Goal: Task Accomplishment & Management: Manage account settings

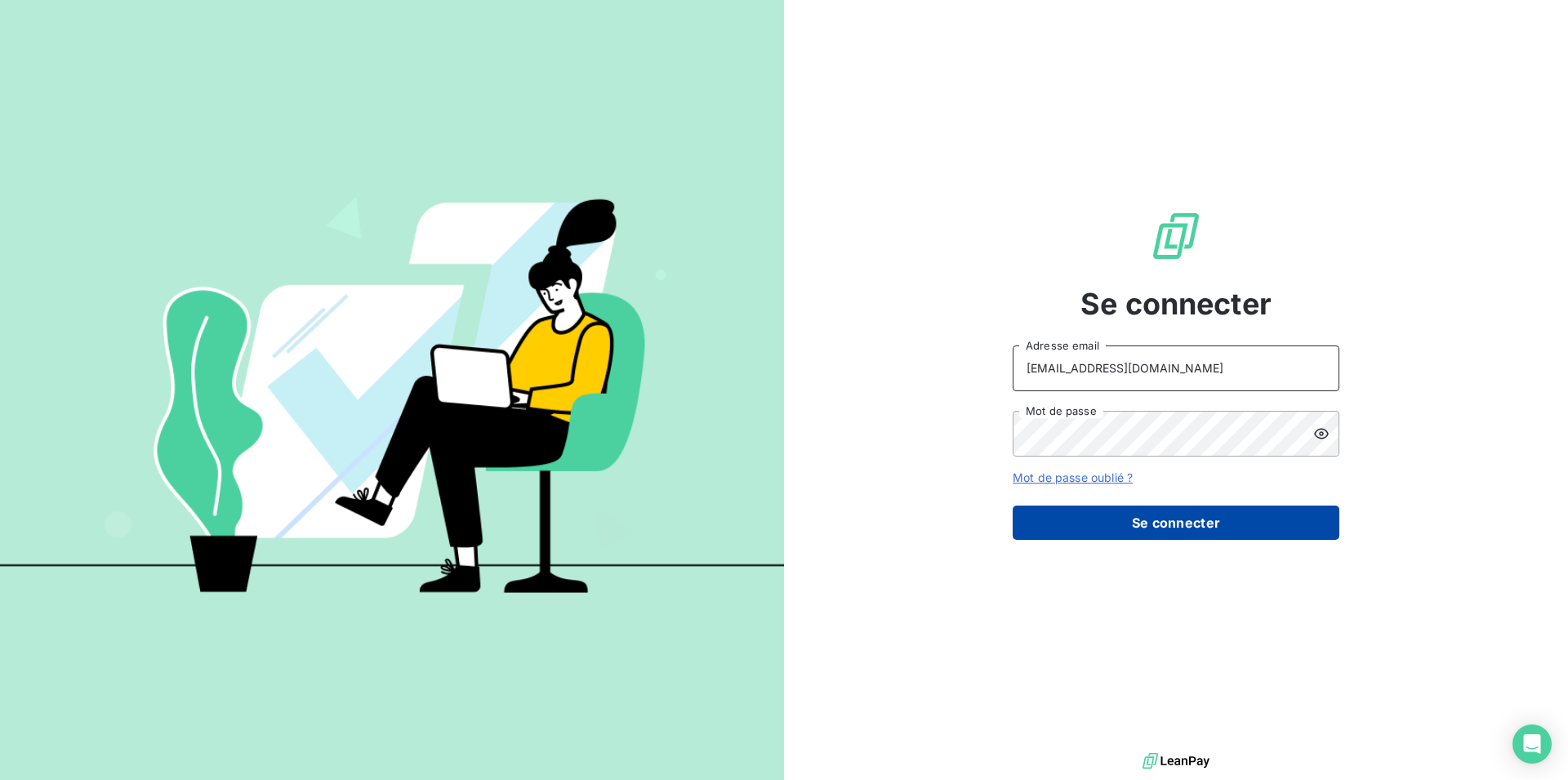
type input "[EMAIL_ADDRESS][DOMAIN_NAME]"
click at [1118, 535] on button "Se connecter" at bounding box center [1176, 522] width 327 height 34
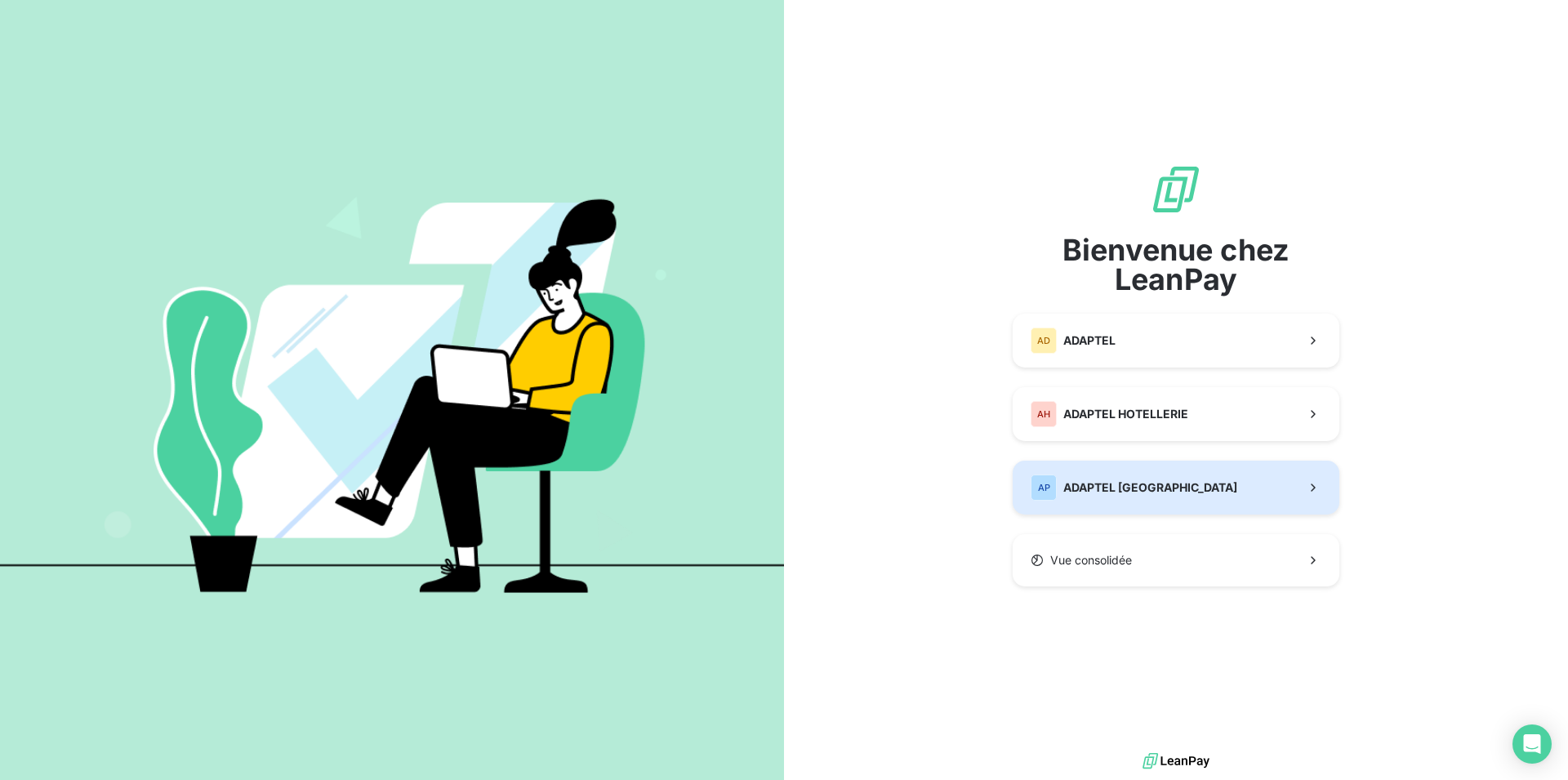
click at [1141, 505] on button "AP ADAPTEL [GEOGRAPHIC_DATA]" at bounding box center [1176, 487] width 327 height 54
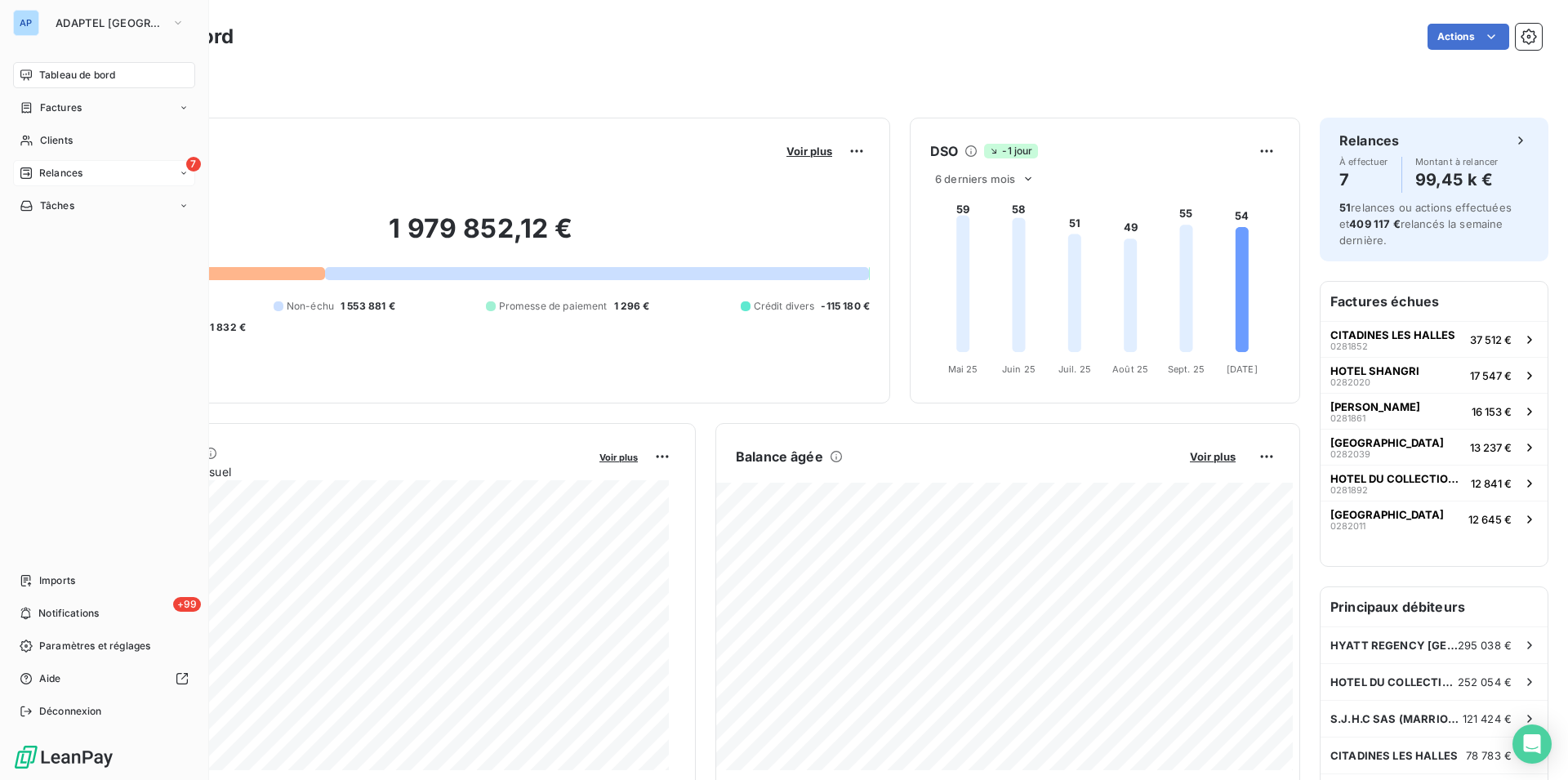
click at [45, 172] on span "Relances" at bounding box center [60, 173] width 43 height 15
click at [65, 210] on span "À effectuer" at bounding box center [65, 206] width 53 height 15
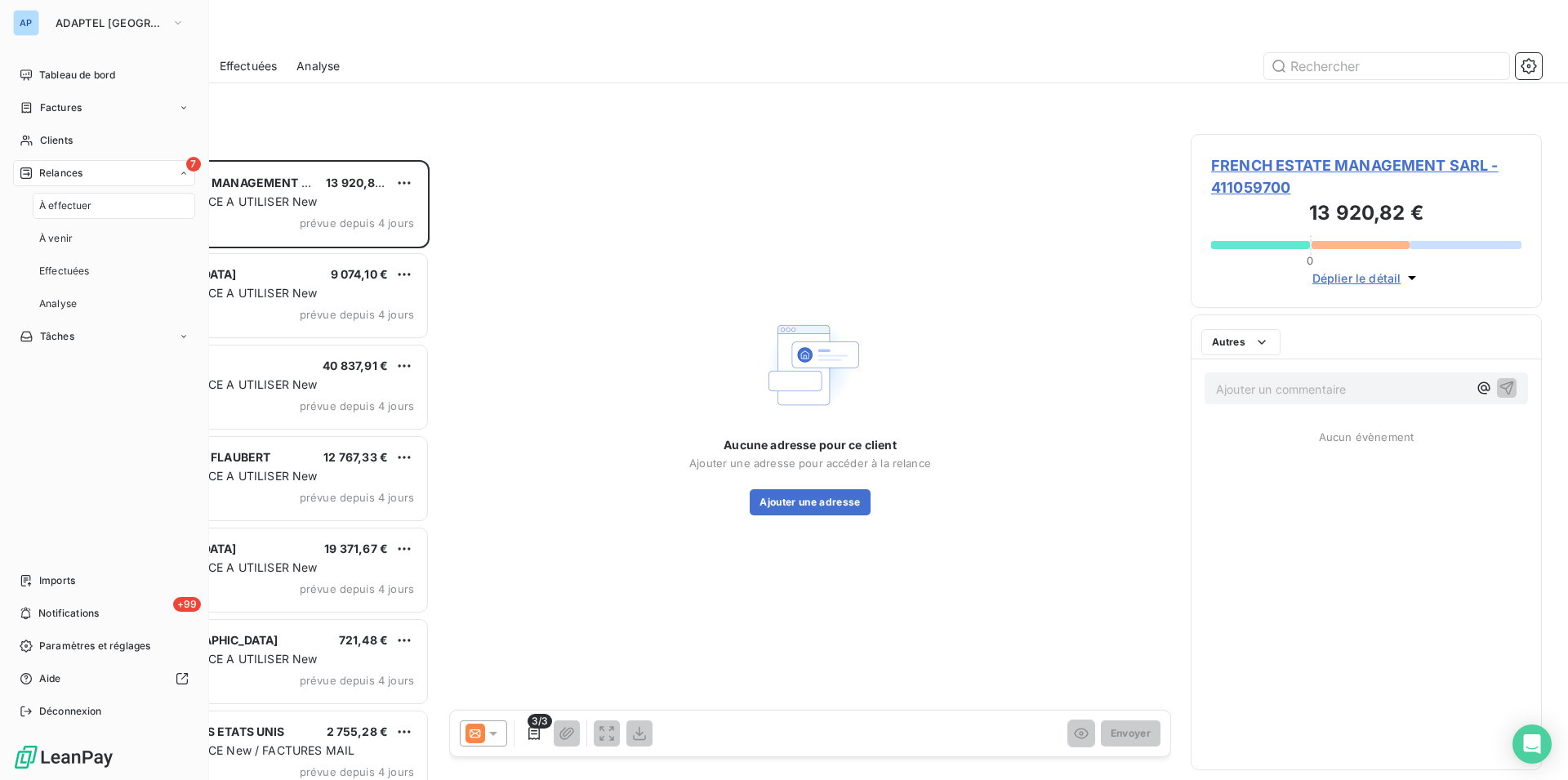
scroll to position [606, 337]
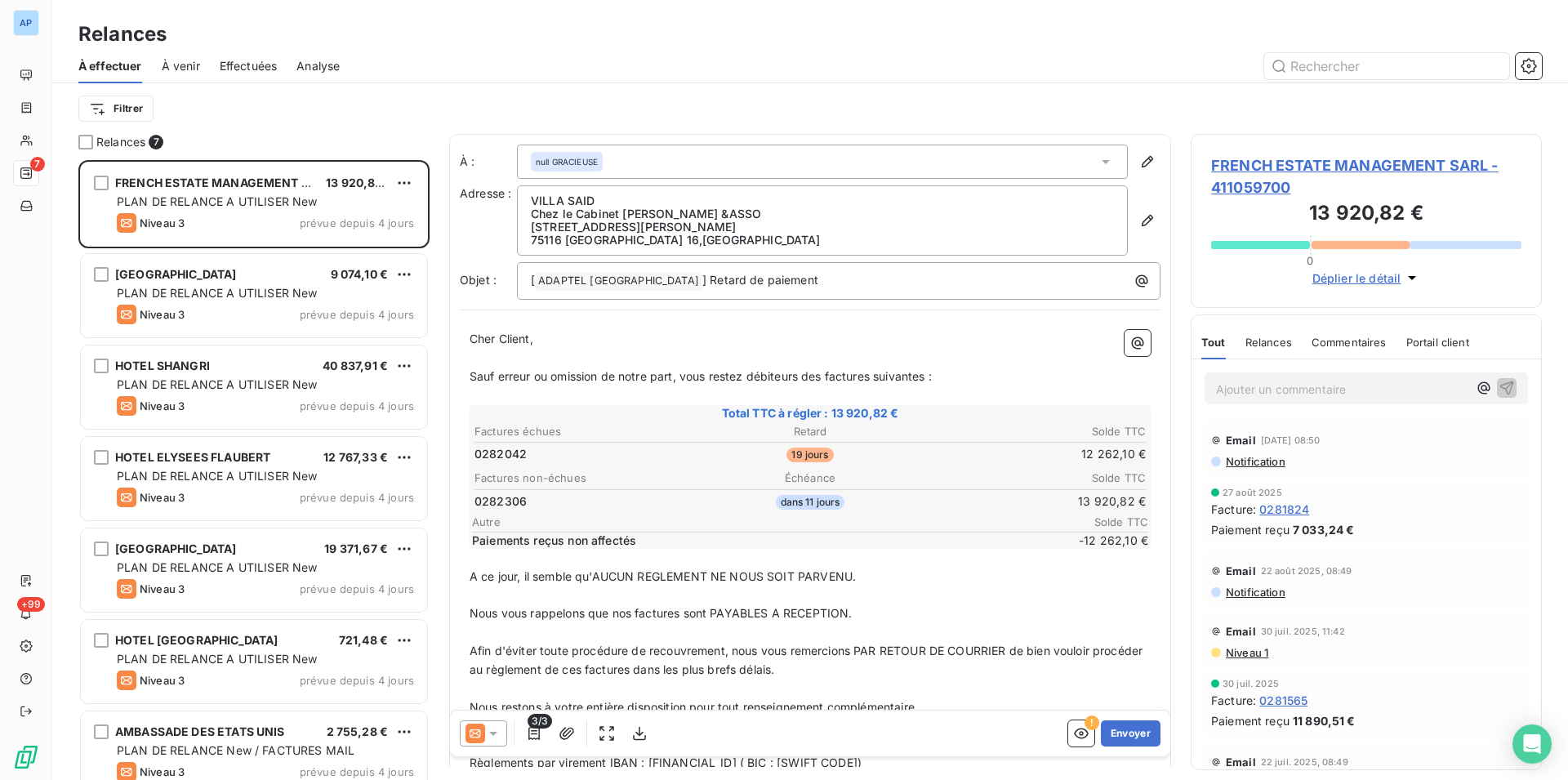
click at [77, 140] on div "Relances 7 FRENCH ESTATE MANAGEMENT SARL 13 920,82 € PLAN DE RELANCE A UTILISER…" at bounding box center [810, 458] width 1516 height 647
click at [80, 140] on div at bounding box center [86, 143] width 15 height 15
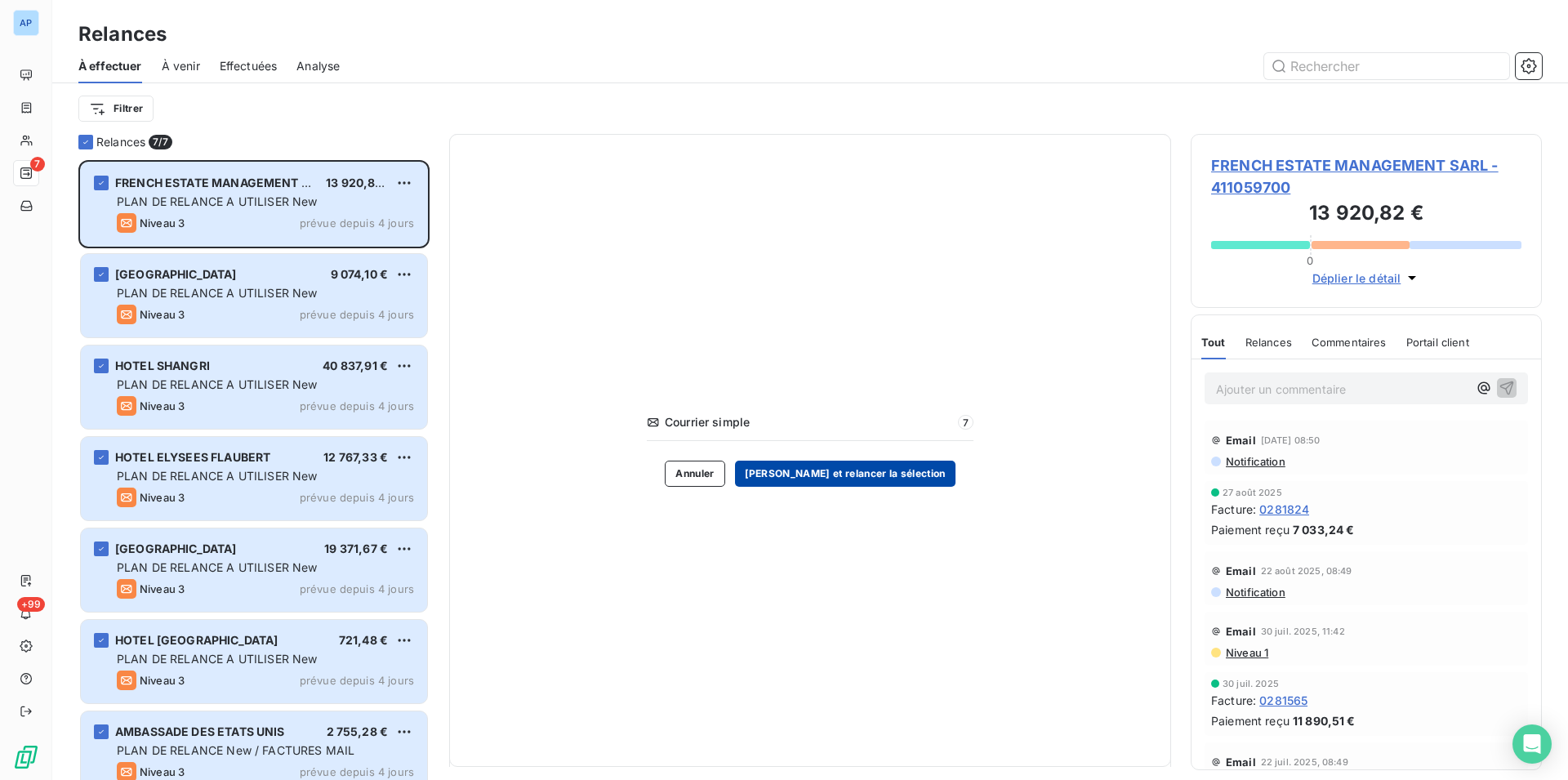
click at [830, 471] on button "[PERSON_NAME] et relancer la sélection" at bounding box center [845, 474] width 220 height 27
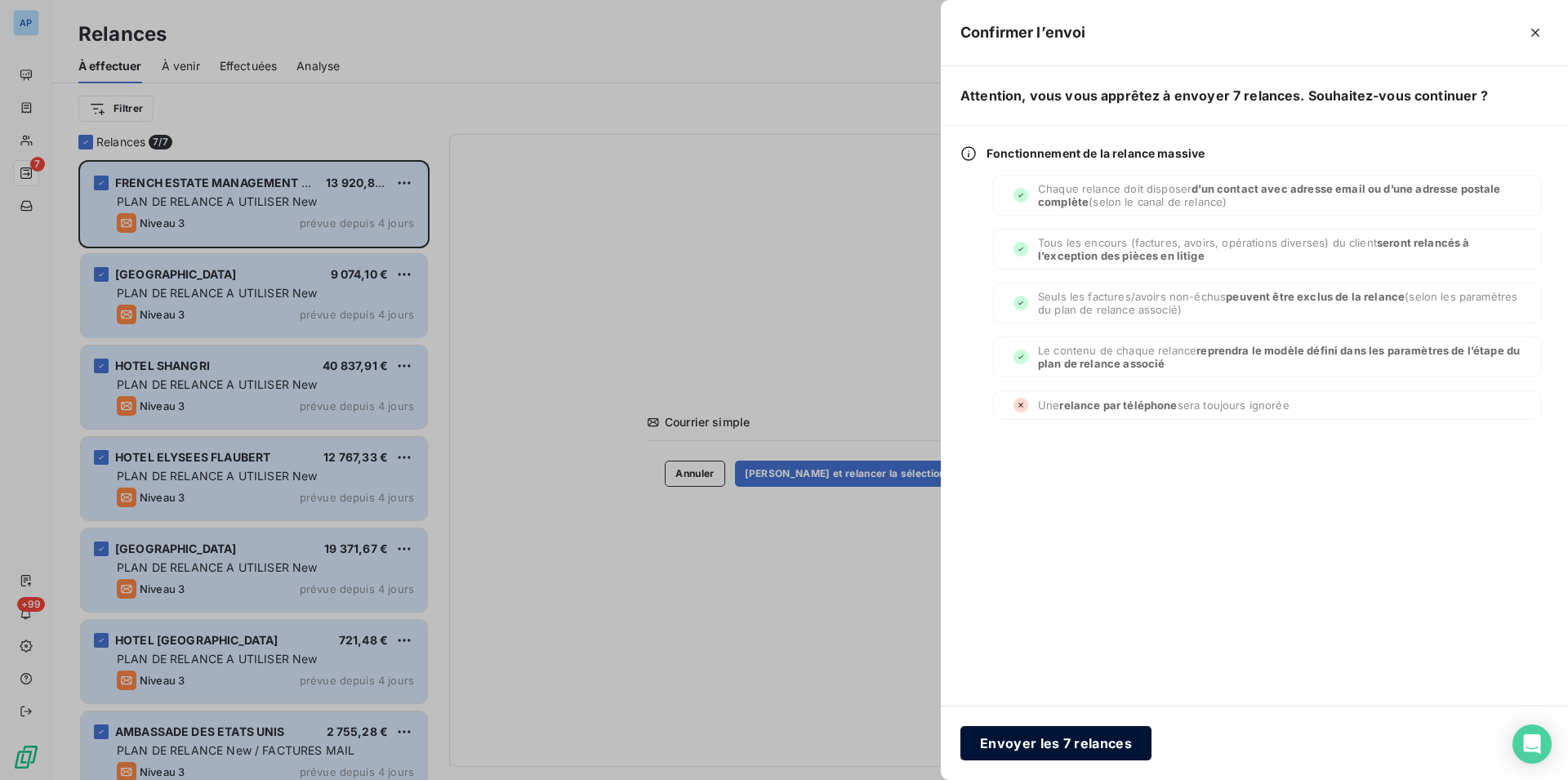
click at [976, 749] on button "Envoyer les 7 relances" at bounding box center [1056, 743] width 191 height 34
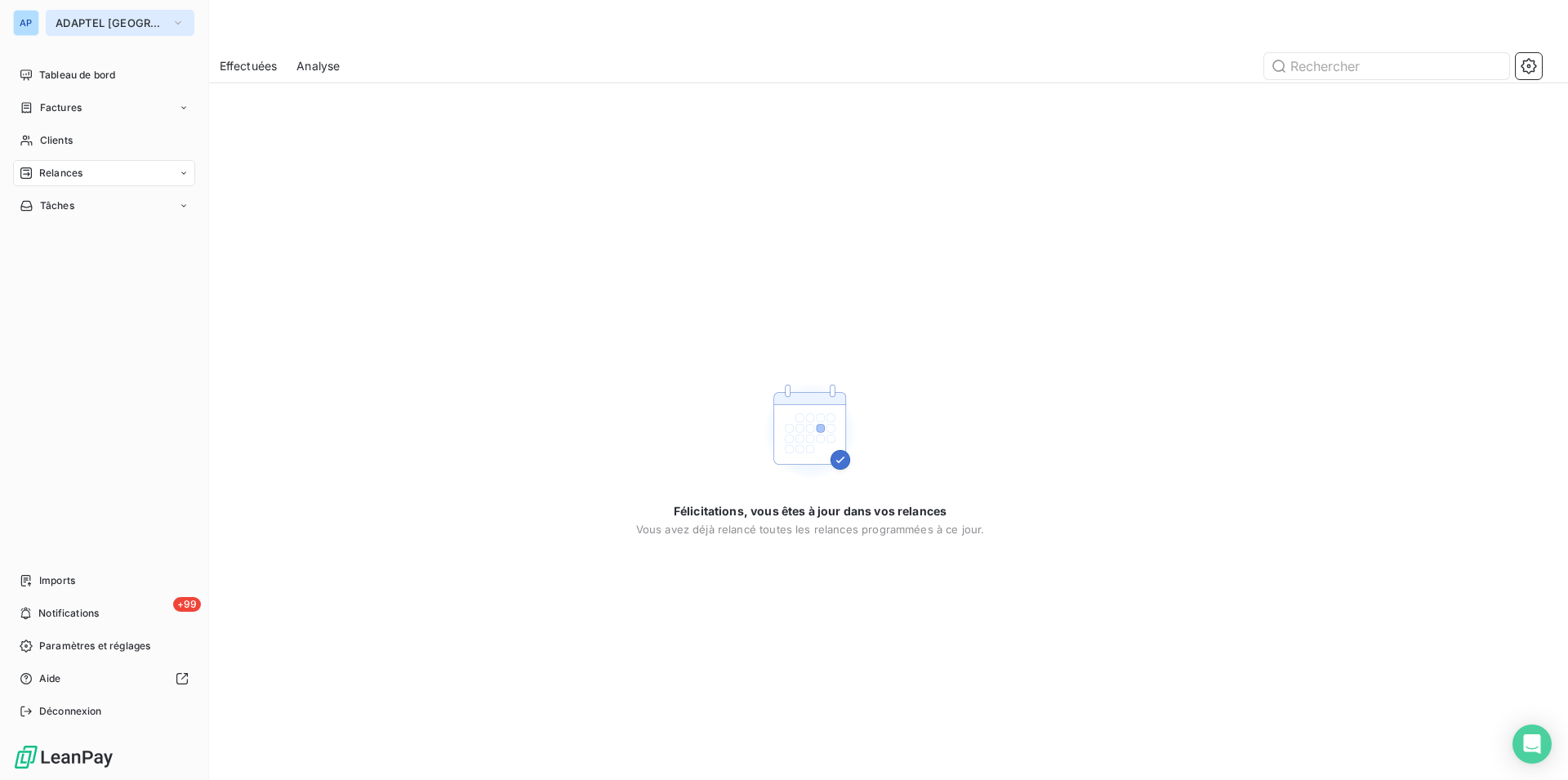
click at [57, 27] on span "ADAPTEL [GEOGRAPHIC_DATA]" at bounding box center [110, 23] width 109 height 13
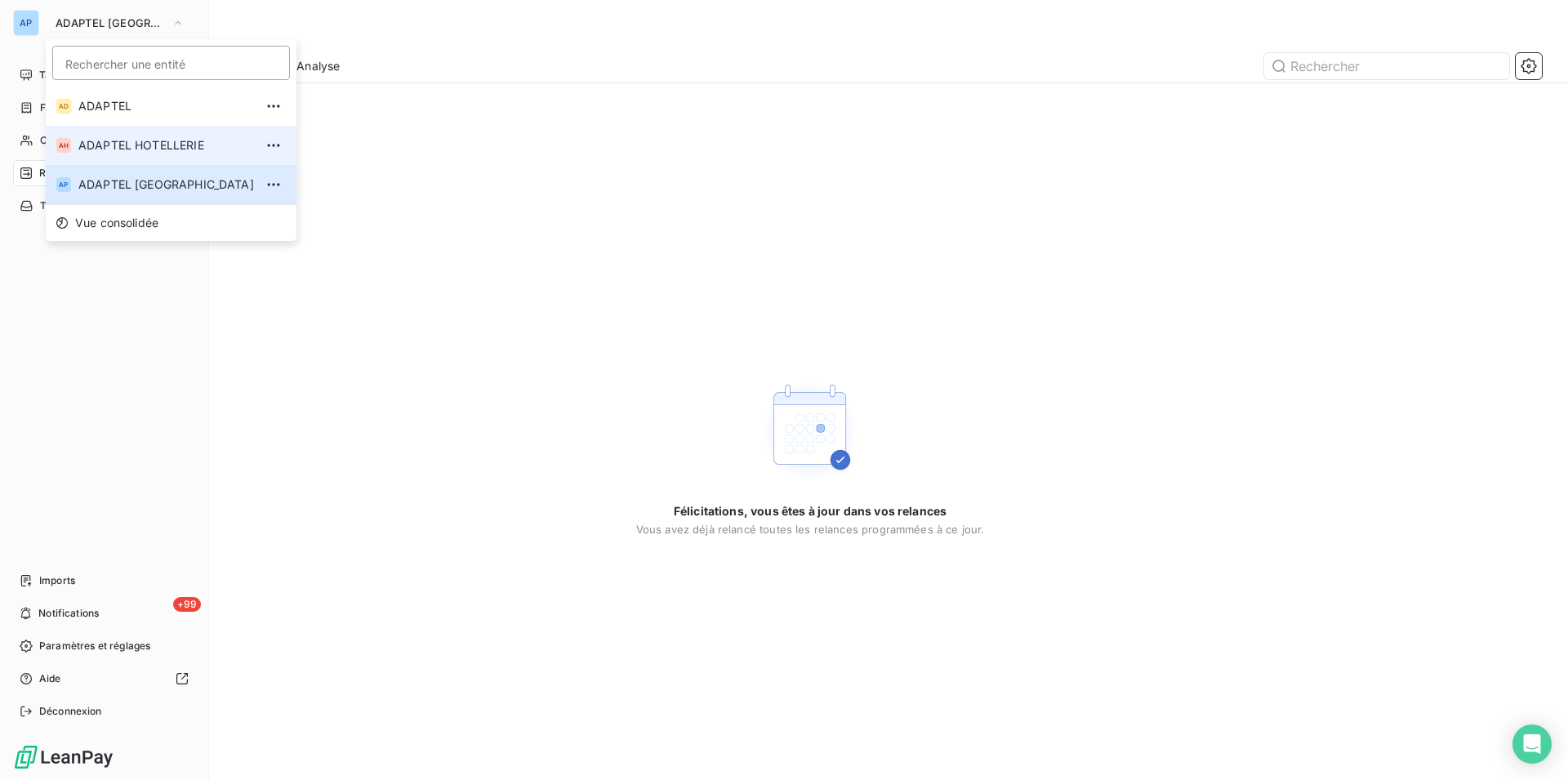
click at [142, 138] on span "ADAPTEL HOTELLERIE" at bounding box center [167, 146] width 176 height 17
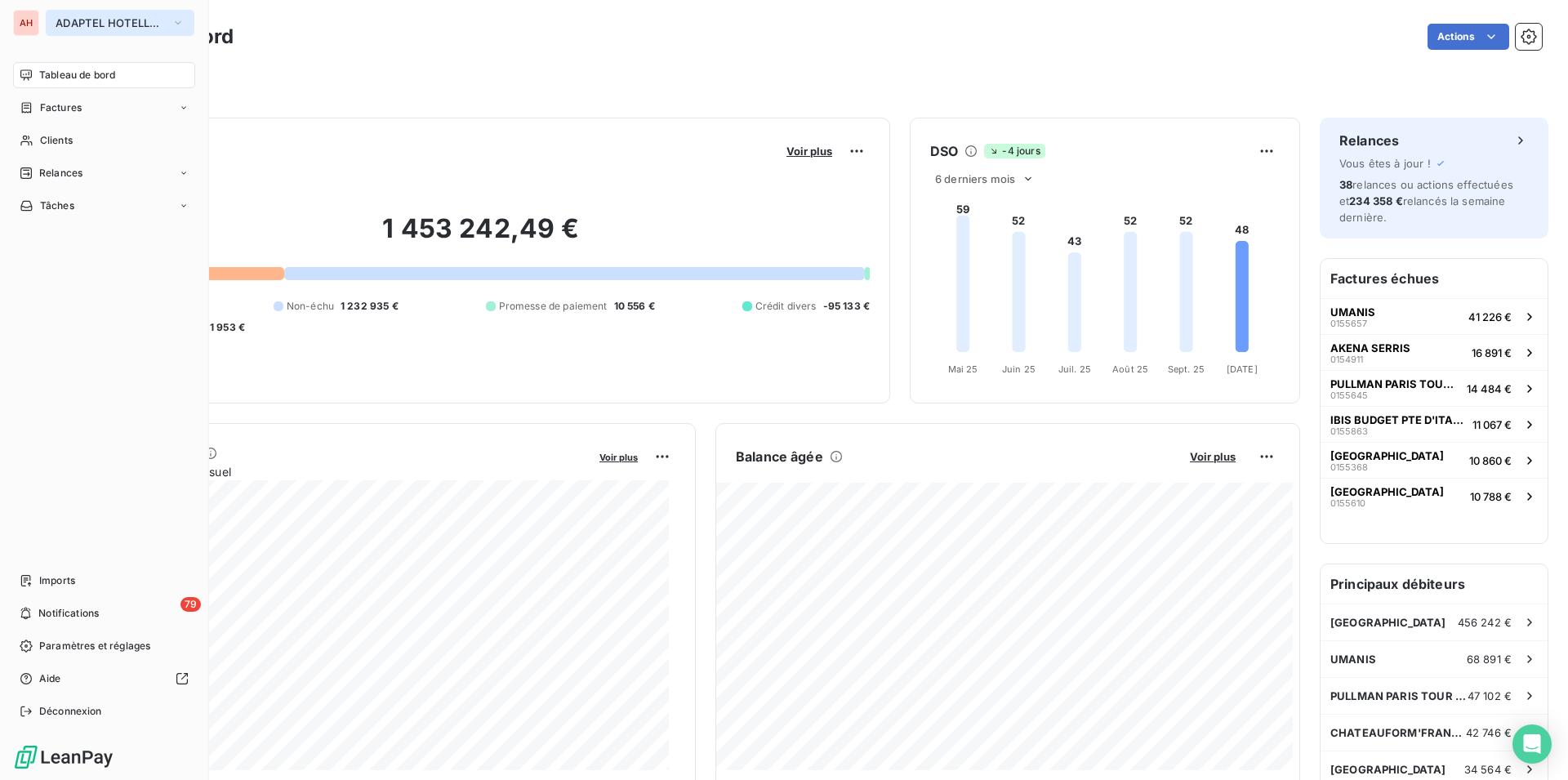
click at [66, 22] on span "ADAPTEL HOTELLERIE" at bounding box center [110, 23] width 109 height 13
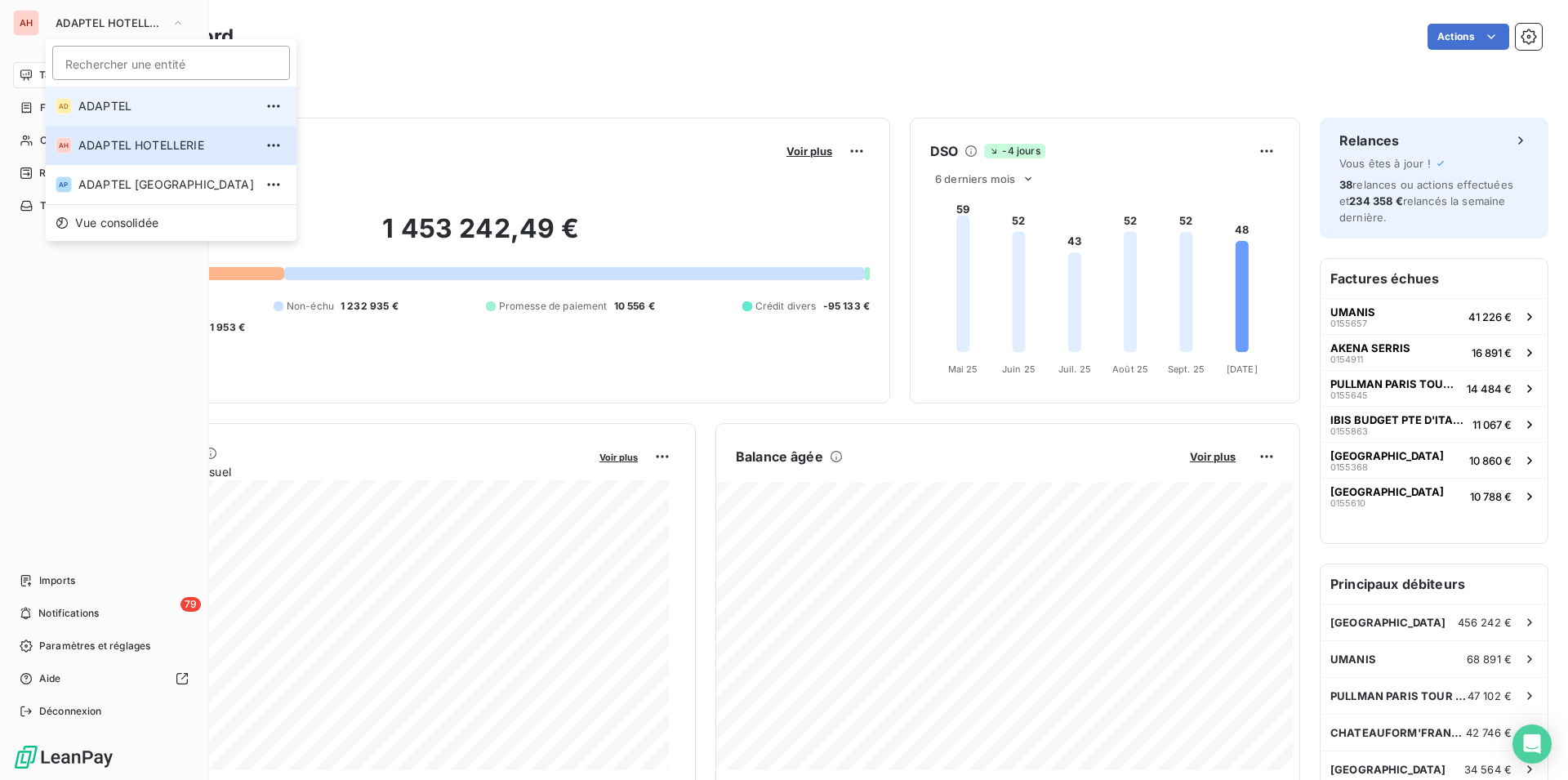
click at [102, 100] on span "ADAPTEL" at bounding box center [167, 106] width 176 height 17
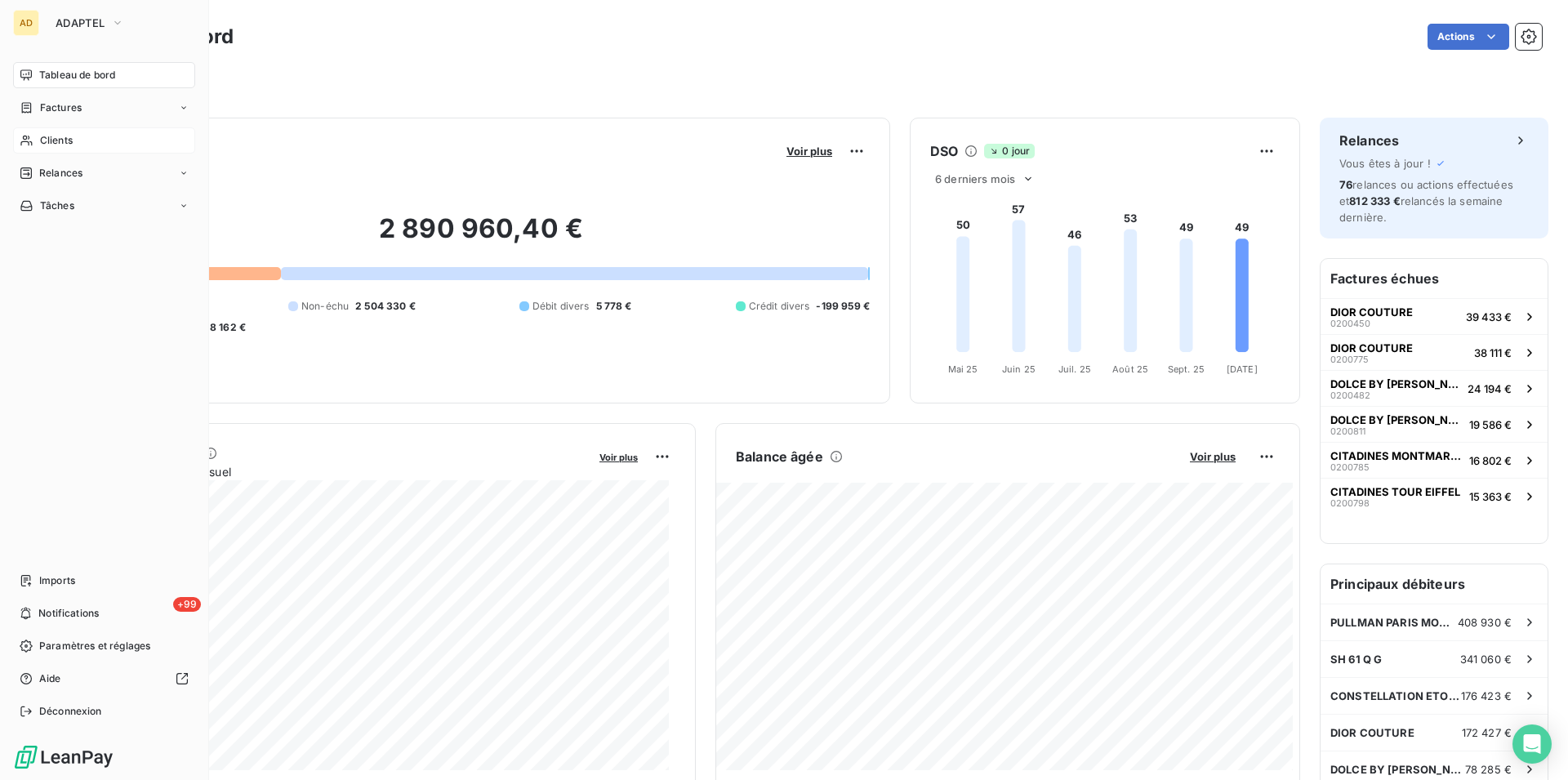
click at [44, 145] on span "Clients" at bounding box center [56, 141] width 32 height 15
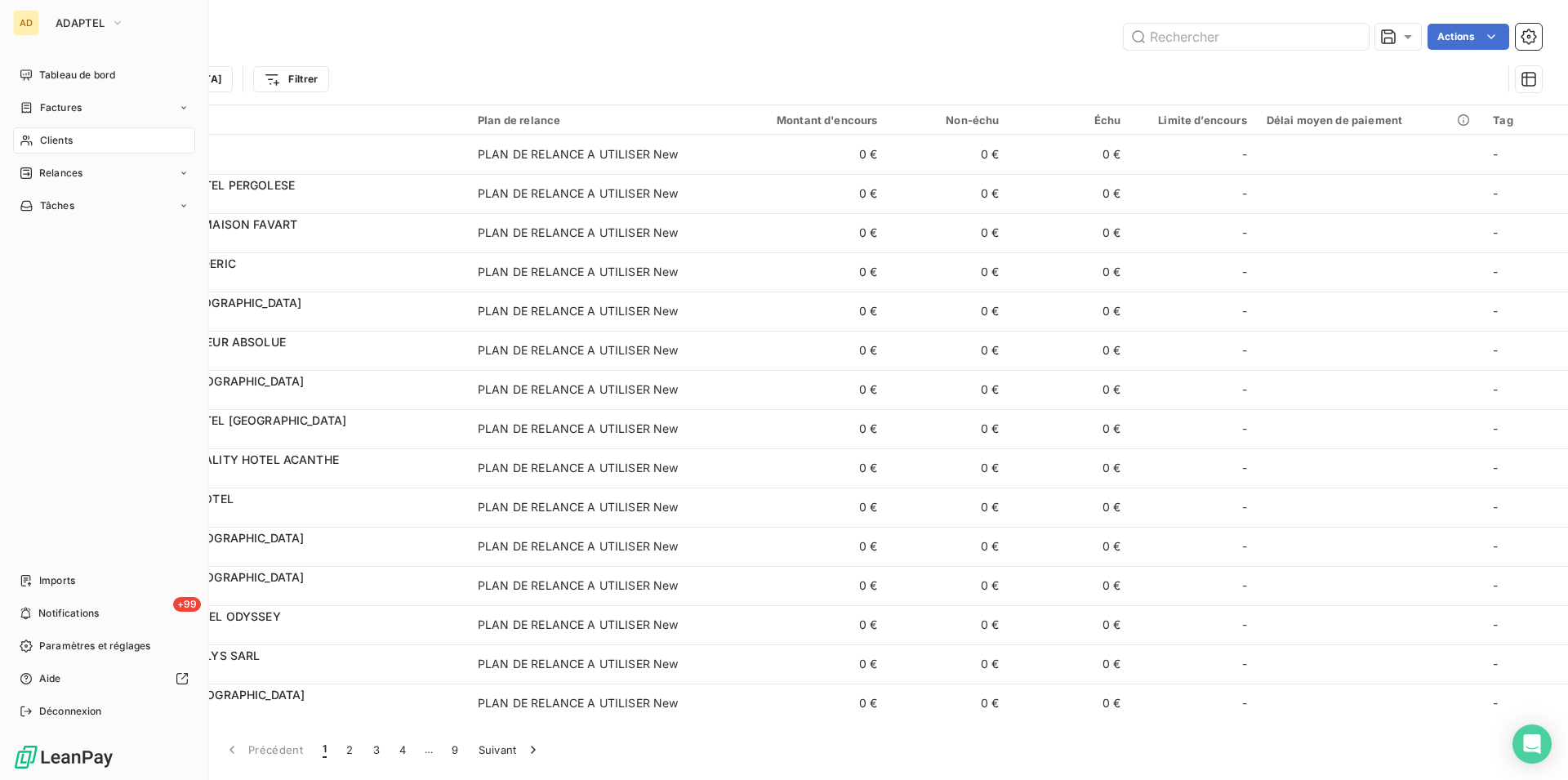
click at [40, 150] on div "Clients" at bounding box center [104, 141] width 182 height 27
click at [80, 18] on span "ADAPTEL" at bounding box center [80, 23] width 49 height 13
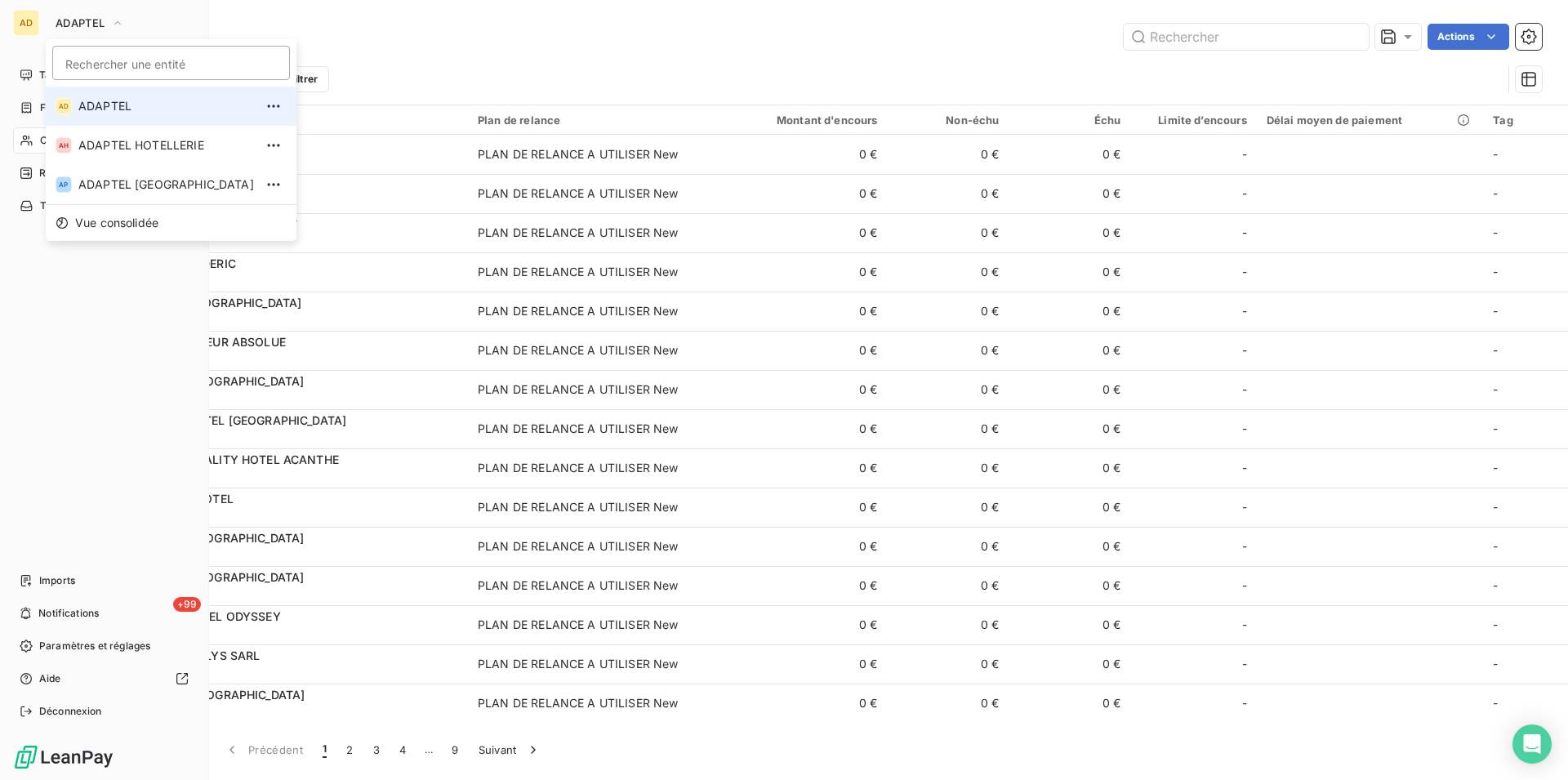
click at [101, 120] on li "AD ADAPTEL" at bounding box center [171, 105] width 251 height 39
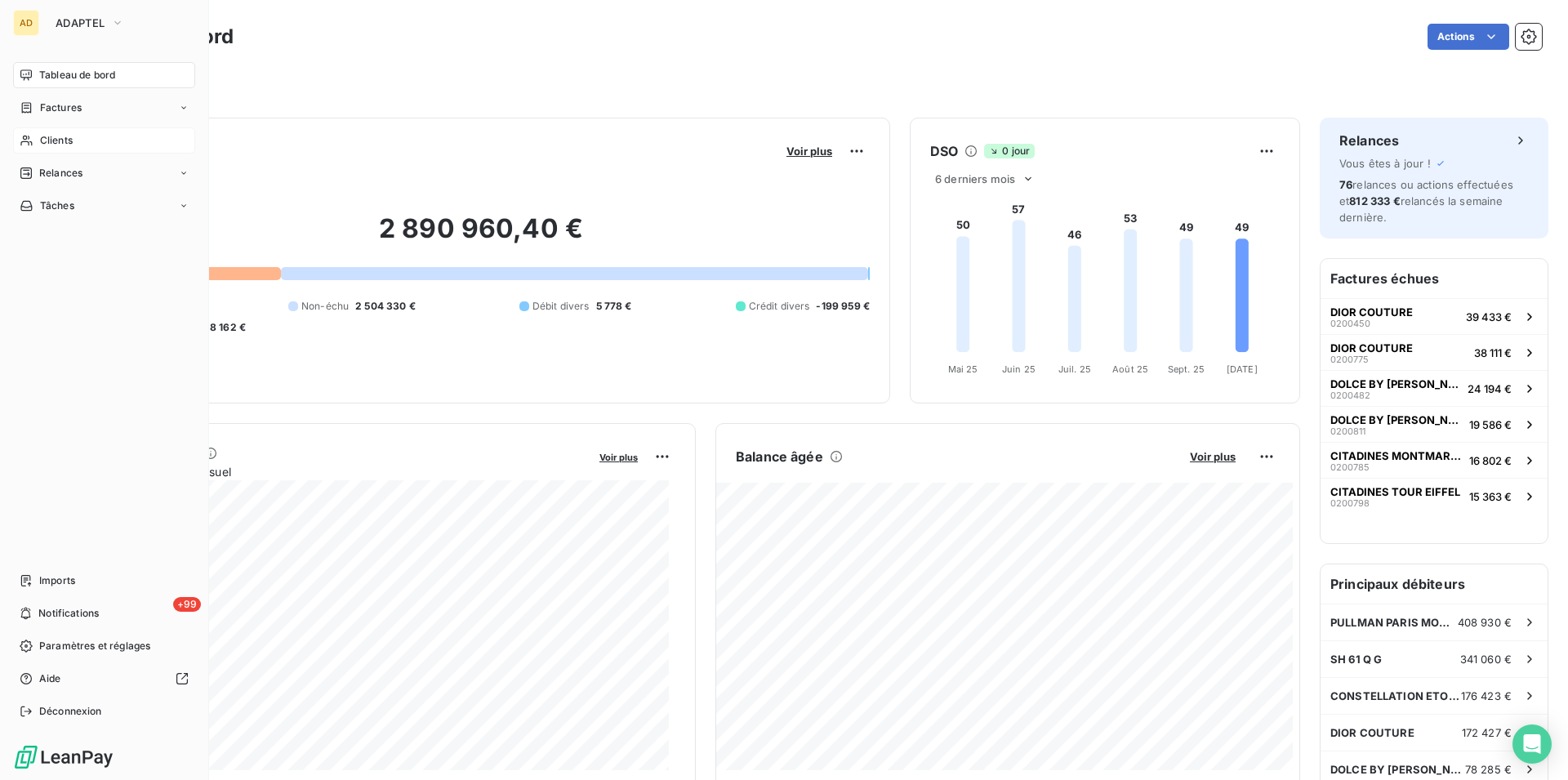
click at [34, 139] on div "Clients" at bounding box center [104, 141] width 182 height 27
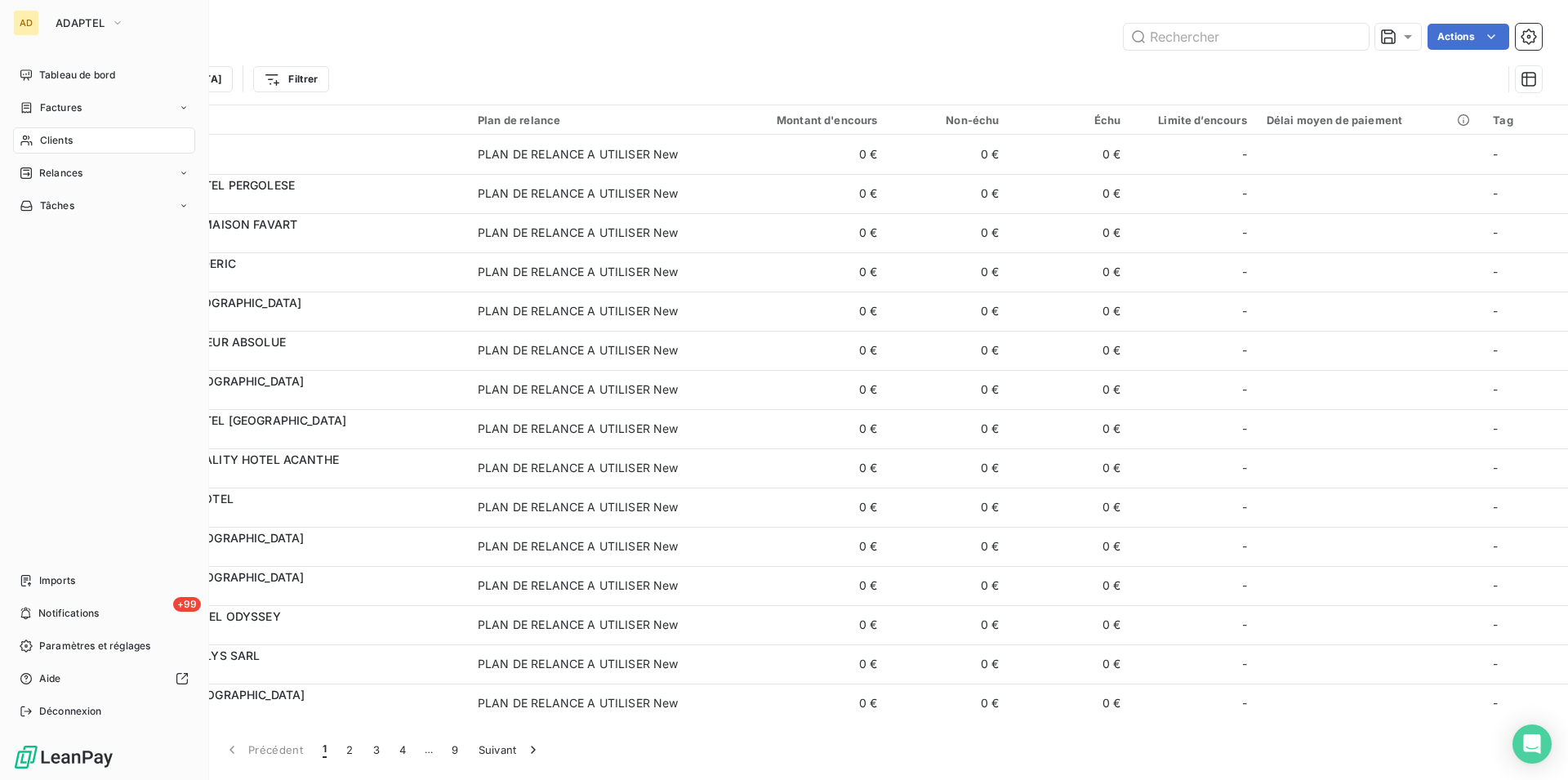
click at [35, 148] on div "Clients" at bounding box center [104, 141] width 182 height 27
click at [25, 133] on div "Clients" at bounding box center [104, 141] width 182 height 27
click at [33, 147] on div "Clients" at bounding box center [104, 141] width 182 height 27
click at [36, 137] on div "Clients" at bounding box center [104, 141] width 182 height 27
click at [38, 180] on div "Relances" at bounding box center [51, 173] width 63 height 15
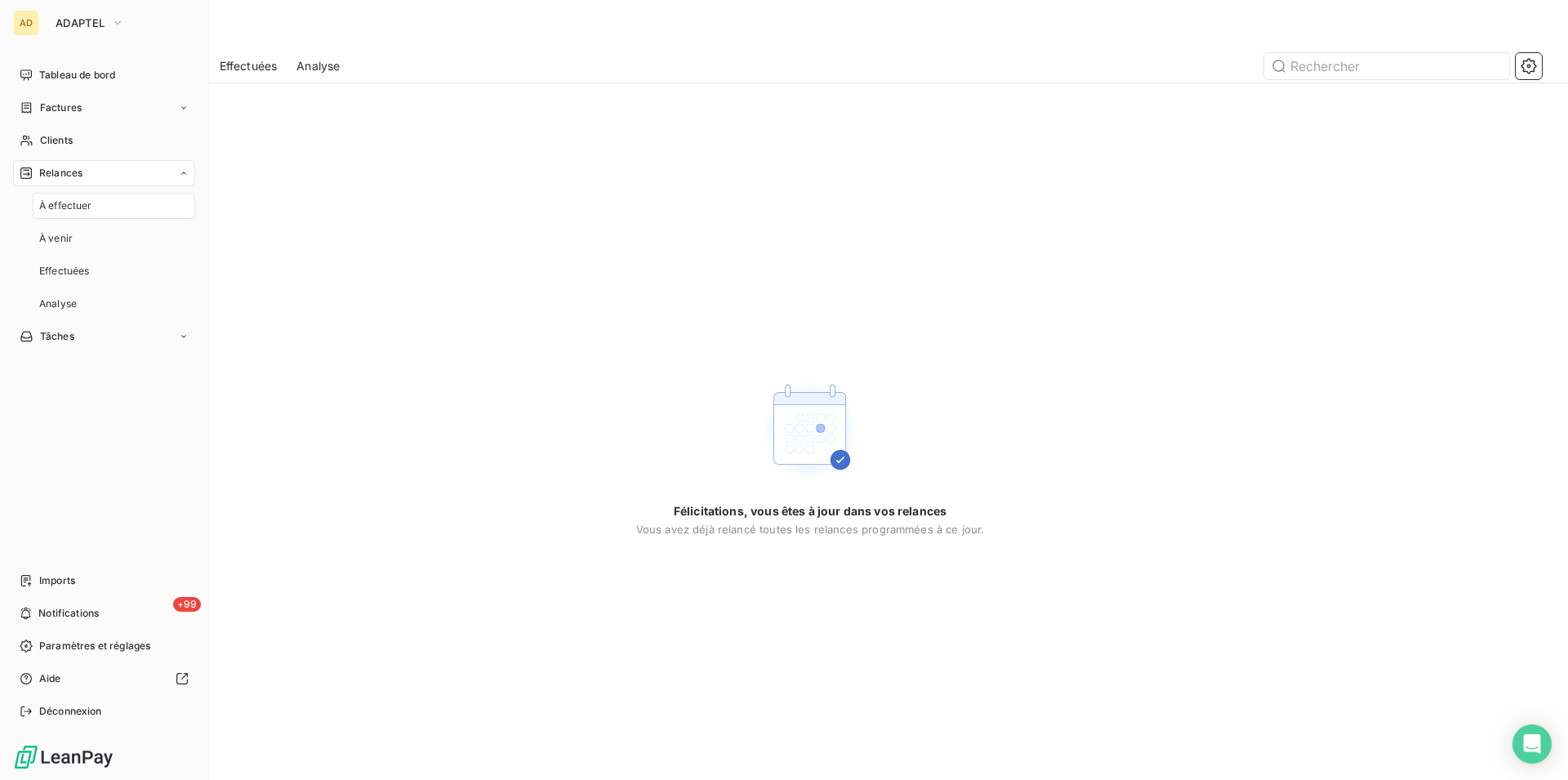
click at [70, 207] on span "À effectuer" at bounding box center [65, 206] width 53 height 15
click at [41, 142] on span "Clients" at bounding box center [56, 141] width 32 height 15
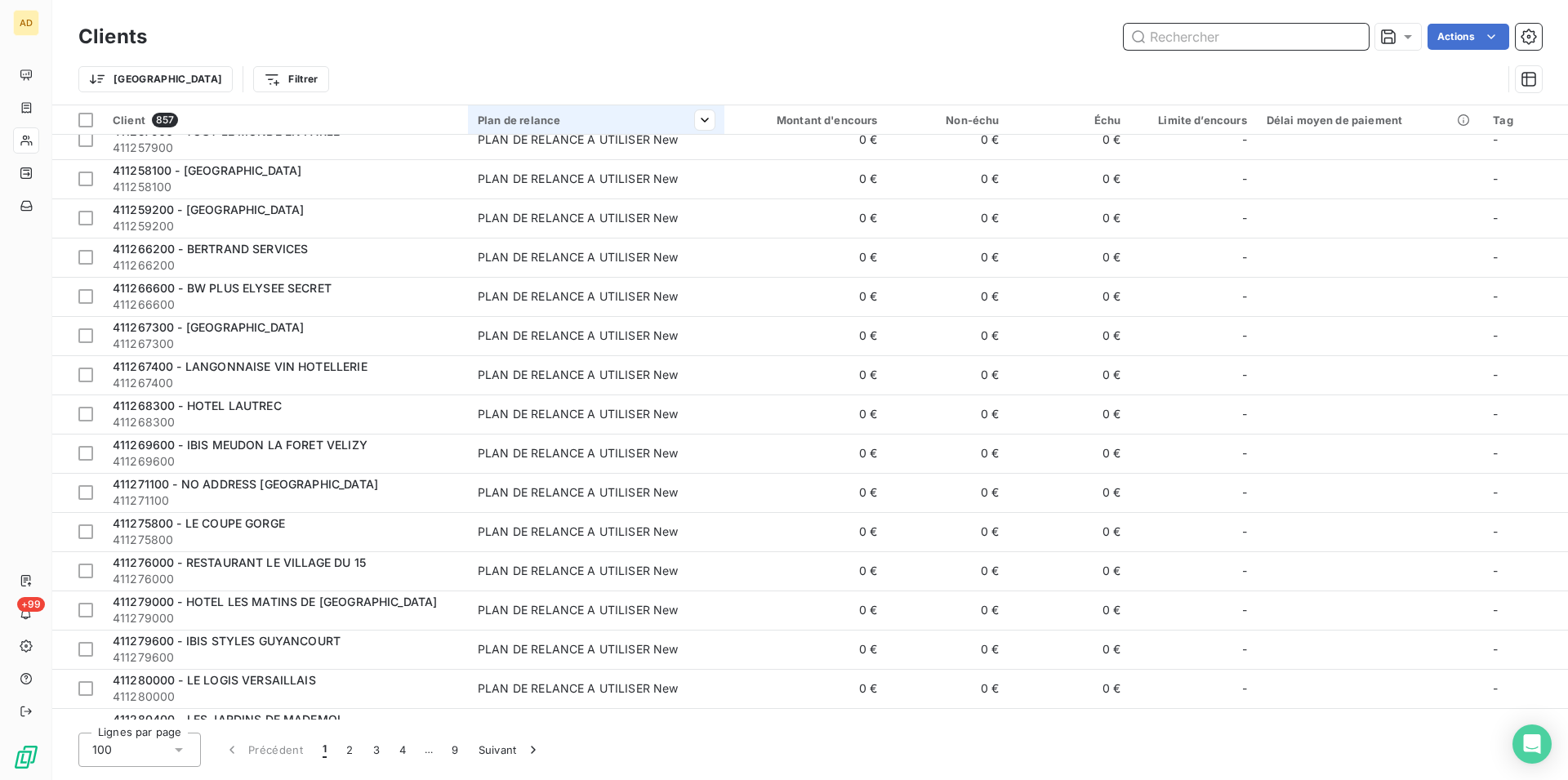
scroll to position [199, 0]
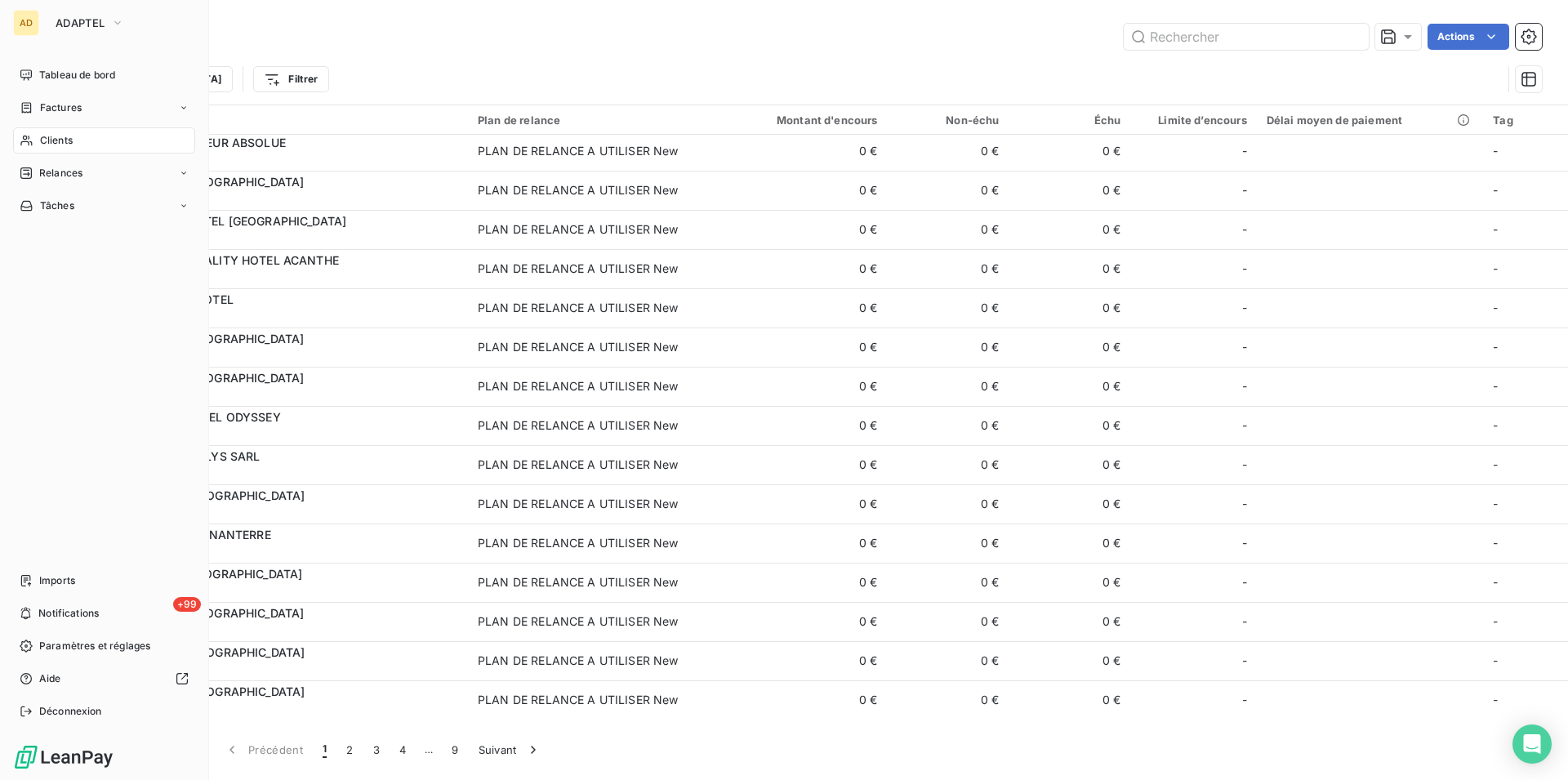
click at [29, 140] on icon at bounding box center [27, 141] width 14 height 13
click at [20, 153] on div "Clients" at bounding box center [104, 141] width 182 height 27
click at [49, 143] on span "Clients" at bounding box center [56, 141] width 32 height 15
click at [121, 105] on div "Factures" at bounding box center [104, 108] width 182 height 27
click at [59, 231] on span "Clients" at bounding box center [56, 239] width 32 height 15
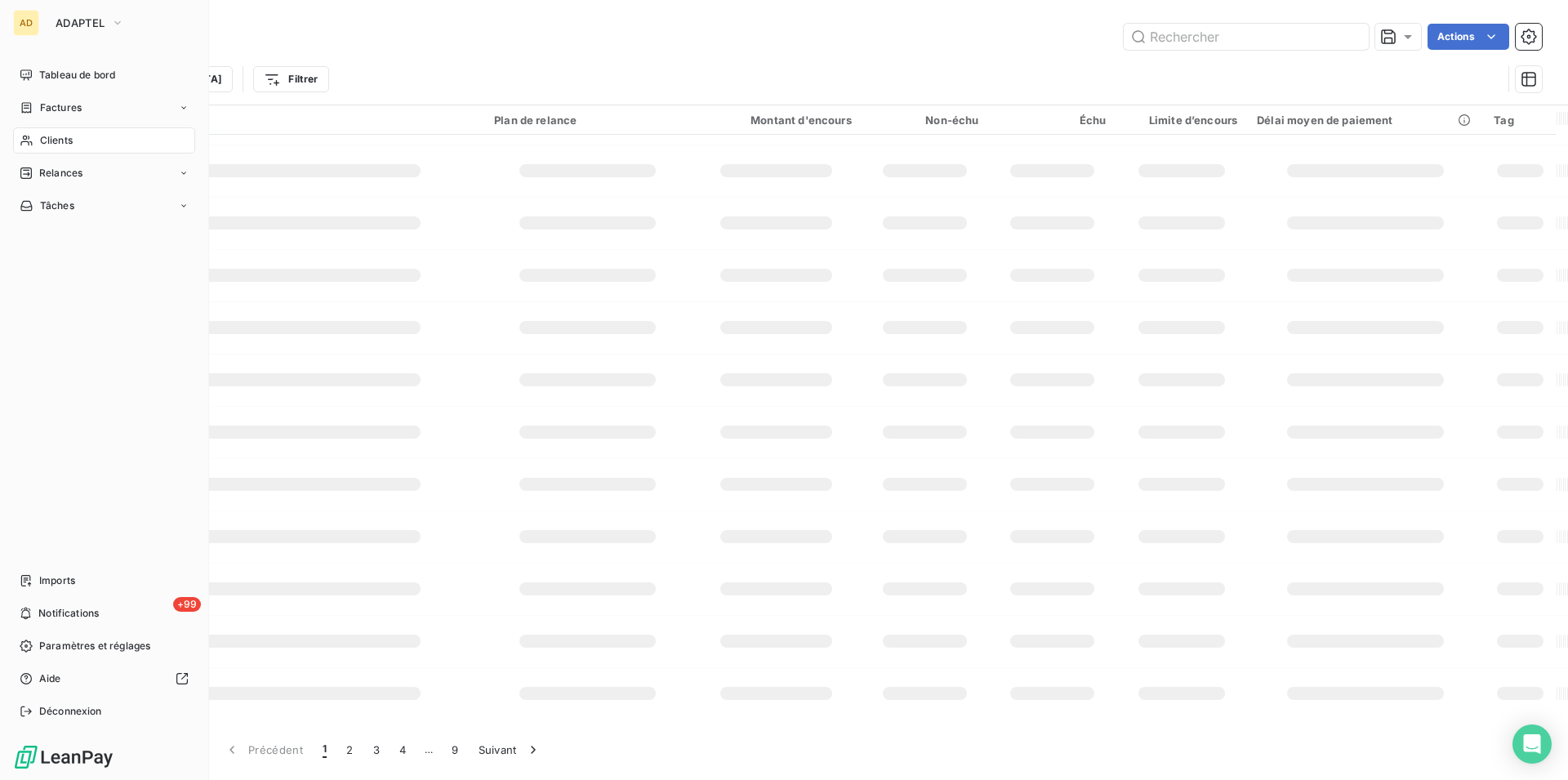
click at [41, 27] on div "AD ADAPTEL" at bounding box center [104, 23] width 182 height 27
click at [91, 10] on button "ADAPTEL" at bounding box center [90, 23] width 88 height 27
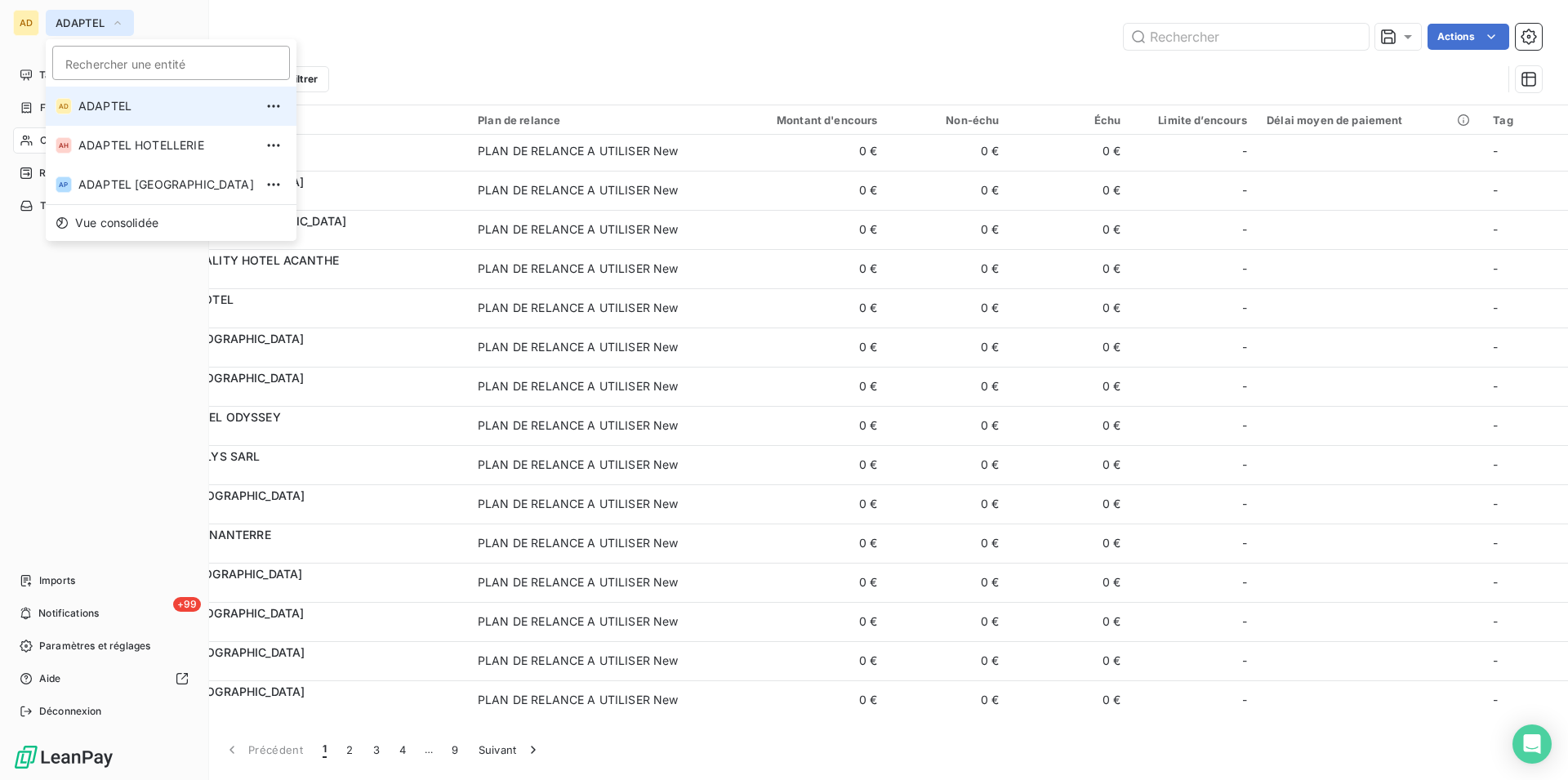
click at [98, 31] on button "ADAPTEL" at bounding box center [90, 23] width 88 height 27
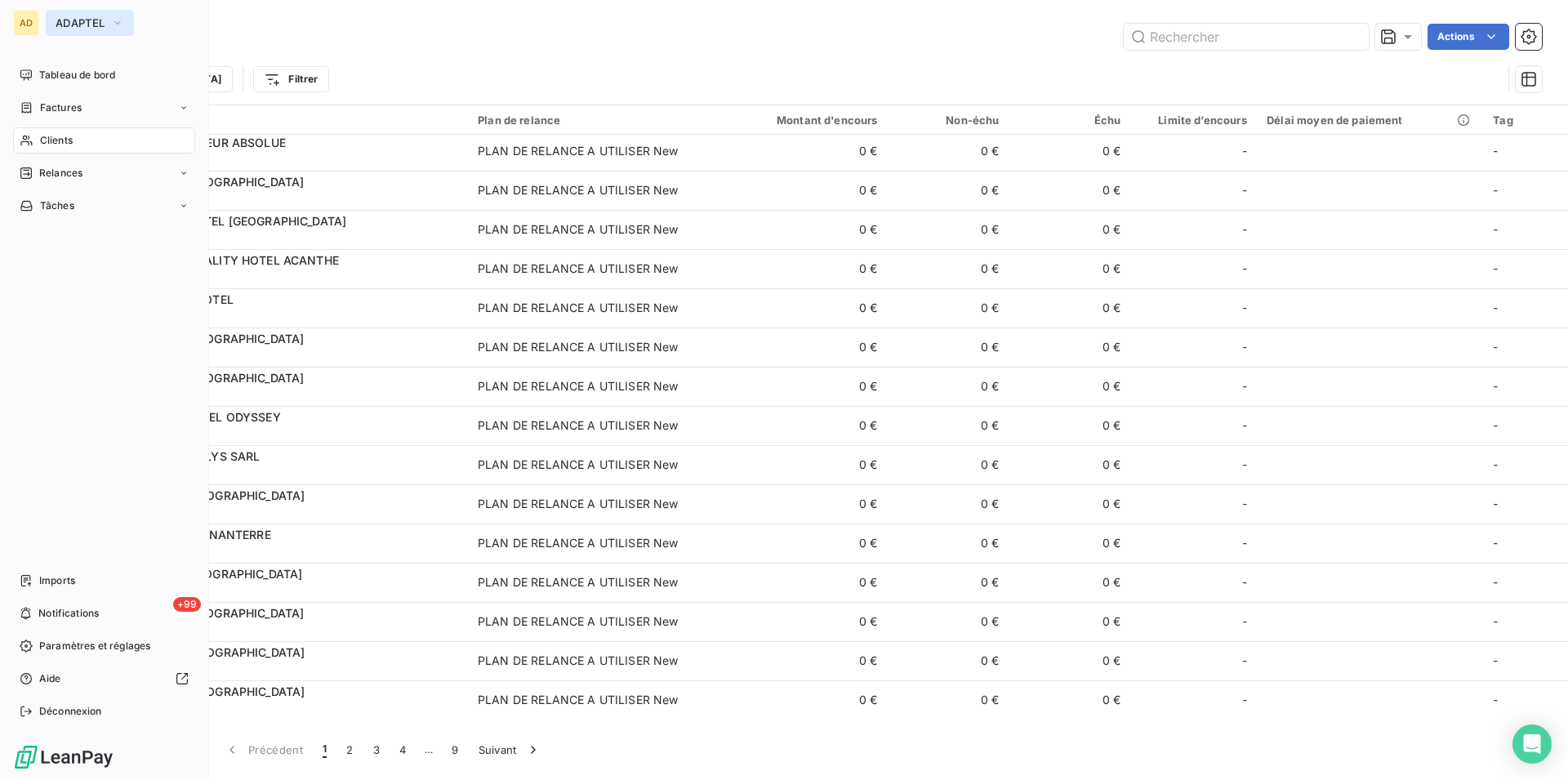
click at [98, 31] on button "ADAPTEL" at bounding box center [90, 23] width 88 height 27
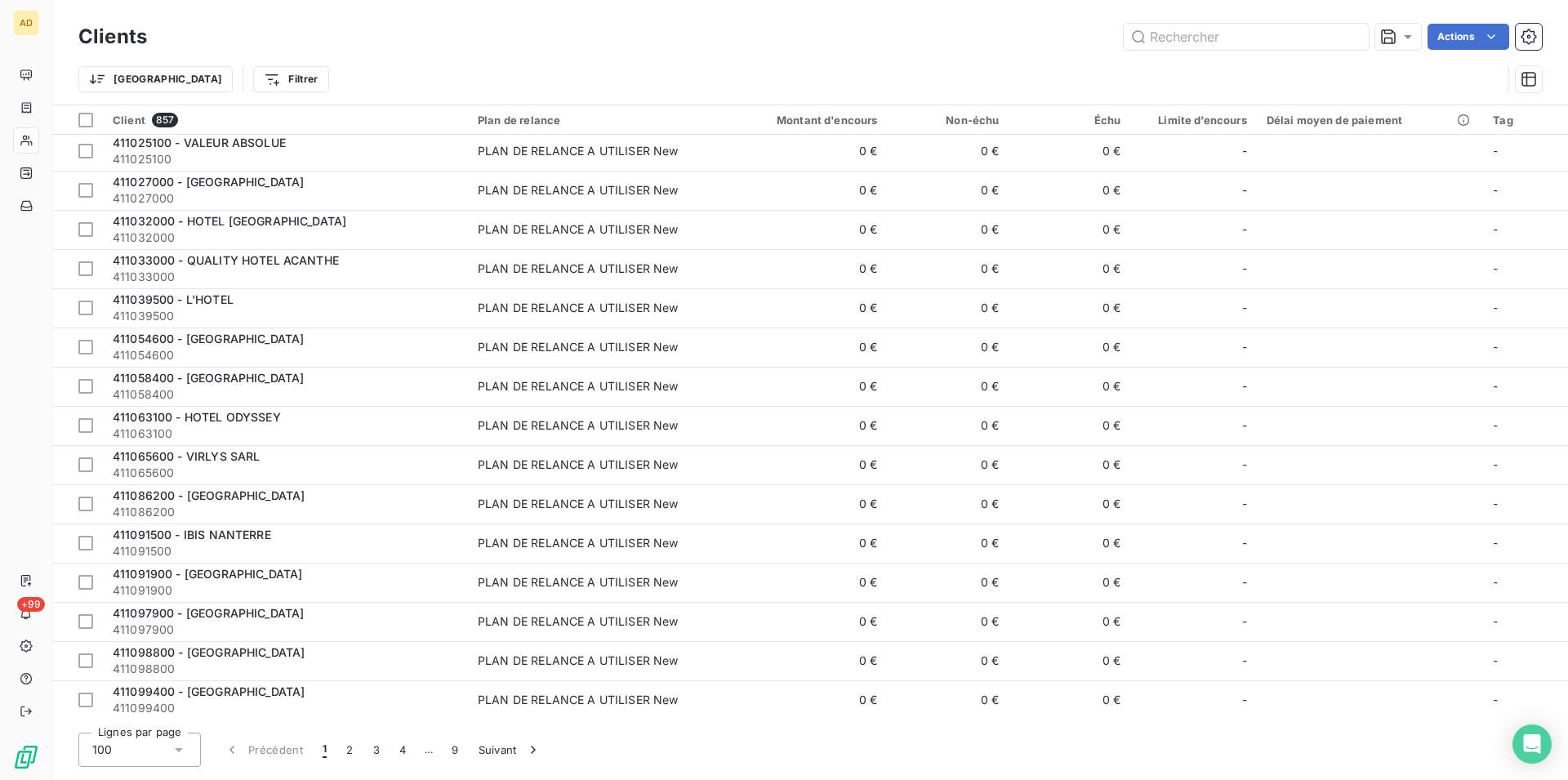
click at [414, 50] on div "Clients Actions" at bounding box center [811, 36] width 1464 height 34
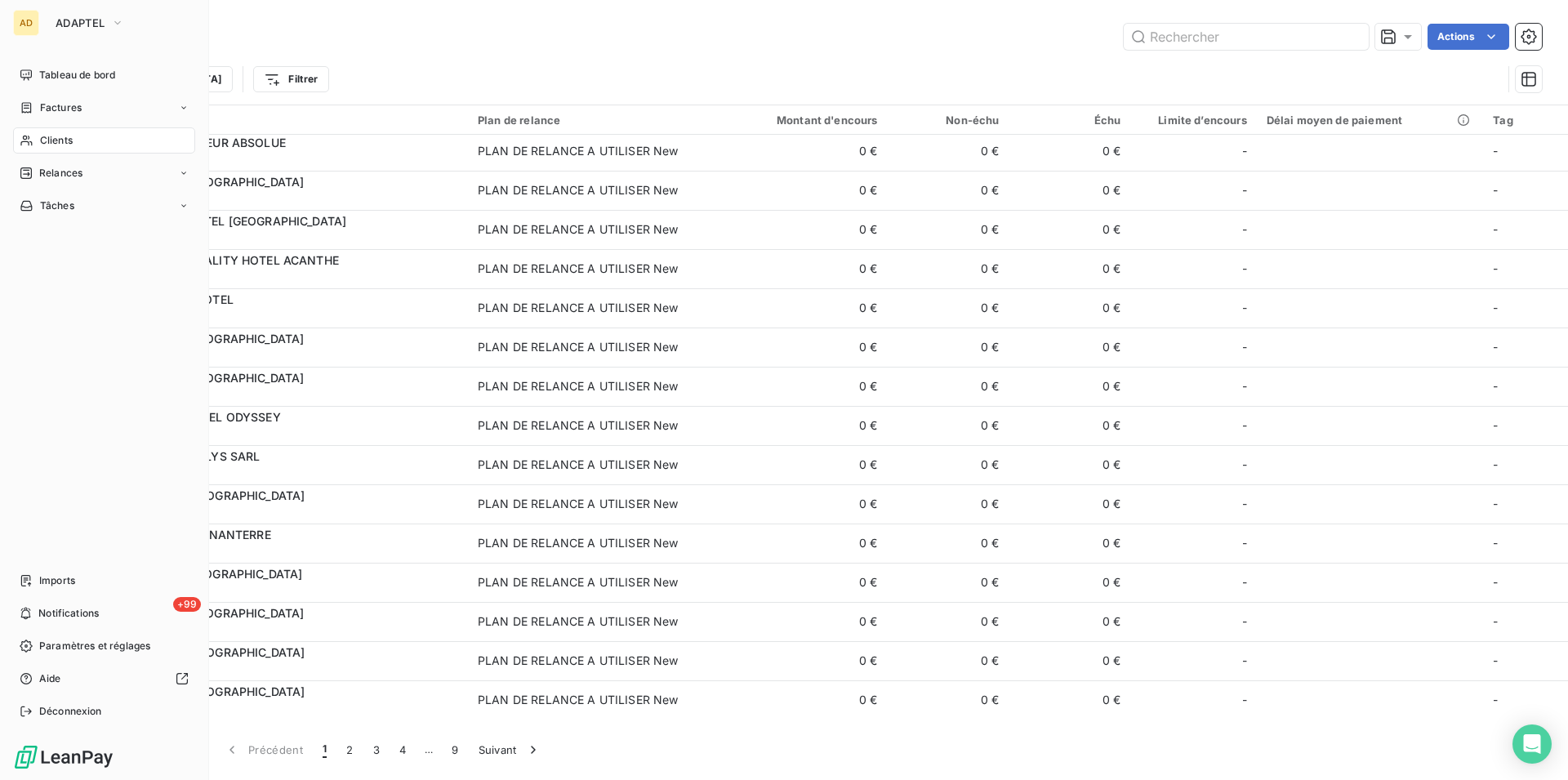
click at [117, 139] on div "Clients" at bounding box center [104, 141] width 182 height 27
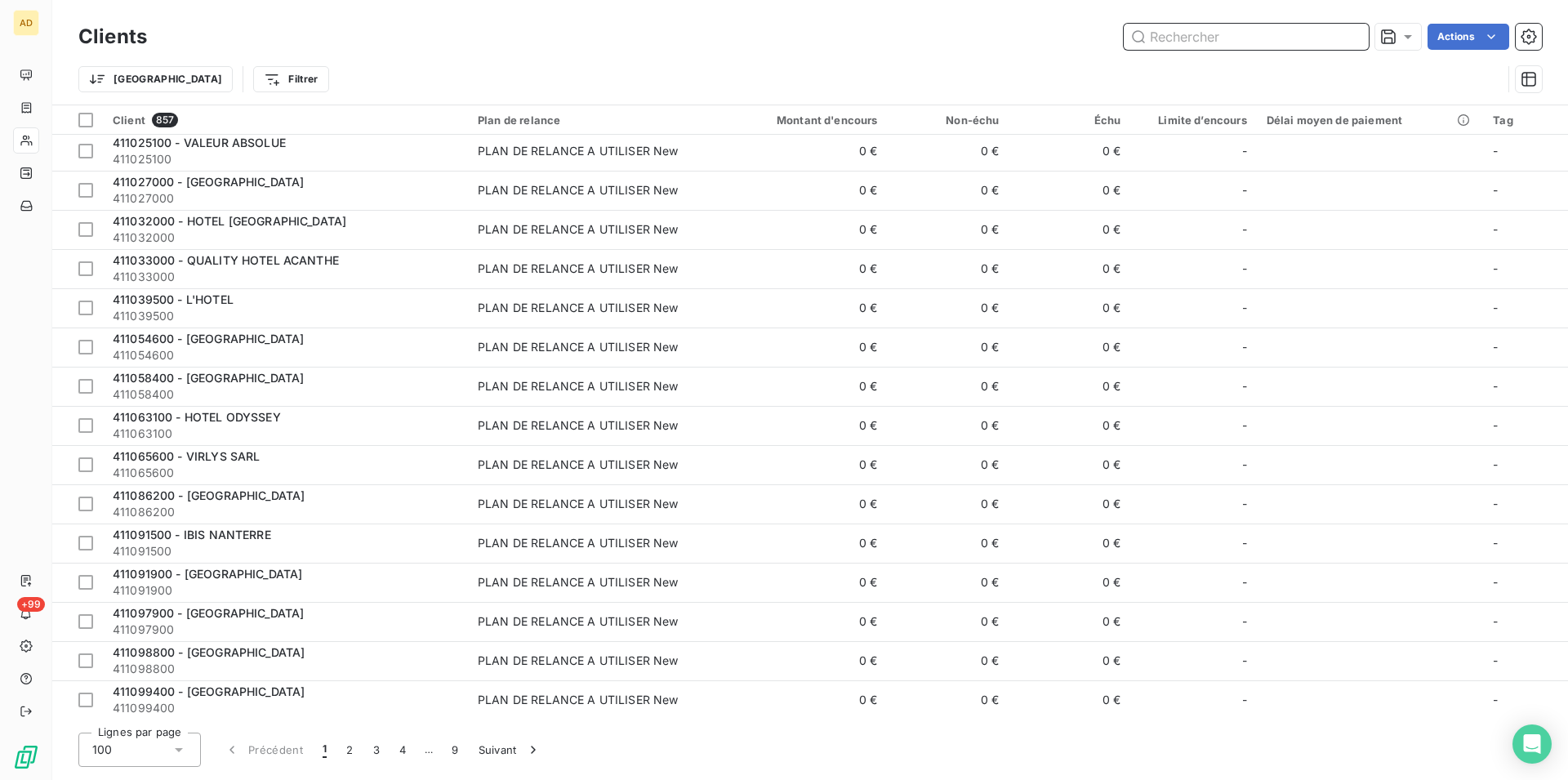
click at [1191, 45] on input "text" at bounding box center [1246, 37] width 245 height 27
paste input "CITADINES PLACE D'ITALIE"
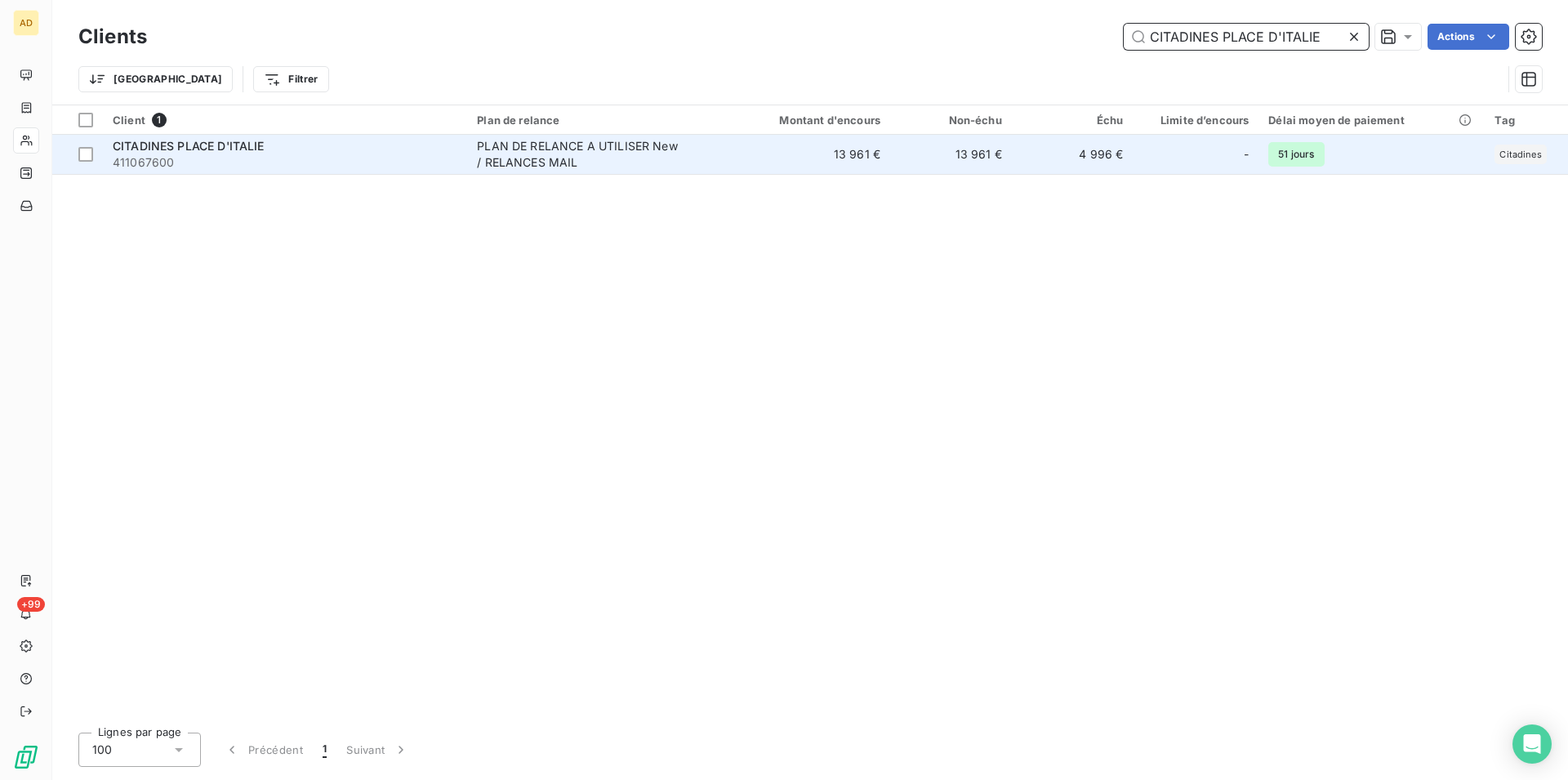
type input "CITADINES PLACE D'ITALIE"
click at [727, 142] on td "PLAN DE RELANCE A UTILISER New / RELANCES MAIL" at bounding box center [597, 154] width 259 height 39
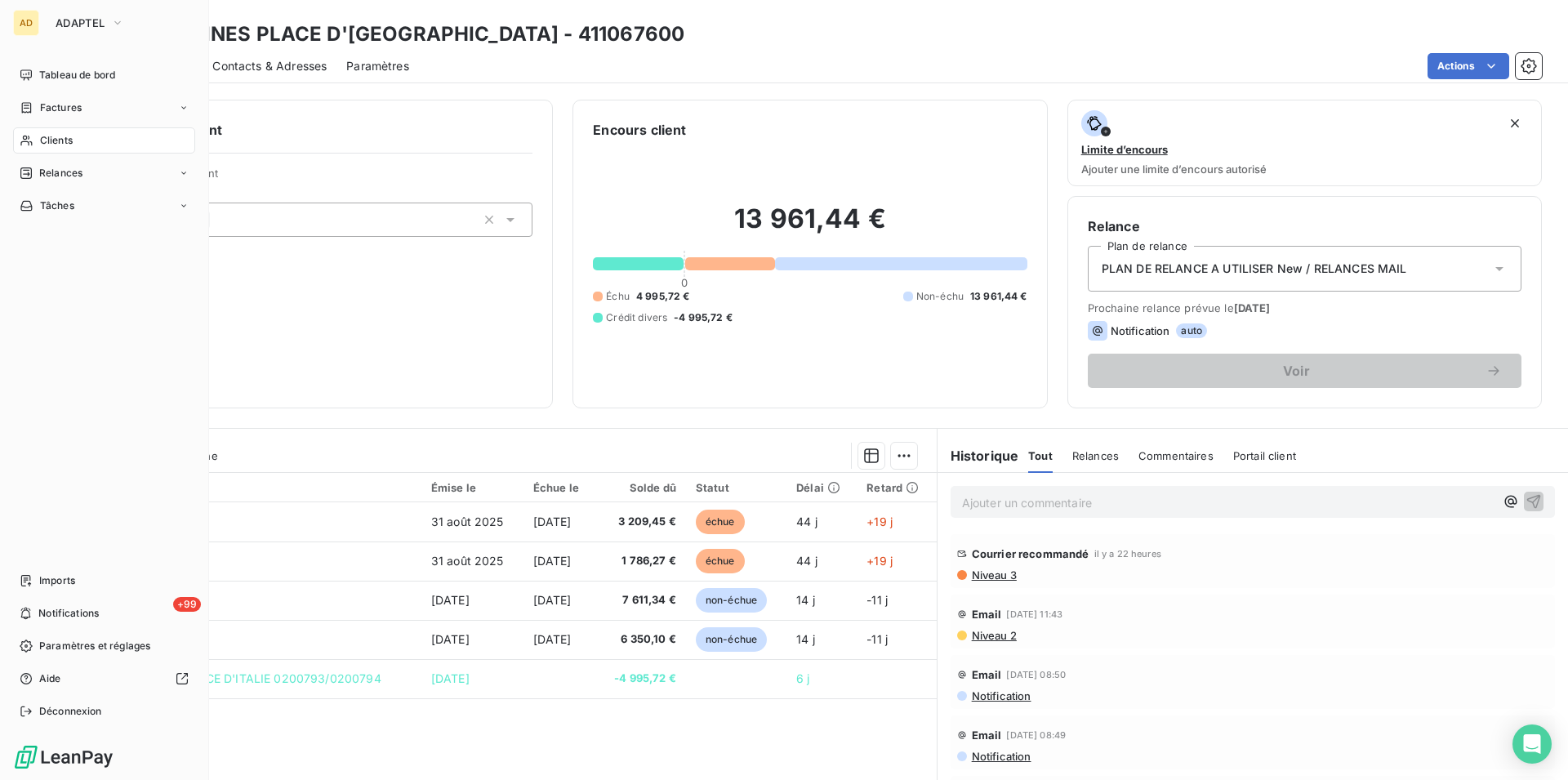
click at [29, 140] on icon at bounding box center [27, 141] width 14 height 13
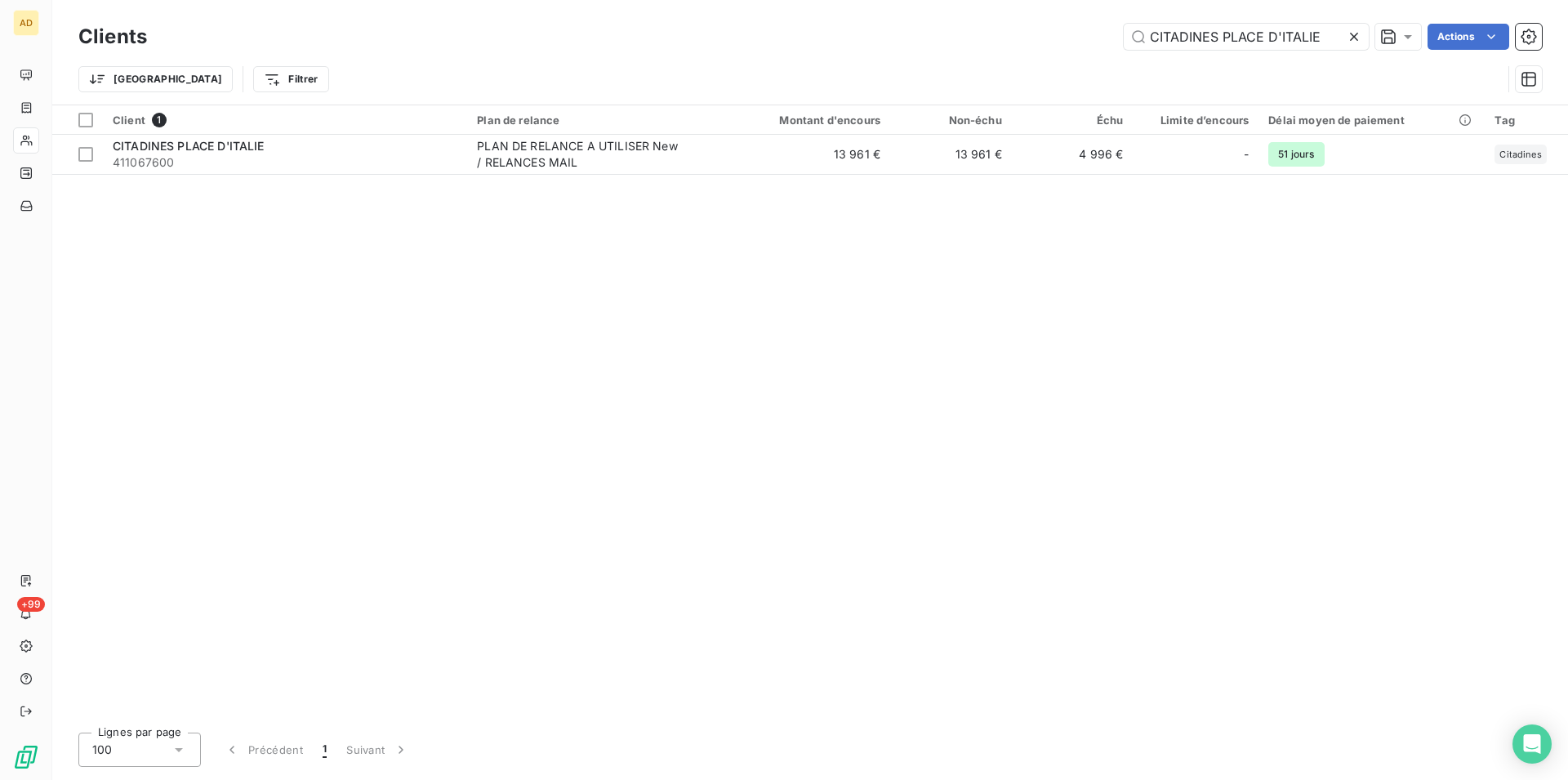
click at [1359, 28] on icon at bounding box center [1354, 36] width 17 height 17
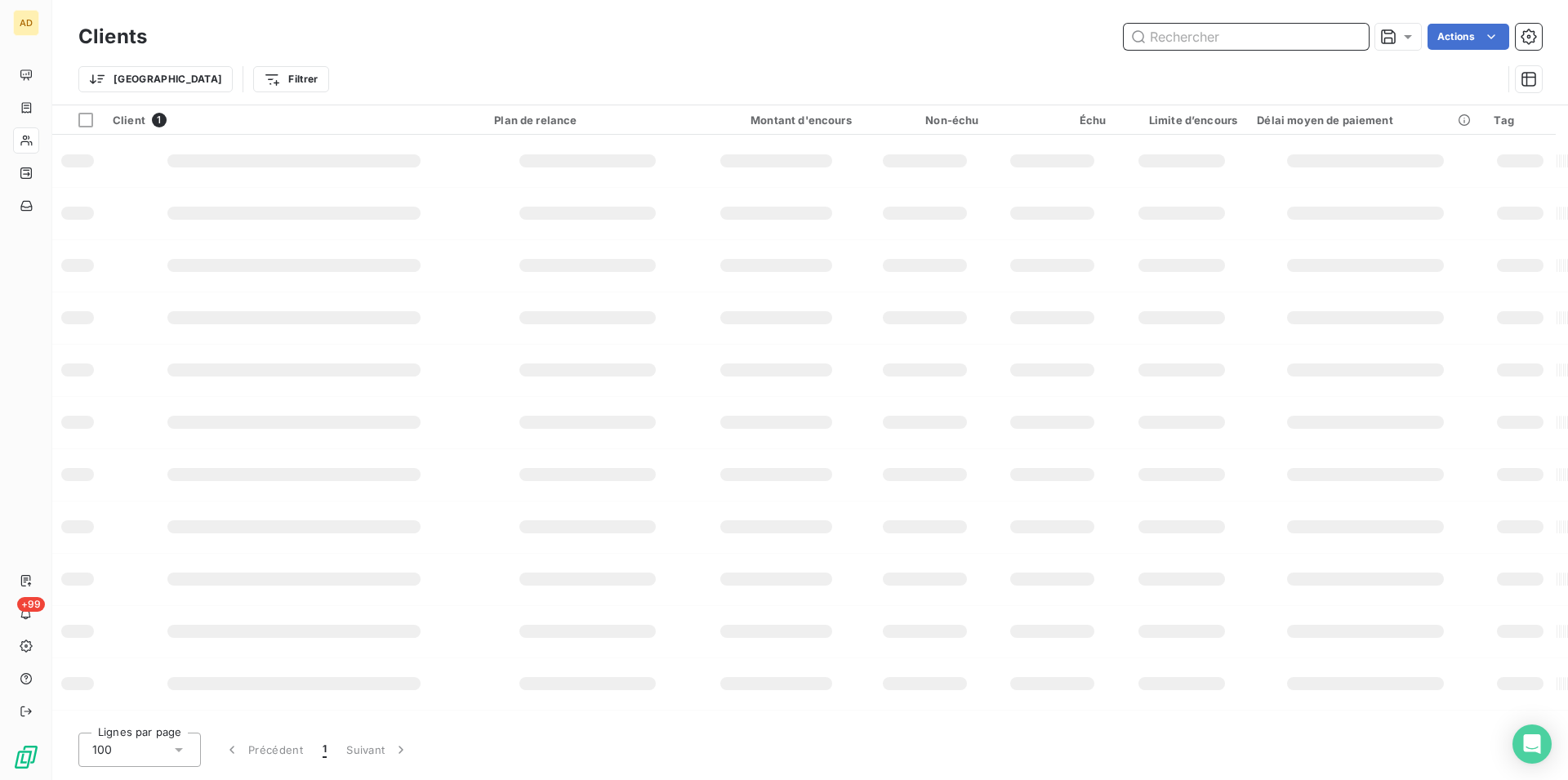
click at [1359, 28] on input "text" at bounding box center [1246, 37] width 245 height 27
click at [1295, 28] on input "text" at bounding box center [1246, 37] width 245 height 27
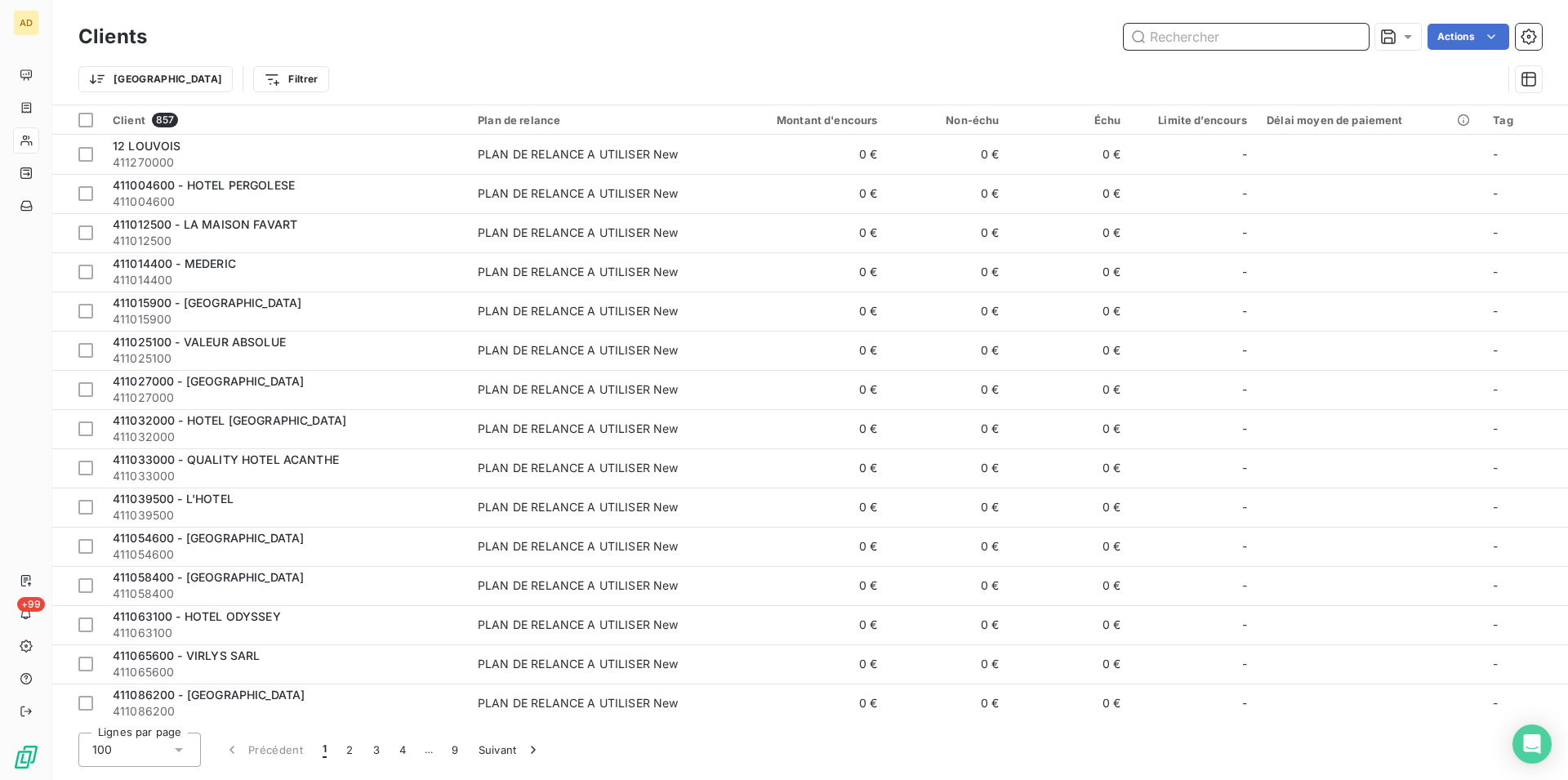
click at [1295, 28] on input "text" at bounding box center [1246, 37] width 245 height 27
click at [1286, 46] on input "text" at bounding box center [1246, 37] width 245 height 27
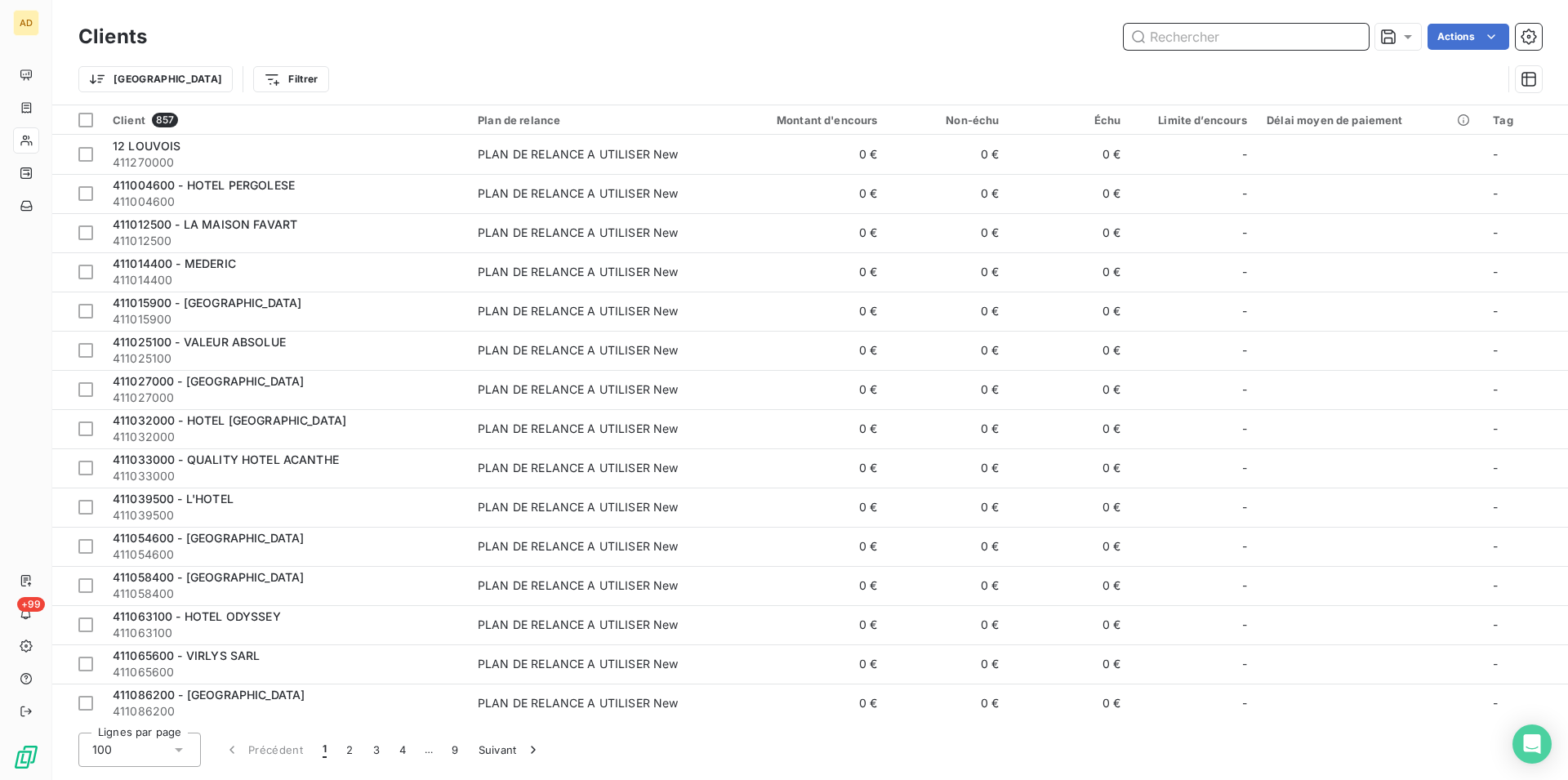
click at [1286, 46] on input "text" at bounding box center [1246, 37] width 245 height 27
paste input "CITADINES BASTILLE MARAIS"
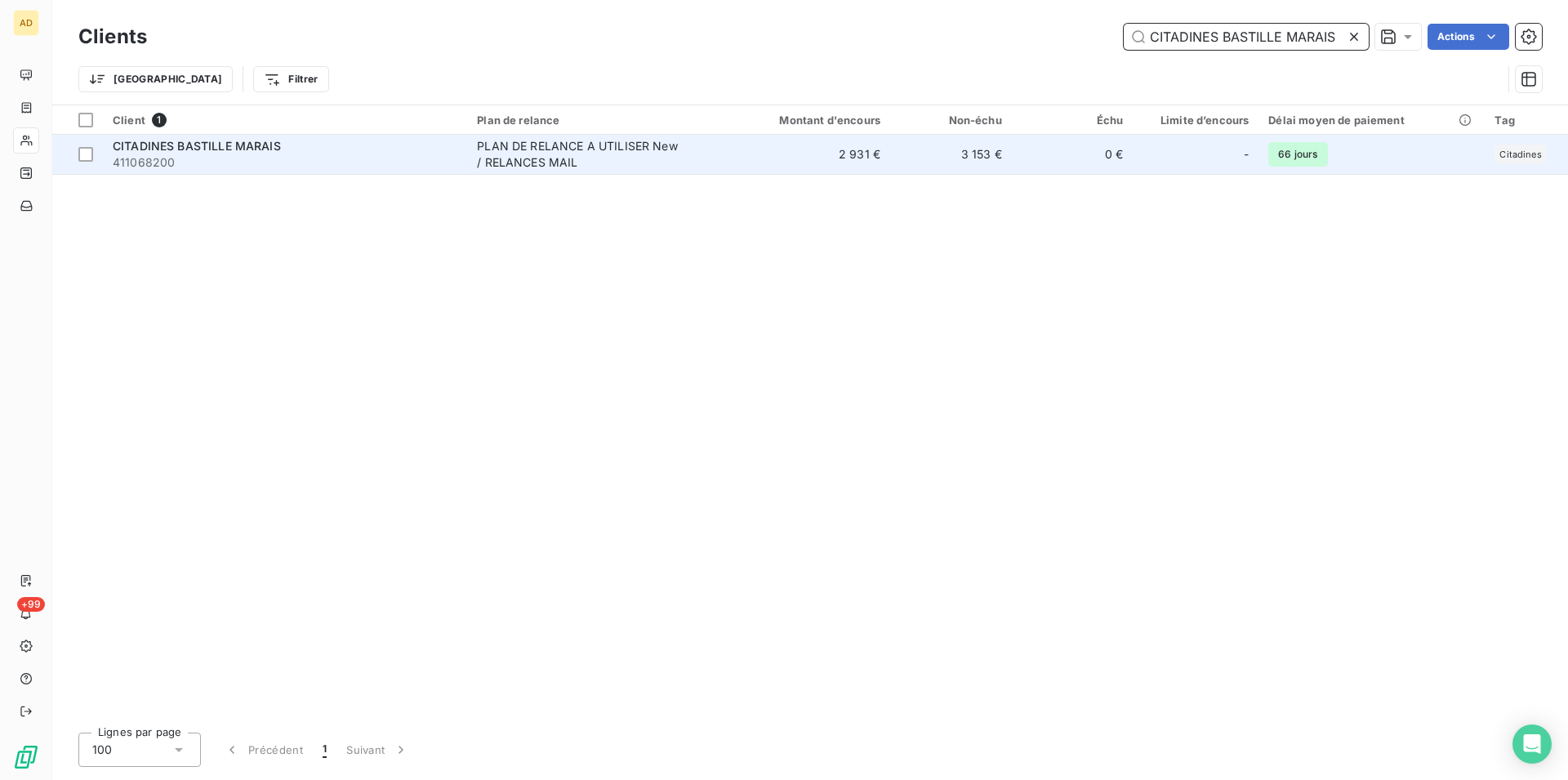
type input "CITADINES BASTILLE MARAIS"
click at [743, 157] on td "2 931 €" at bounding box center [809, 154] width 162 height 39
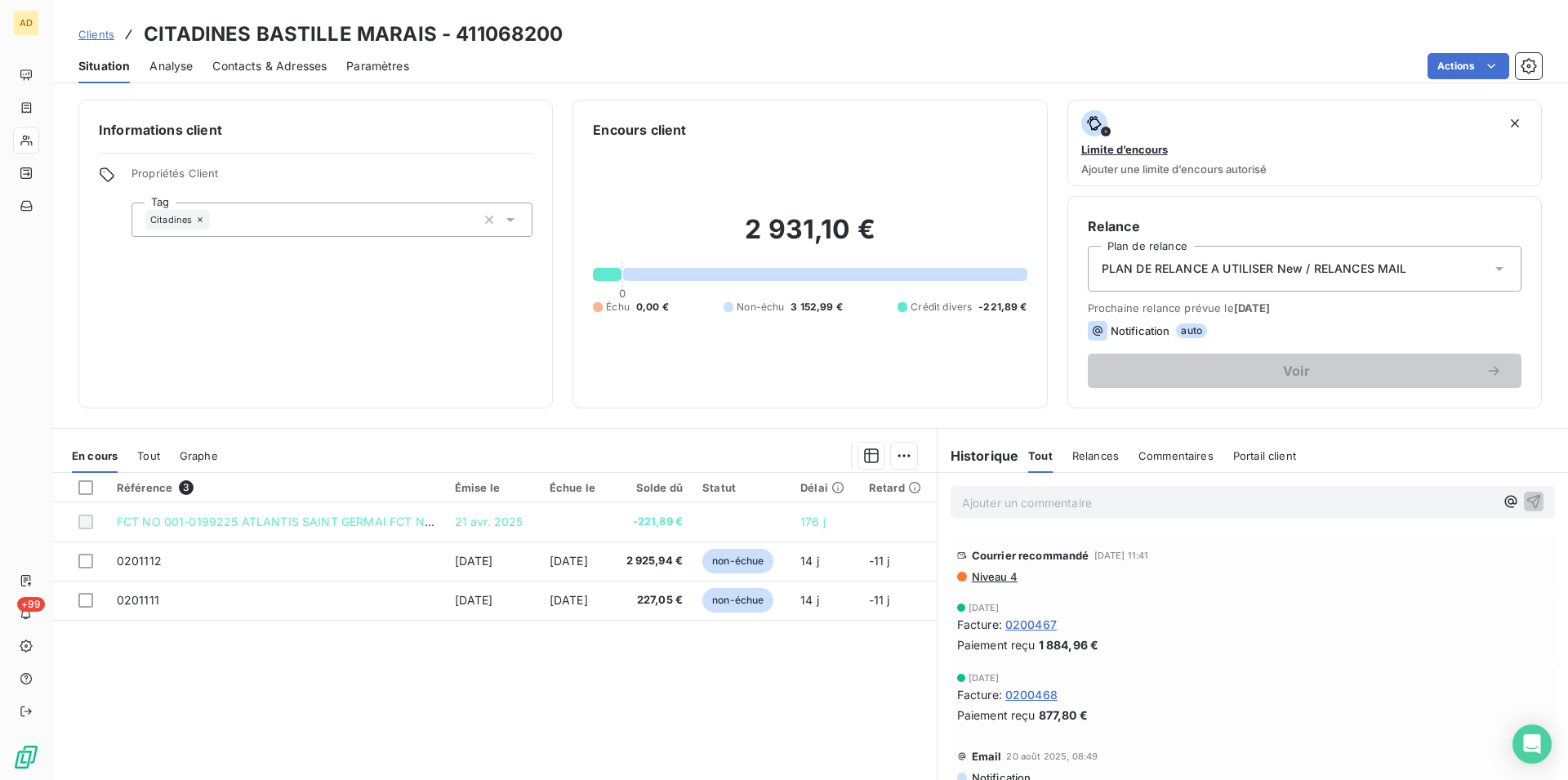
scroll to position [500, 0]
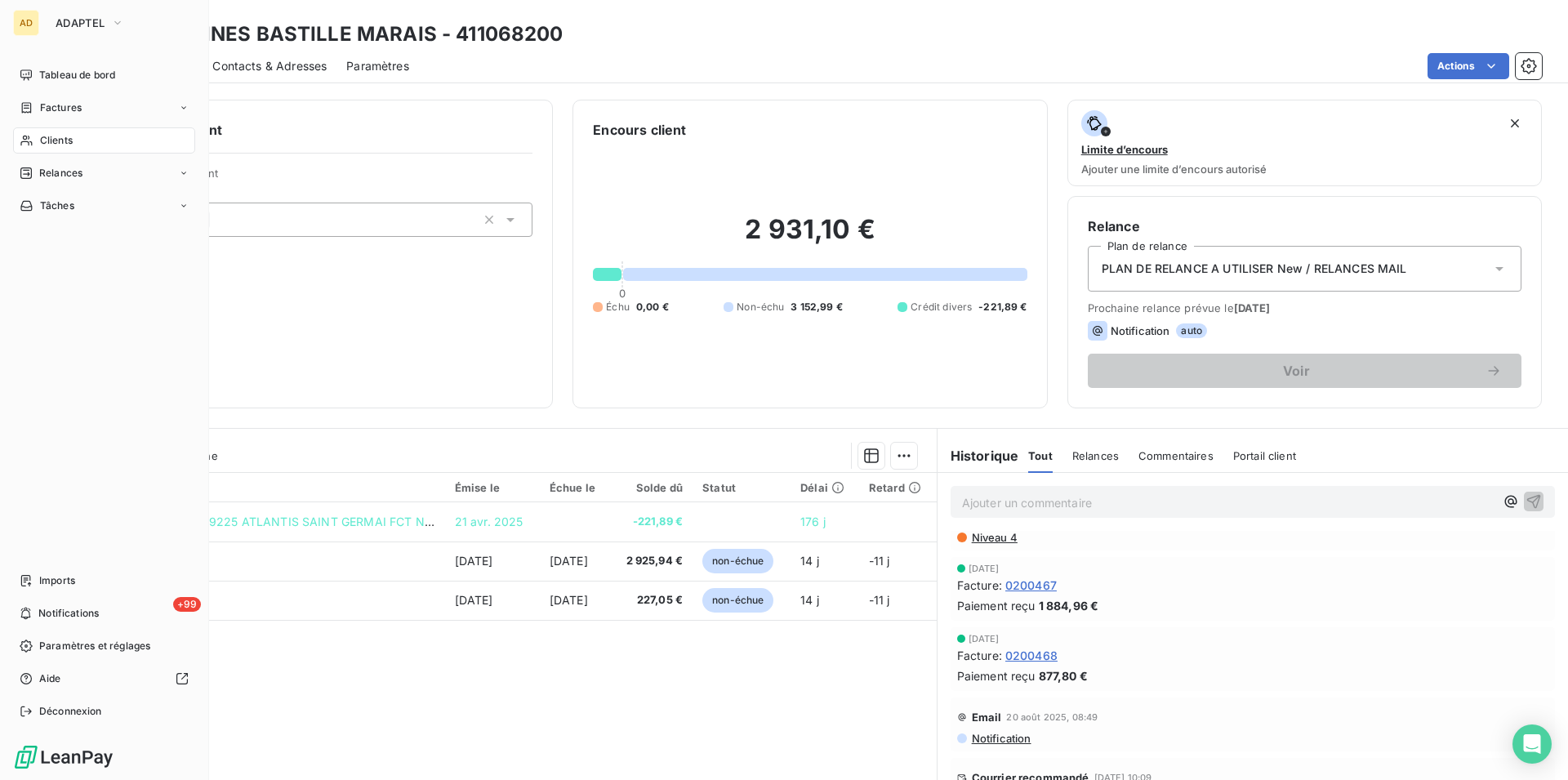
click at [45, 137] on span "Clients" at bounding box center [56, 141] width 32 height 15
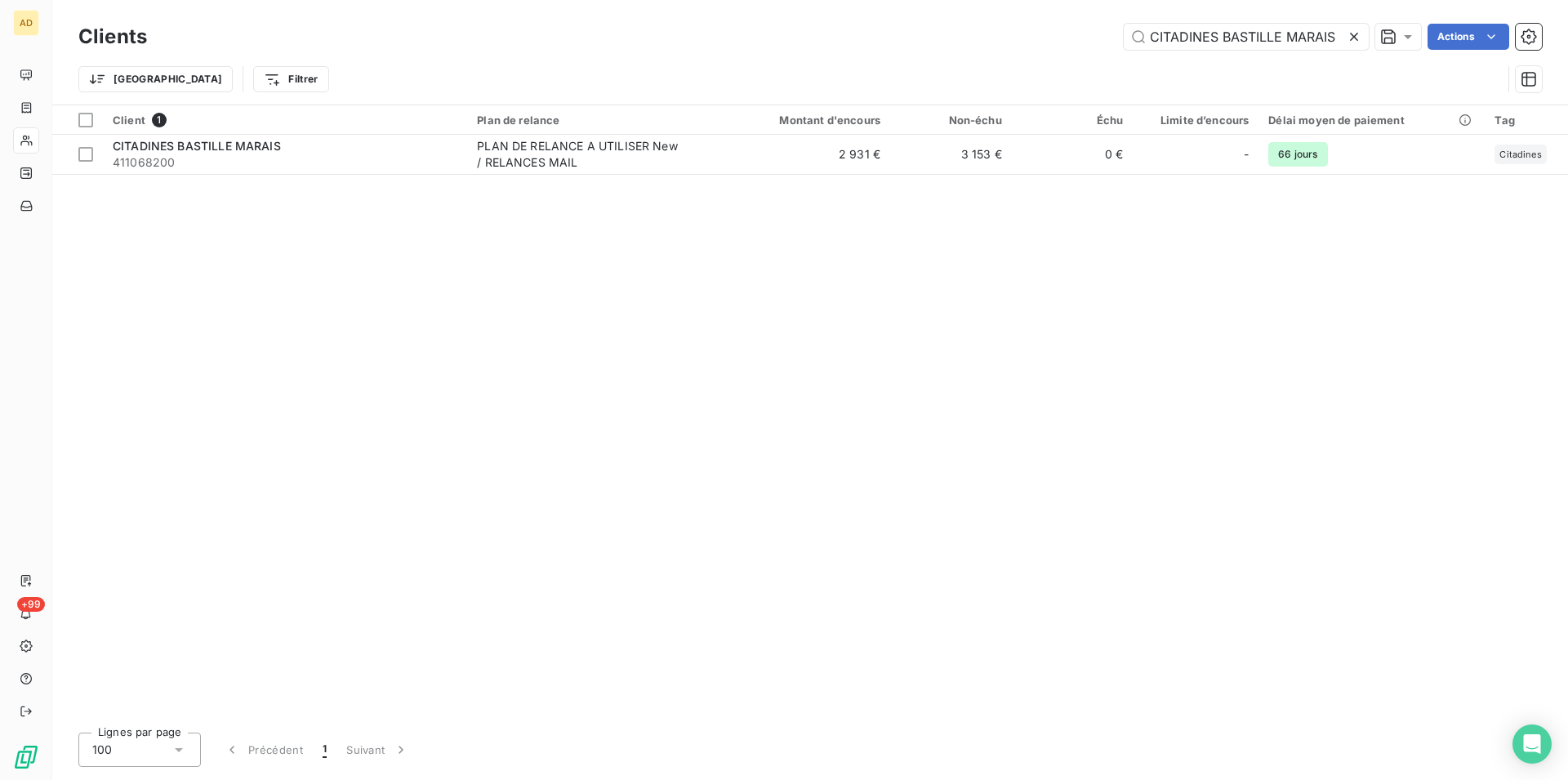
click at [1359, 27] on div at bounding box center [1357, 37] width 23 height 27
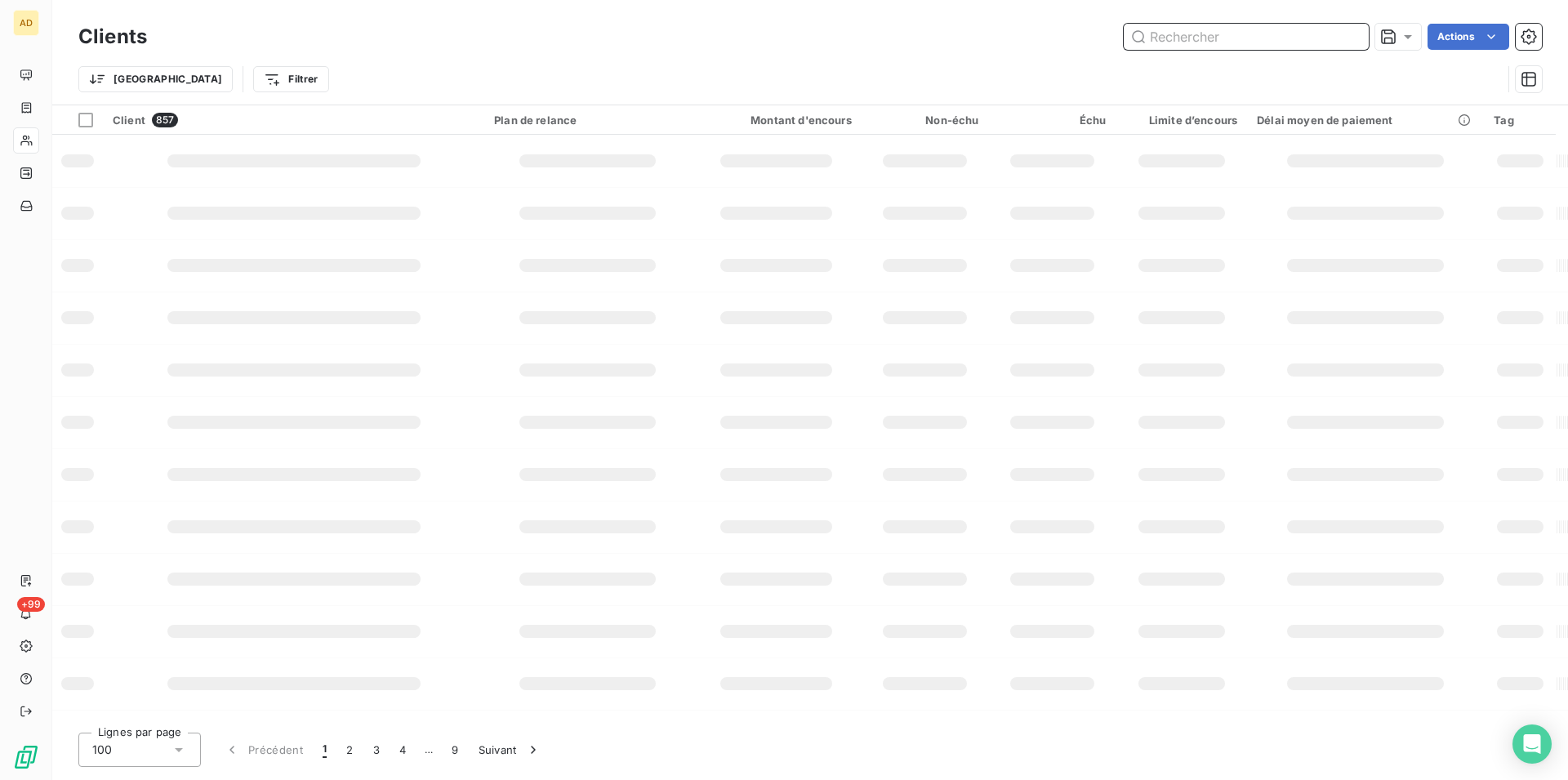
click at [1236, 44] on input "text" at bounding box center [1246, 37] width 245 height 27
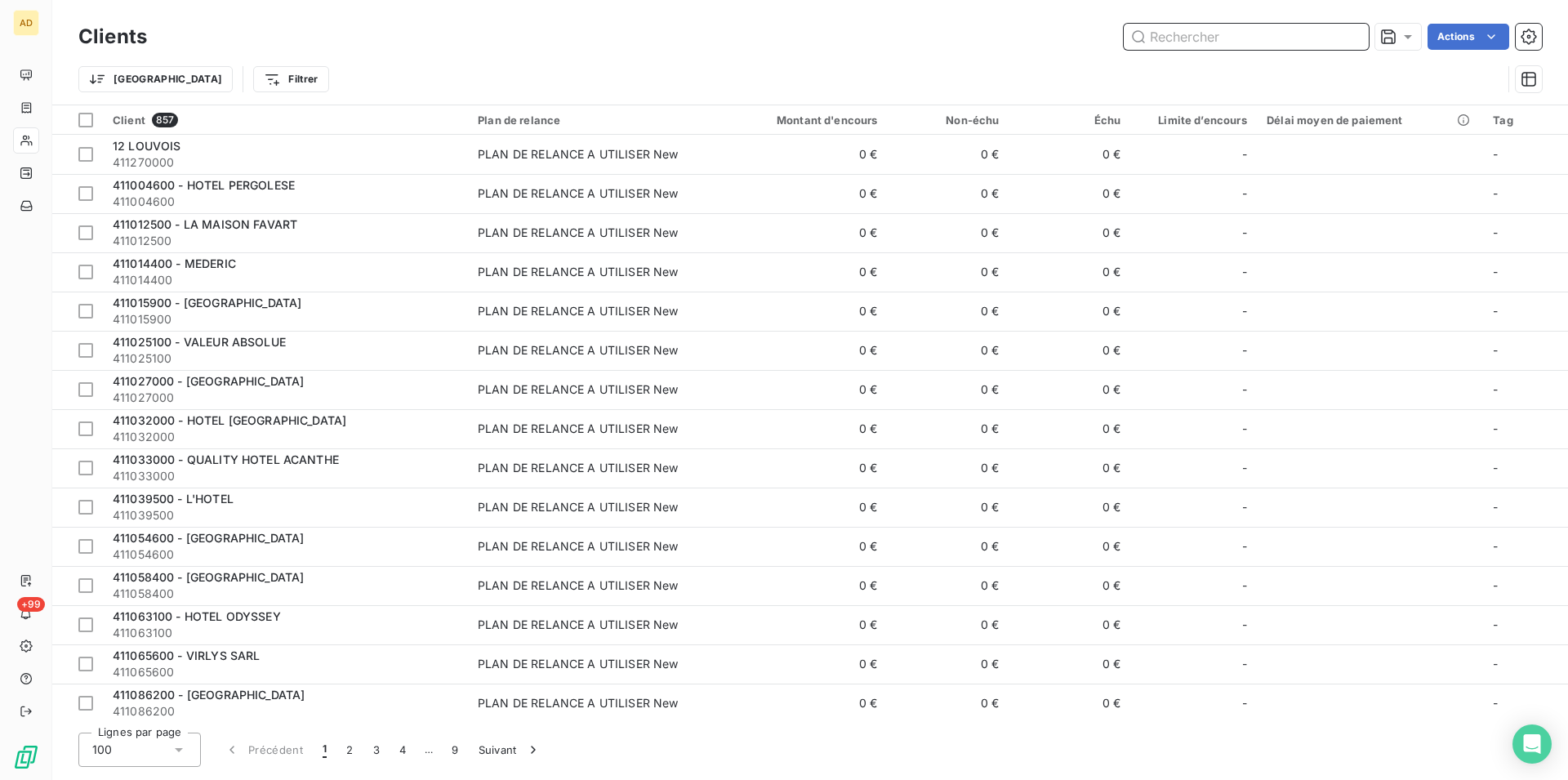
click at [1236, 44] on input "text" at bounding box center [1246, 37] width 245 height 27
click at [1233, 41] on input "text" at bounding box center [1246, 37] width 245 height 27
paste input "HAMEAU DE [GEOGRAPHIC_DATA]"
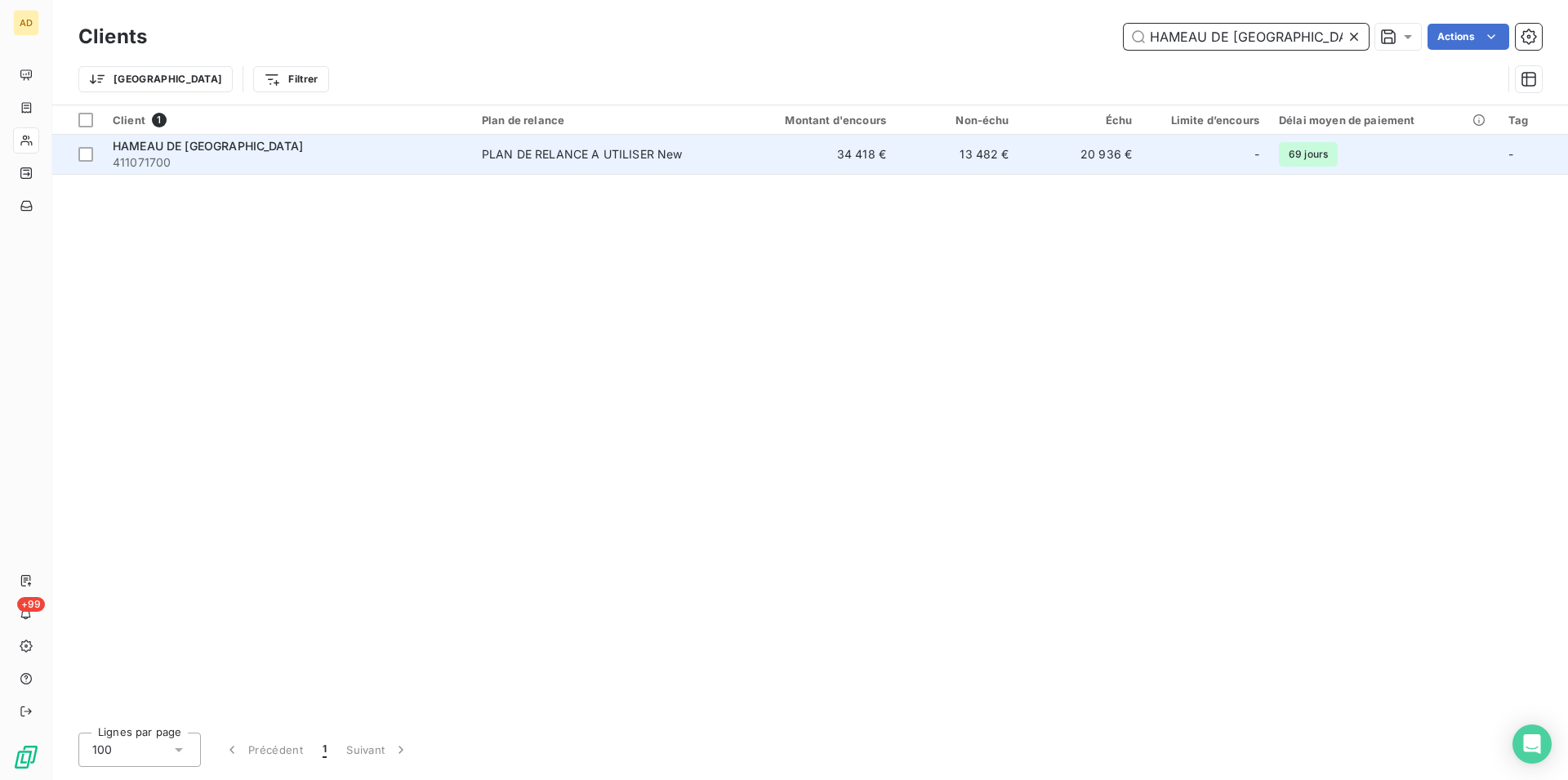
type input "HAMEAU DE [GEOGRAPHIC_DATA]"
click at [560, 157] on div "PLAN DE RELANCE A UTILISER New" at bounding box center [582, 154] width 201 height 17
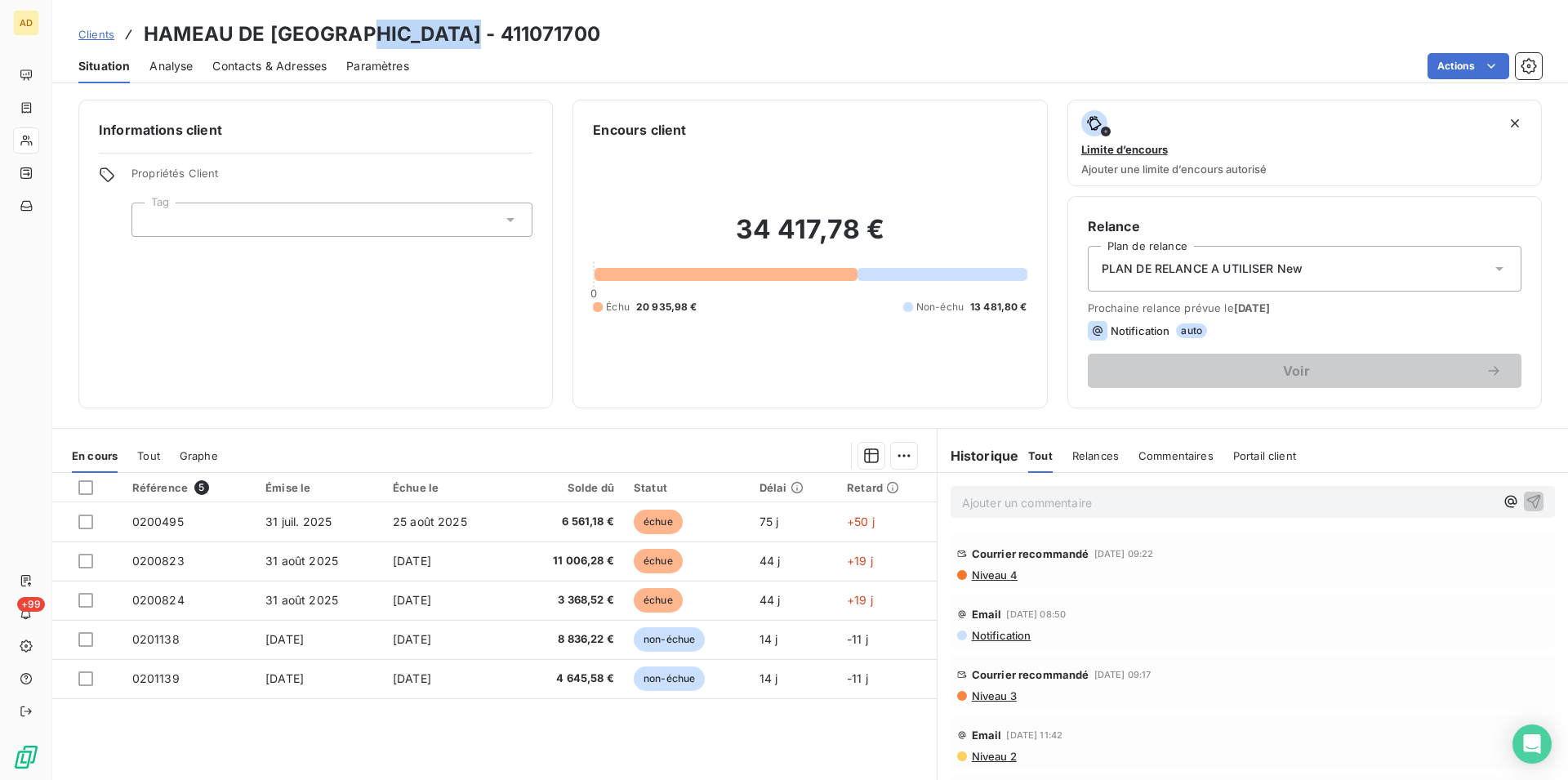
drag, startPoint x: 456, startPoint y: 28, endPoint x: 354, endPoint y: 27, distance: 102.0
click at [354, 27] on div "Clients HAMEAU DE PASSY - 411071700" at bounding box center [810, 34] width 1516 height 29
copy h3 "411071700"
click at [372, 309] on div "Informations client Propriétés Client Tag" at bounding box center [316, 254] width 475 height 309
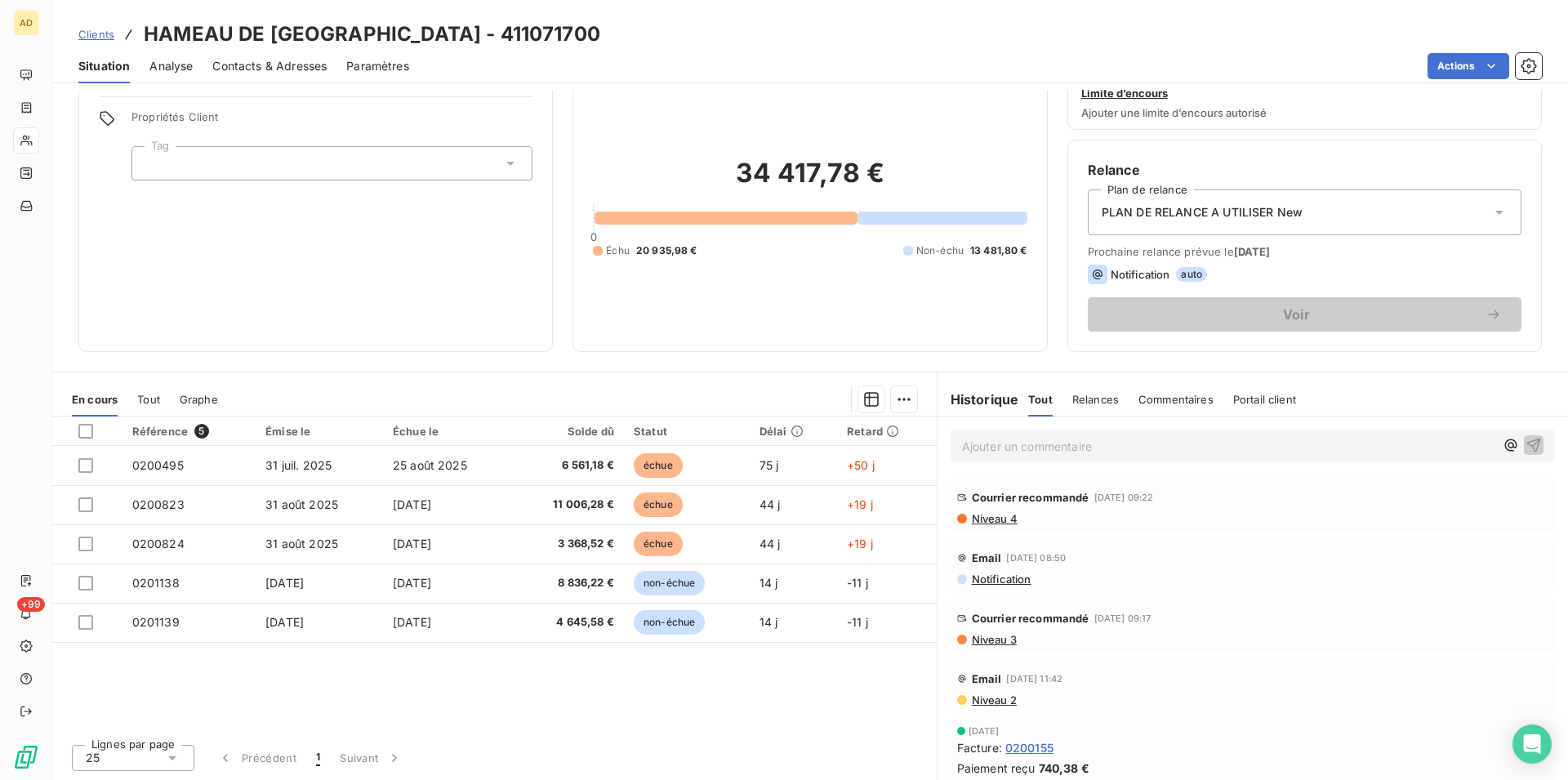
click at [431, 280] on div "Informations client Propriétés Client Tag" at bounding box center [316, 197] width 475 height 309
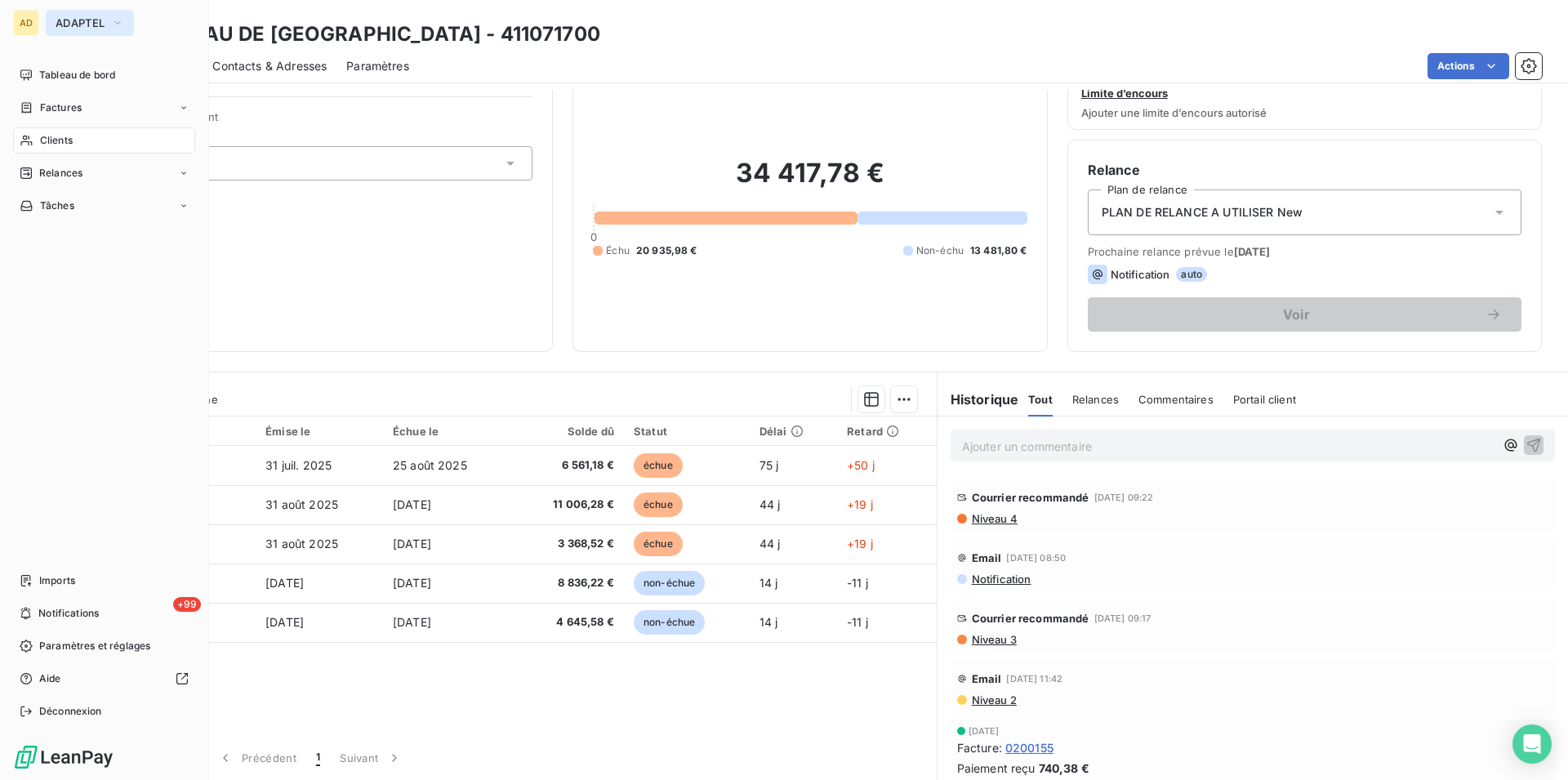
click at [54, 19] on button "ADAPTEL" at bounding box center [90, 23] width 88 height 27
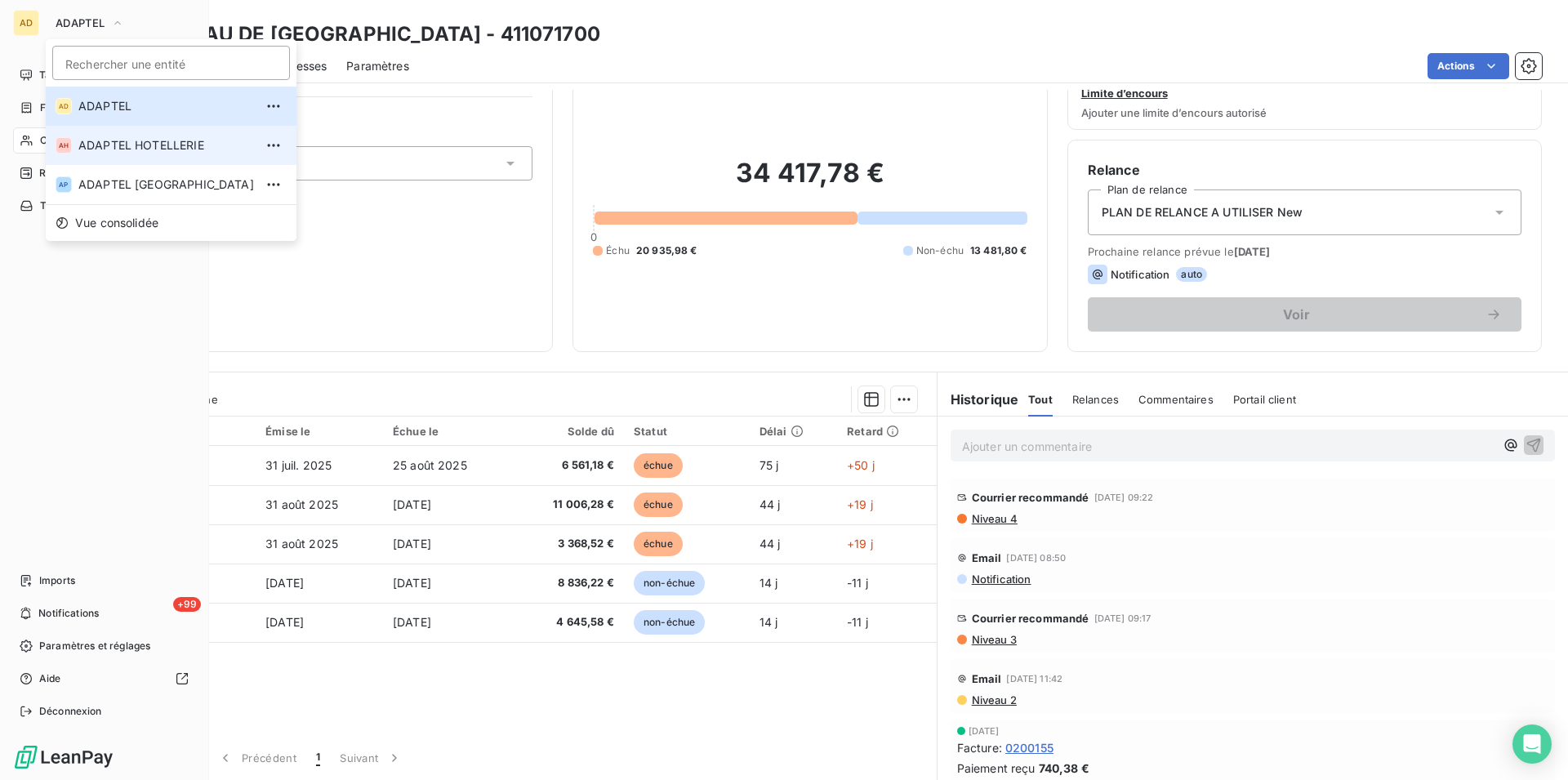
click at [105, 150] on span "ADAPTEL HOTELLERIE" at bounding box center [167, 146] width 176 height 17
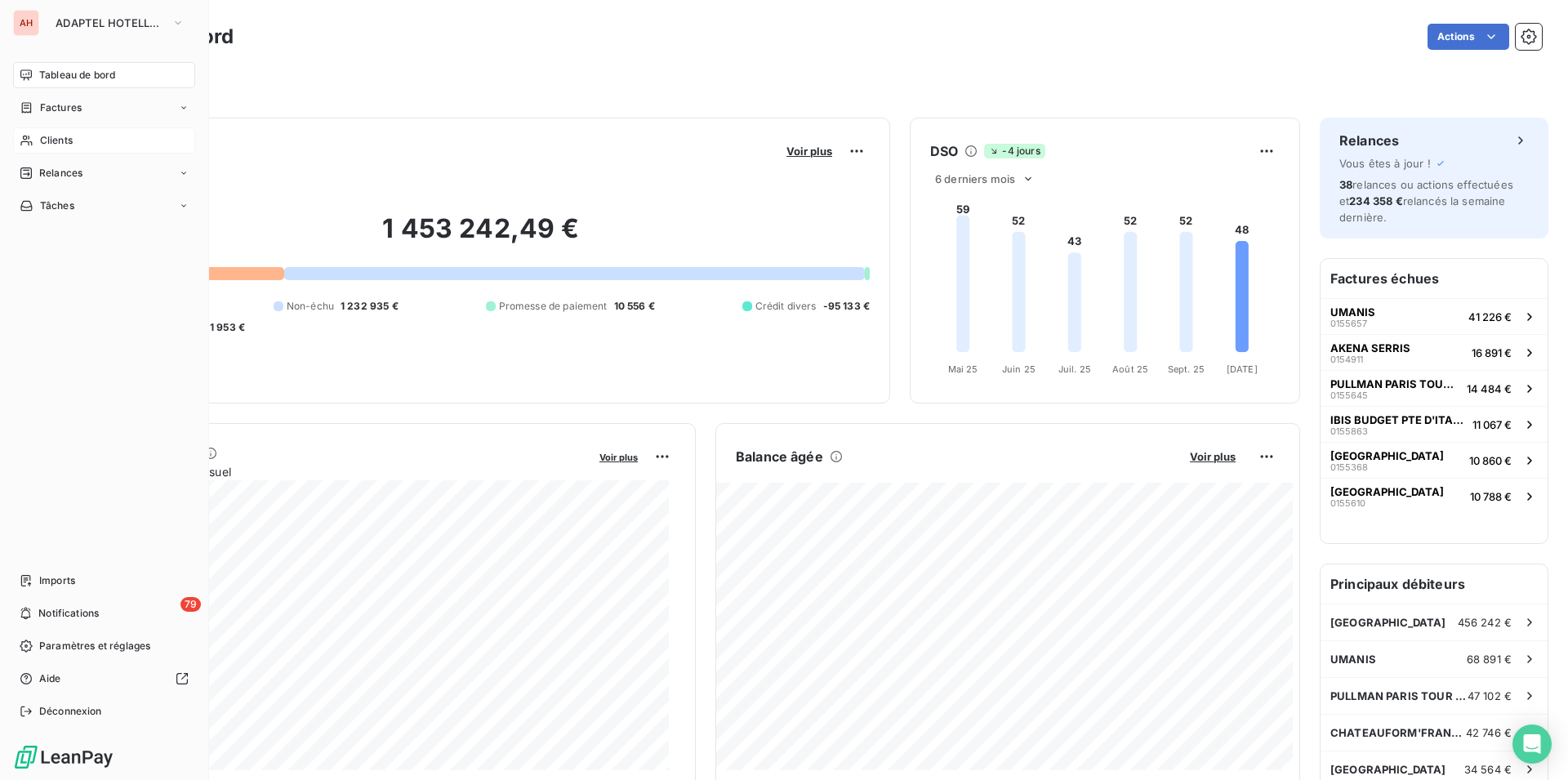
click at [79, 137] on div "Clients" at bounding box center [104, 141] width 182 height 27
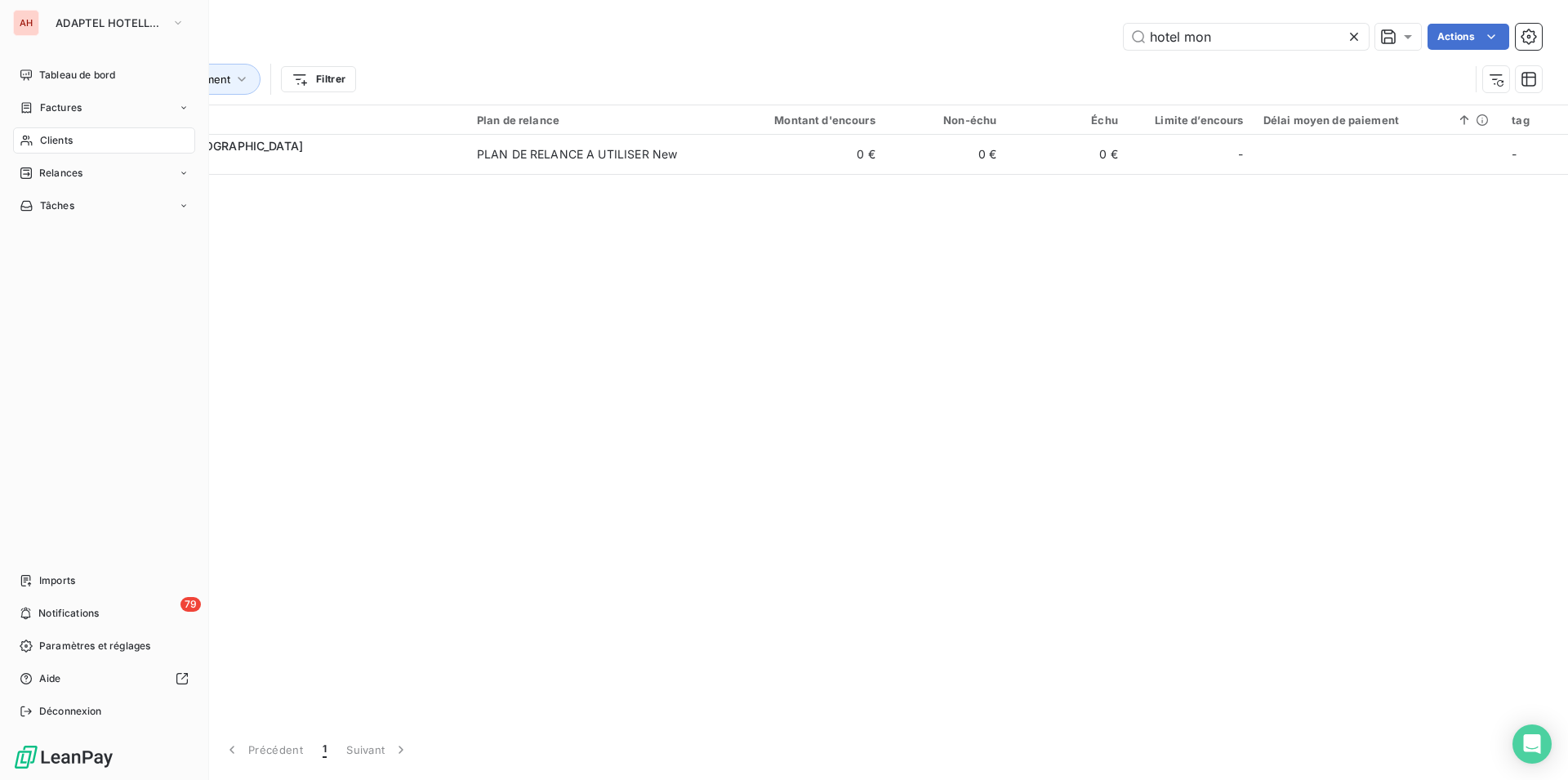
type input "HAMEAU DE [GEOGRAPHIC_DATA]"
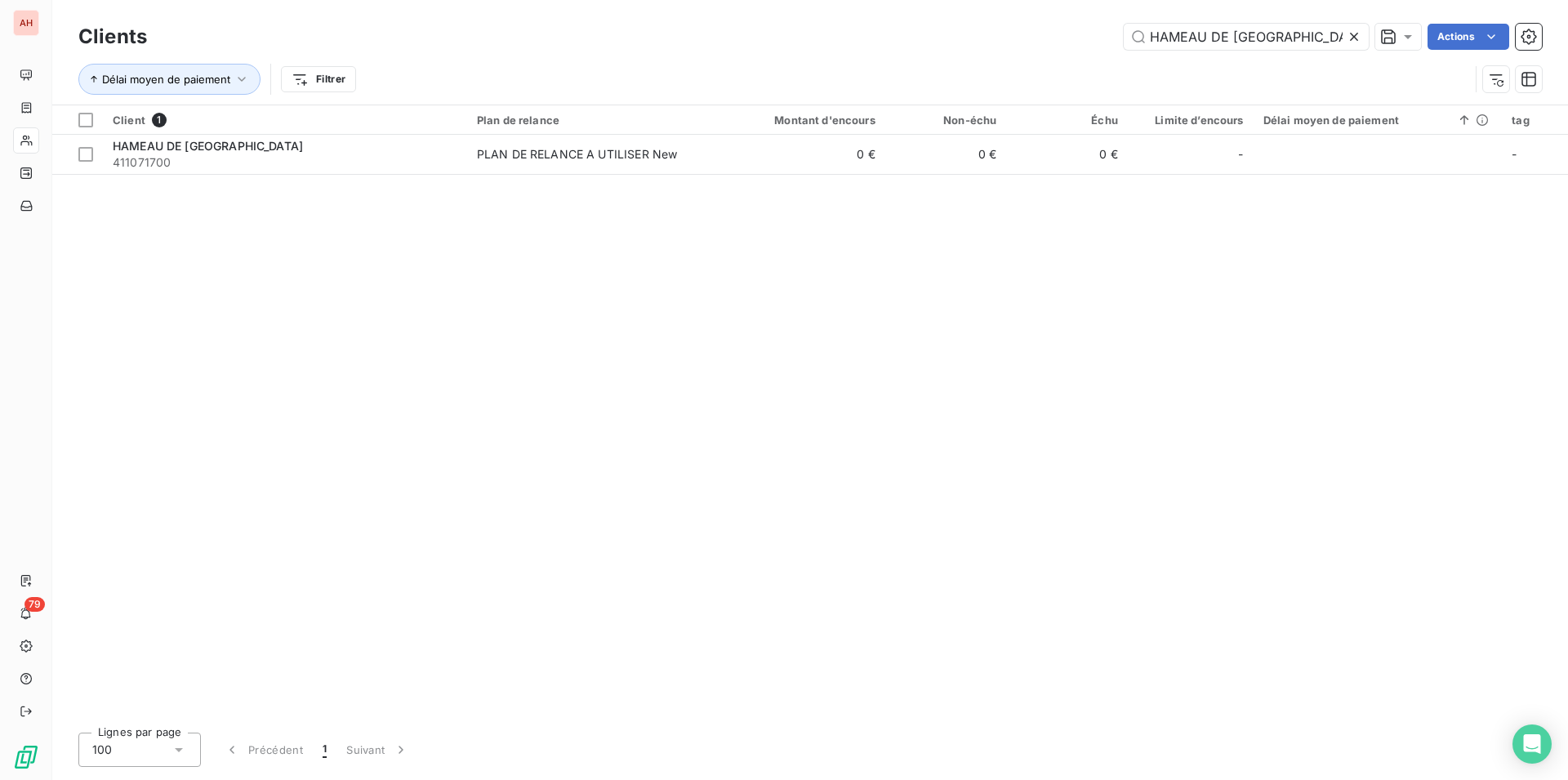
click at [1347, 37] on icon at bounding box center [1354, 36] width 17 height 17
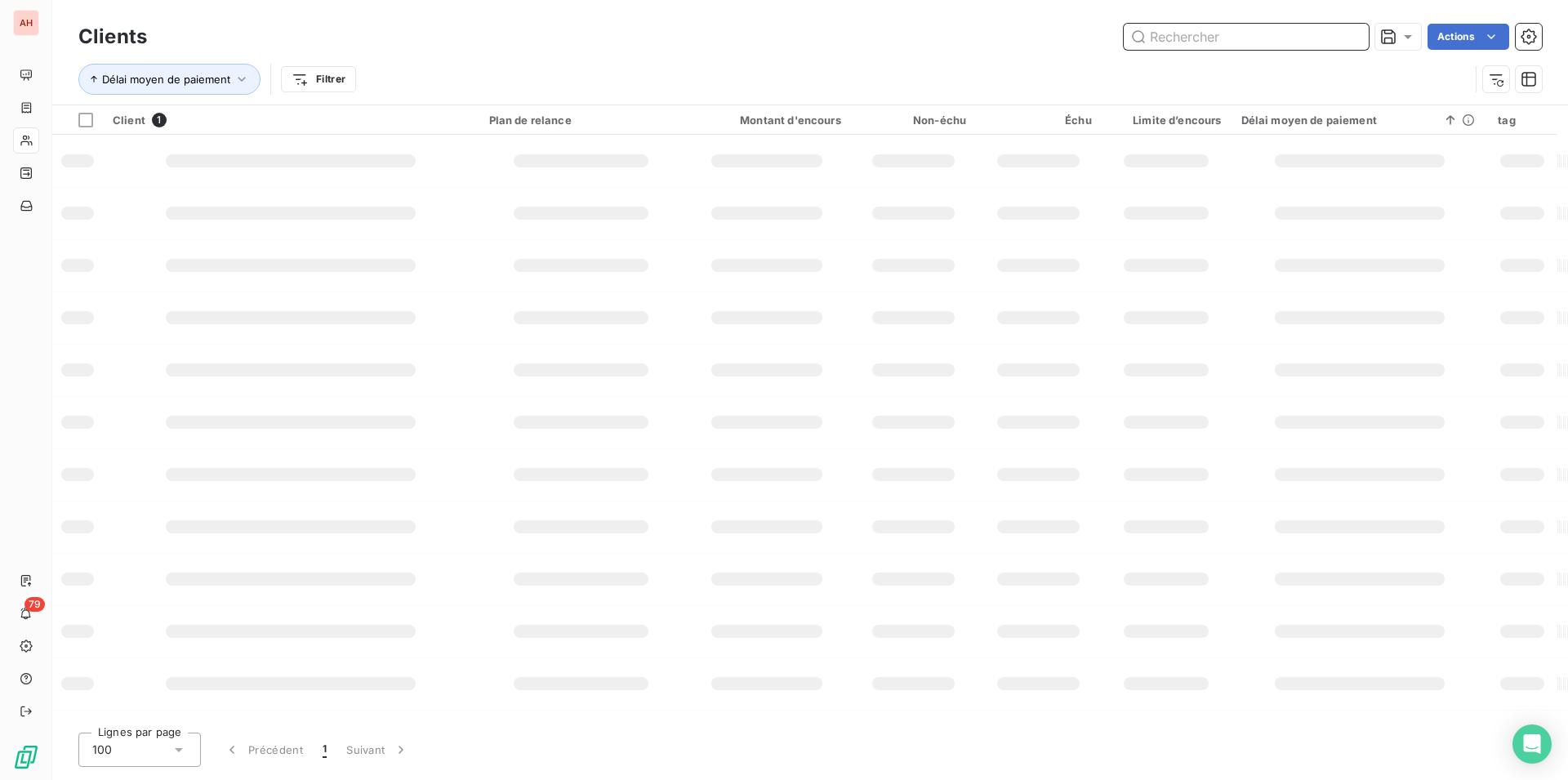
click at [1333, 35] on input "text" at bounding box center [1246, 37] width 245 height 27
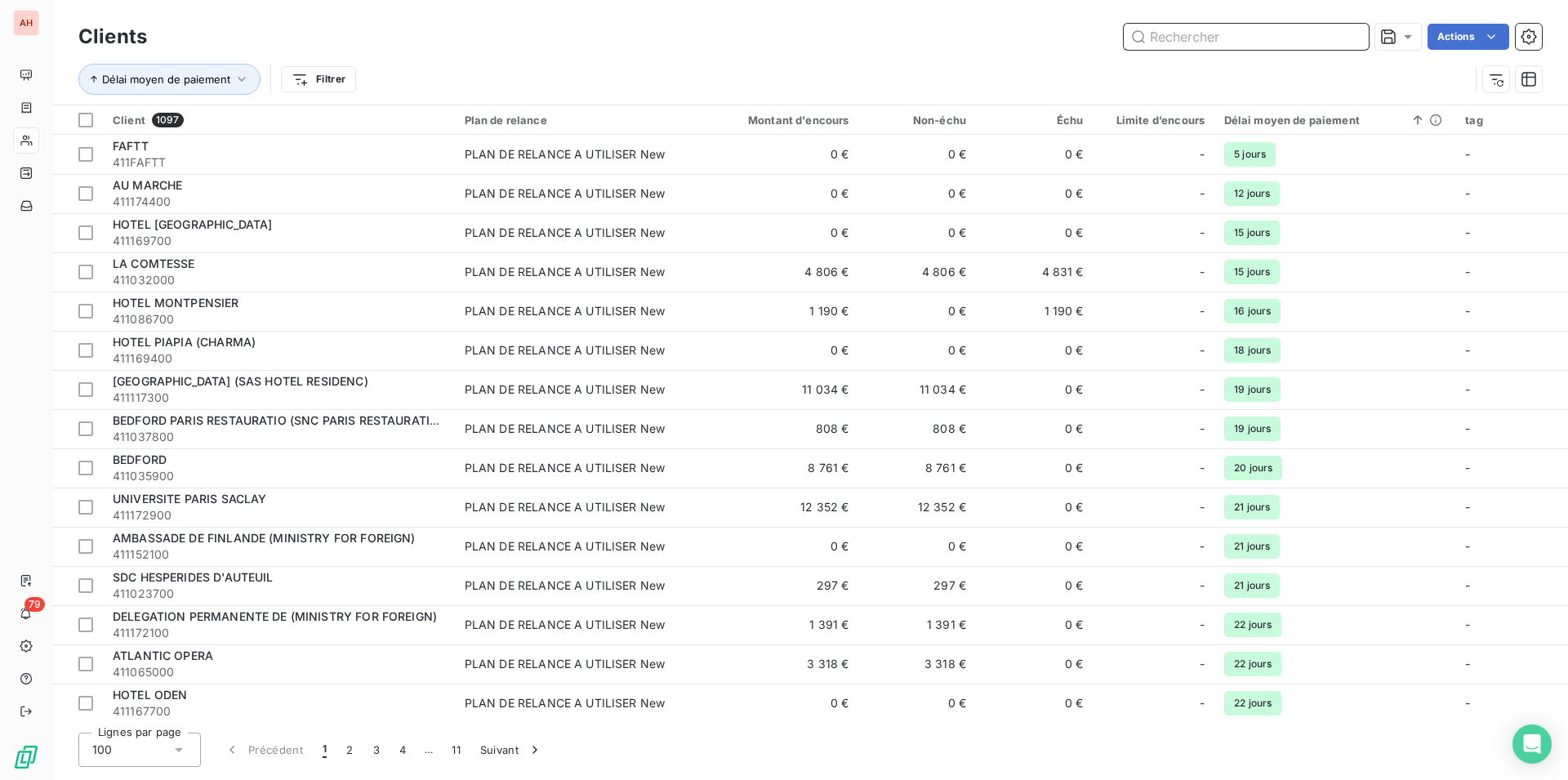
click at [1333, 35] on input "text" at bounding box center [1246, 37] width 245 height 27
click at [1310, 35] on input "text" at bounding box center [1246, 37] width 245 height 27
paste input "411086700"
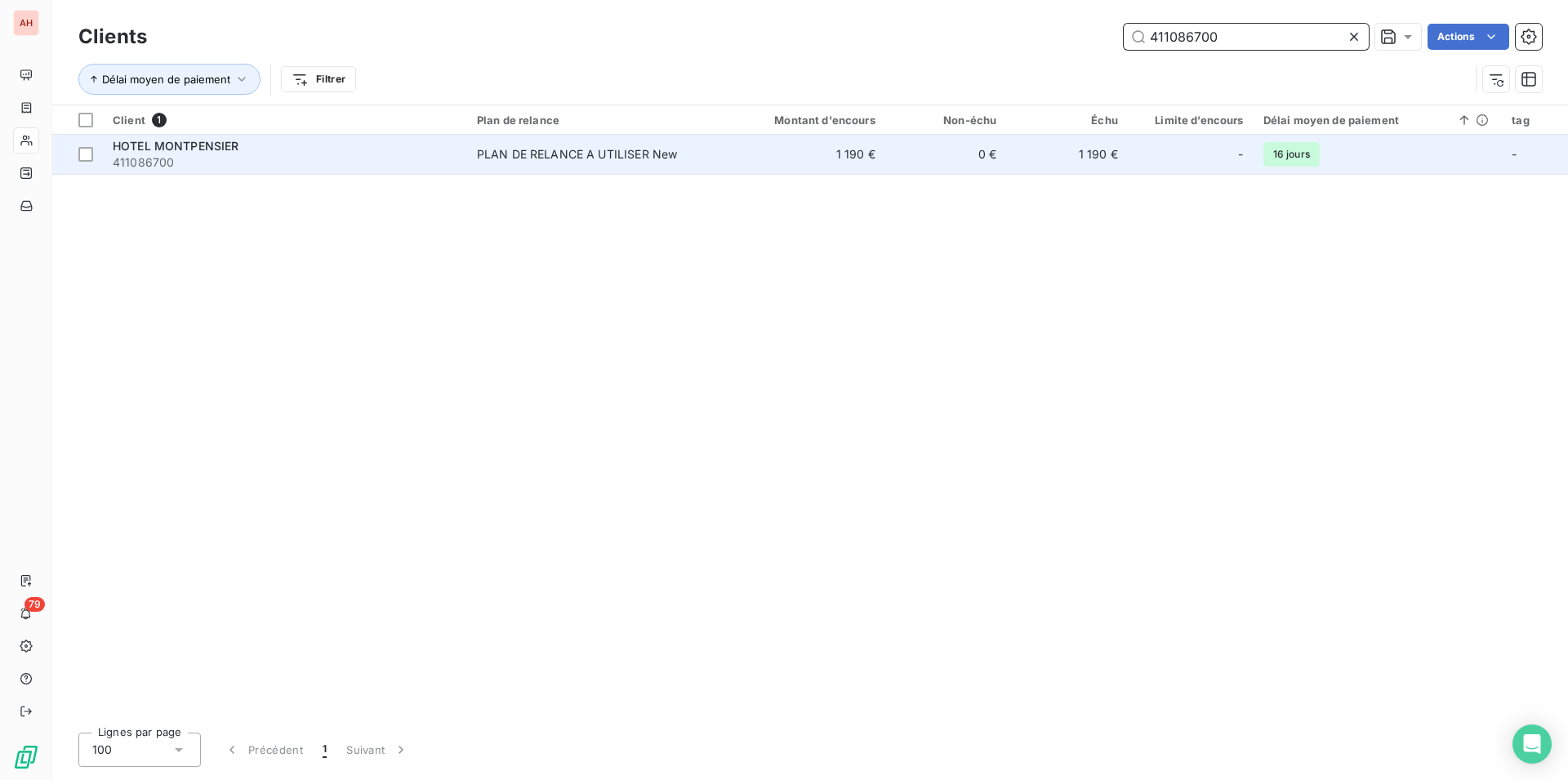
type input "411086700"
click at [962, 151] on td "0 €" at bounding box center [946, 154] width 122 height 39
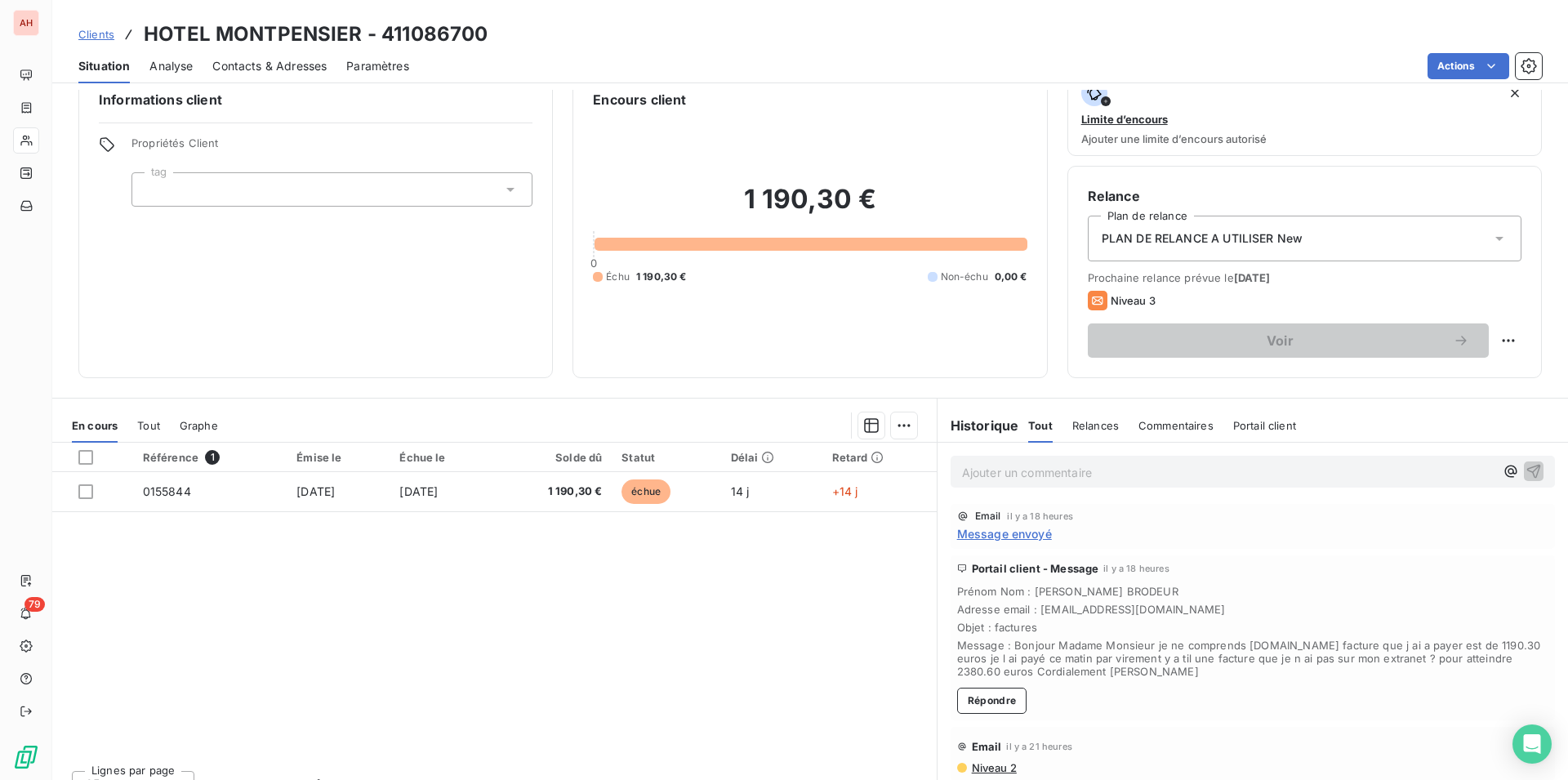
scroll to position [29, 0]
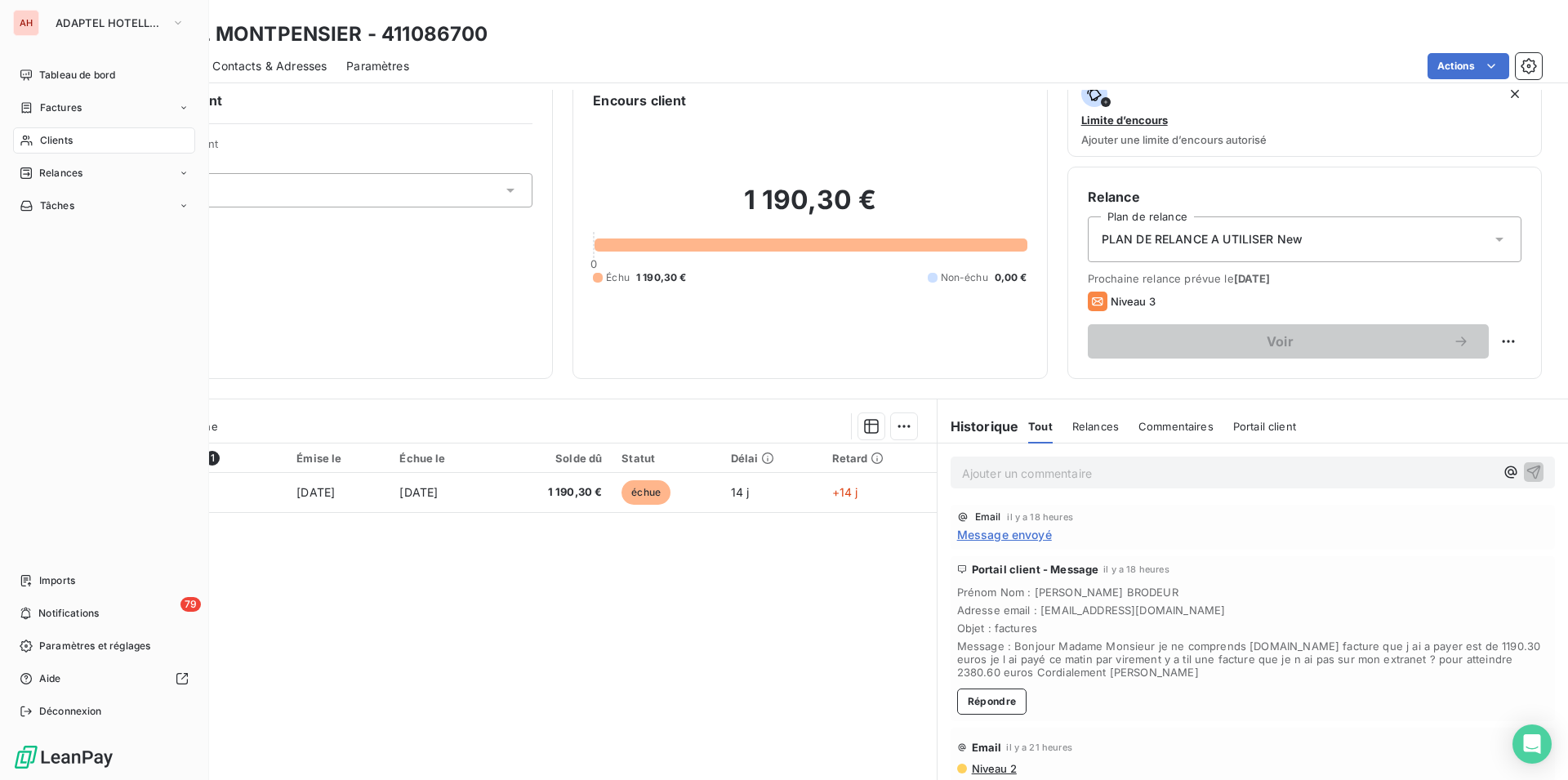
click at [67, 142] on span "Clients" at bounding box center [56, 141] width 32 height 15
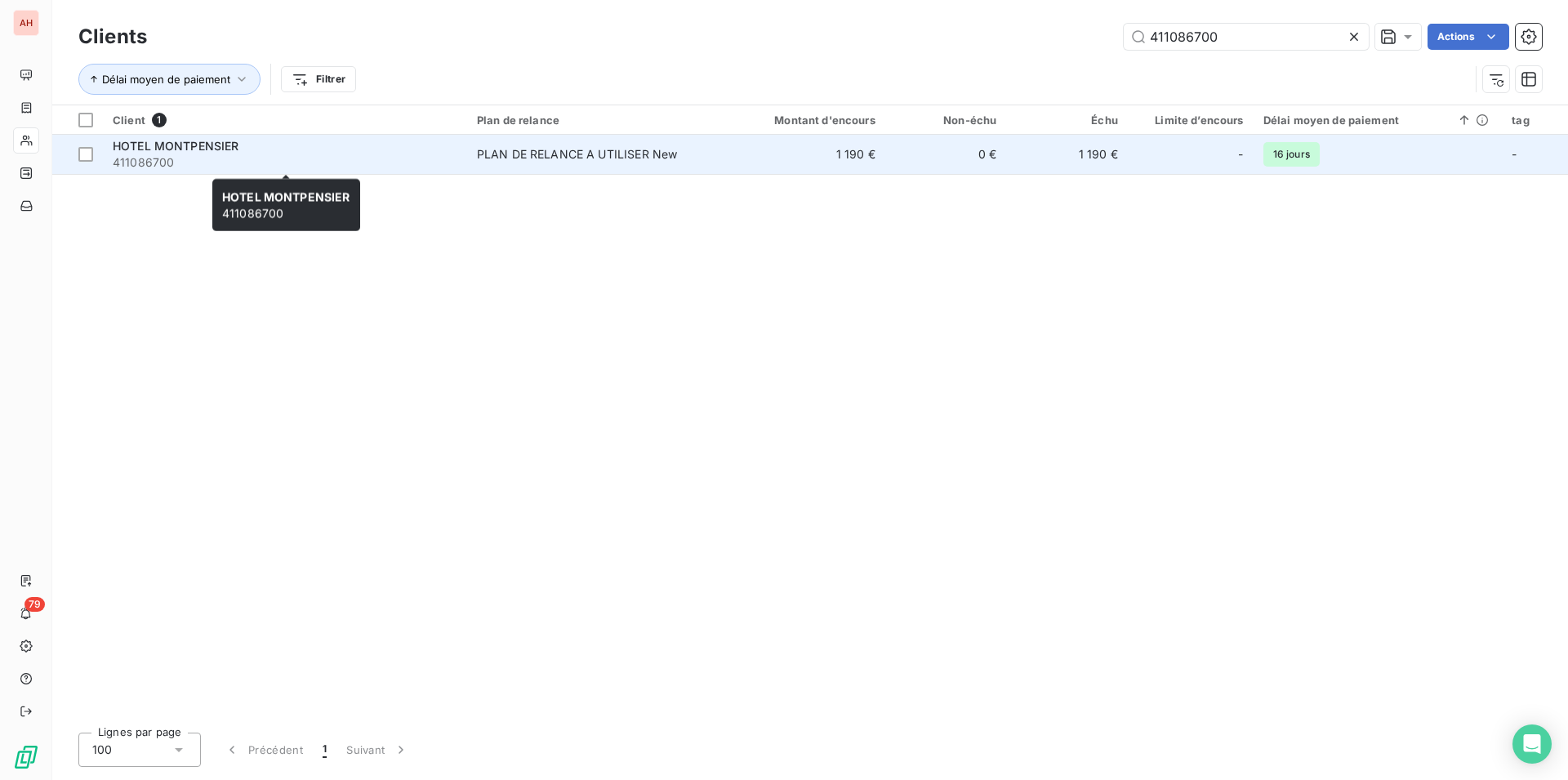
click at [229, 157] on span "411086700" at bounding box center [285, 162] width 345 height 17
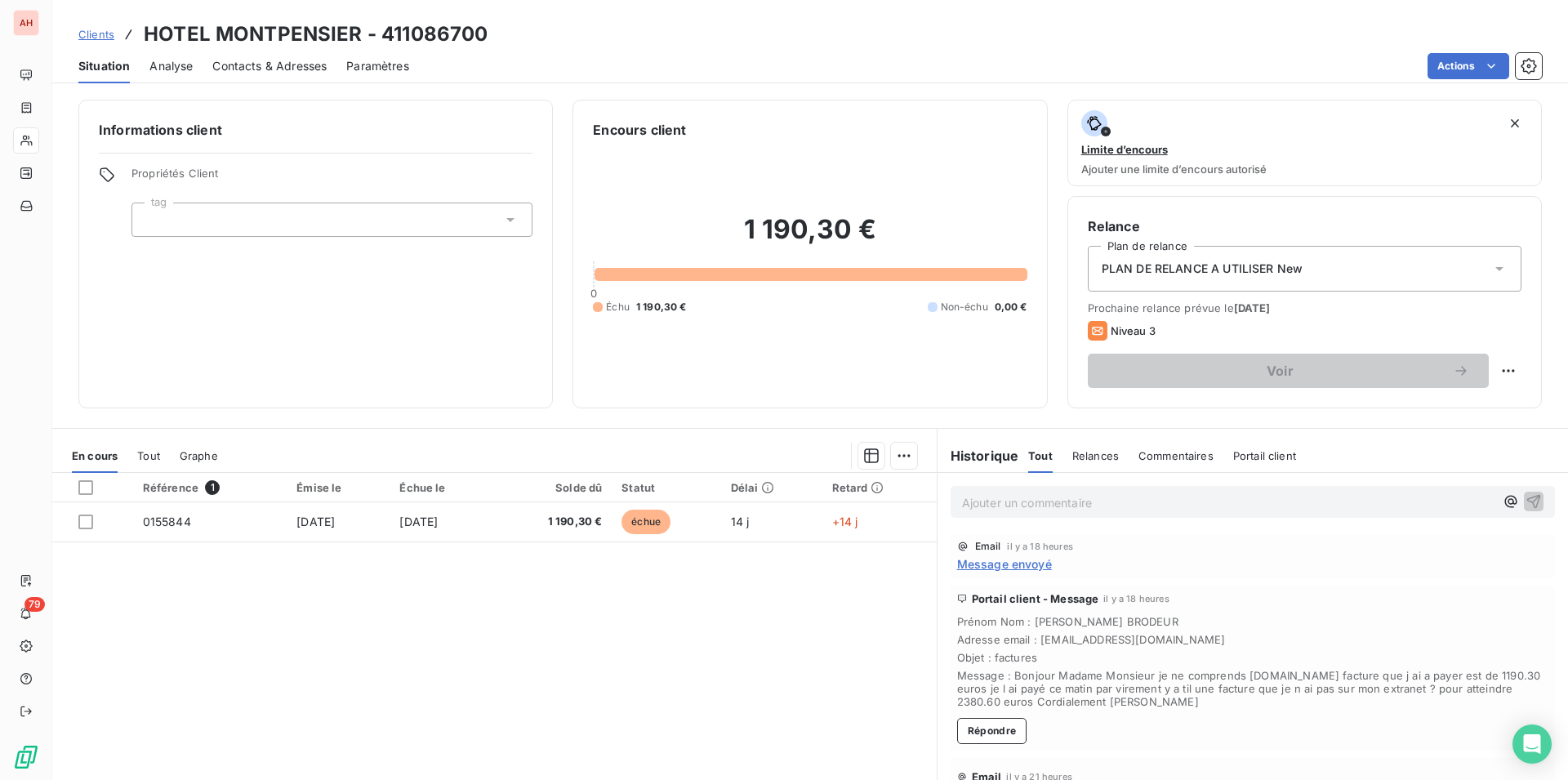
click at [675, 676] on div "Référence 1 Émise le Échue le Solde dû Statut Délai Retard 0155844 [DATE] [DATE…" at bounding box center [494, 630] width 884 height 314
click at [1014, 571] on span "Message envoyé" at bounding box center [1004, 564] width 94 height 17
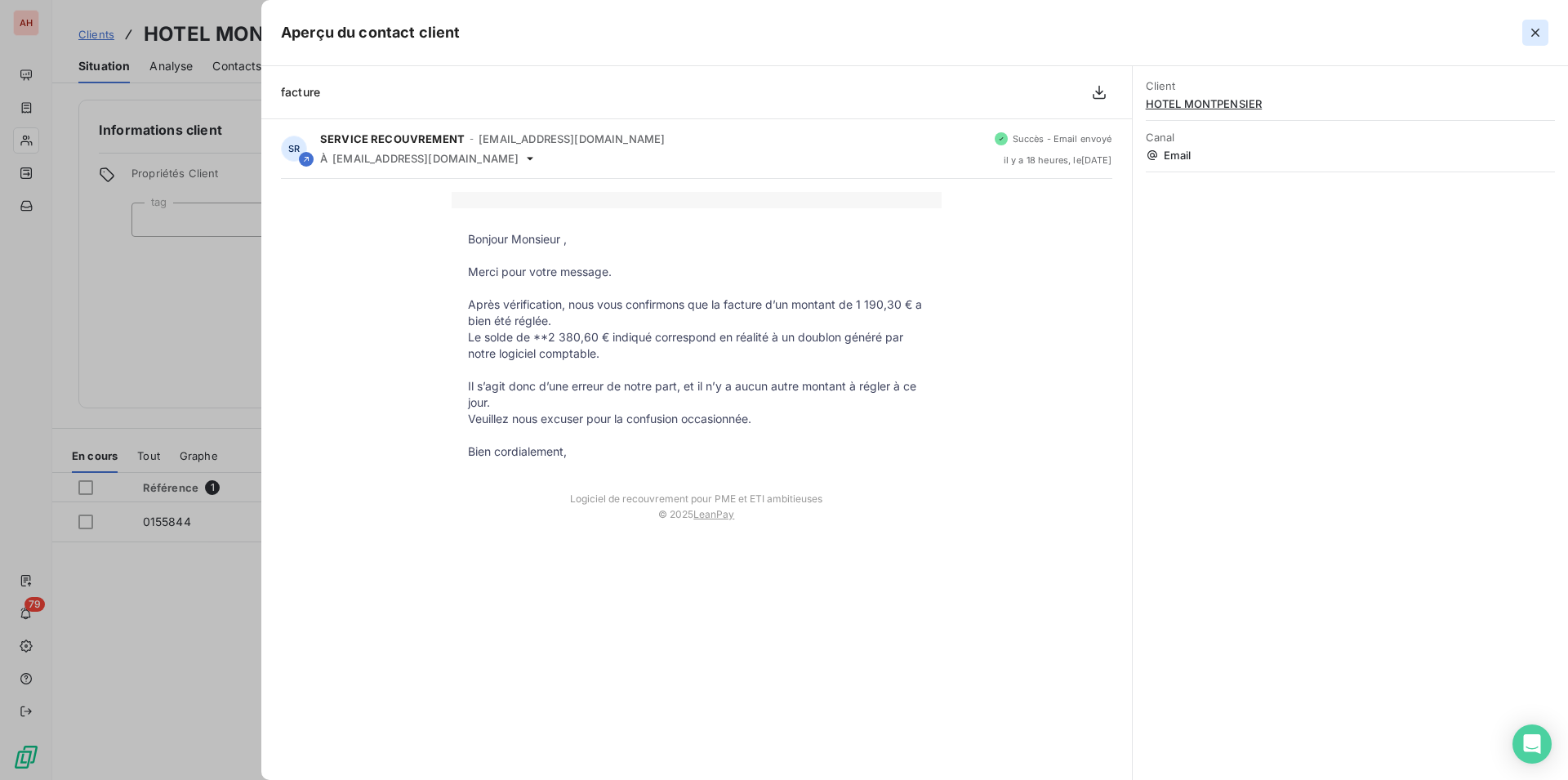
click at [1534, 36] on icon "button" at bounding box center [1536, 33] width 17 height 17
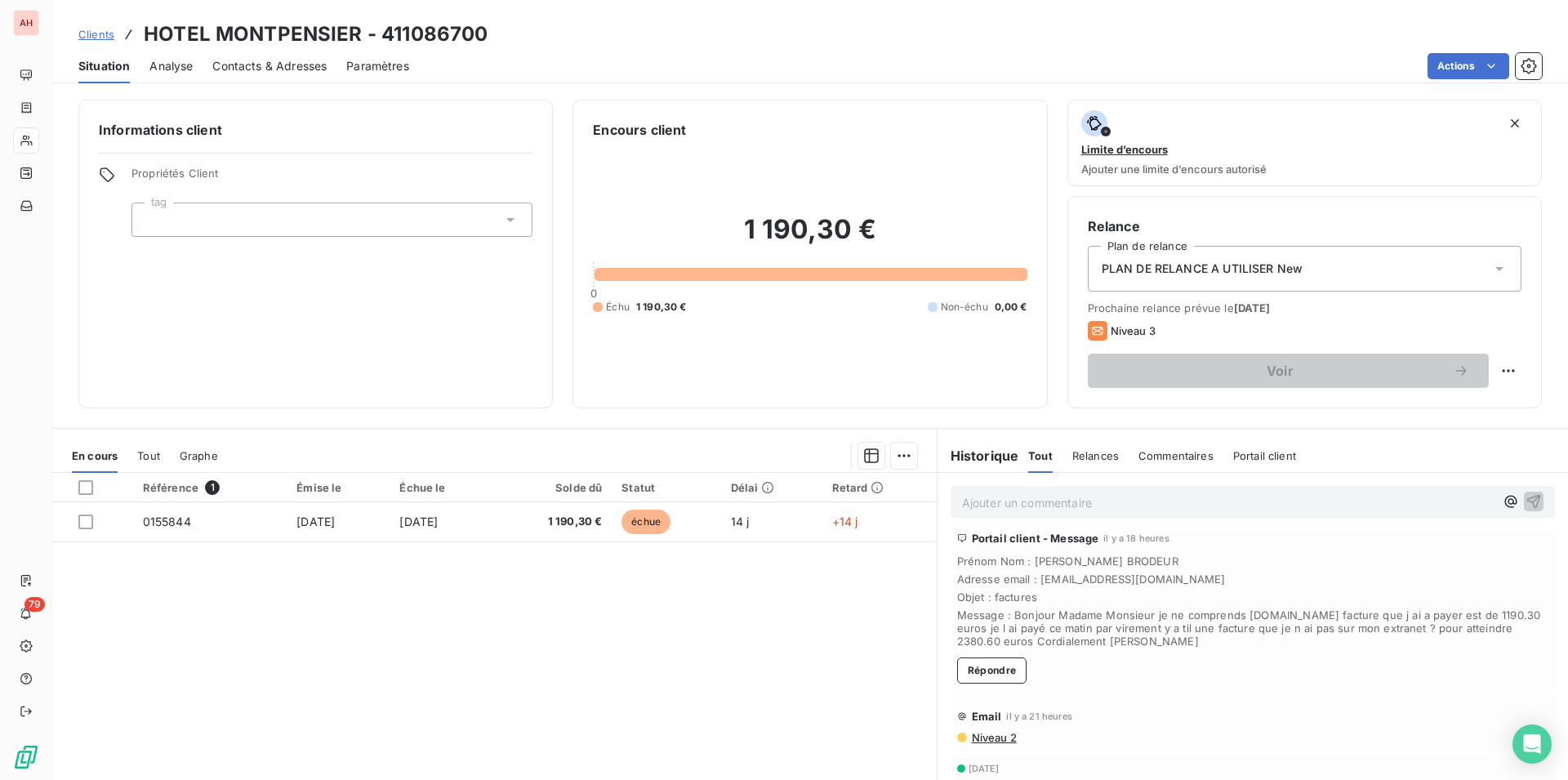
scroll to position [84, 0]
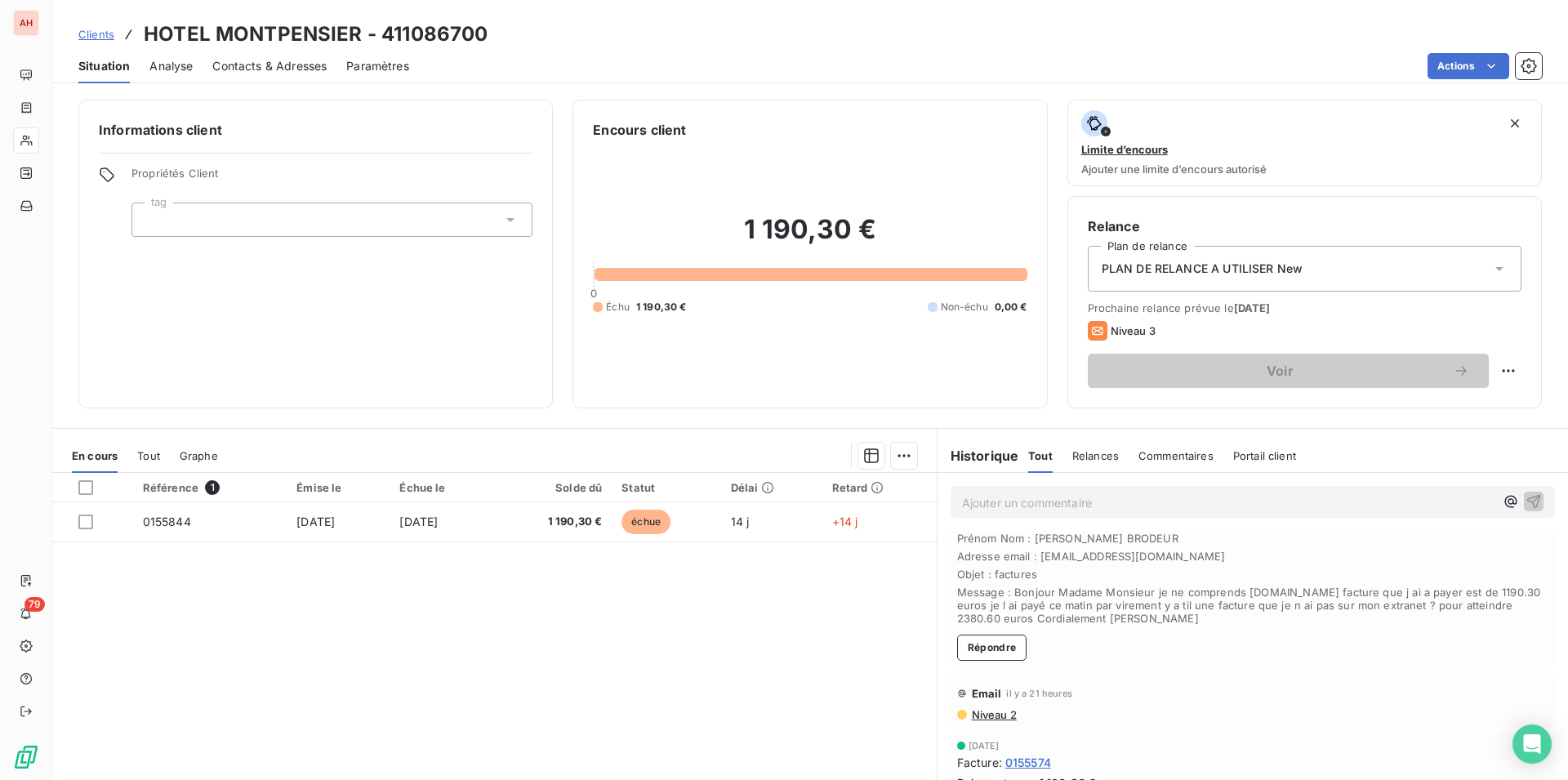
click at [765, 591] on div "Référence 1 Émise le Échue le Solde dû Statut Délai Retard 0155844 [DATE] [DATE…" at bounding box center [494, 630] width 884 height 314
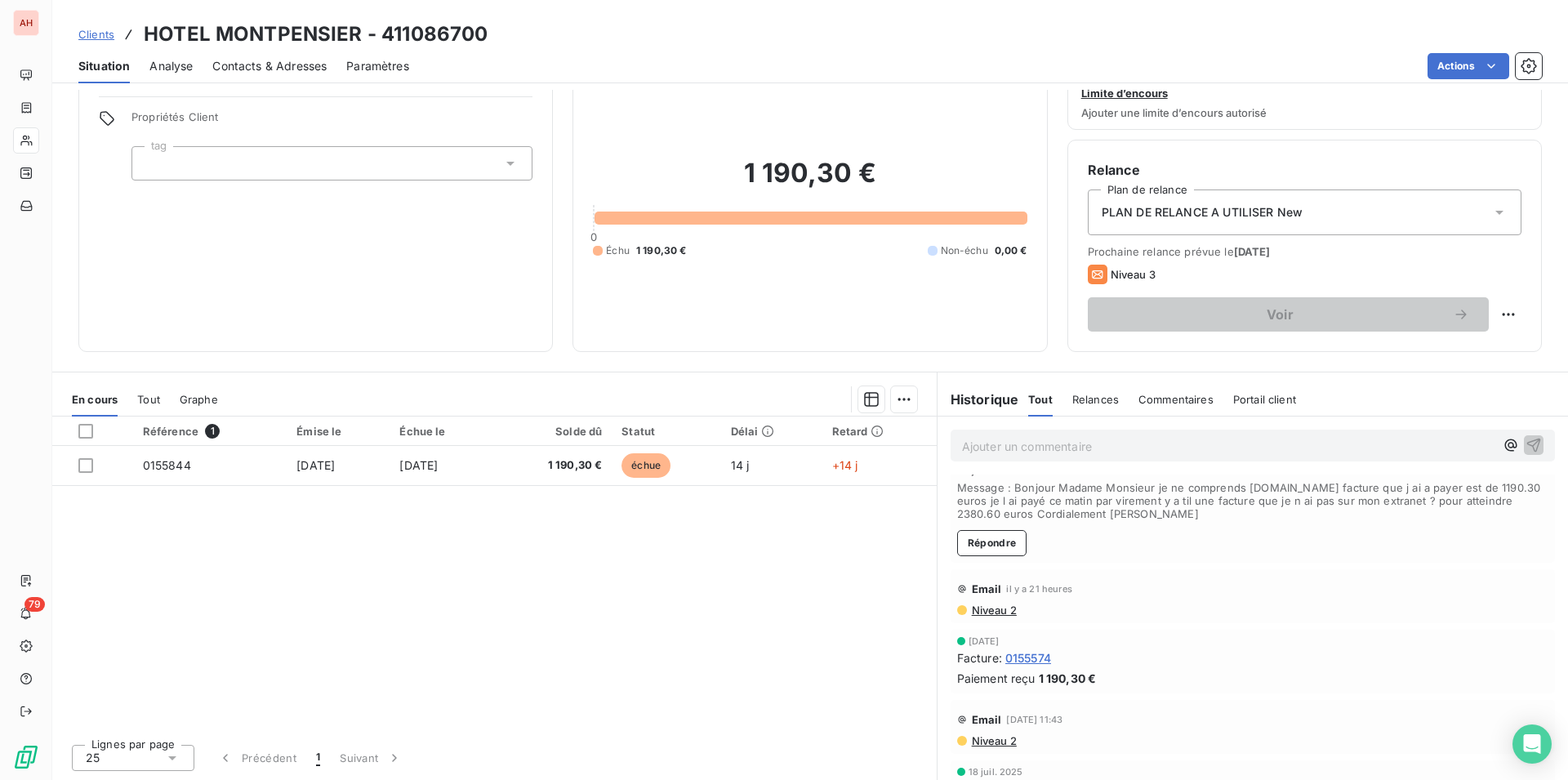
scroll to position [167, 0]
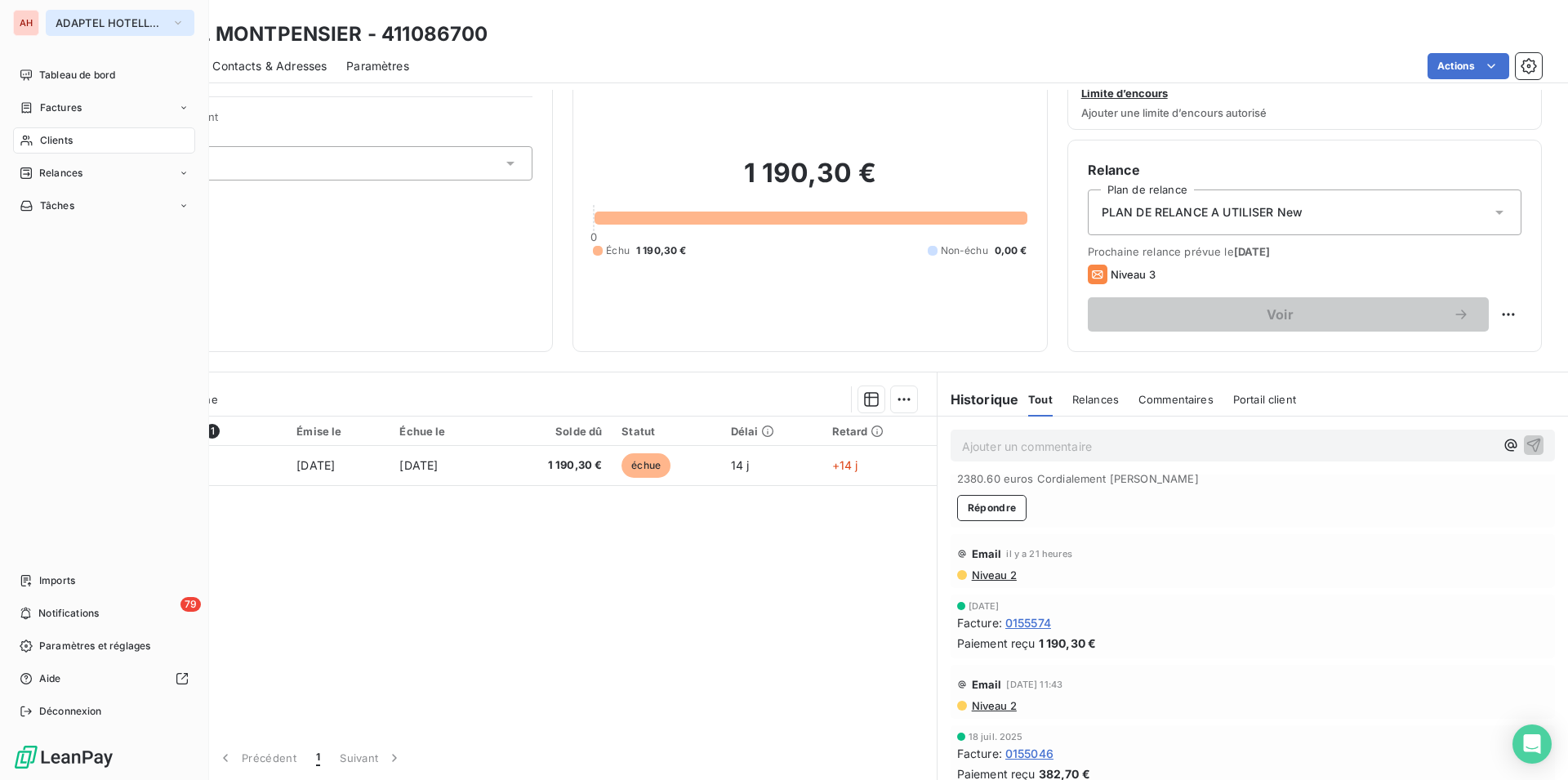
click at [86, 13] on button "ADAPTEL HOTELLERIE" at bounding box center [119, 23] width 148 height 27
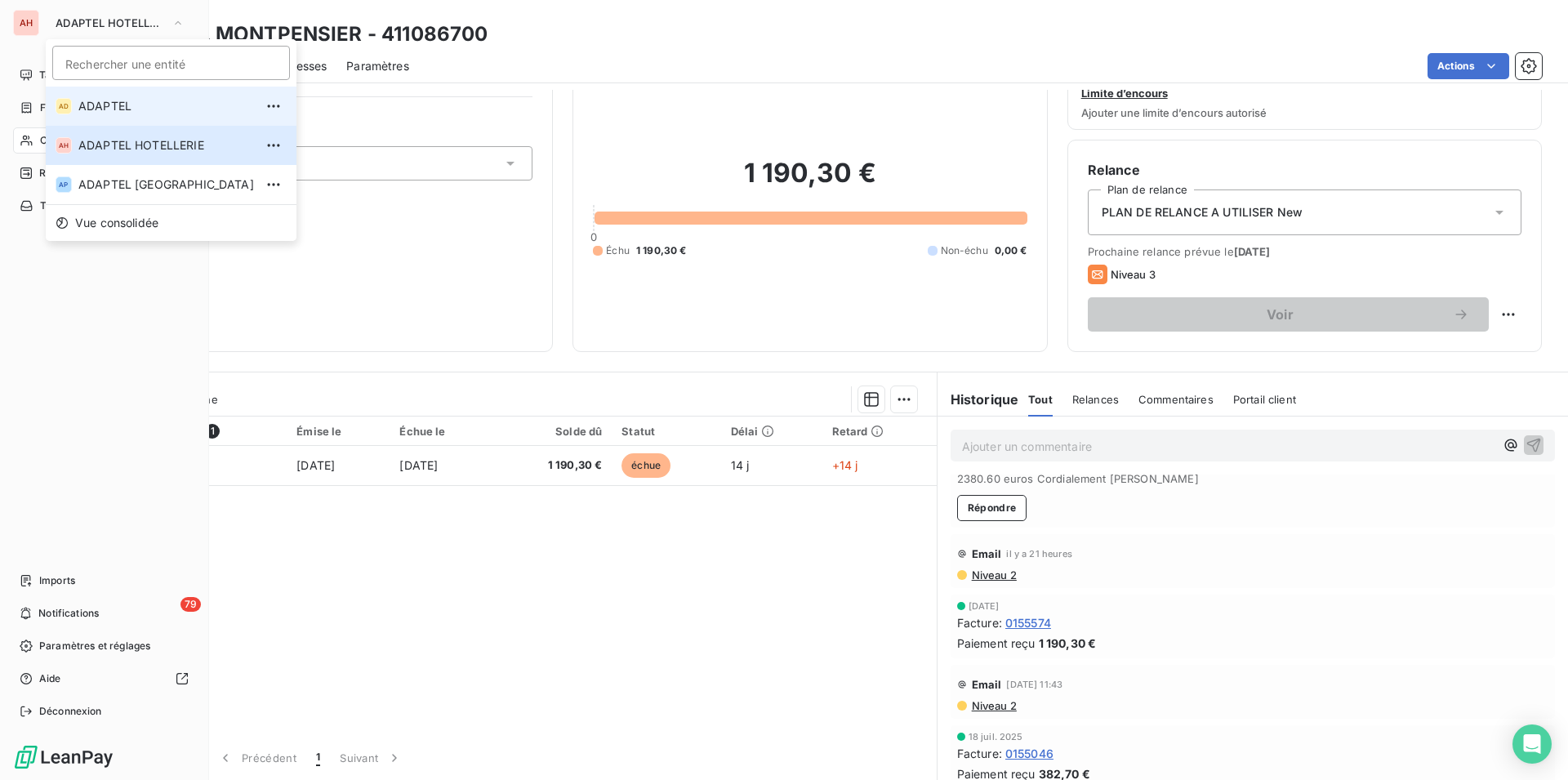
click at [118, 97] on li "AD ADAPTEL" at bounding box center [171, 105] width 251 height 39
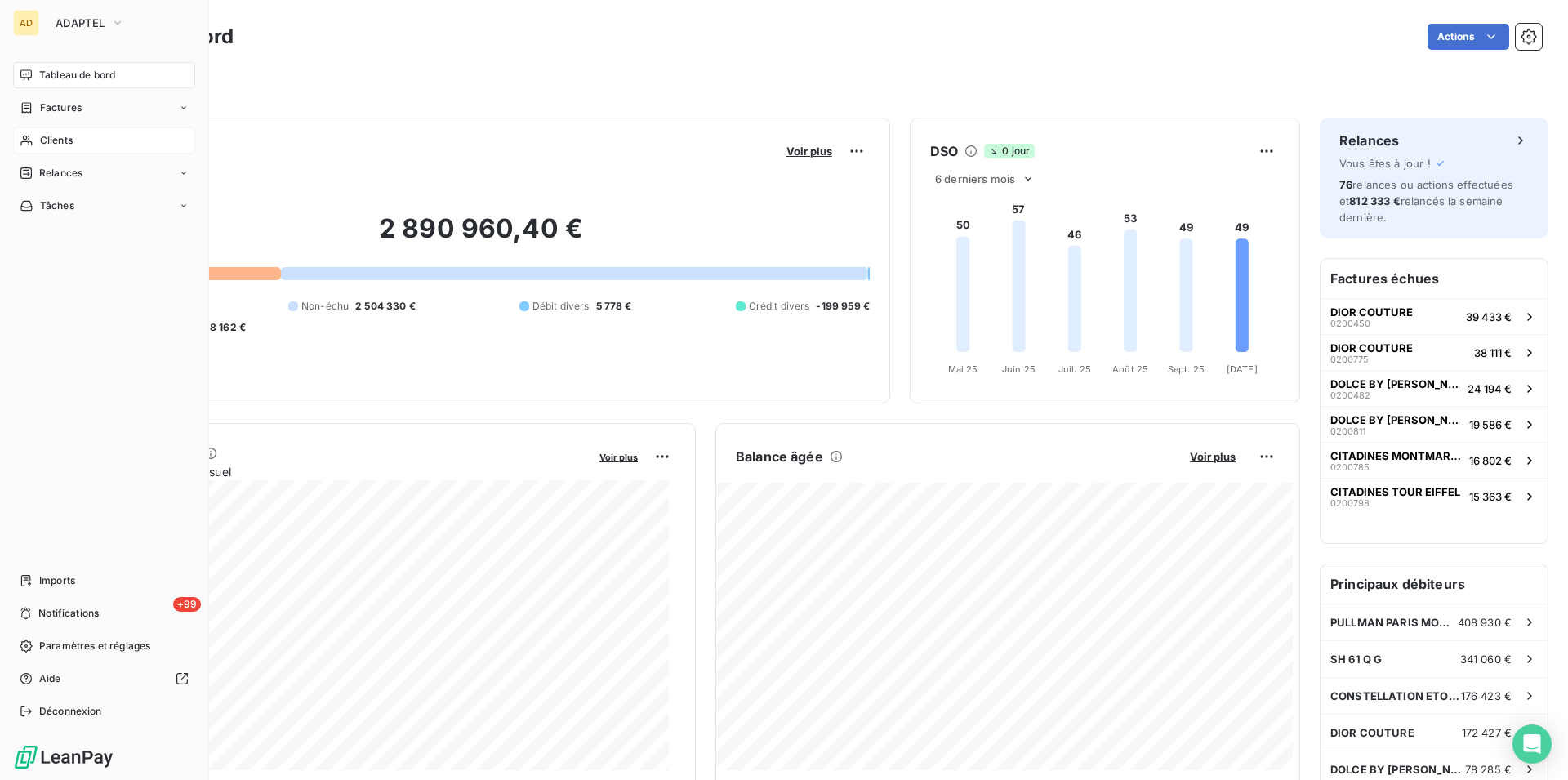
click at [34, 138] on div "Clients" at bounding box center [104, 141] width 182 height 27
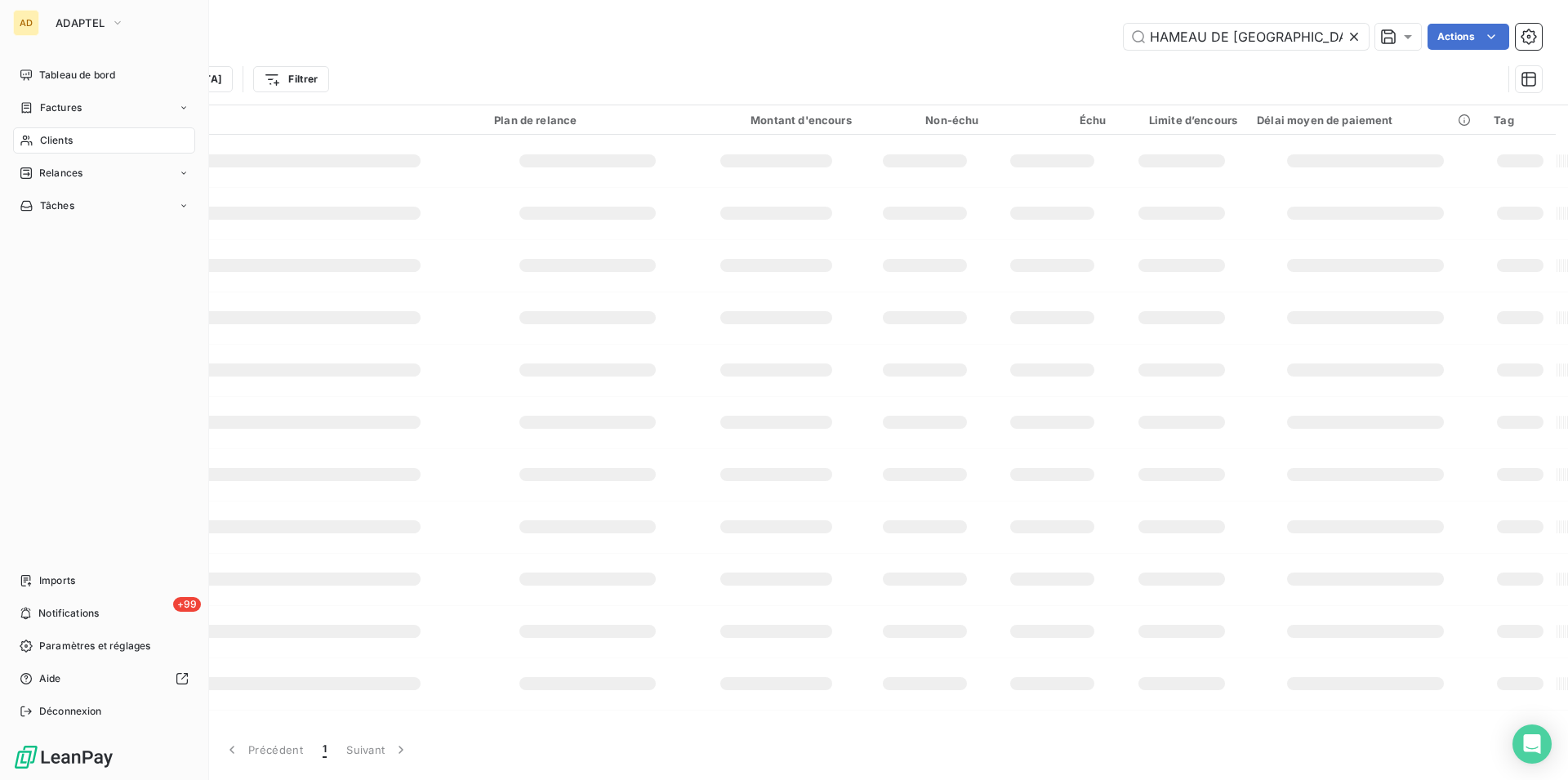
type input "411086700"
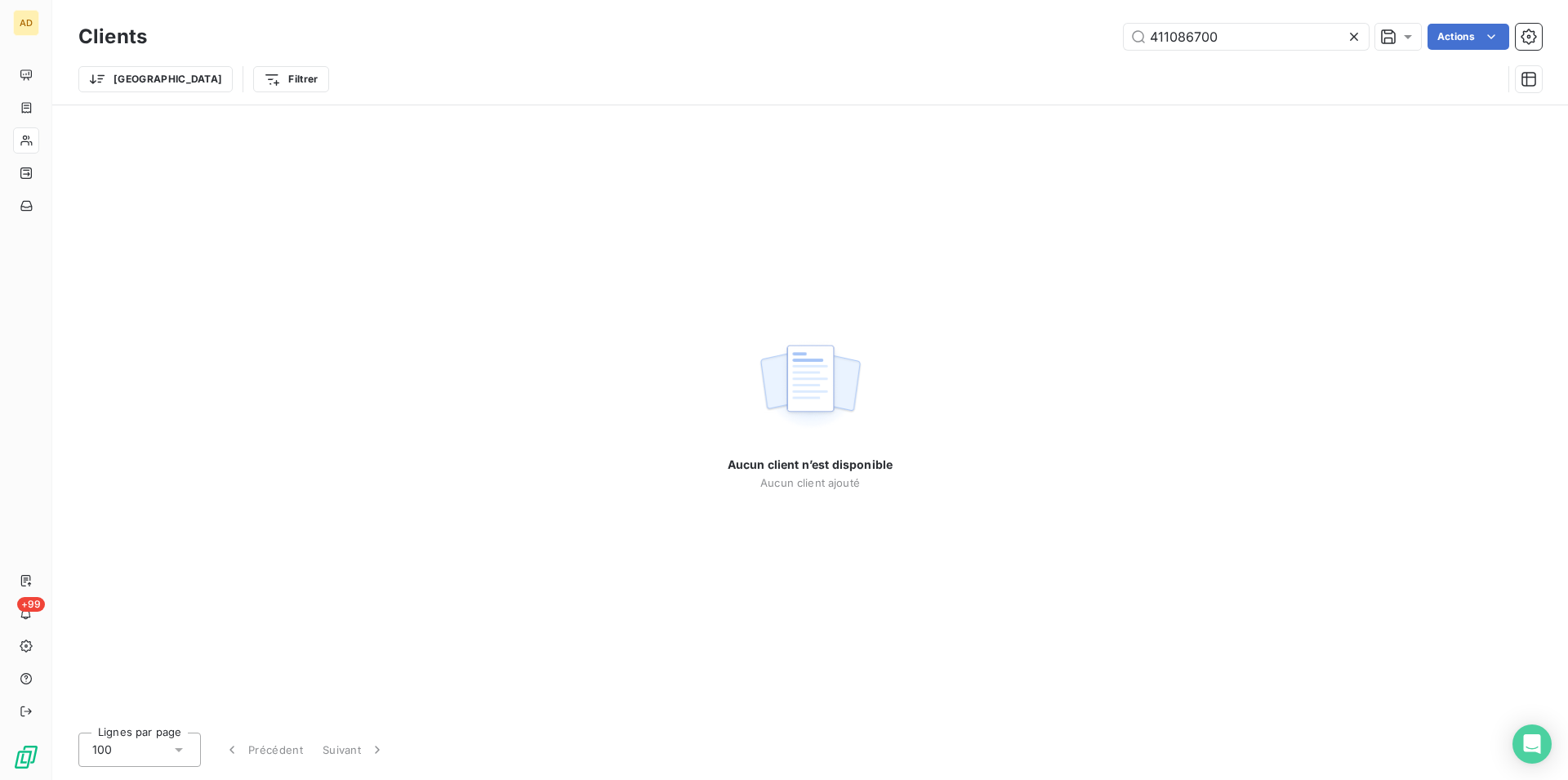
click at [1359, 28] on icon at bounding box center [1354, 36] width 17 height 17
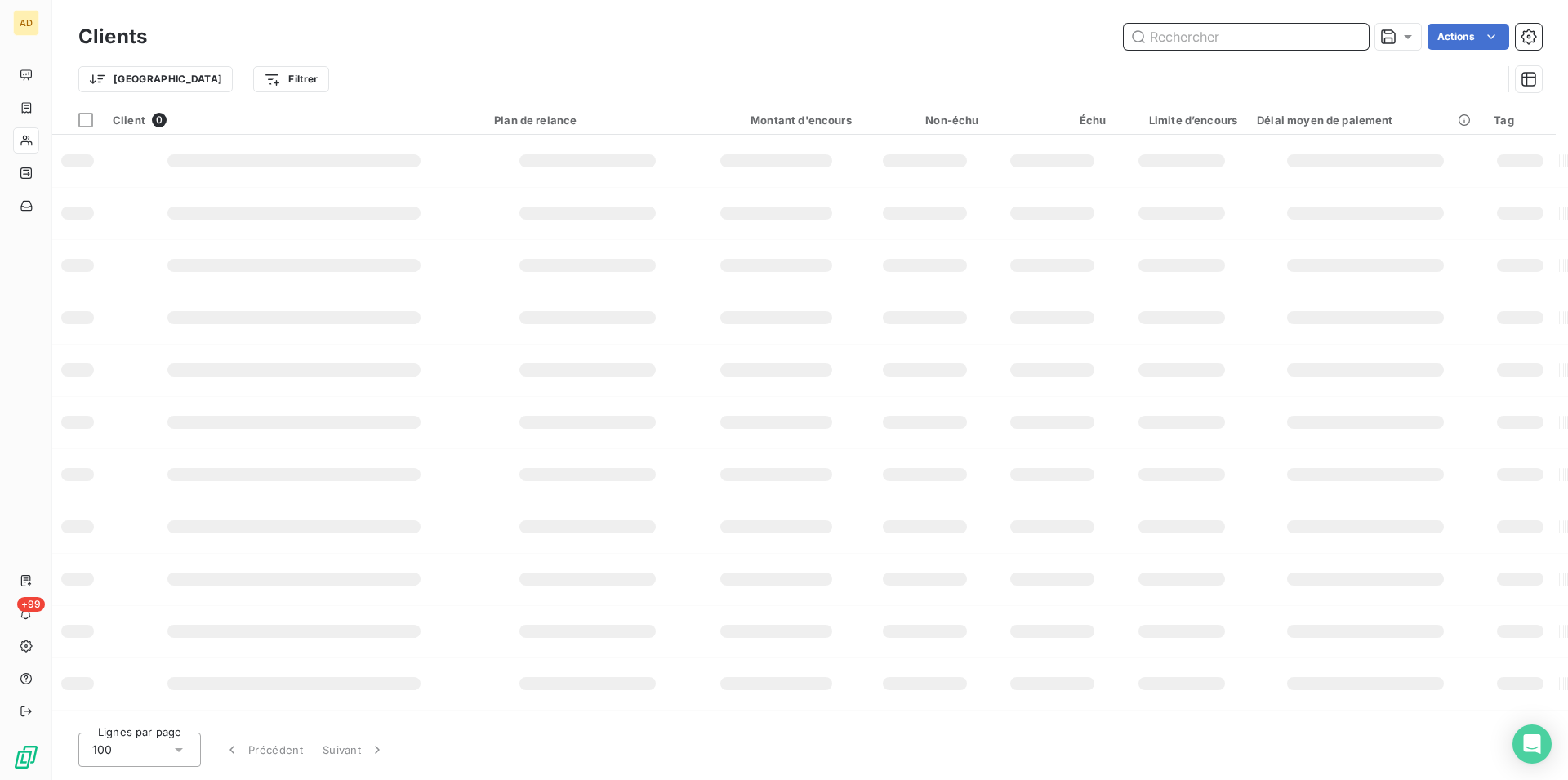
click at [1304, 34] on input "text" at bounding box center [1246, 37] width 245 height 27
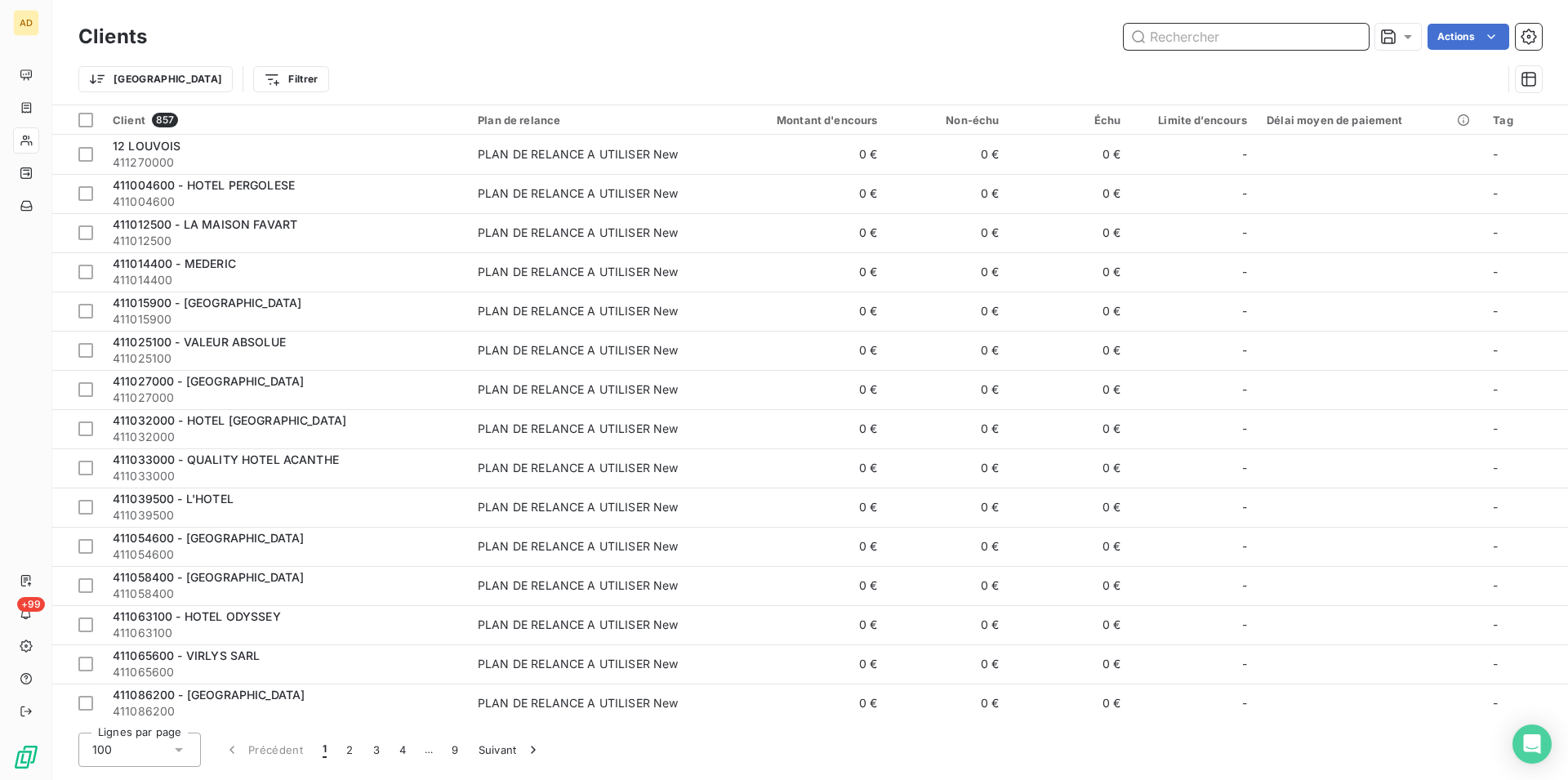
click at [1245, 41] on input "text" at bounding box center [1246, 37] width 245 height 27
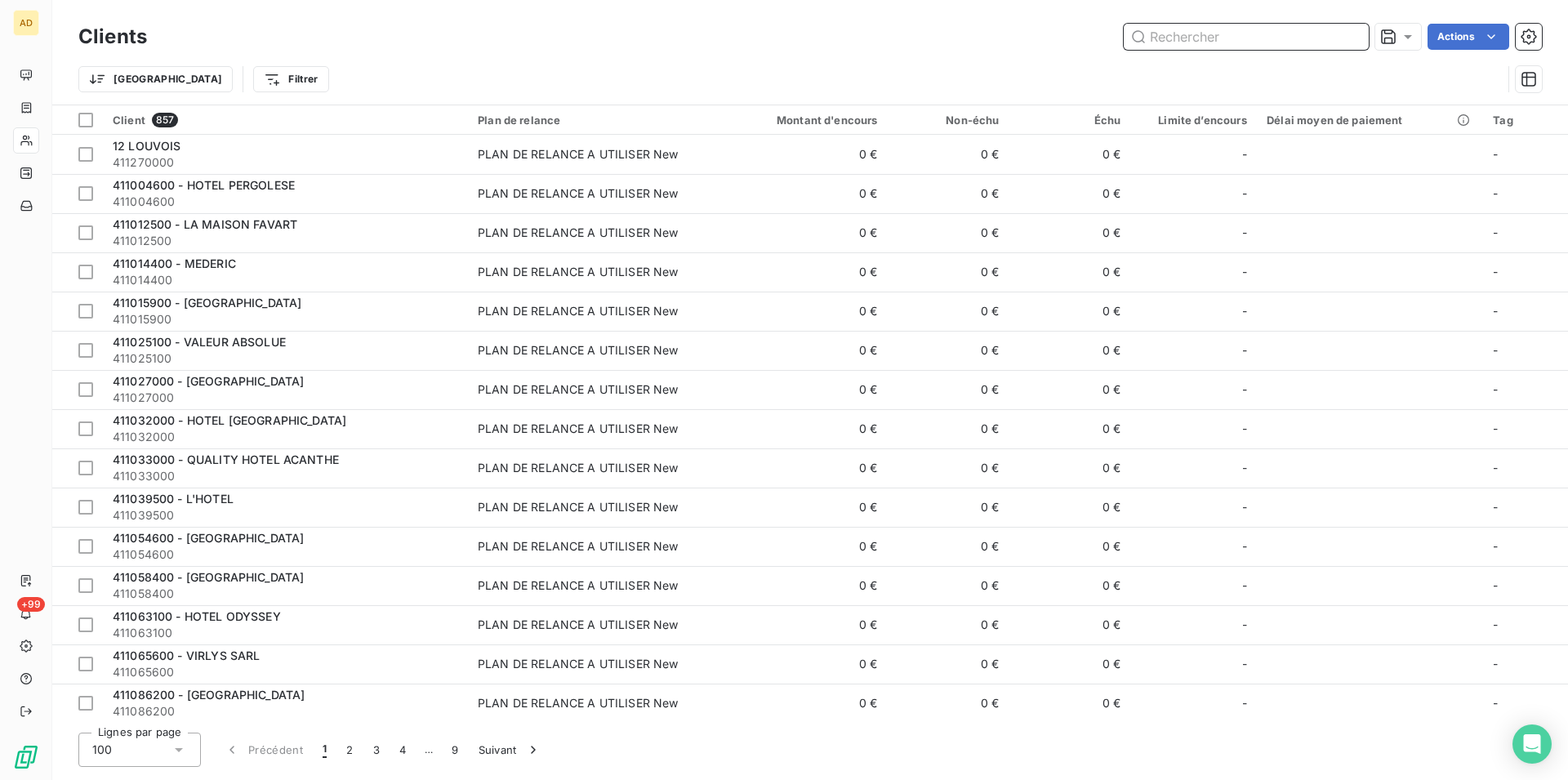
click at [1245, 41] on input "text" at bounding box center [1246, 37] width 245 height 27
paste input "SAINT LOUIS VINCENNES"
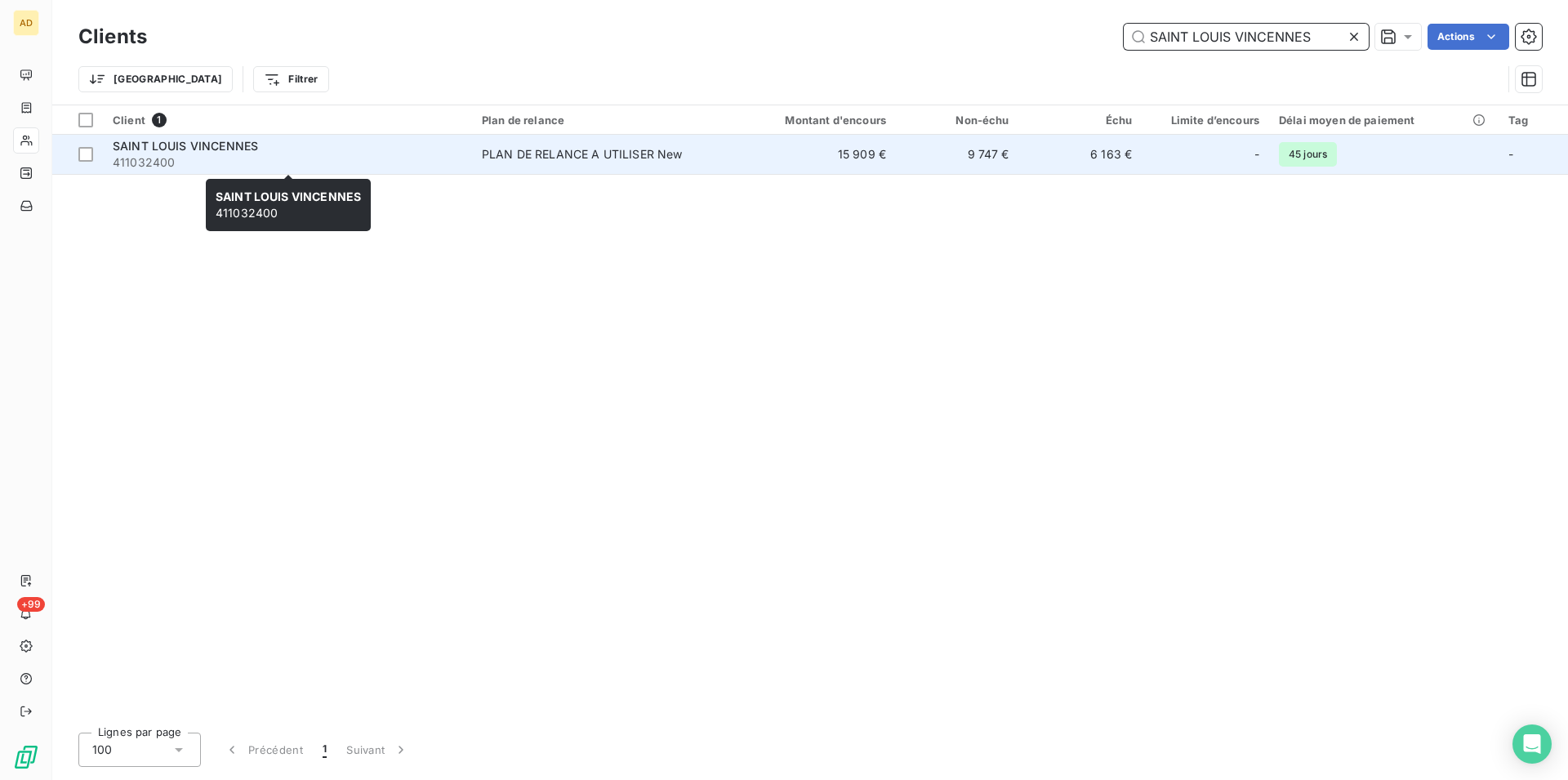
type input "SAINT LOUIS VINCENNES"
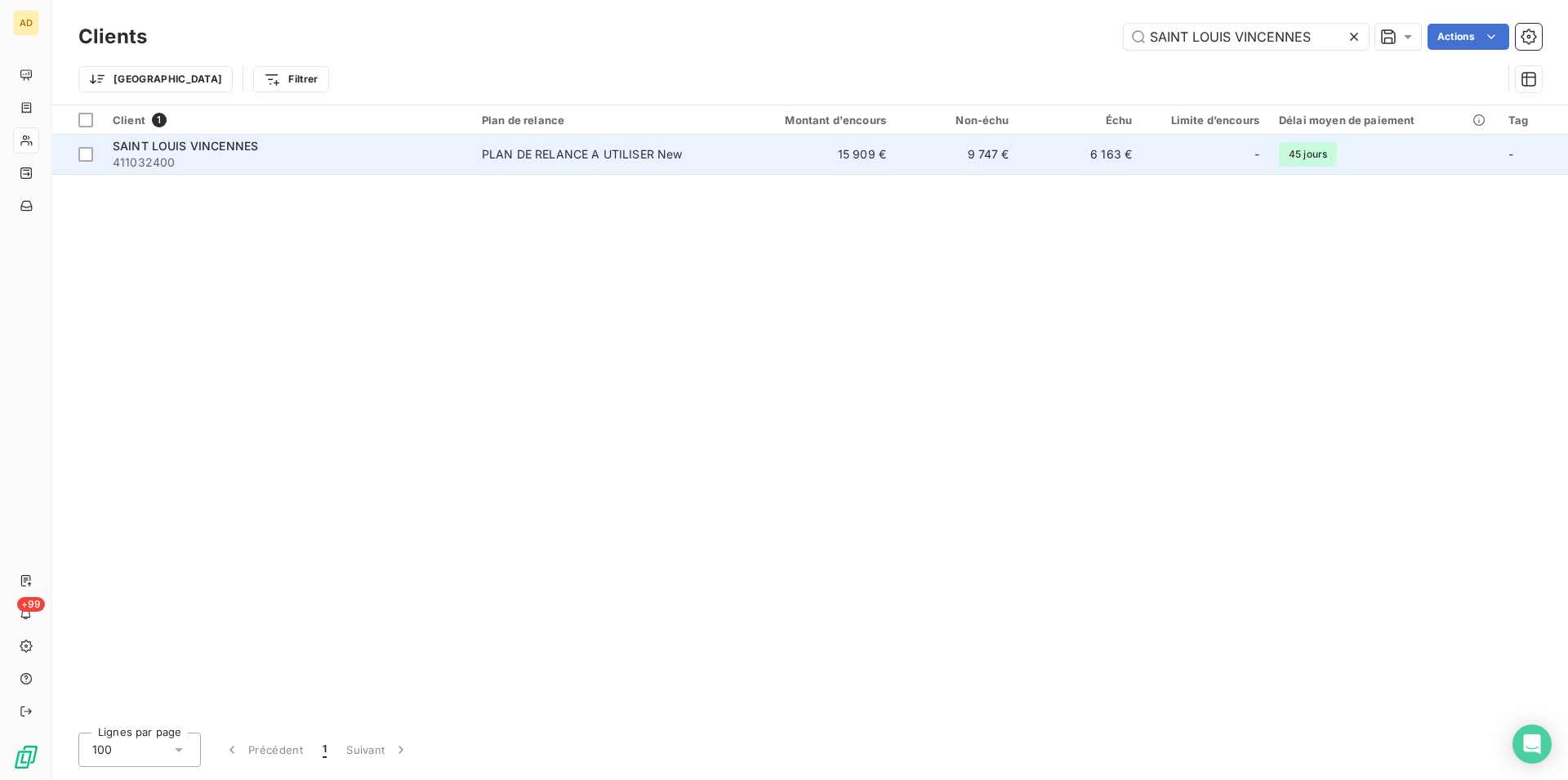
click at [379, 158] on span "411032400" at bounding box center [288, 162] width 350 height 17
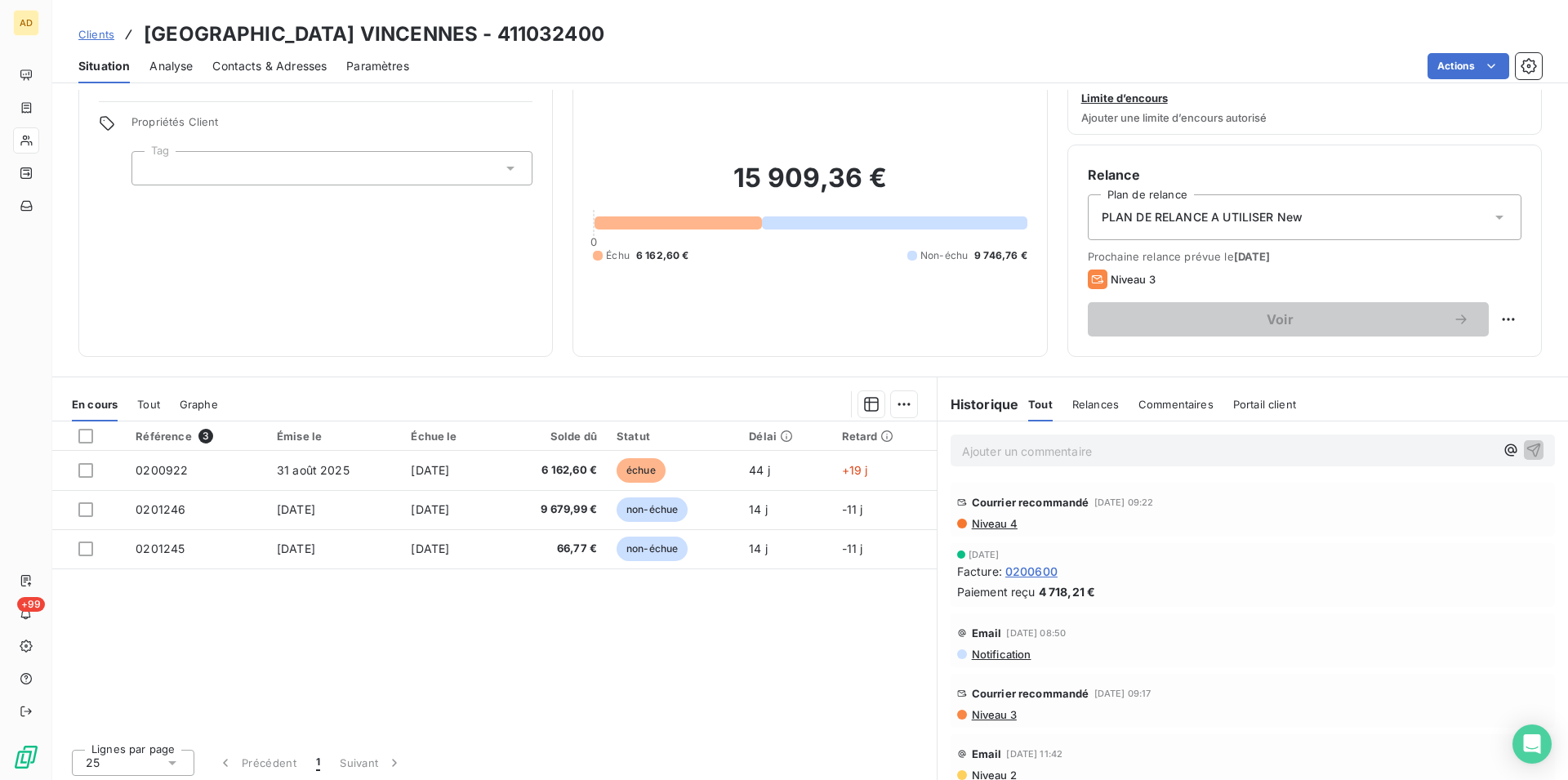
scroll to position [56, 0]
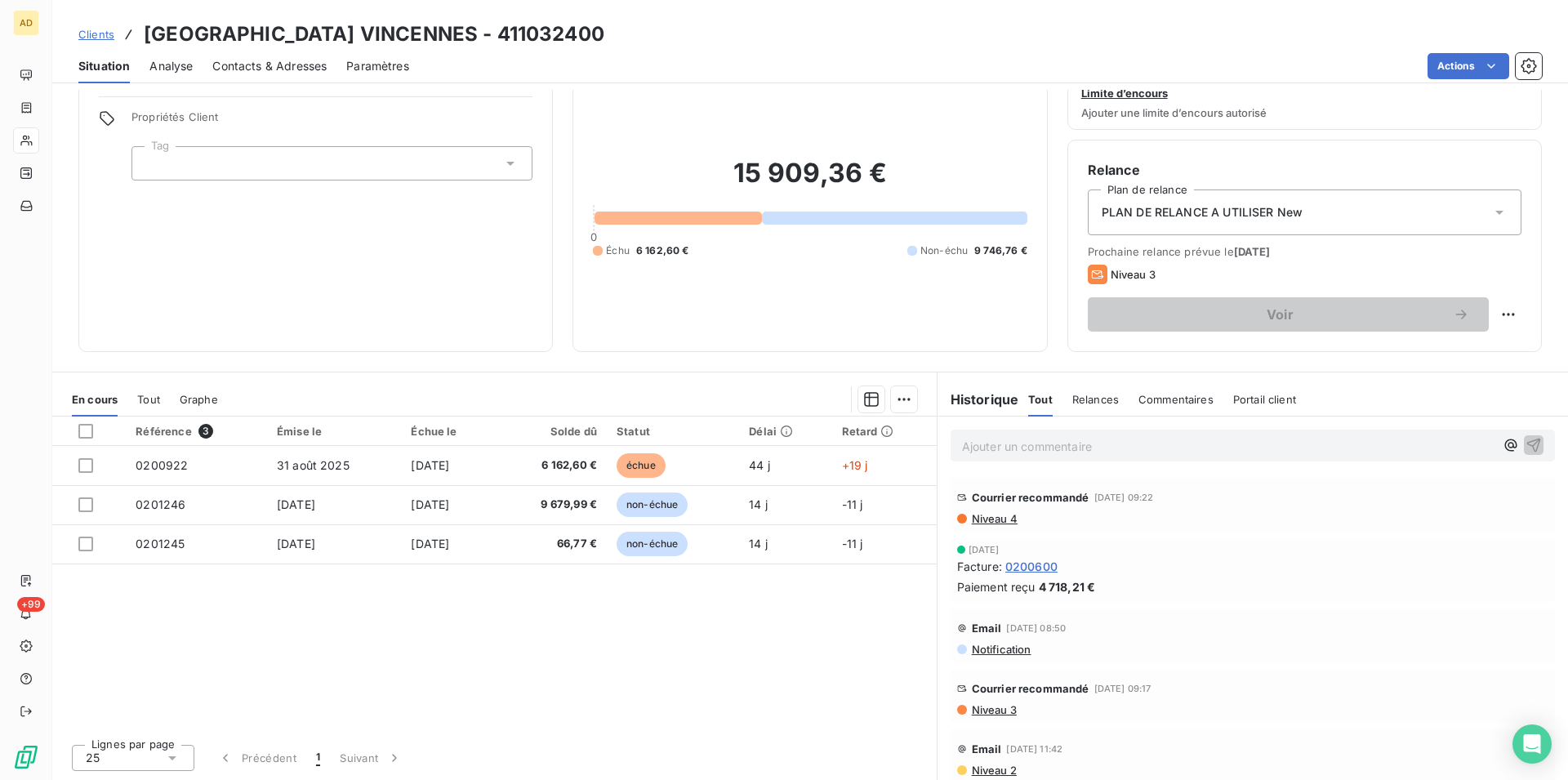
click at [1149, 269] on div "Niveau 3" at bounding box center [1304, 274] width 433 height 20
click at [1120, 274] on span "Niveau 3" at bounding box center [1133, 274] width 45 height 13
click at [675, 608] on div "Référence 3 Émise le Échue le Solde dû Statut Délai Retard 0200922 [DATE] [DATE…" at bounding box center [494, 574] width 884 height 314
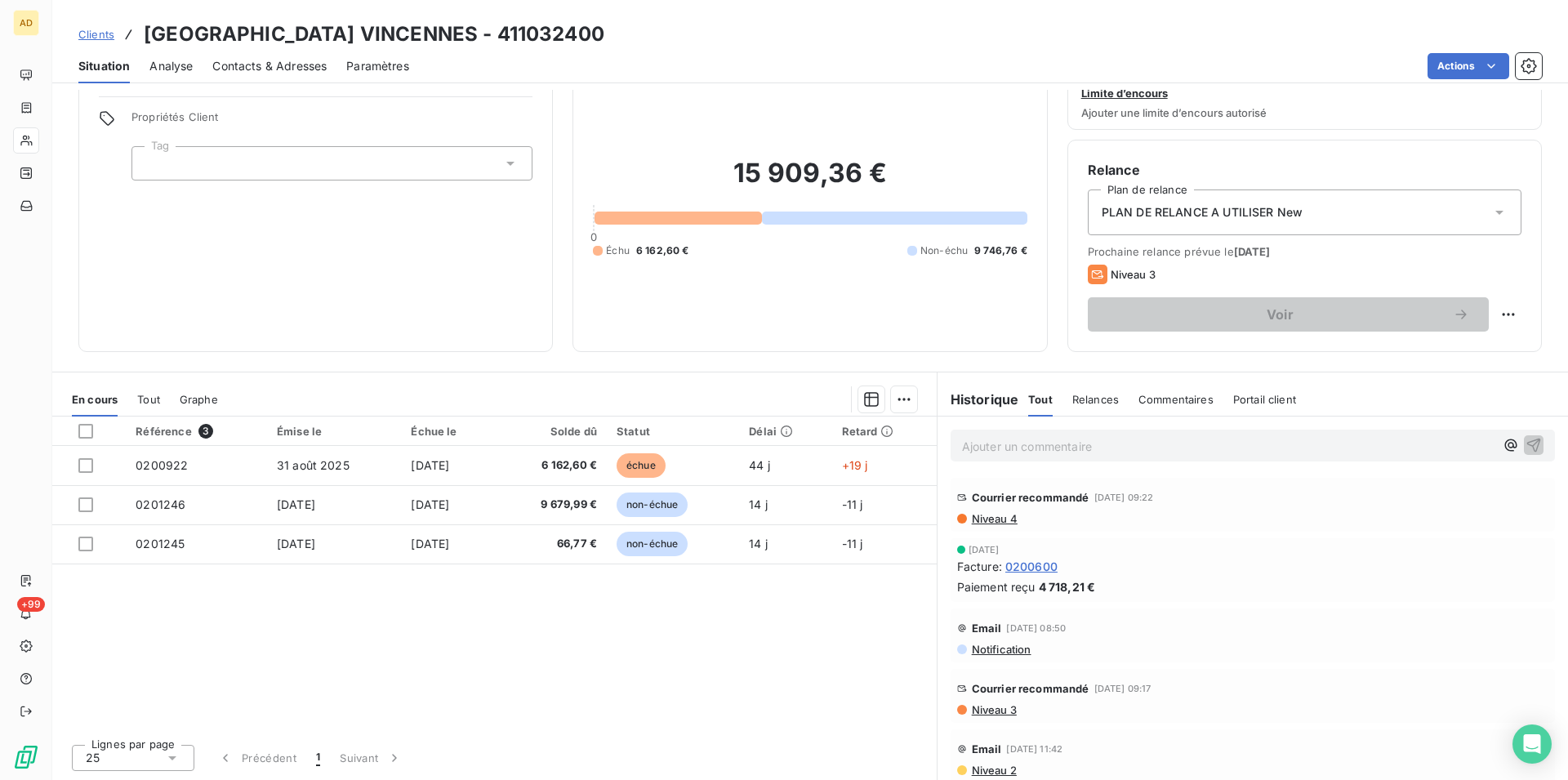
click at [506, 656] on div "Référence 3 Émise le Échue le Solde dû Statut Délai Retard 0200922 [DATE] [DATE…" at bounding box center [494, 574] width 884 height 314
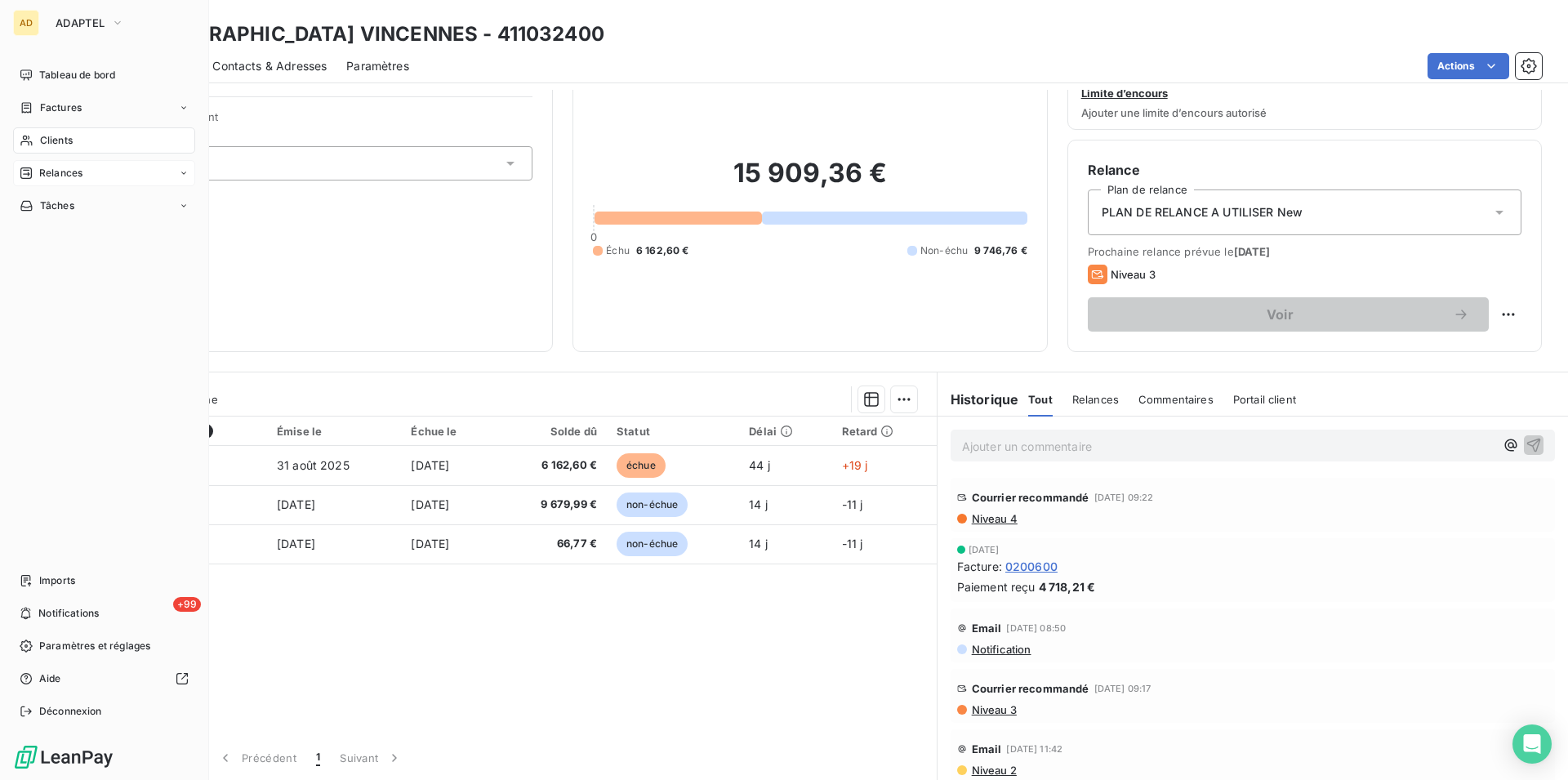
click at [116, 166] on div "Relances" at bounding box center [104, 173] width 182 height 27
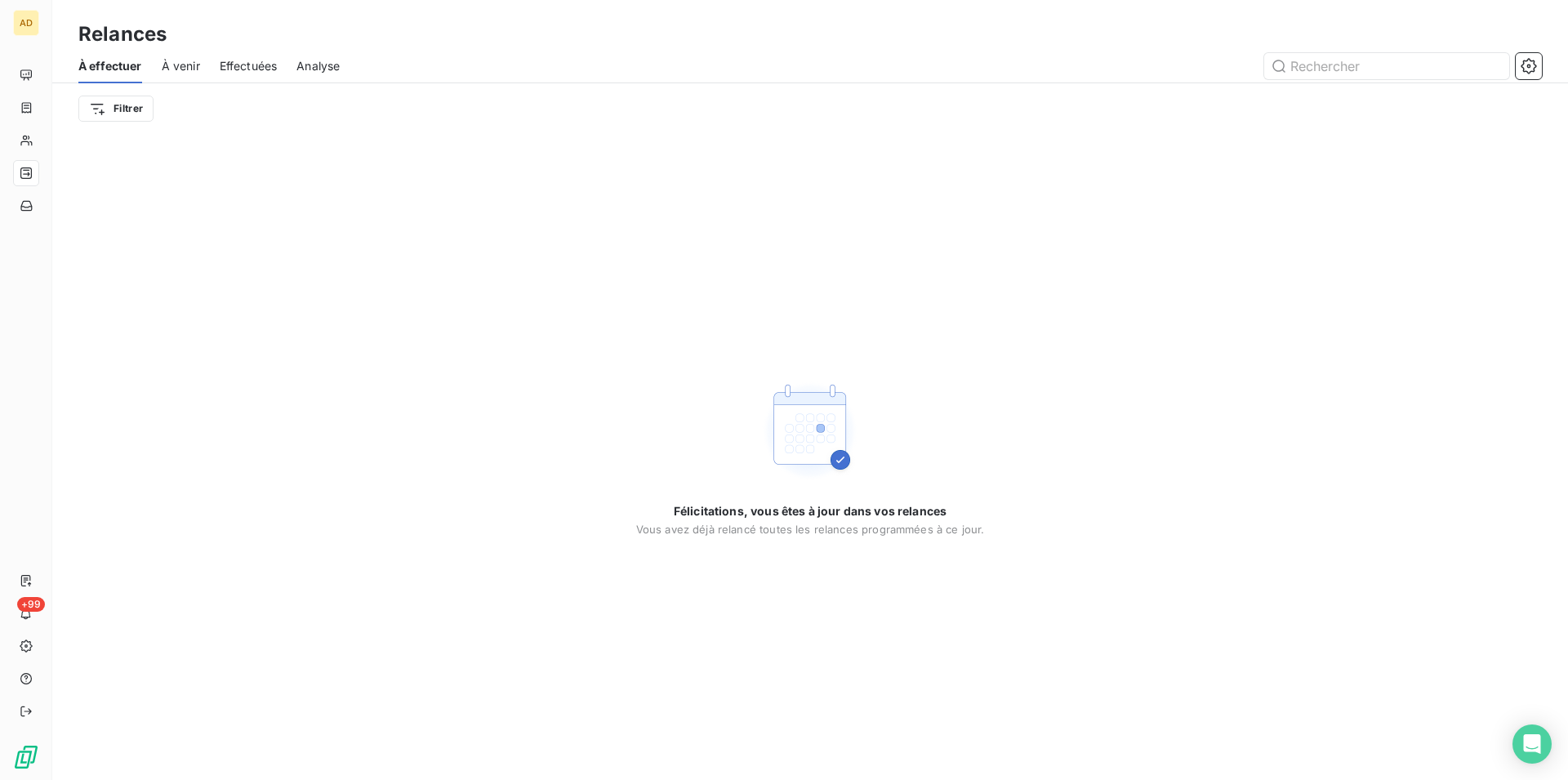
click at [231, 68] on span "Effectuées" at bounding box center [249, 66] width 58 height 17
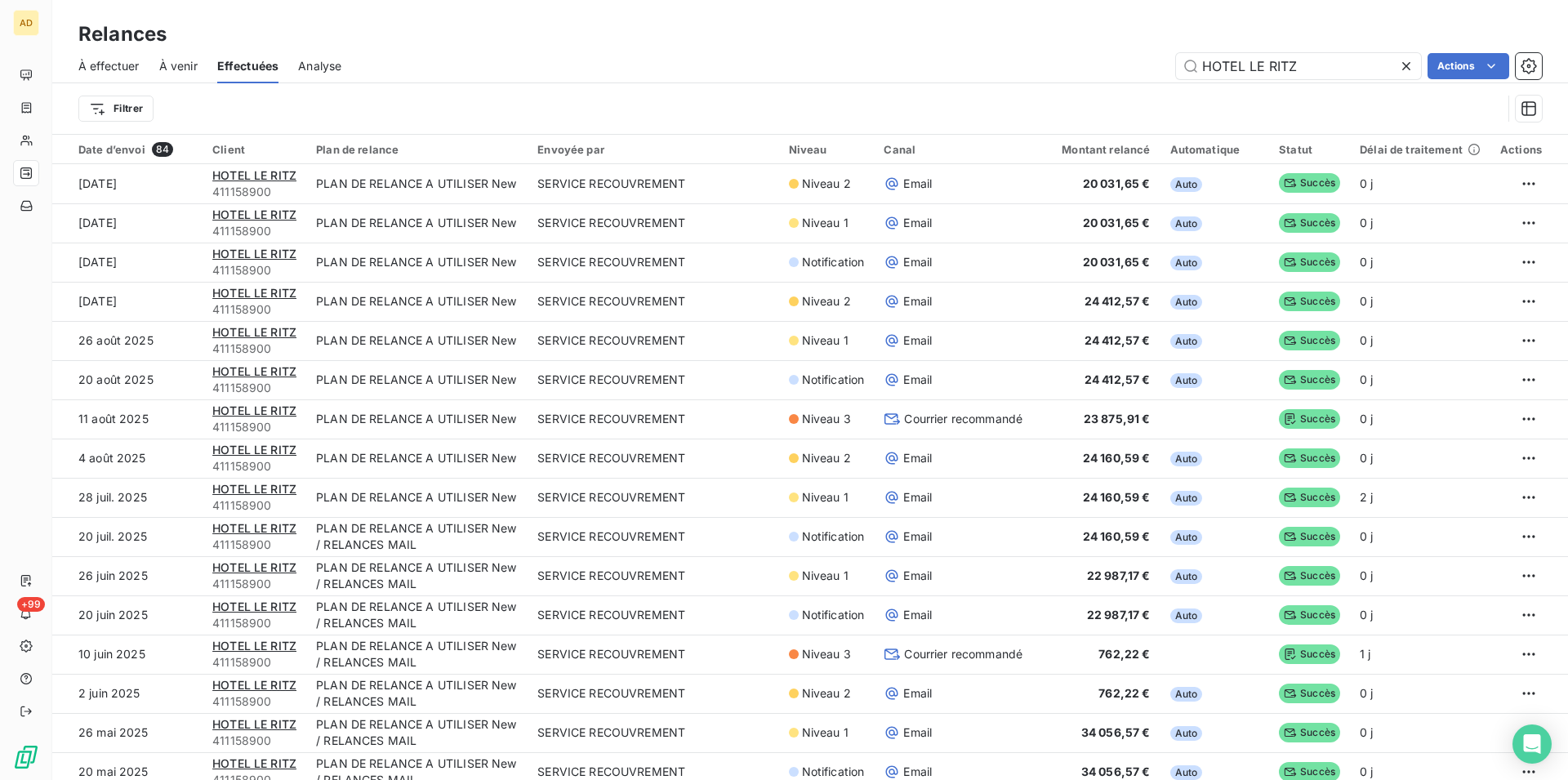
click at [118, 60] on span "À effectuer" at bounding box center [109, 66] width 61 height 17
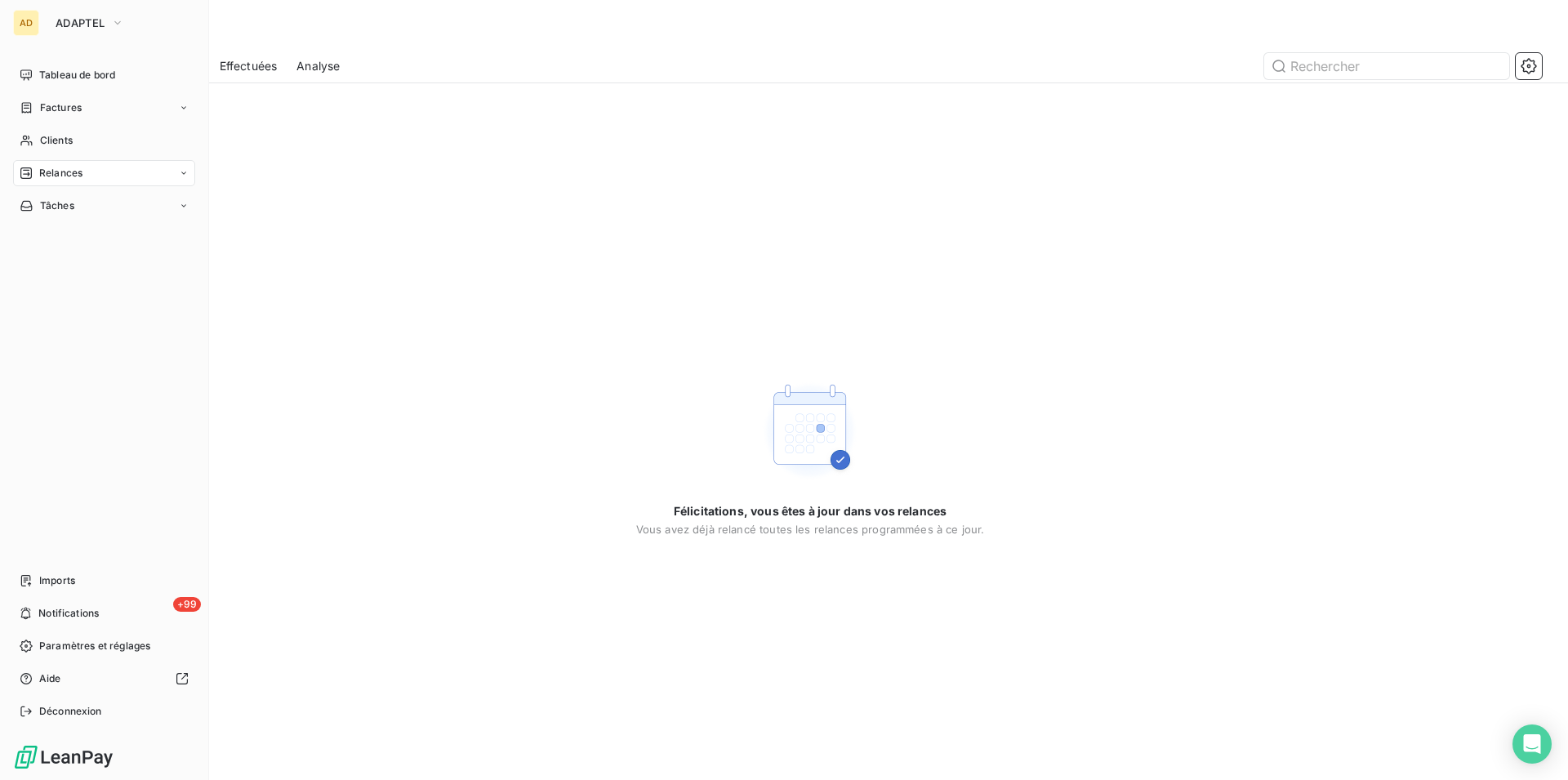
click at [71, 172] on span "Relances" at bounding box center [60, 173] width 43 height 15
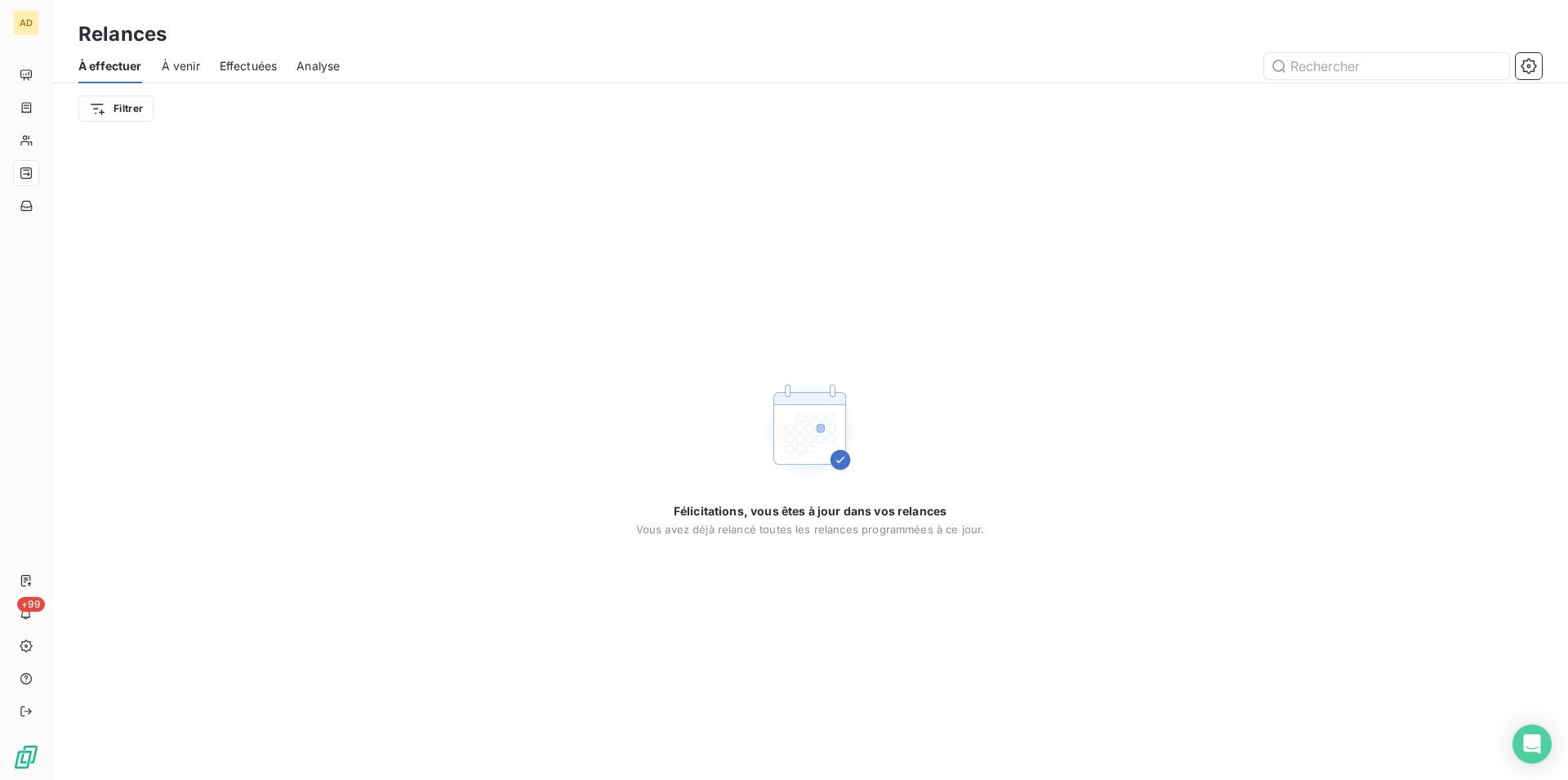
click at [236, 153] on div "Félicitations, vous êtes à jour dans vos relances Vous avez déjà relancé toutes…" at bounding box center [810, 458] width 1516 height 647
click at [312, 575] on div "Félicitations, vous êtes à jour dans vos relances Vous avez déjà relancé toutes…" at bounding box center [810, 458] width 1516 height 647
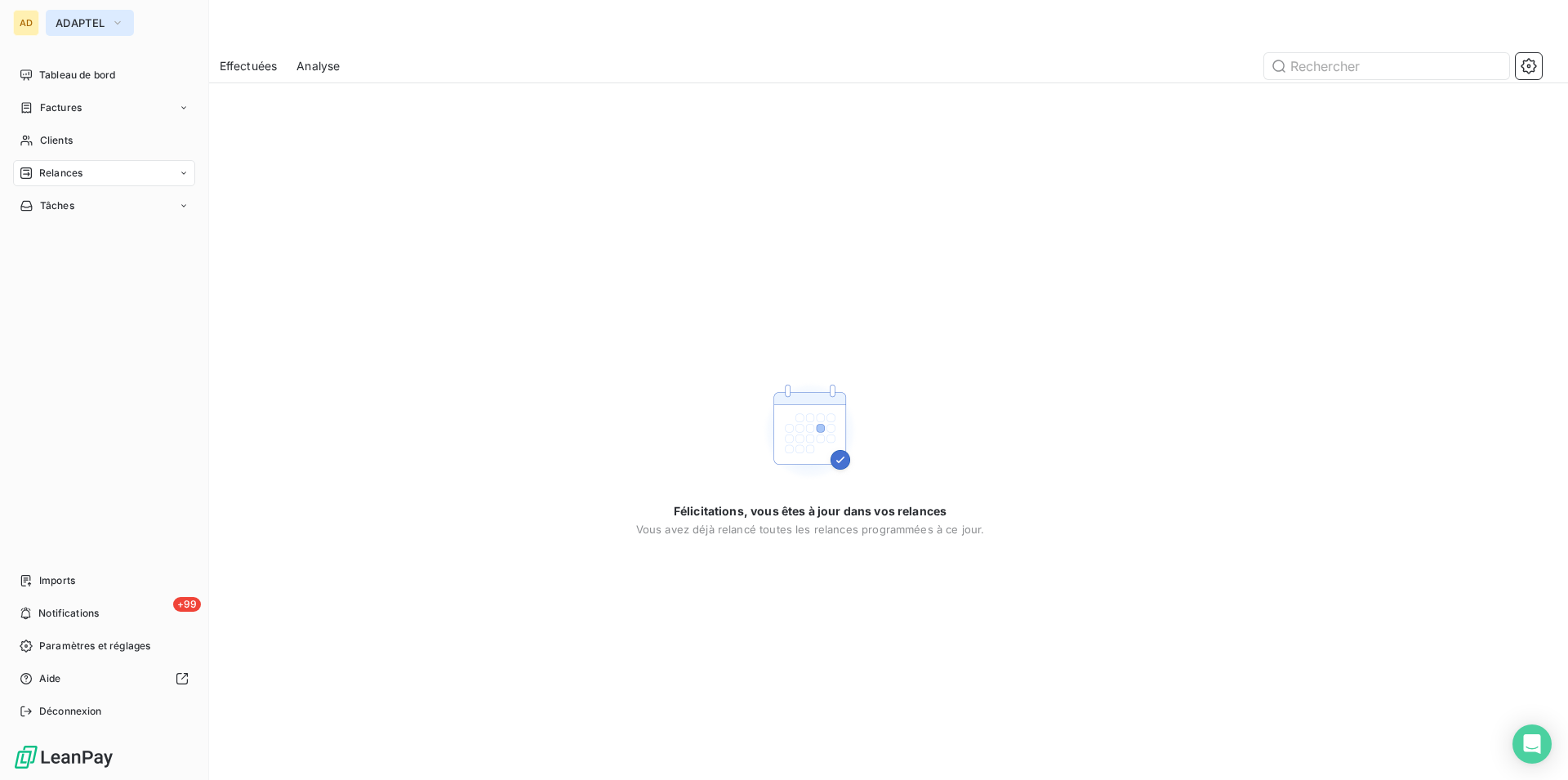
click at [90, 27] on span "ADAPTEL" at bounding box center [80, 23] width 49 height 13
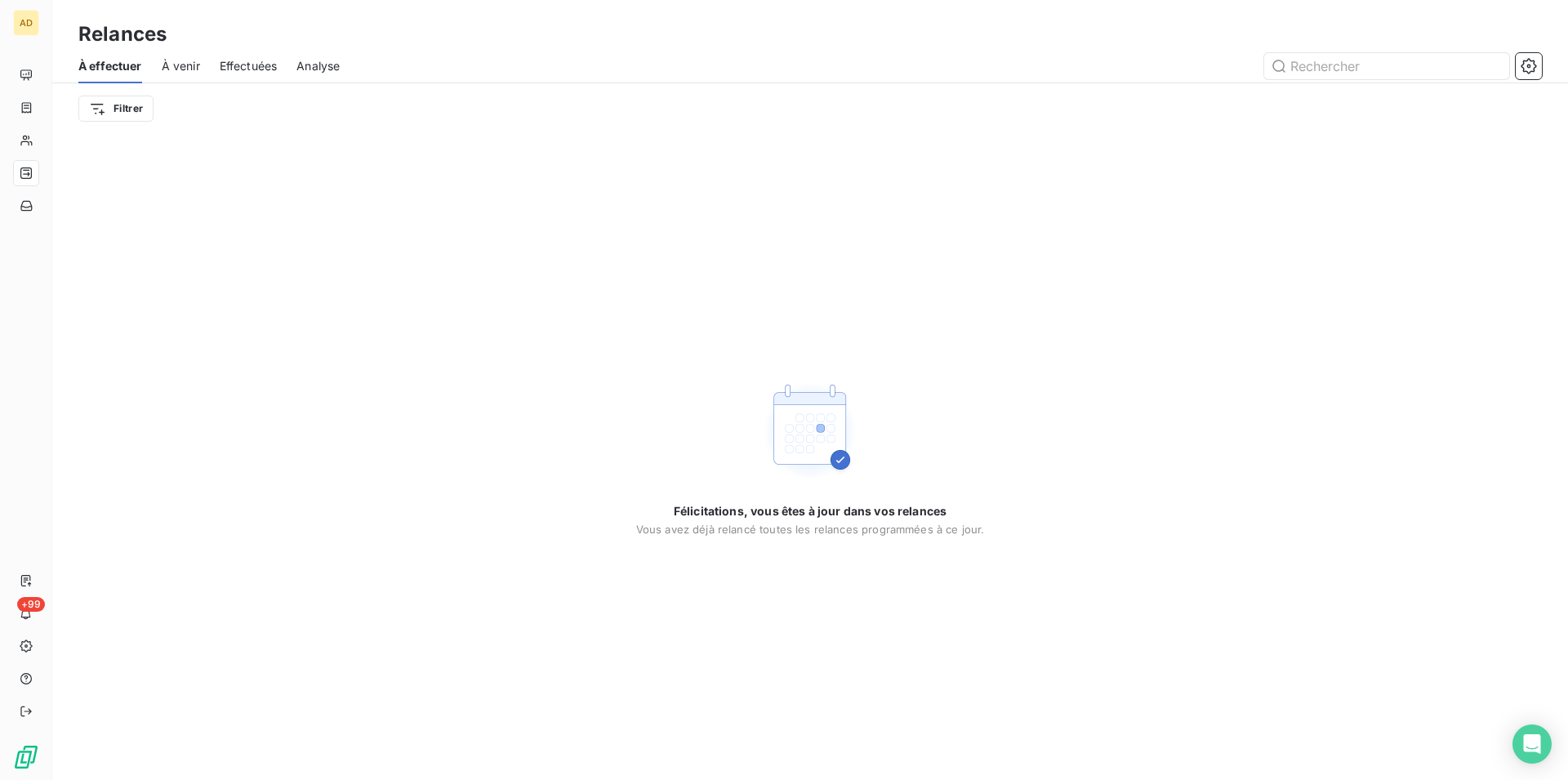
click at [422, 215] on div "Félicitations, vous êtes à jour dans vos relances Vous avez déjà relancé toutes…" at bounding box center [810, 458] width 1516 height 647
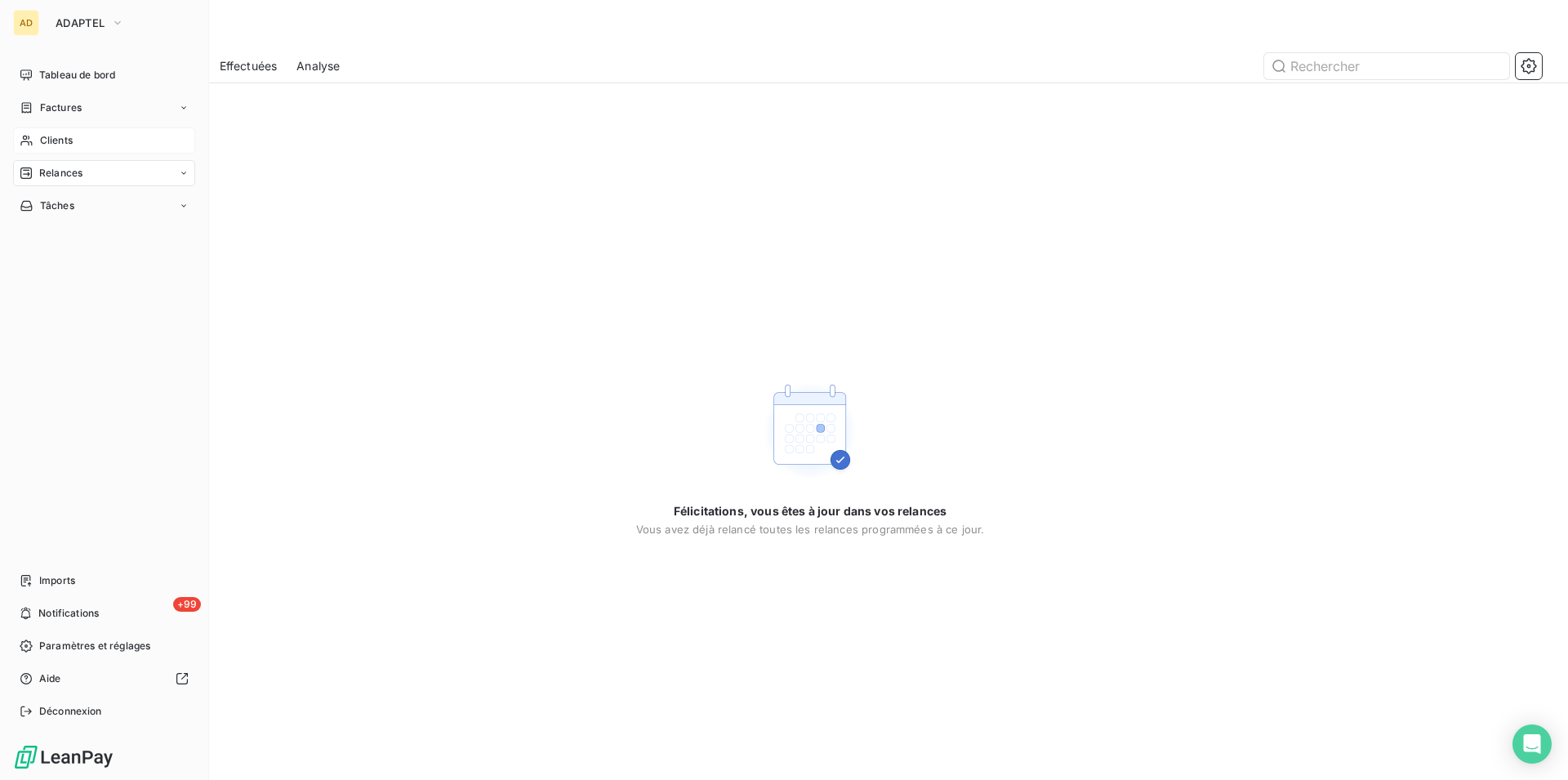
click at [28, 144] on icon at bounding box center [27, 141] width 12 height 11
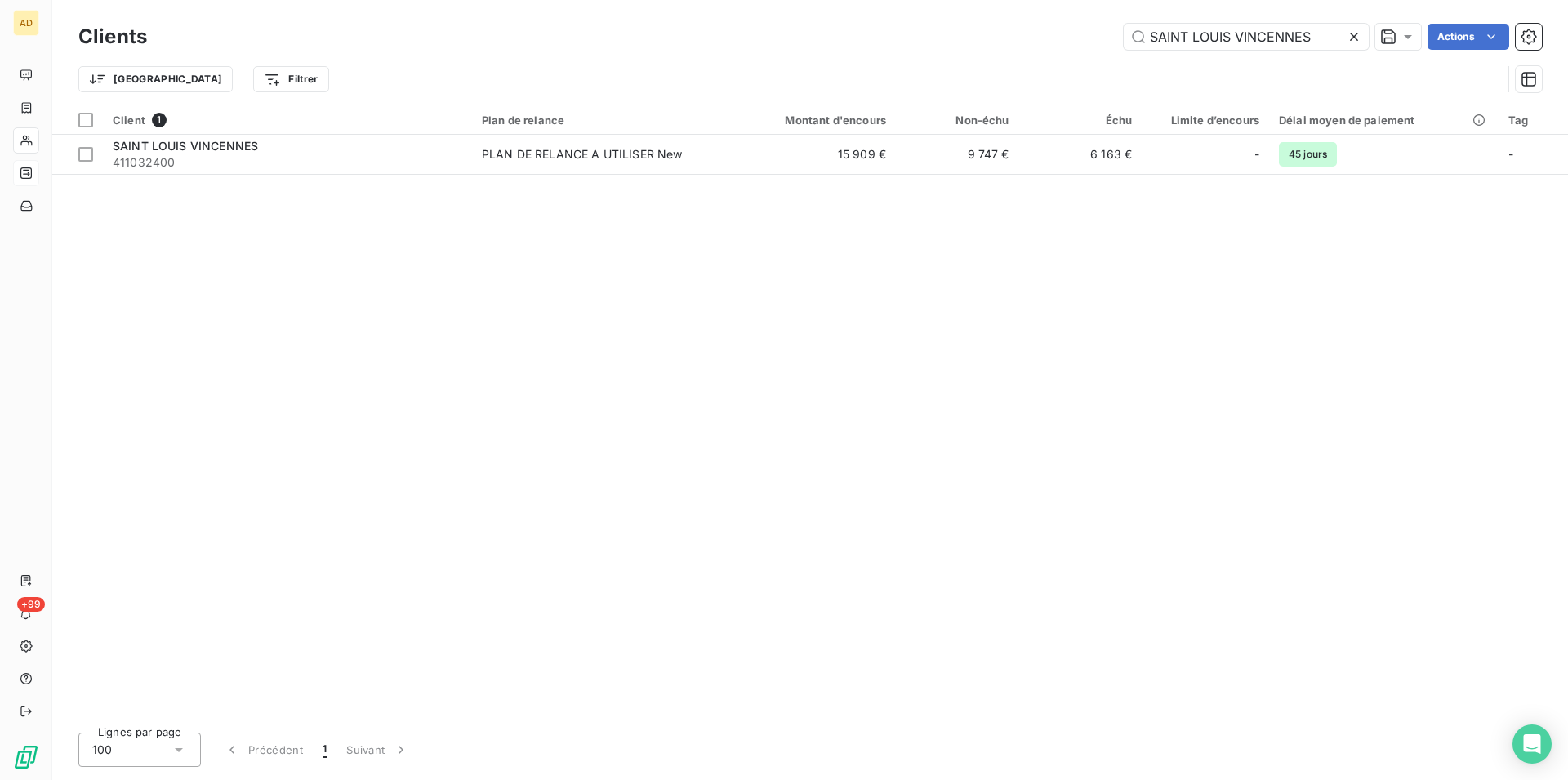
click at [1346, 38] on icon at bounding box center [1354, 36] width 17 height 17
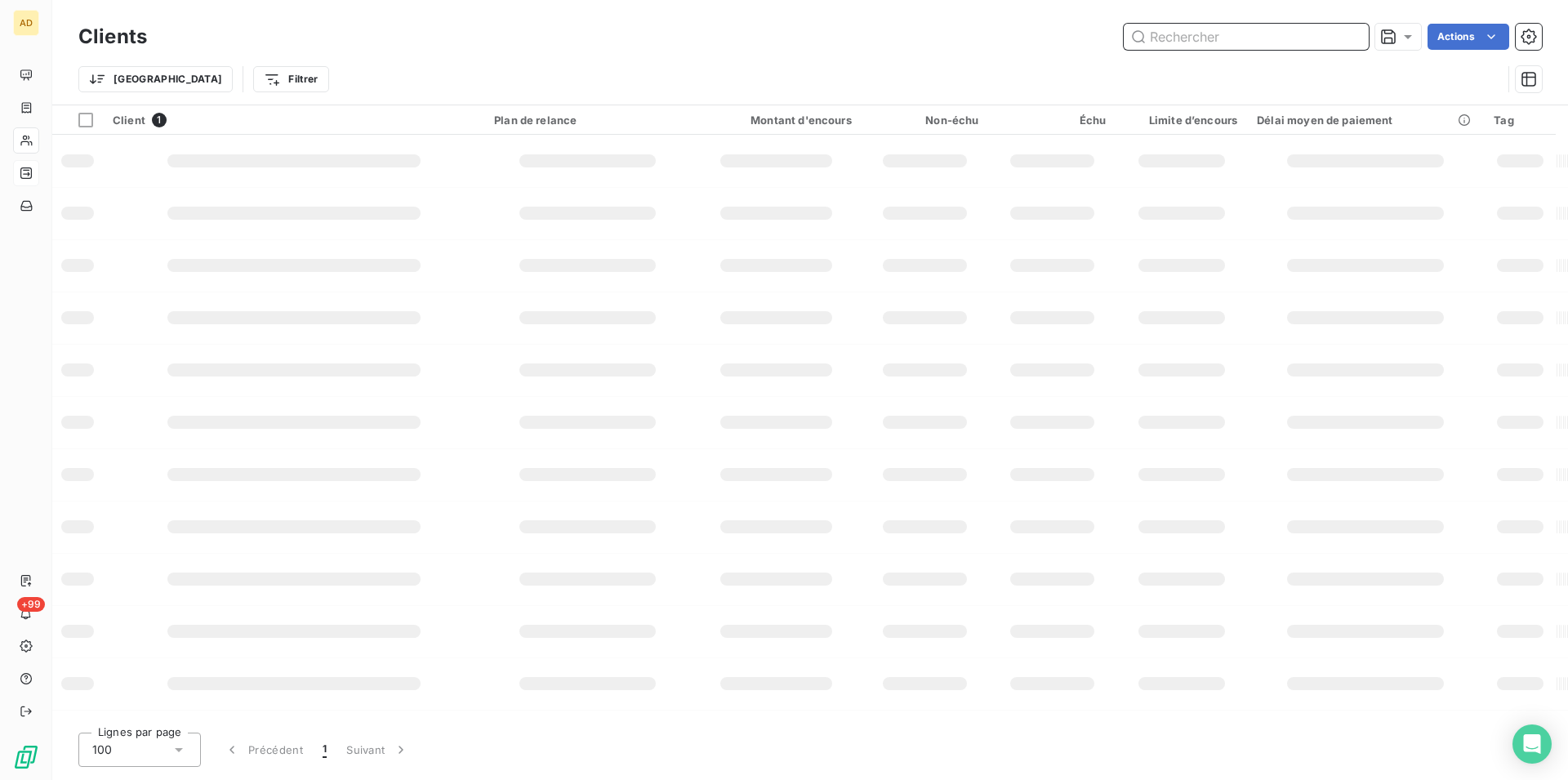
click at [1346, 37] on input "text" at bounding box center [1246, 37] width 245 height 27
click at [1261, 32] on input "text" at bounding box center [1246, 37] width 245 height 27
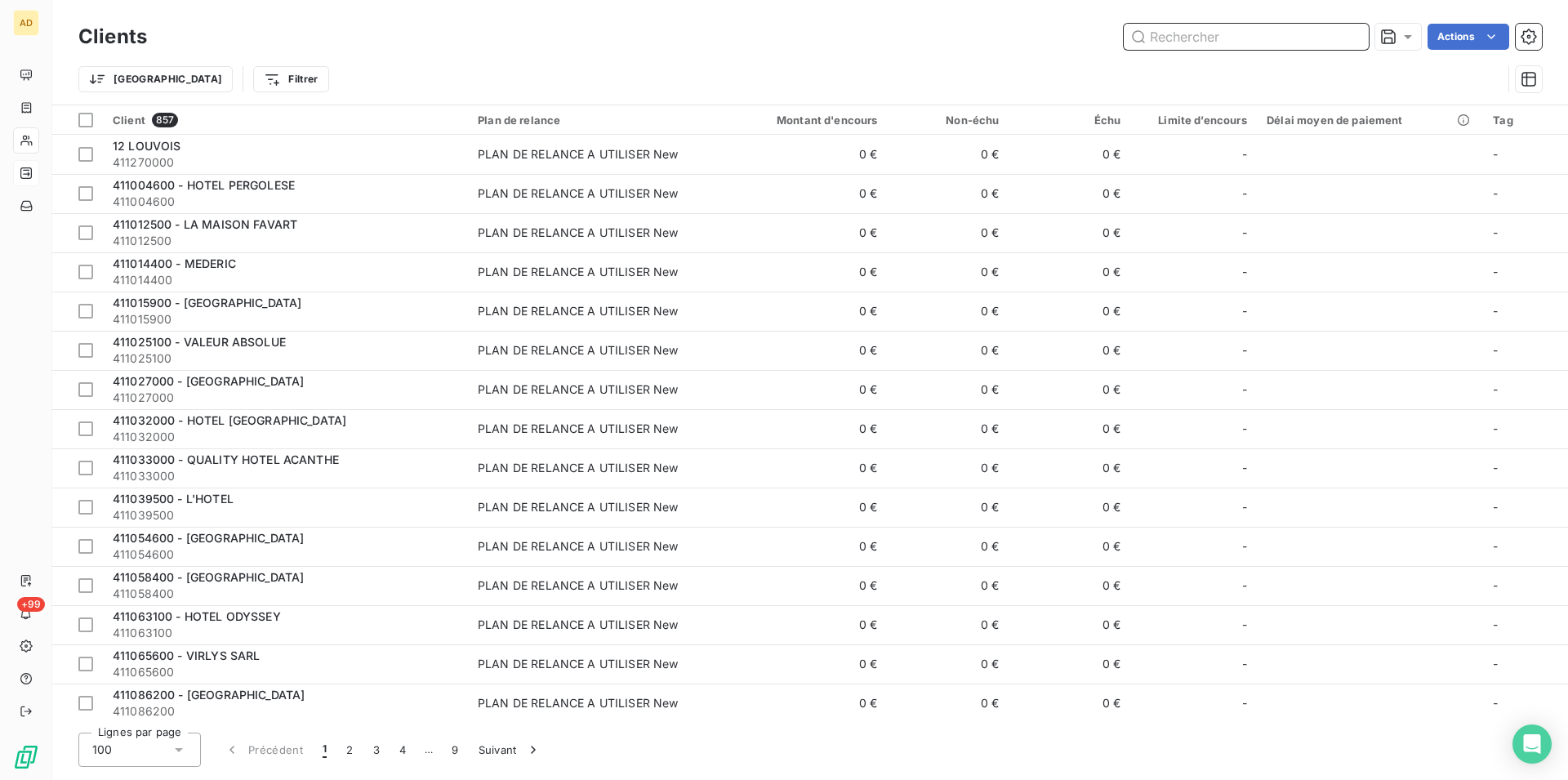
click at [1261, 32] on input "text" at bounding box center [1246, 37] width 245 height 27
paste input "[GEOGRAPHIC_DATA]"
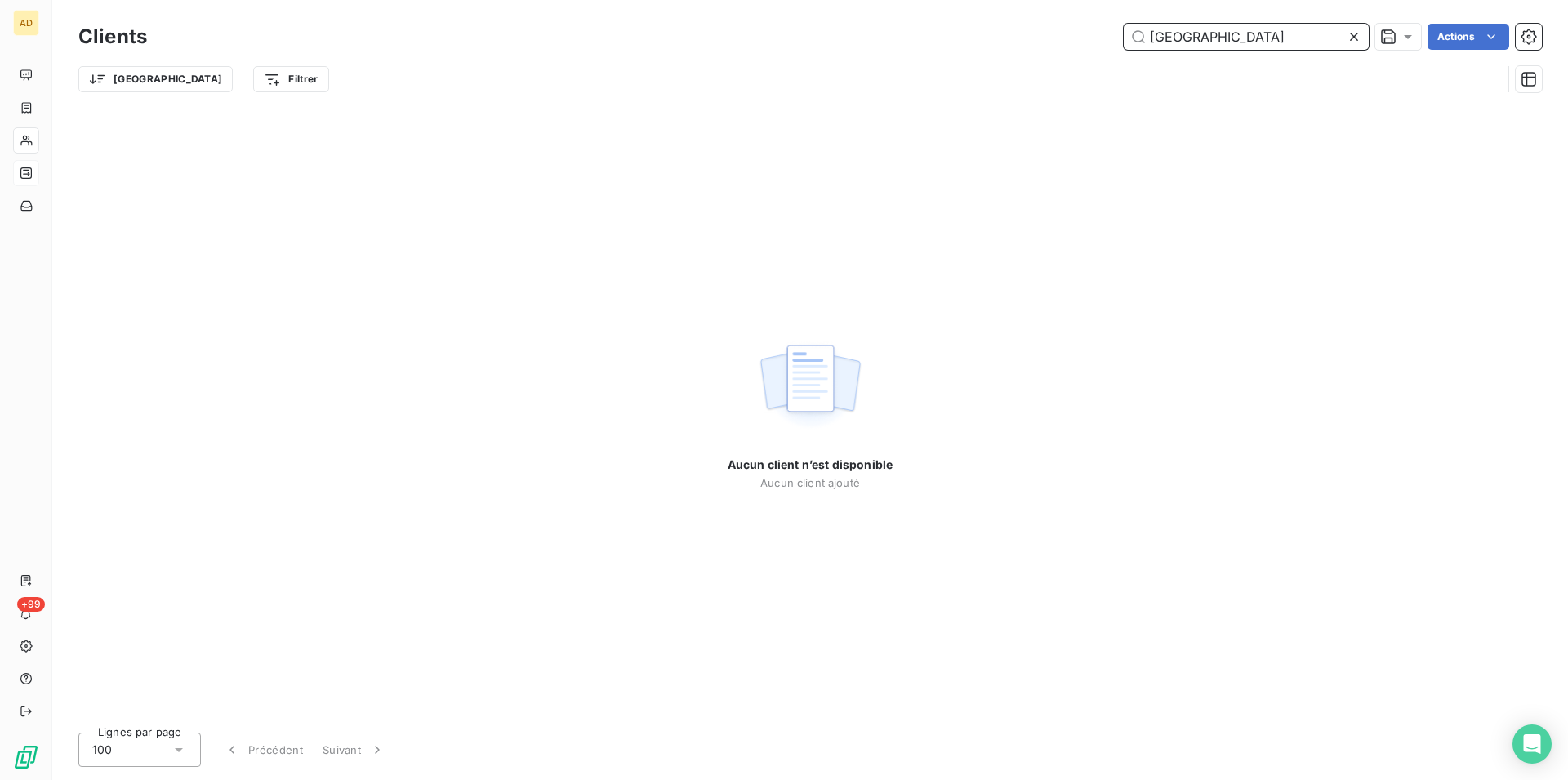
drag, startPoint x: 1188, startPoint y: 37, endPoint x: 1111, endPoint y: 45, distance: 77.4
click at [1124, 45] on input "[GEOGRAPHIC_DATA]" at bounding box center [1246, 37] width 245 height 27
click at [1232, 17] on div "Clients Eiffel Ségur Actions Trier Filtrer" at bounding box center [810, 52] width 1516 height 104
click at [1235, 46] on input "Eiffel Ségur" at bounding box center [1246, 37] width 245 height 27
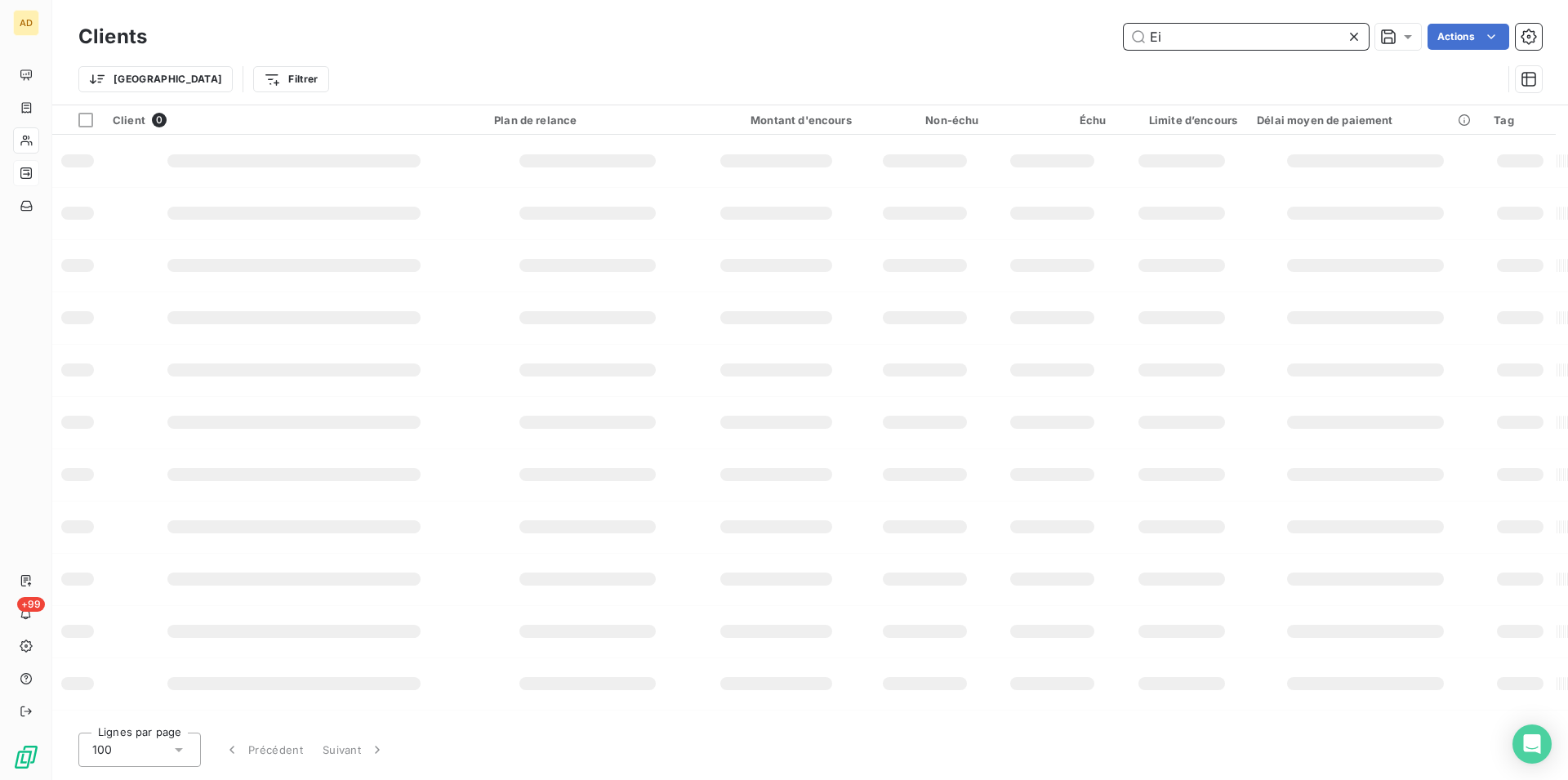
type input "E"
click at [1149, 37] on input "text" at bounding box center [1246, 37] width 245 height 27
click at [1161, 36] on input "text" at bounding box center [1246, 37] width 245 height 27
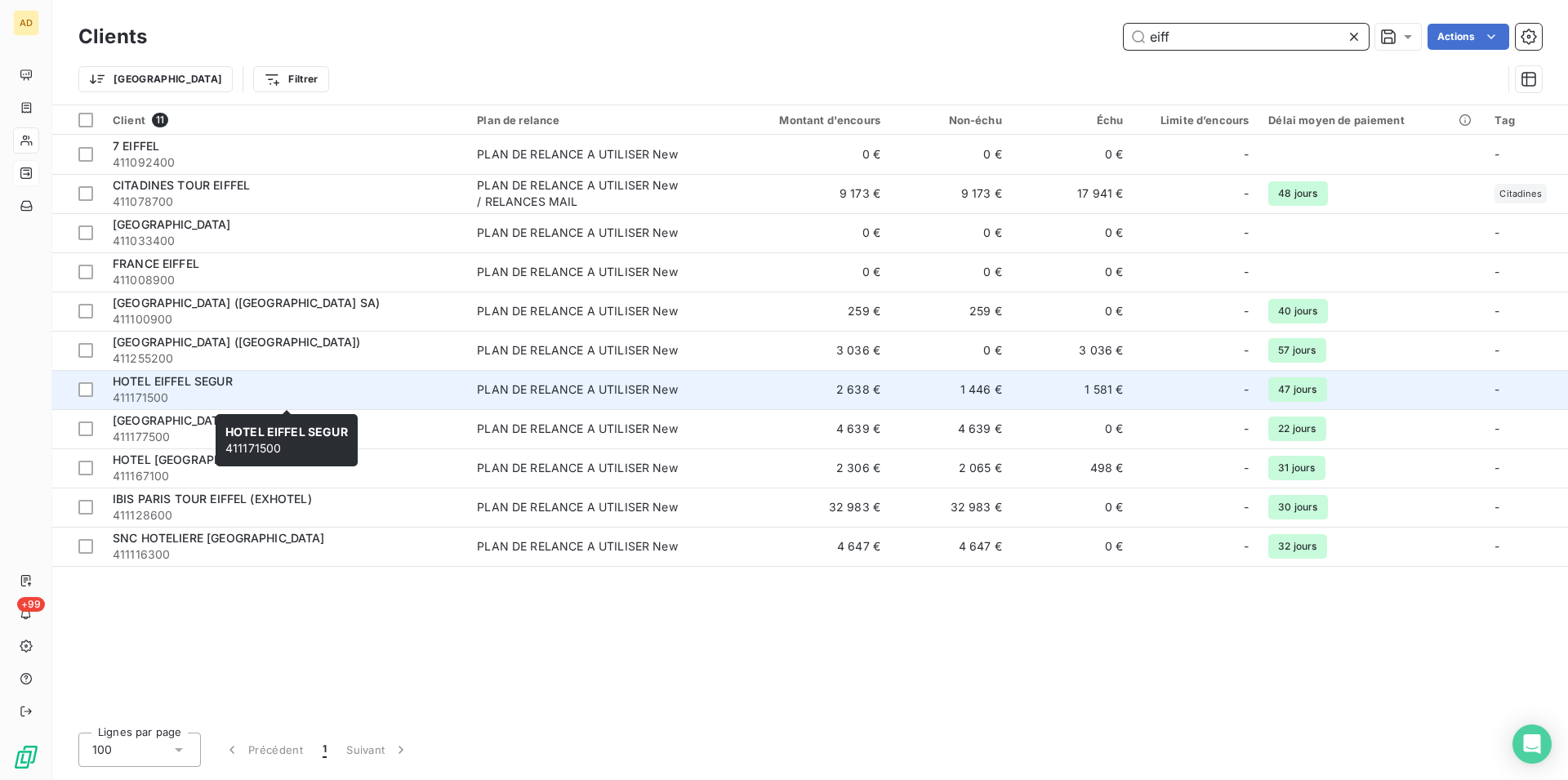
type input "eiff"
click at [231, 383] on span "HOTEL EIFFEL SEGUR" at bounding box center [172, 380] width 120 height 14
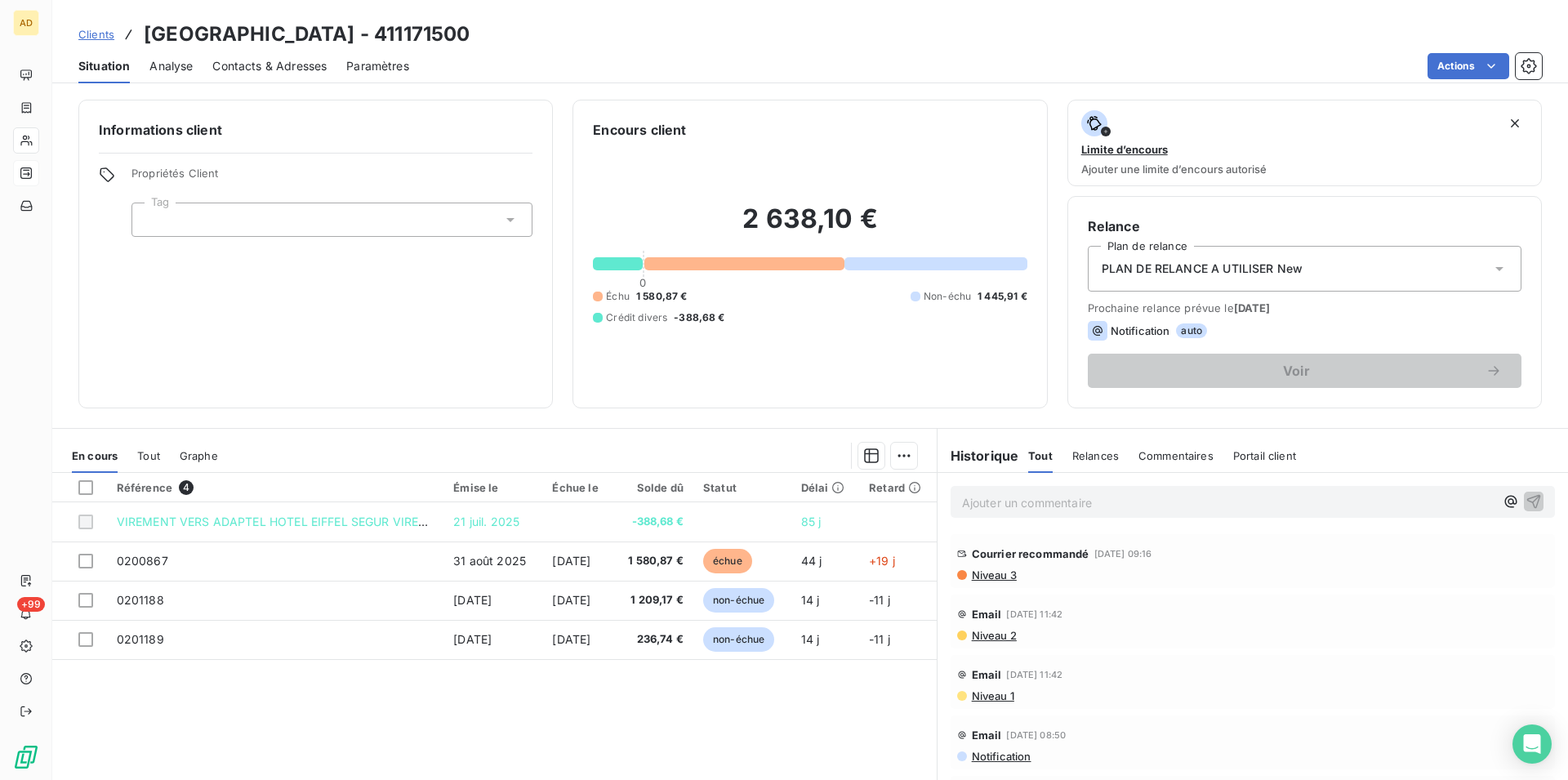
scroll to position [28, 0]
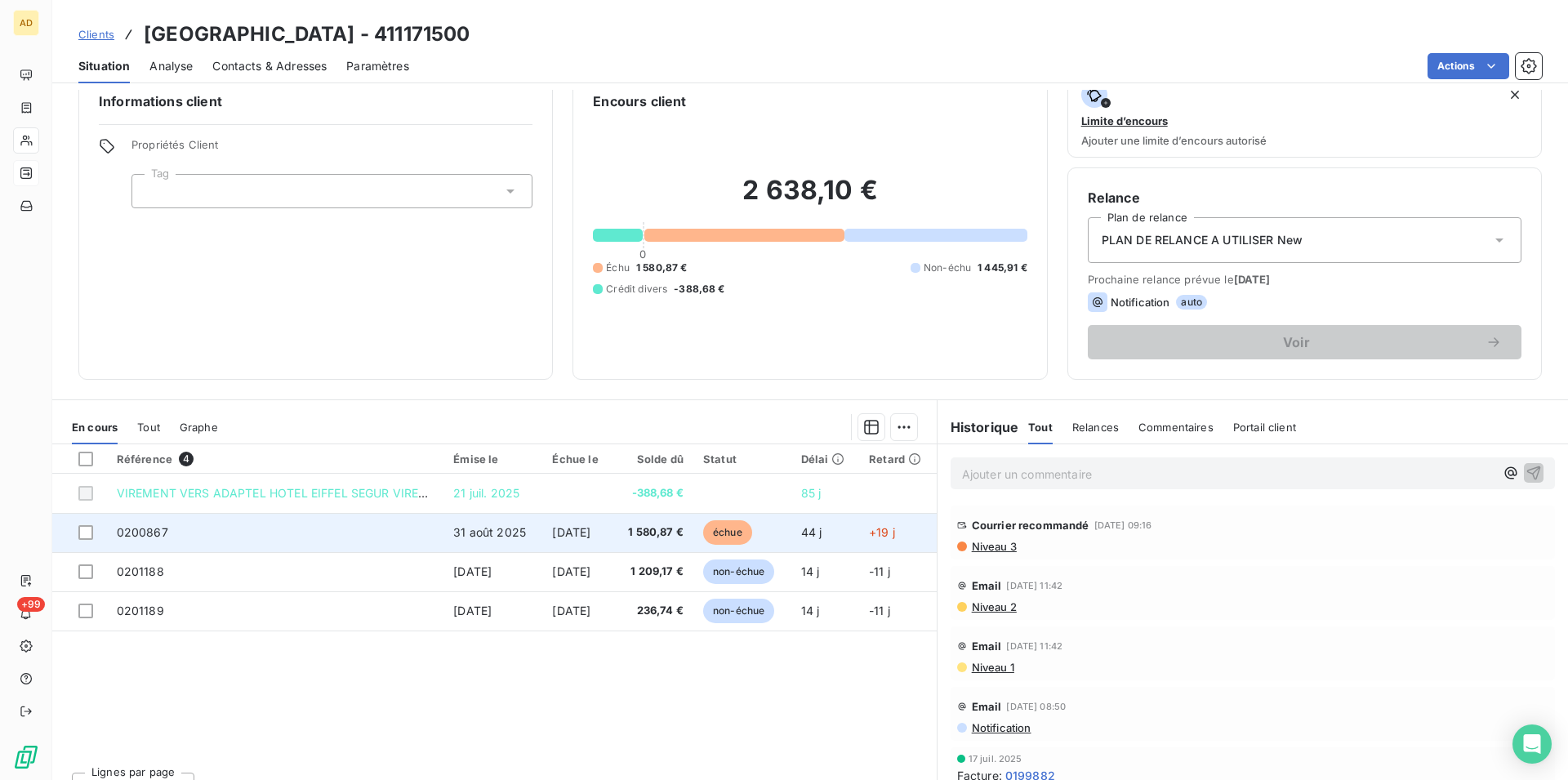
click at [411, 526] on td "0200867" at bounding box center [275, 532] width 337 height 39
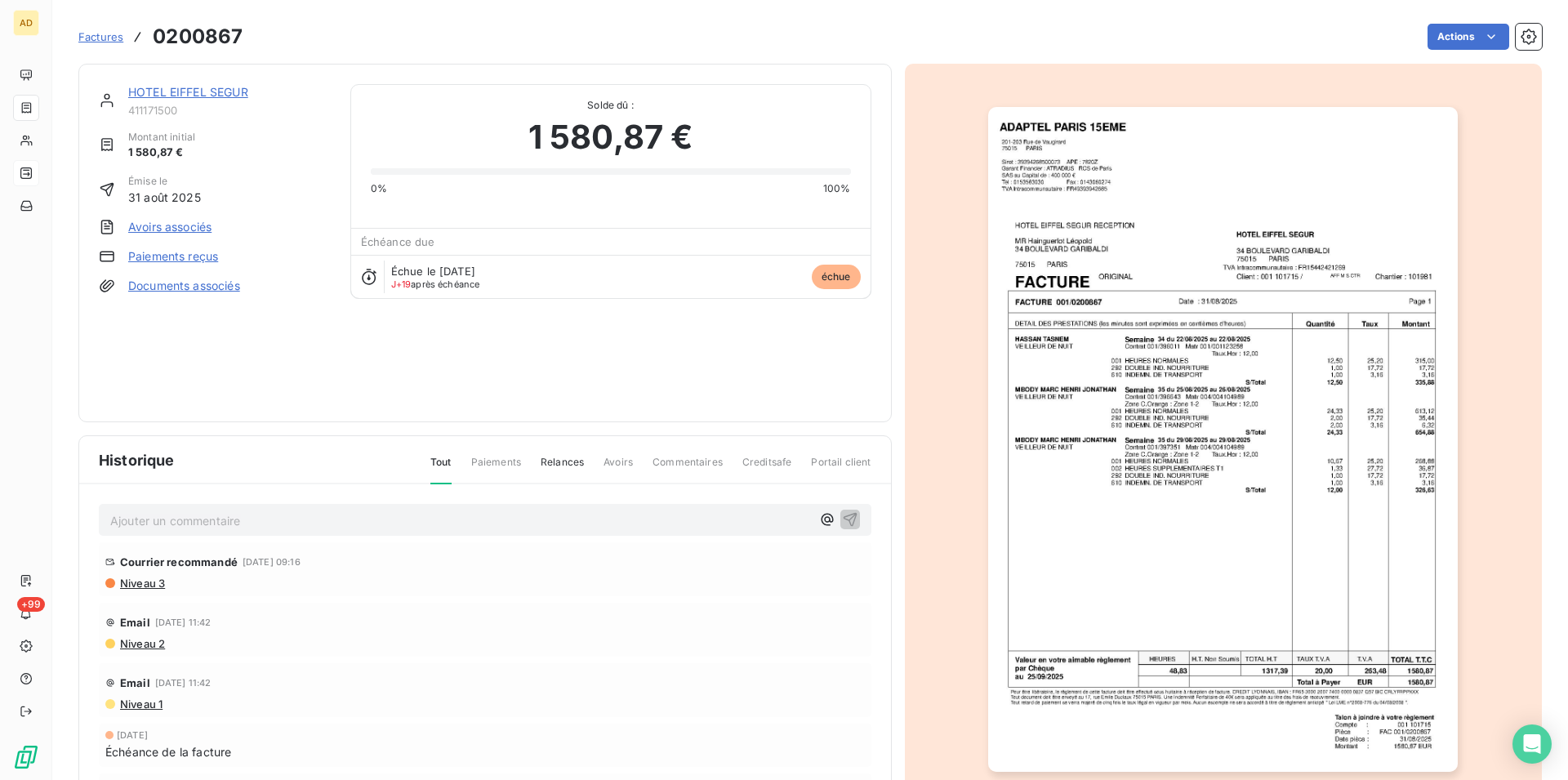
click at [760, 609] on div "Email [DATE] 11:42 Niveau 2" at bounding box center [485, 629] width 760 height 41
click at [1180, 391] on img "button" at bounding box center [1222, 439] width 470 height 665
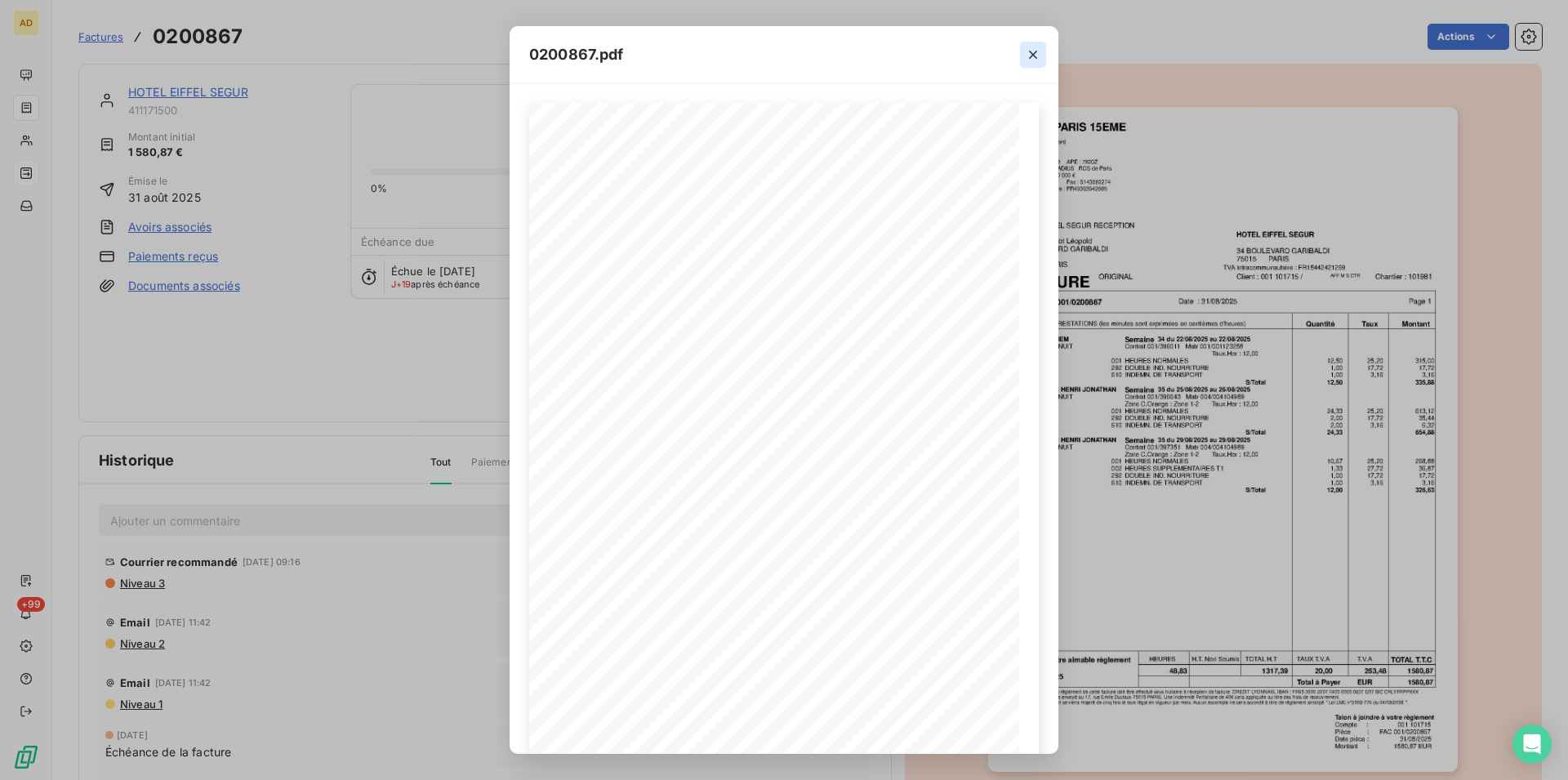
click at [1036, 64] on button "button" at bounding box center [1033, 55] width 27 height 27
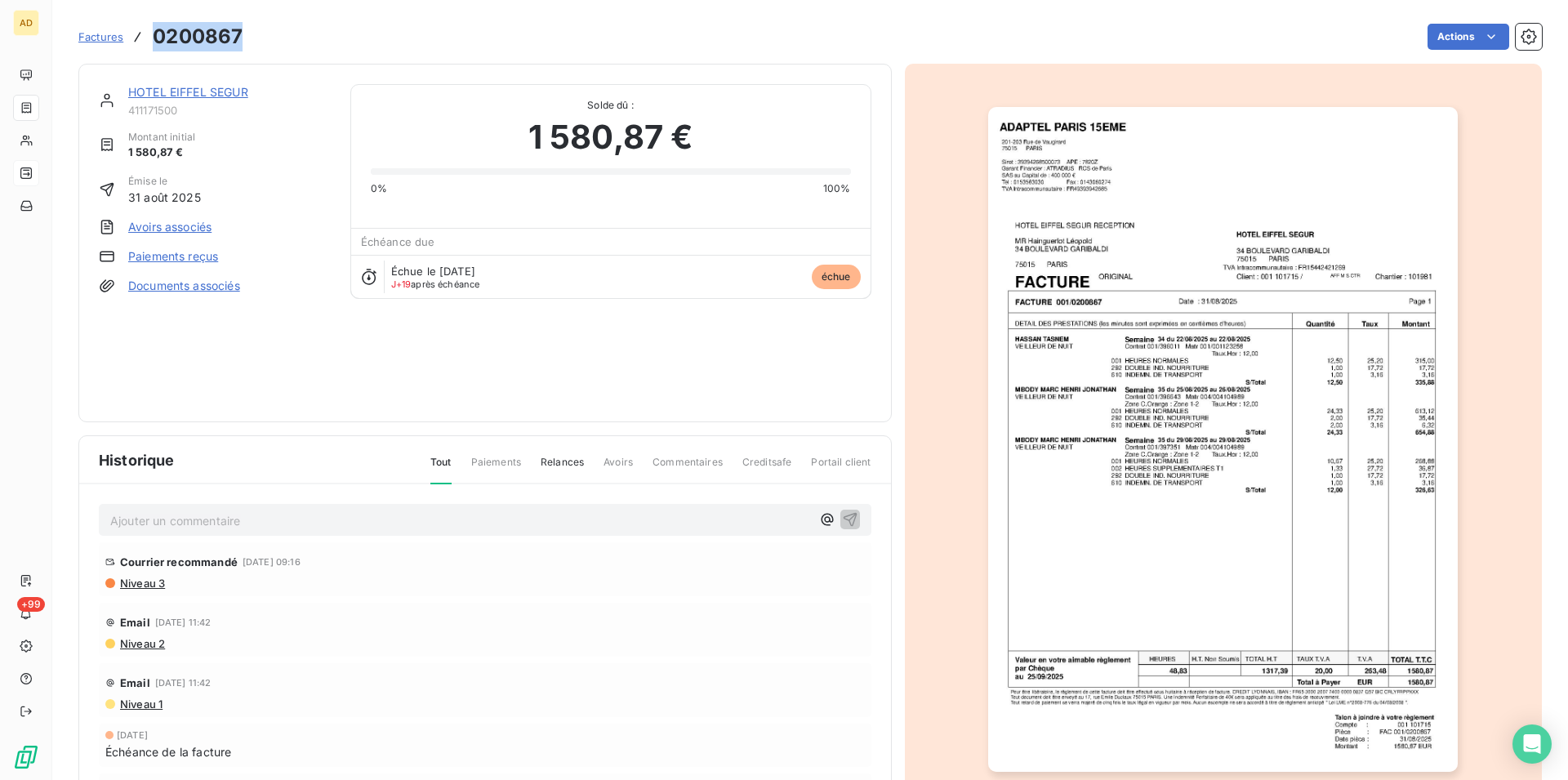
drag, startPoint x: 256, startPoint y: 34, endPoint x: 153, endPoint y: 36, distance: 103.0
click at [153, 36] on div "Factures 0200867 Actions" at bounding box center [811, 36] width 1464 height 34
copy h3 "0200867"
click at [1168, 294] on img "button" at bounding box center [1222, 439] width 470 height 665
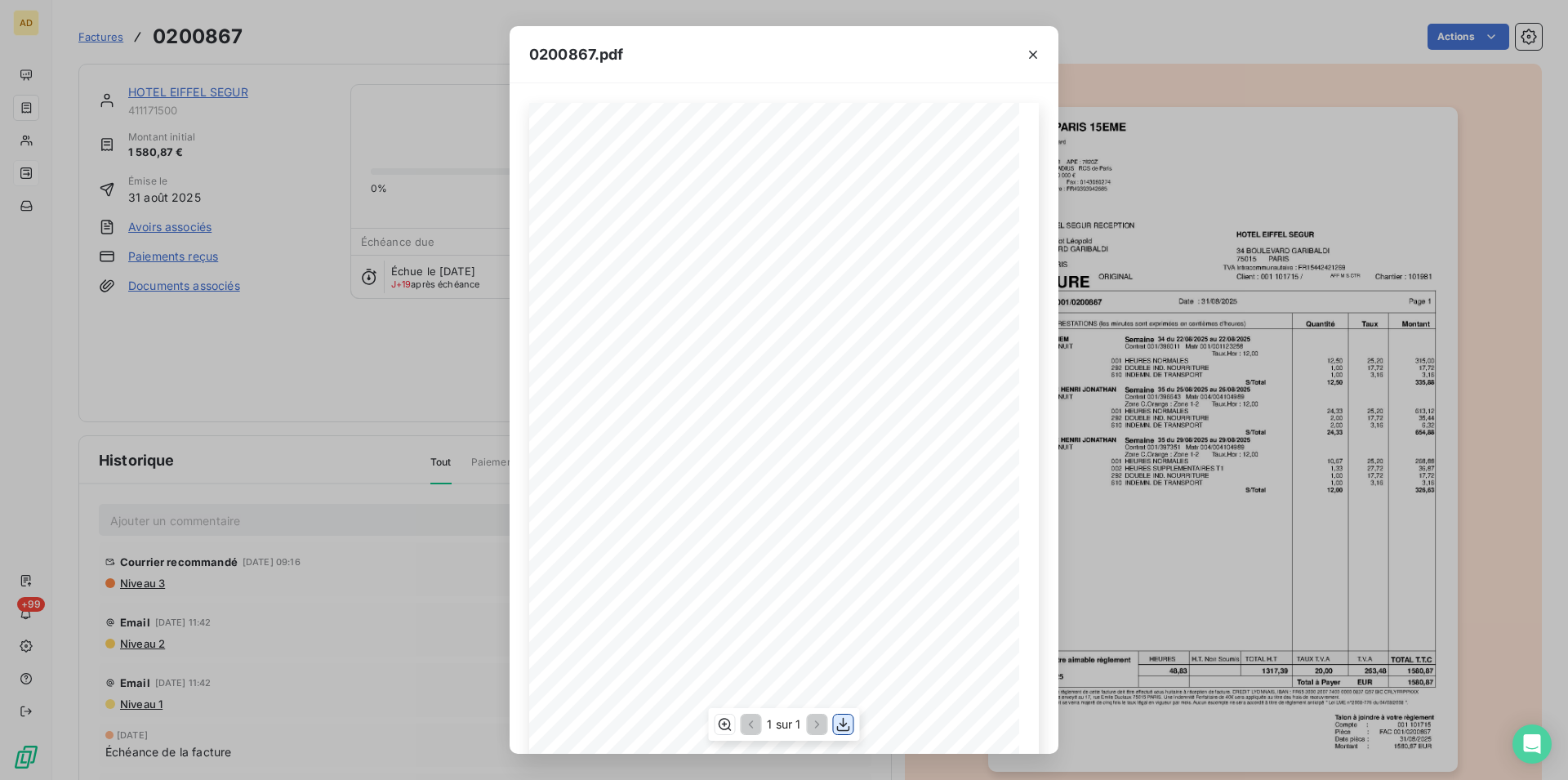
click at [843, 734] on button "button" at bounding box center [844, 724] width 20 height 20
click at [1029, 55] on icon "button" at bounding box center [1033, 55] width 17 height 17
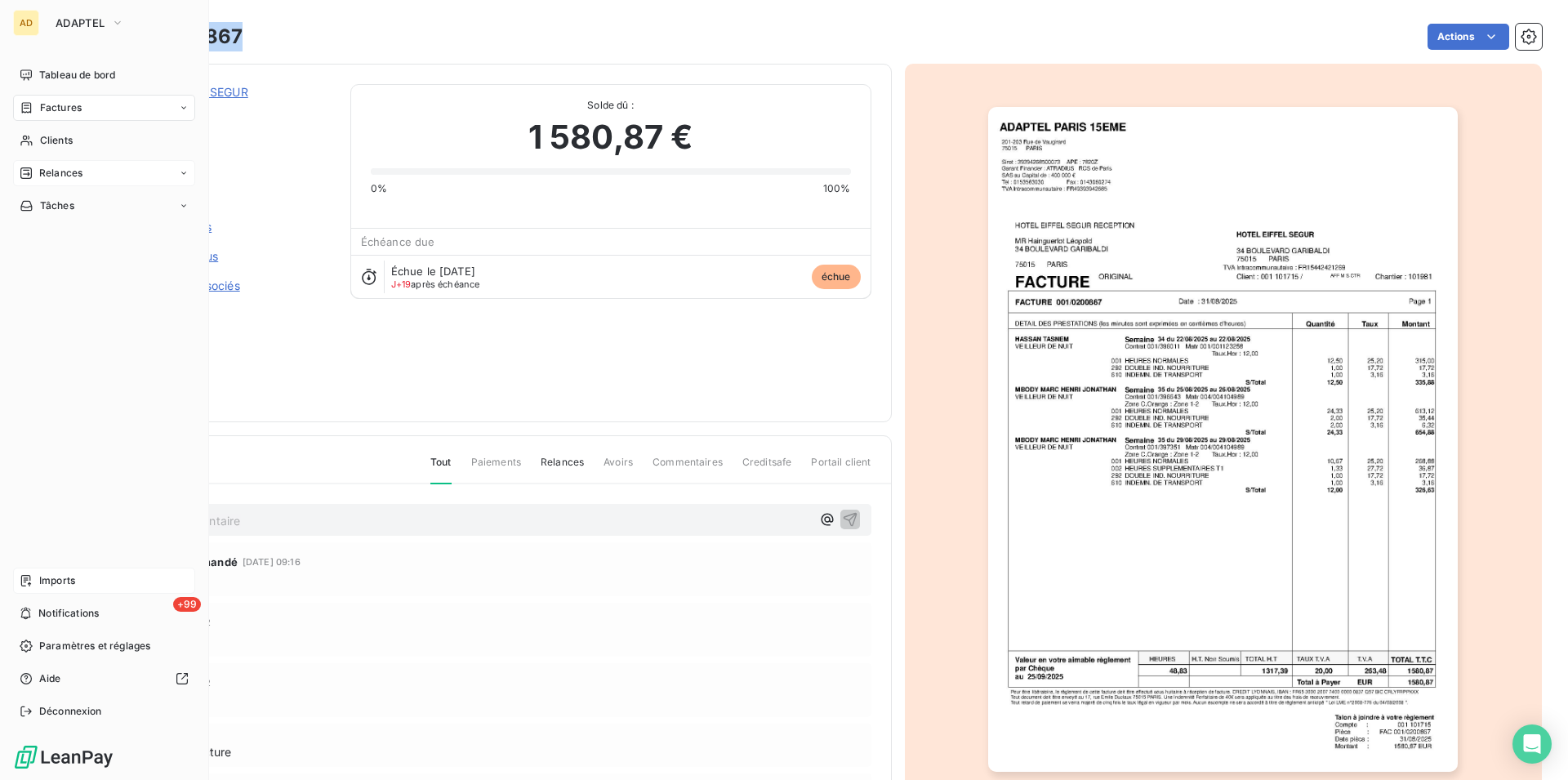
click at [81, 584] on div "Imports" at bounding box center [104, 581] width 182 height 27
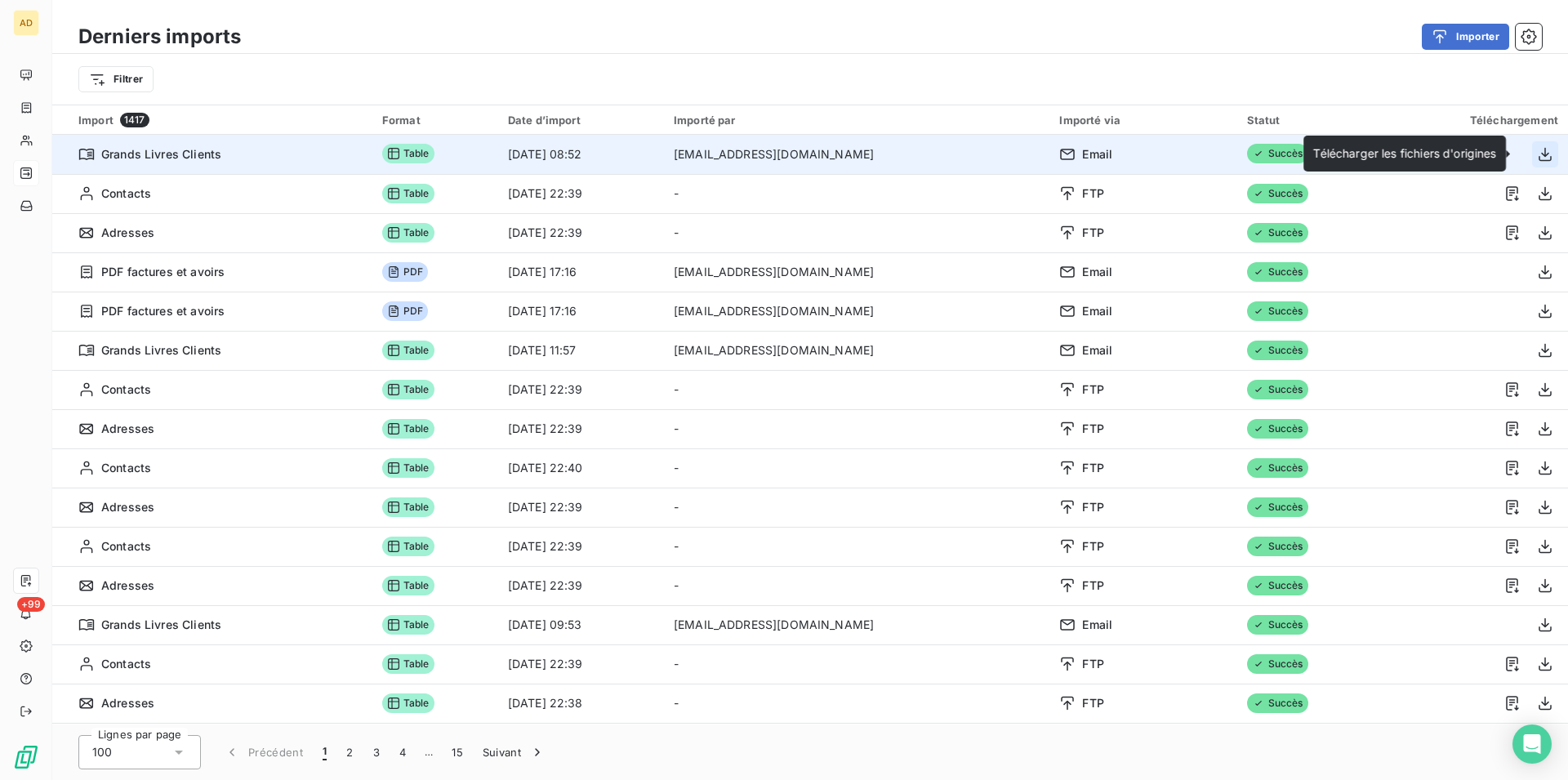
click at [1537, 152] on icon "button" at bounding box center [1546, 154] width 17 height 17
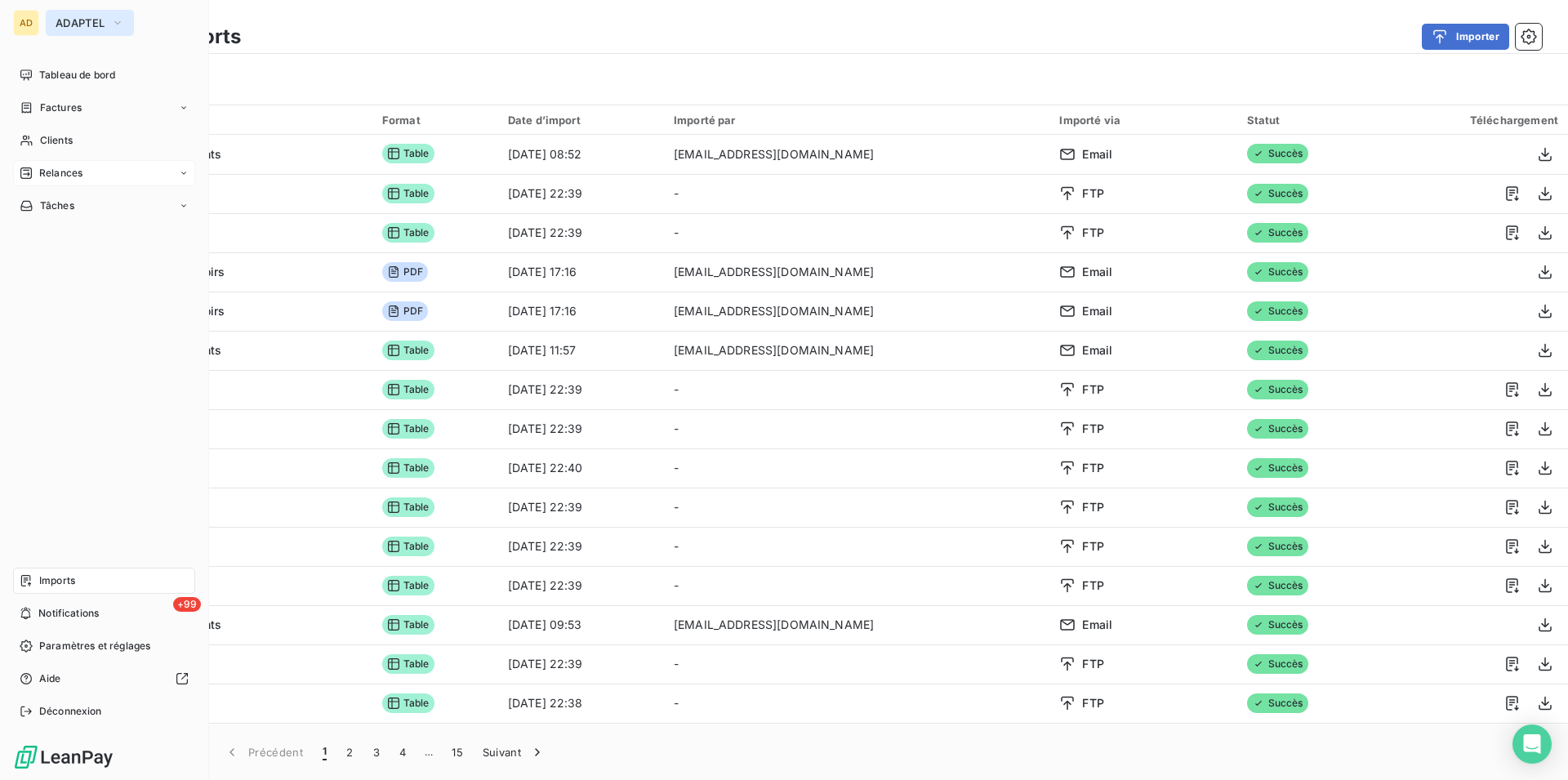
click at [69, 26] on span "ADAPTEL" at bounding box center [80, 23] width 49 height 13
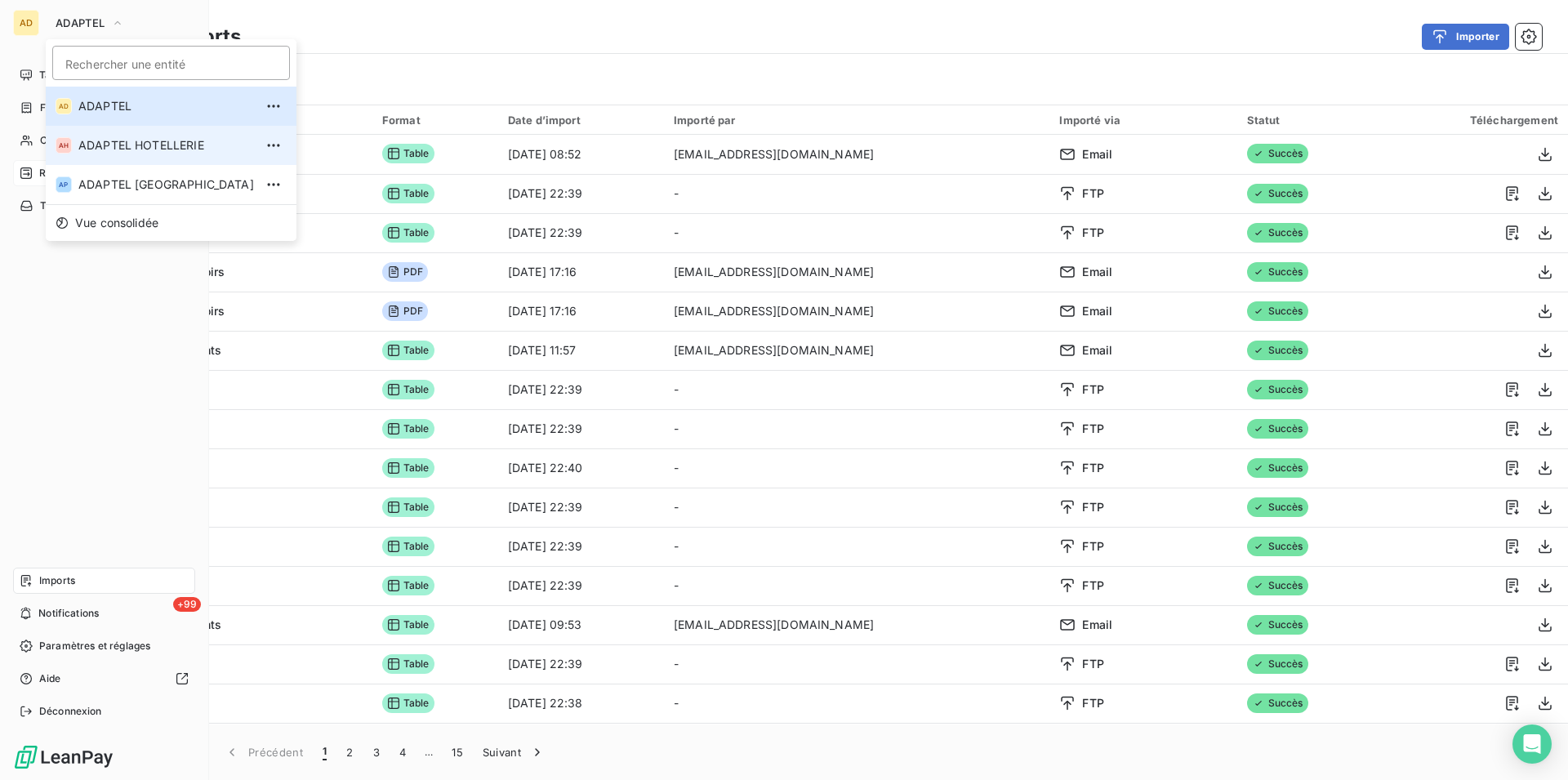
click at [84, 143] on span "ADAPTEL HOTELLERIE" at bounding box center [167, 146] width 176 height 17
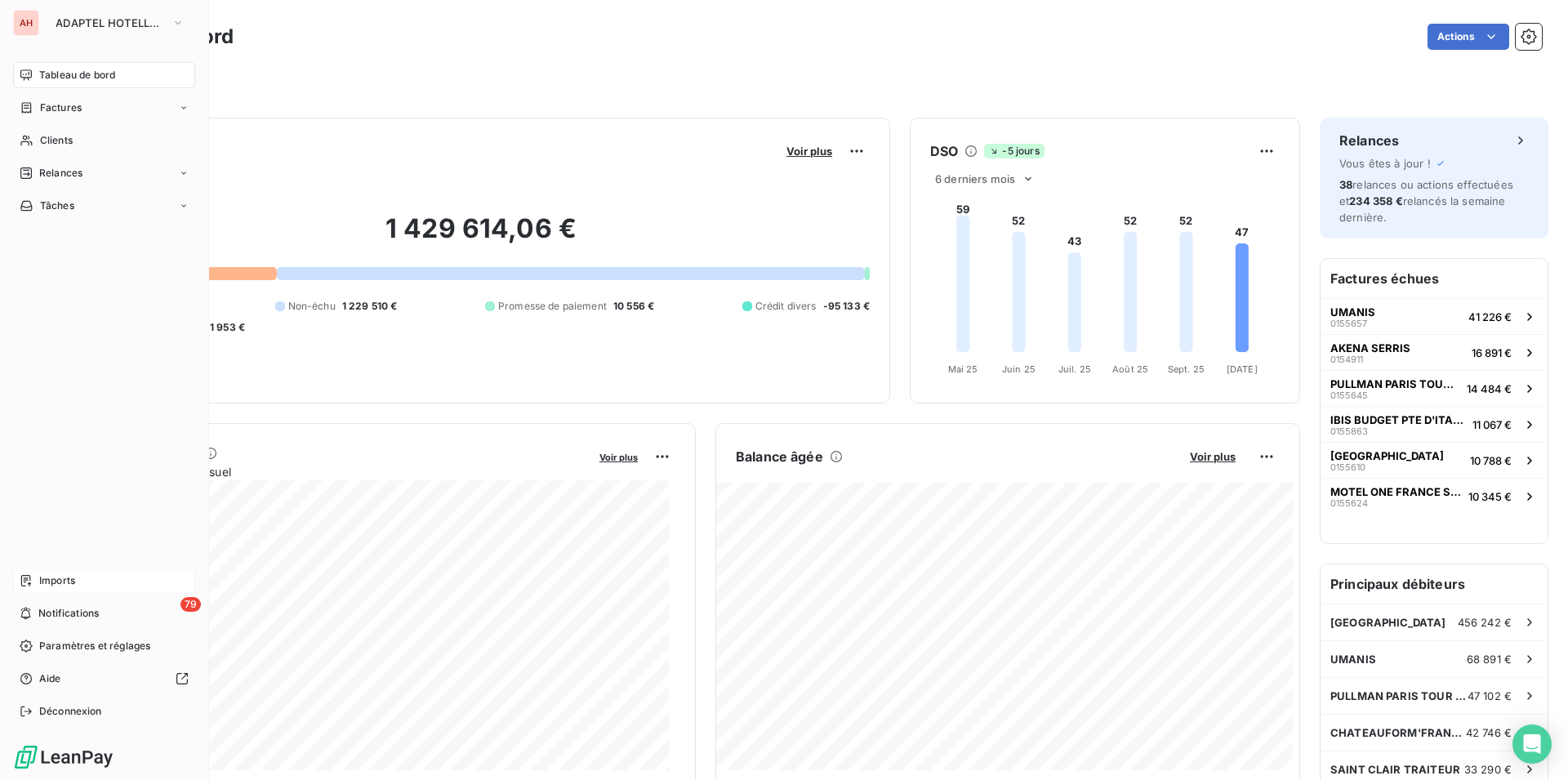
click at [64, 572] on div "Imports" at bounding box center [104, 581] width 182 height 27
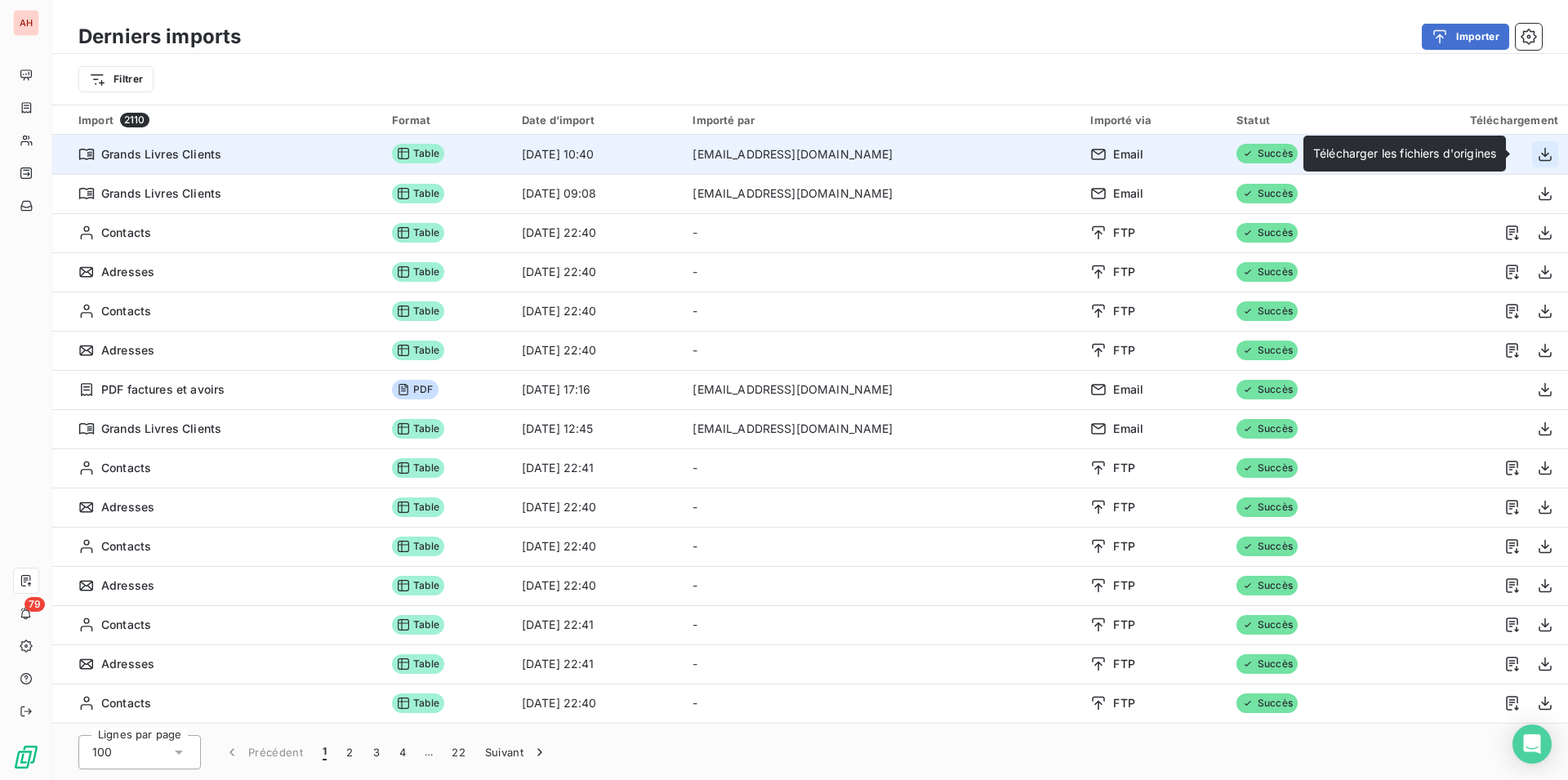
click at [1537, 151] on icon "button" at bounding box center [1546, 154] width 17 height 17
click at [1303, 24] on div "Importer" at bounding box center [901, 37] width 1281 height 27
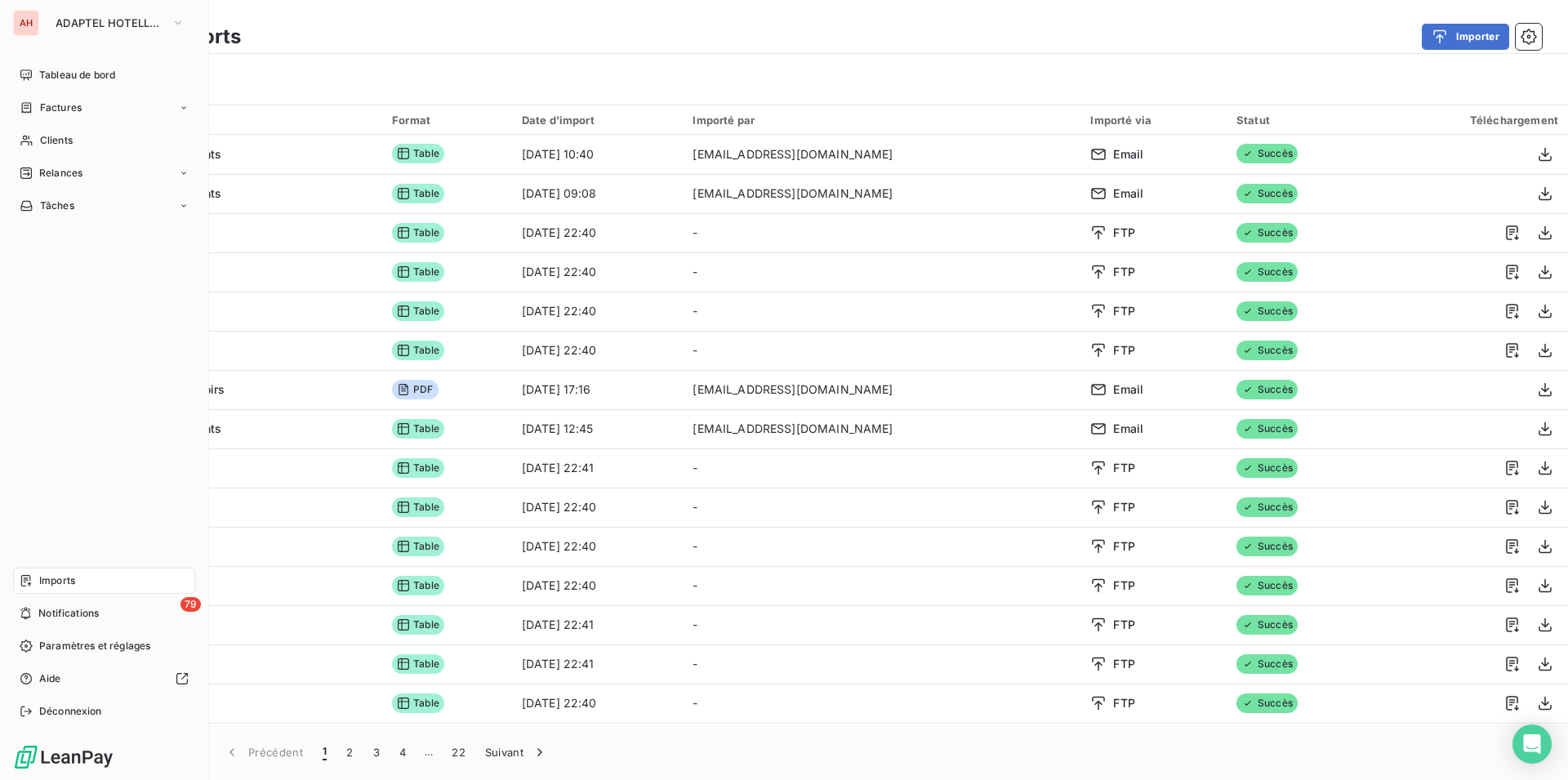
click at [44, 24] on div "AH ADAPTEL HOTELLERIE" at bounding box center [104, 23] width 182 height 27
click at [144, 25] on span "ADAPTEL HOTELLERIE" at bounding box center [110, 23] width 109 height 13
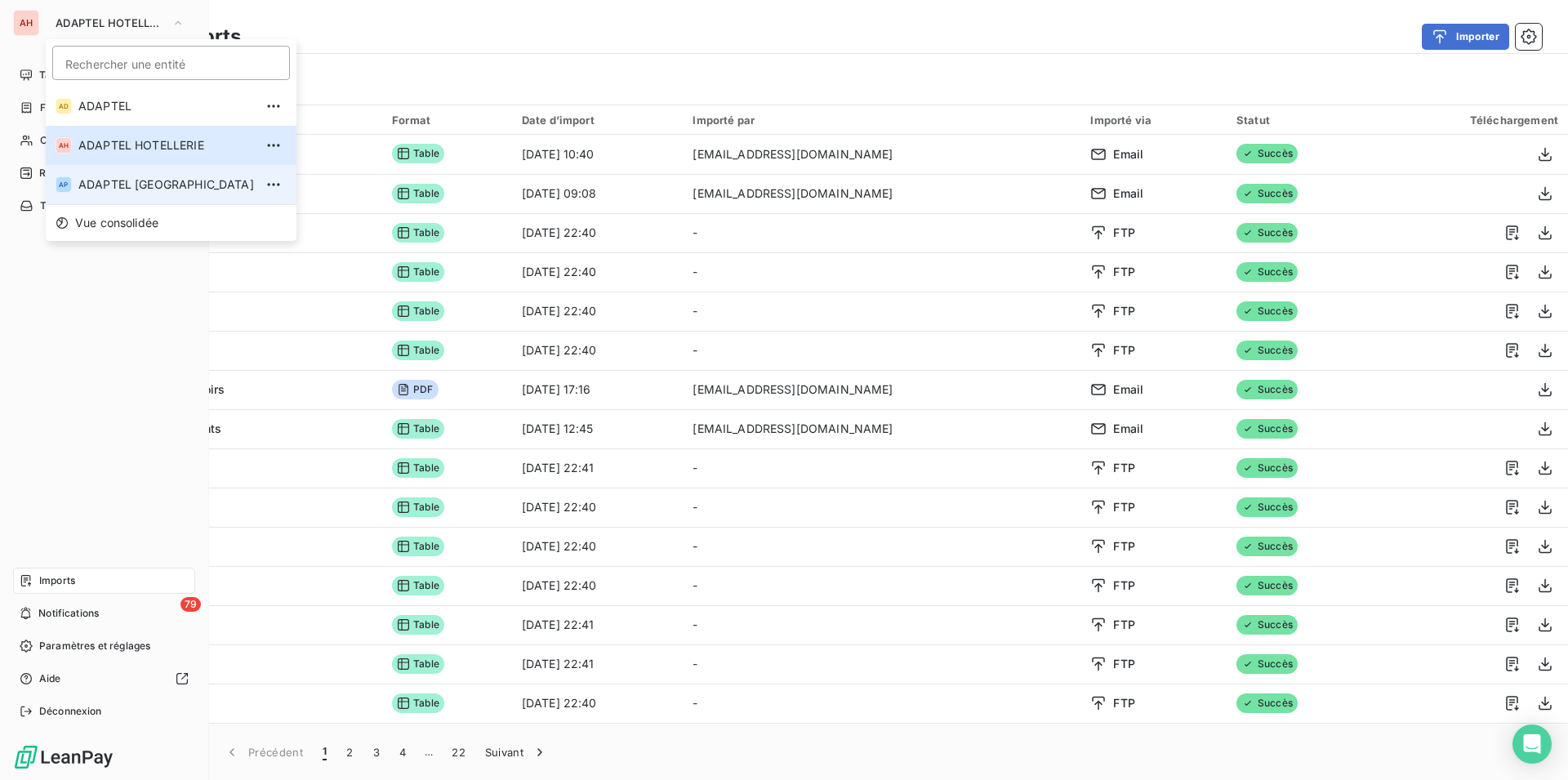
click at [156, 190] on span "ADAPTEL [GEOGRAPHIC_DATA]" at bounding box center [167, 185] width 176 height 17
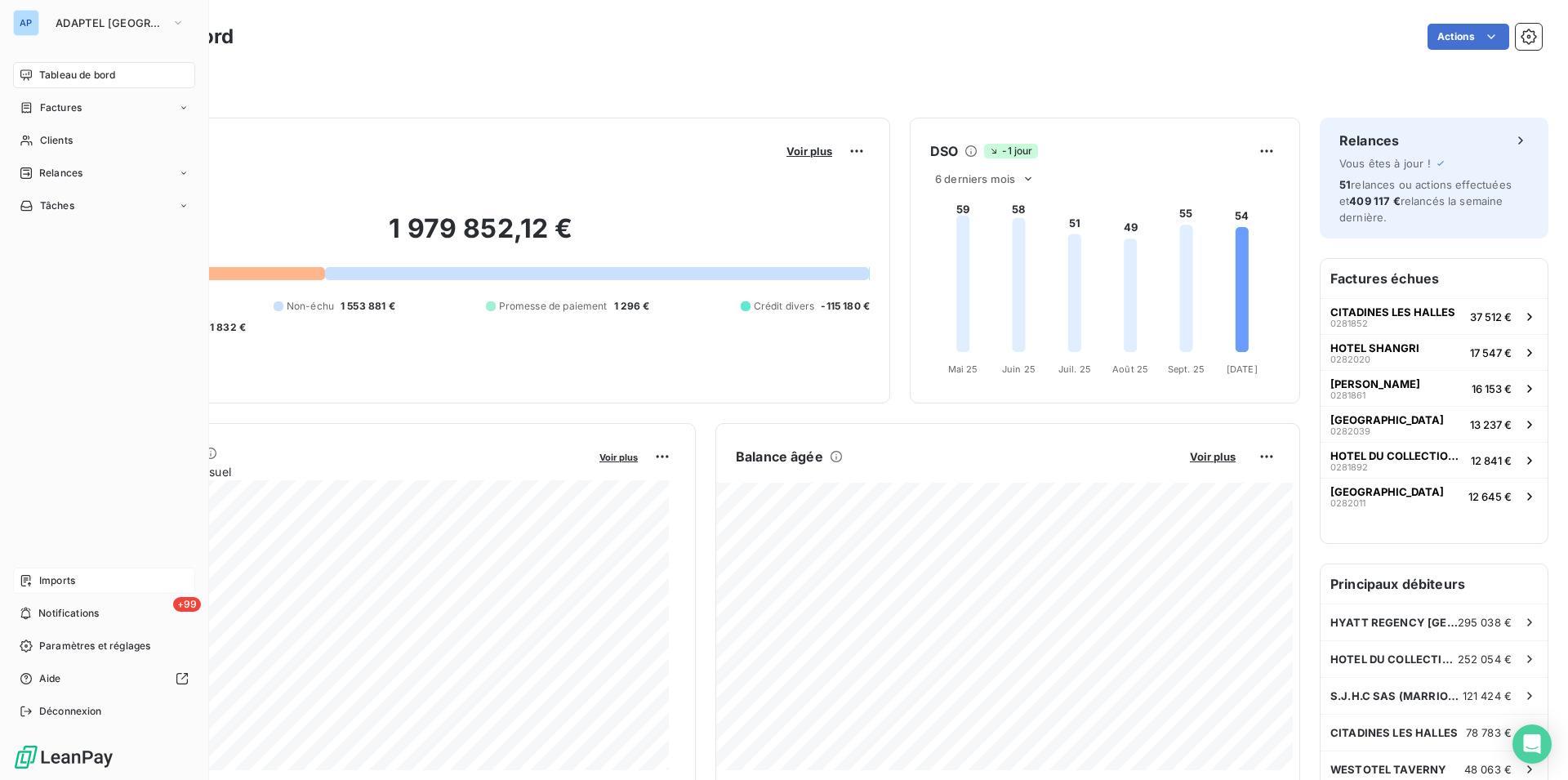
click at [64, 578] on span "Imports" at bounding box center [56, 581] width 36 height 15
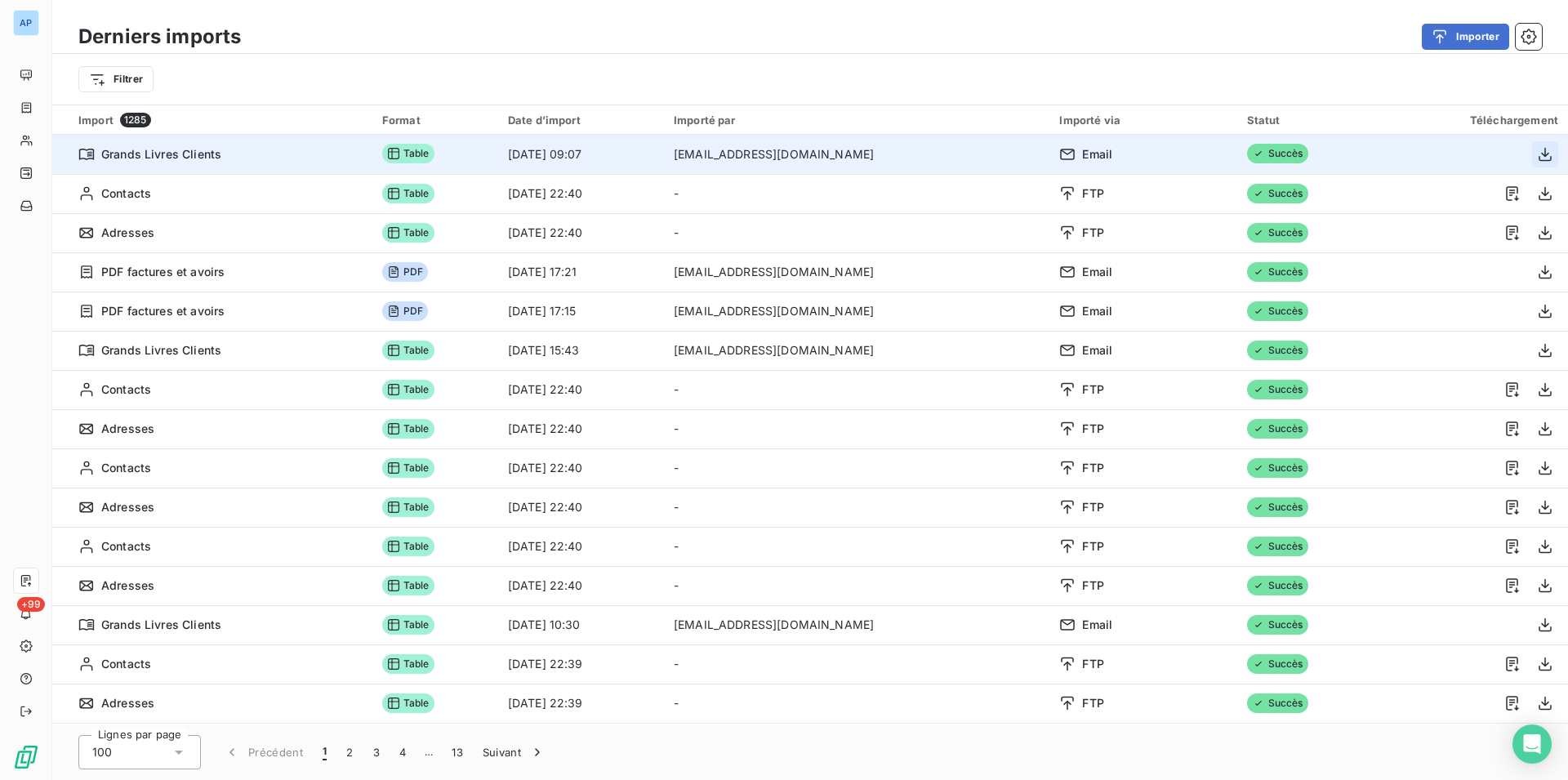
click at [1537, 155] on icon "button" at bounding box center [1546, 154] width 17 height 17
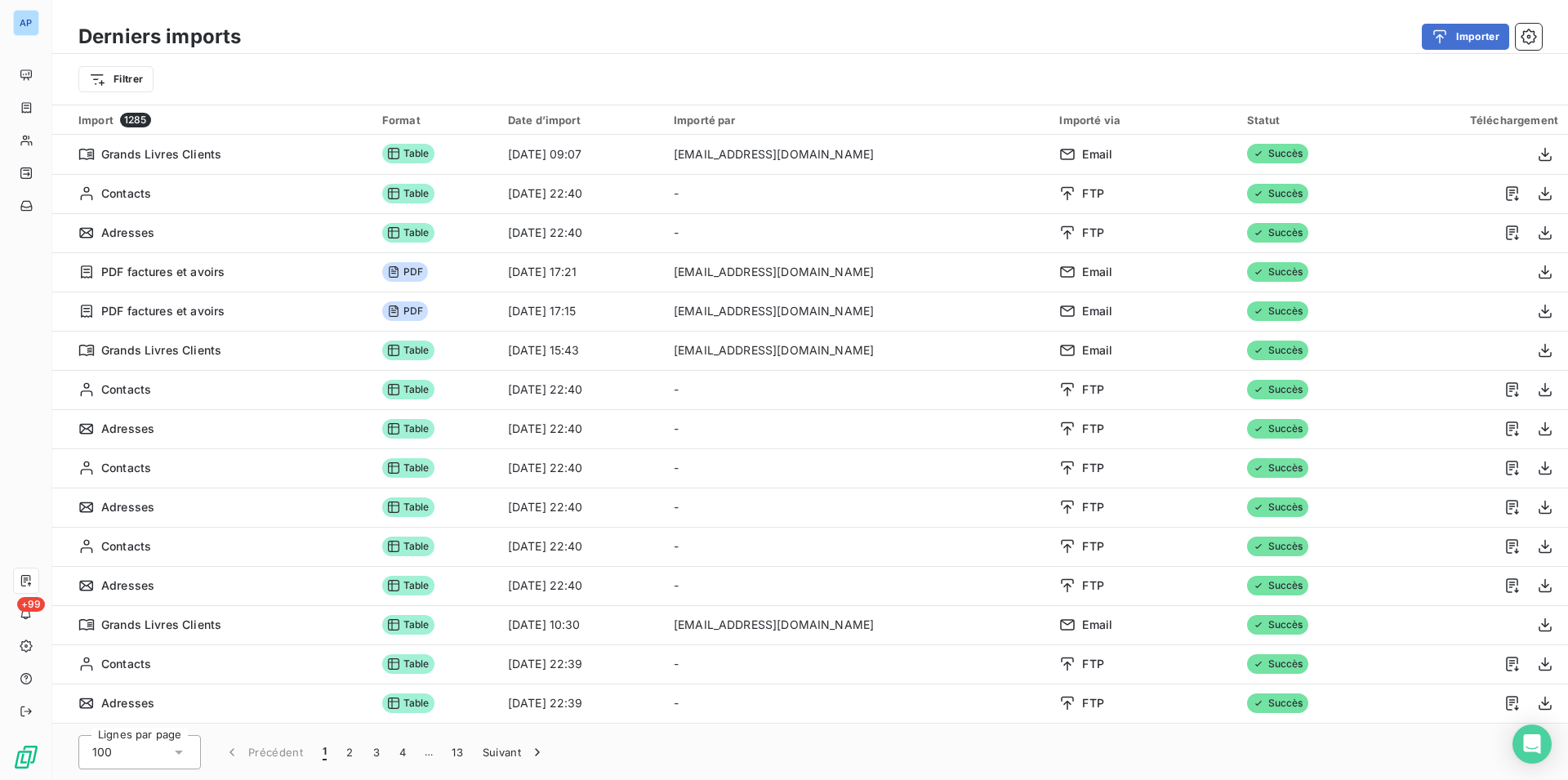
click at [1324, 12] on div "Derniers imports Importer Filtrer" at bounding box center [810, 52] width 1516 height 104
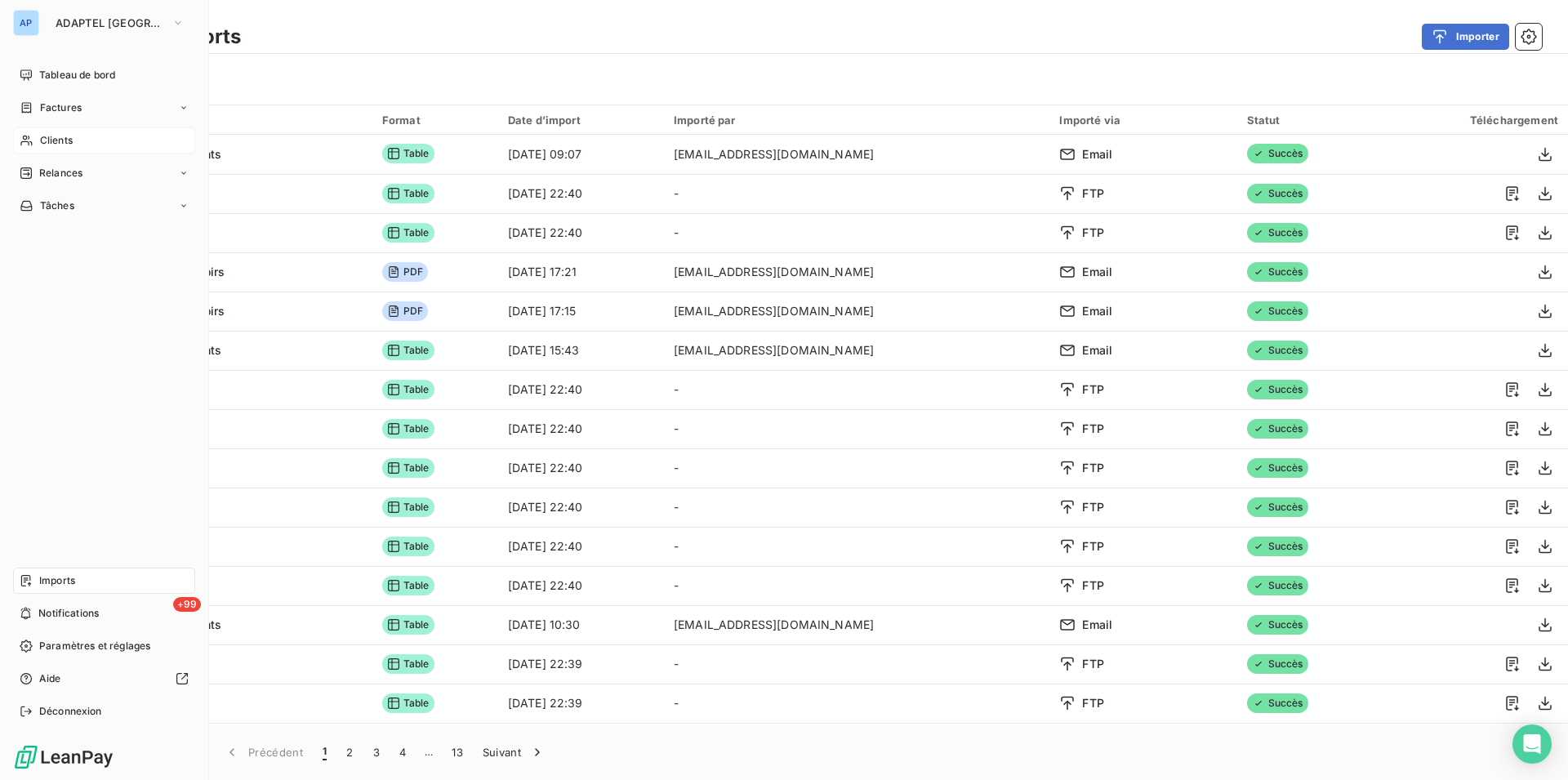
click at [27, 138] on icon at bounding box center [27, 141] width 14 height 13
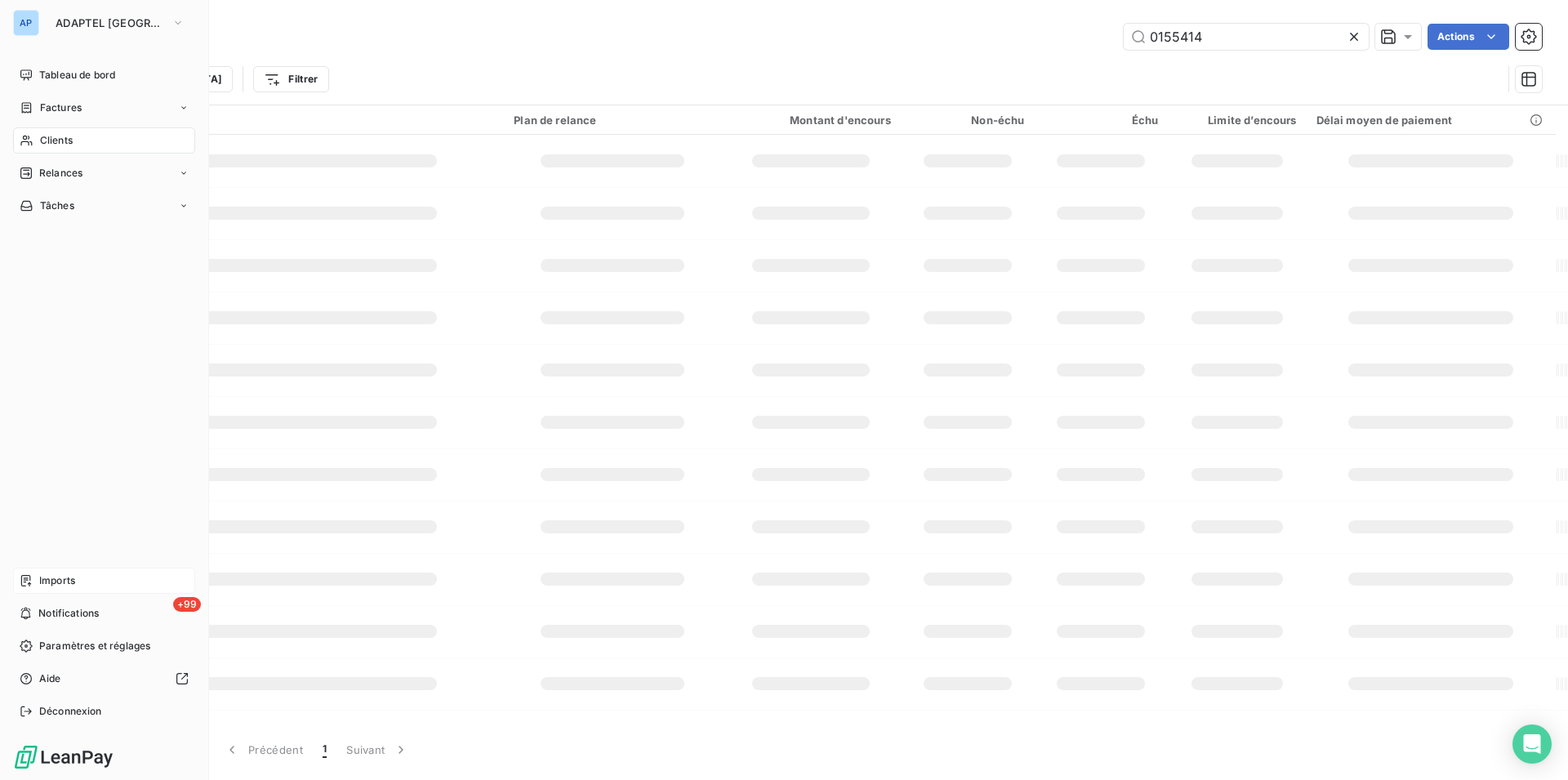
type input "eiff"
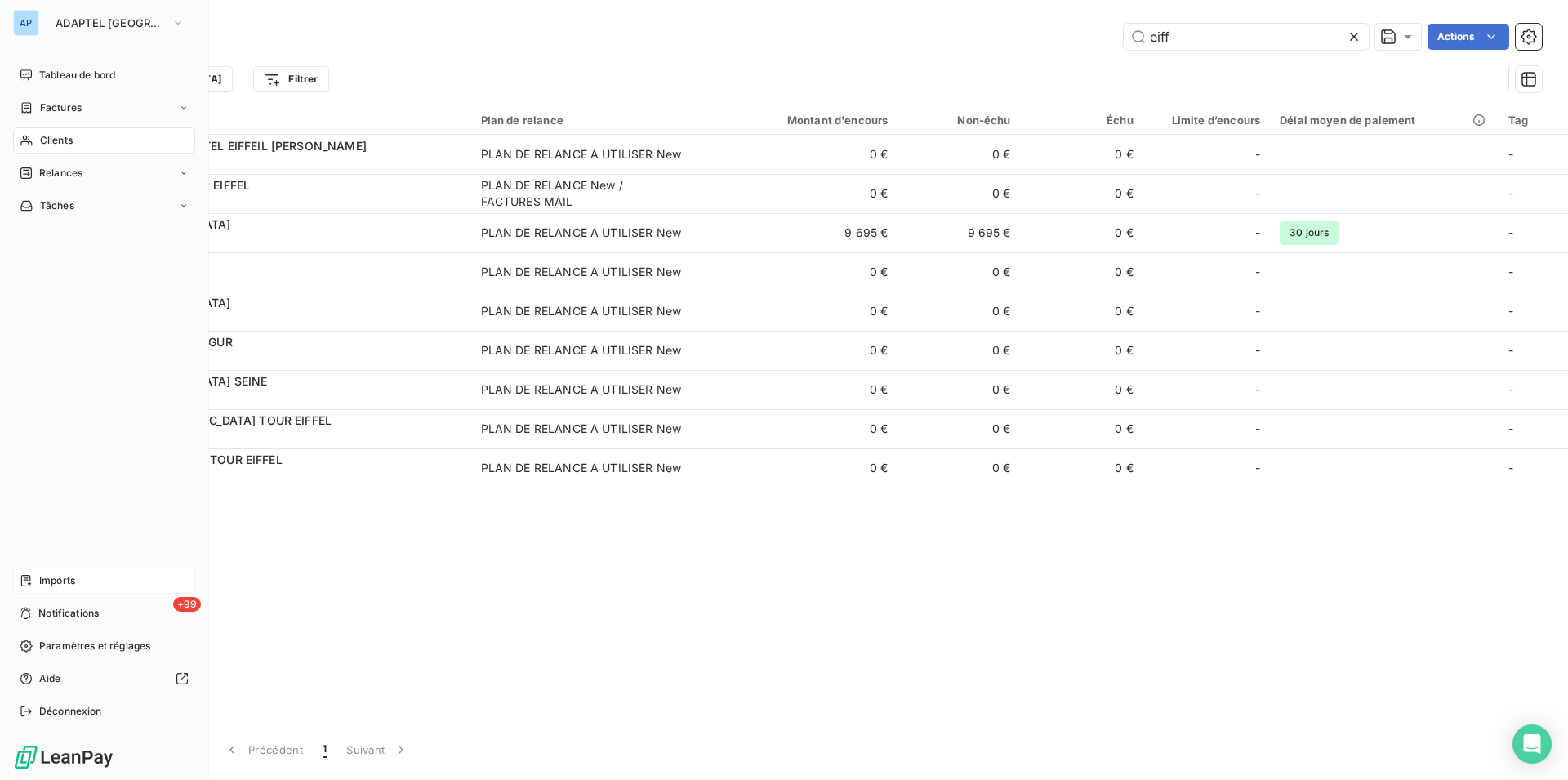
click at [27, 138] on icon at bounding box center [27, 141] width 14 height 13
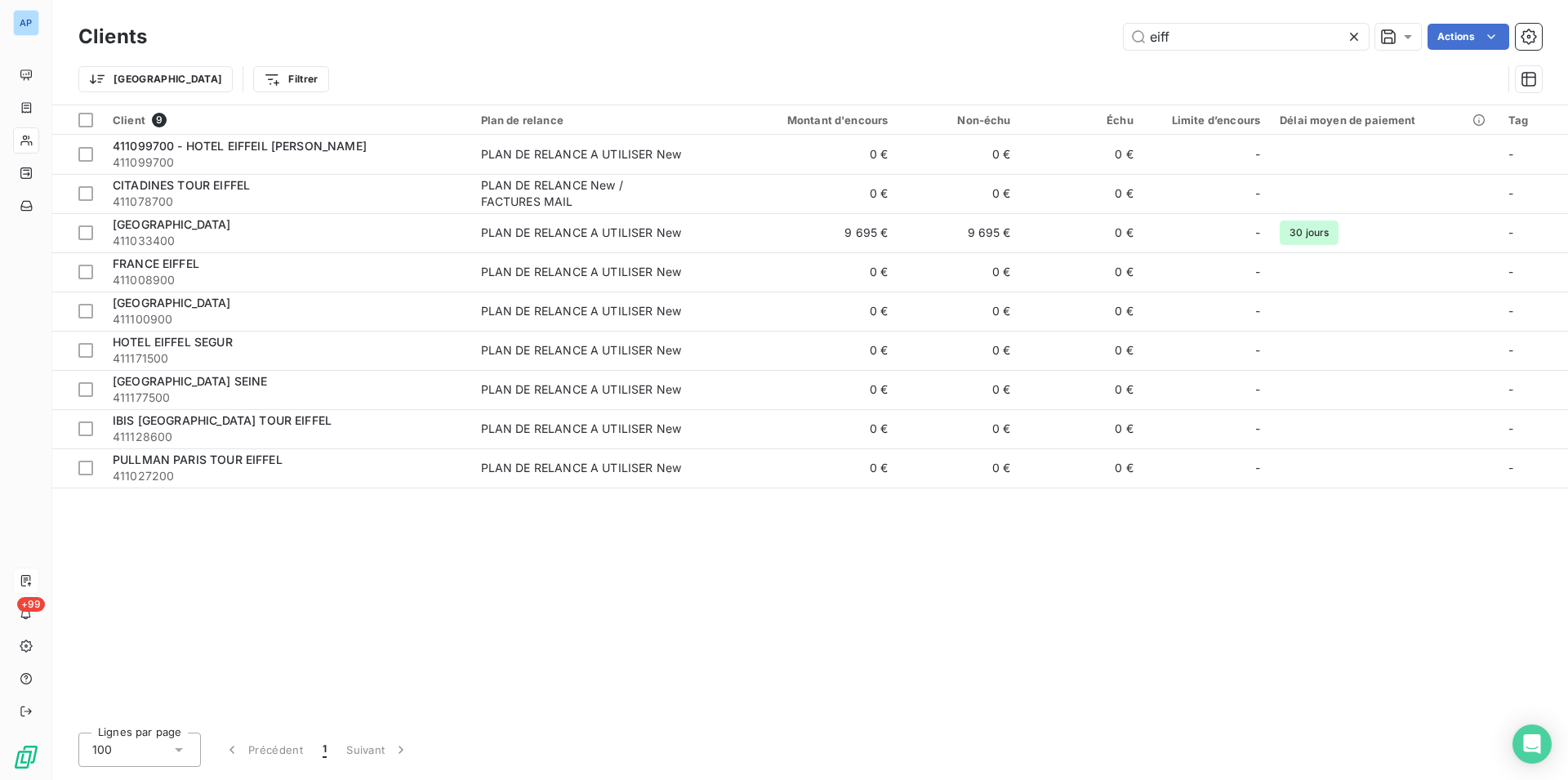
click at [553, 600] on div "Client 9 Plan de relance Montant d'encours Non-échu Échu Limite d’encours Délai…" at bounding box center [810, 412] width 1516 height 614
click at [195, 632] on div "Client 9 Plan de relance Montant d'encours Non-échu Échu Limite d’encours Délai…" at bounding box center [810, 412] width 1516 height 614
click at [224, 606] on div "Client 9 Plan de relance Montant d'encours Non-échu Échu Limite d’encours Délai…" at bounding box center [810, 412] width 1516 height 614
click at [249, 583] on div "Client 9 Plan de relance Montant d'encours Non-échu Échu Limite d’encours Délai…" at bounding box center [810, 412] width 1516 height 614
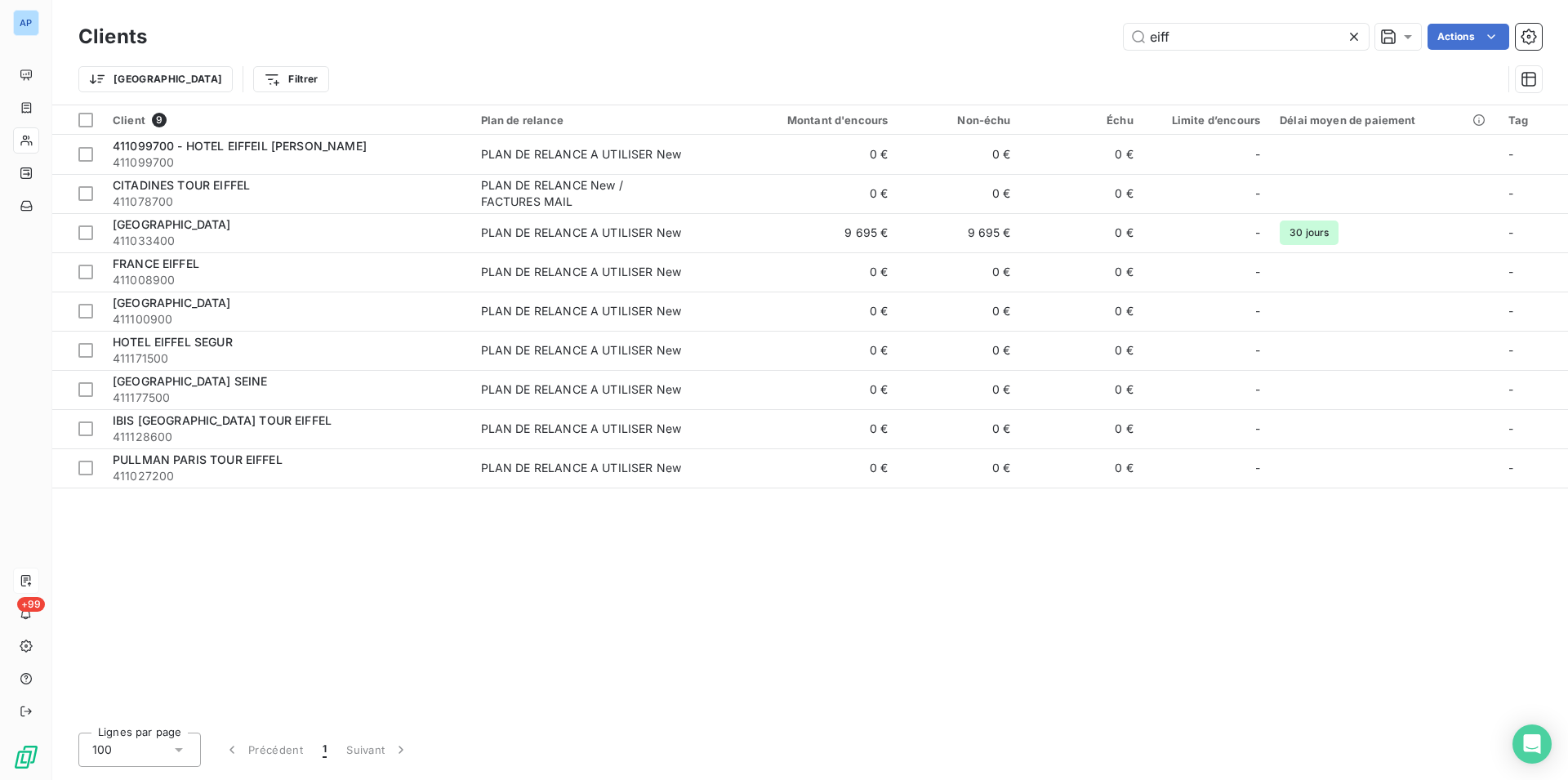
click at [293, 613] on div "Client 9 Plan de relance Montant d'encours Non-échu Échu Limite d’encours Délai…" at bounding box center [810, 412] width 1516 height 614
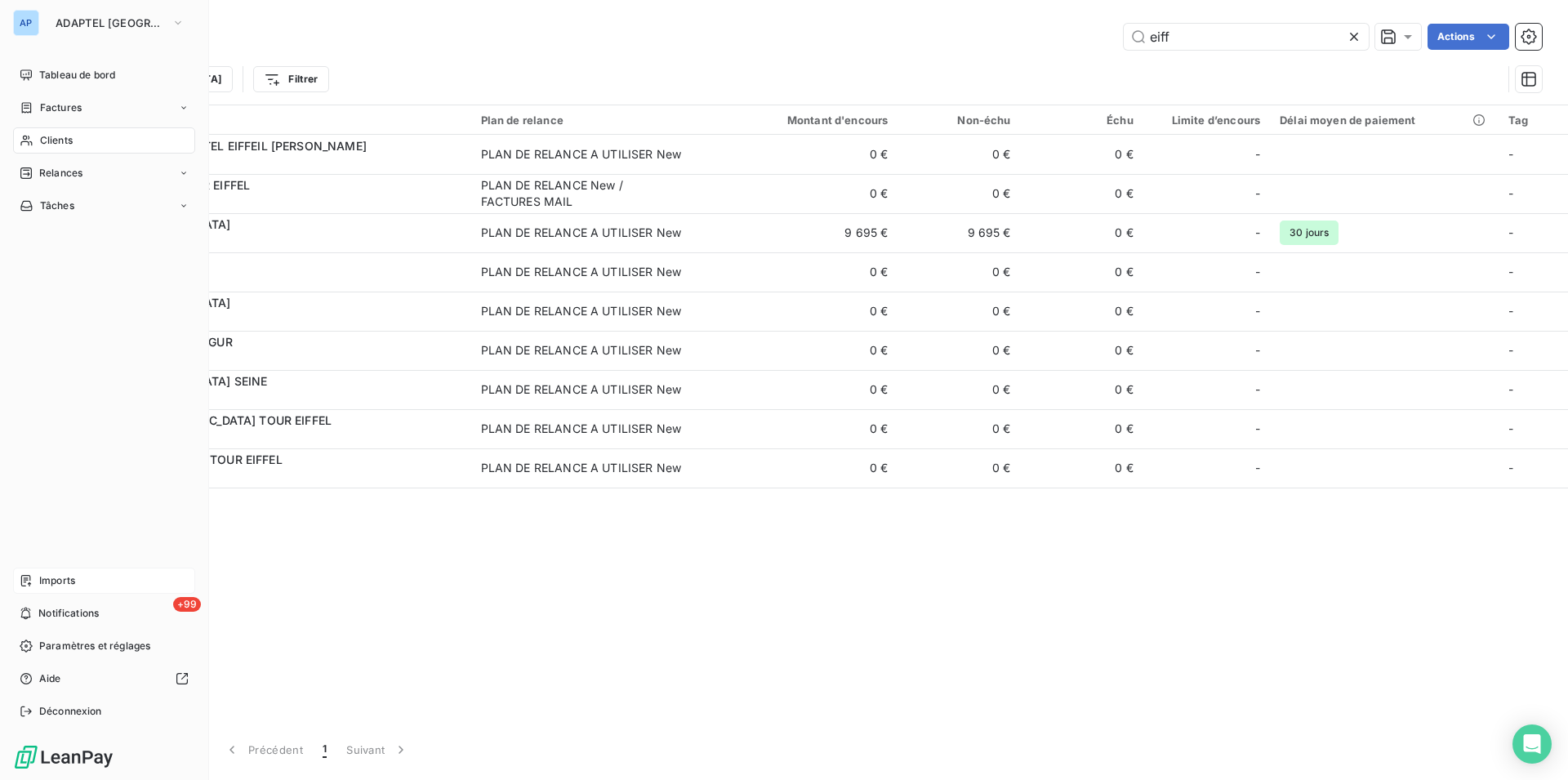
click at [38, 144] on div "Clients" at bounding box center [104, 141] width 182 height 27
click at [39, 144] on div "Clients" at bounding box center [104, 141] width 182 height 27
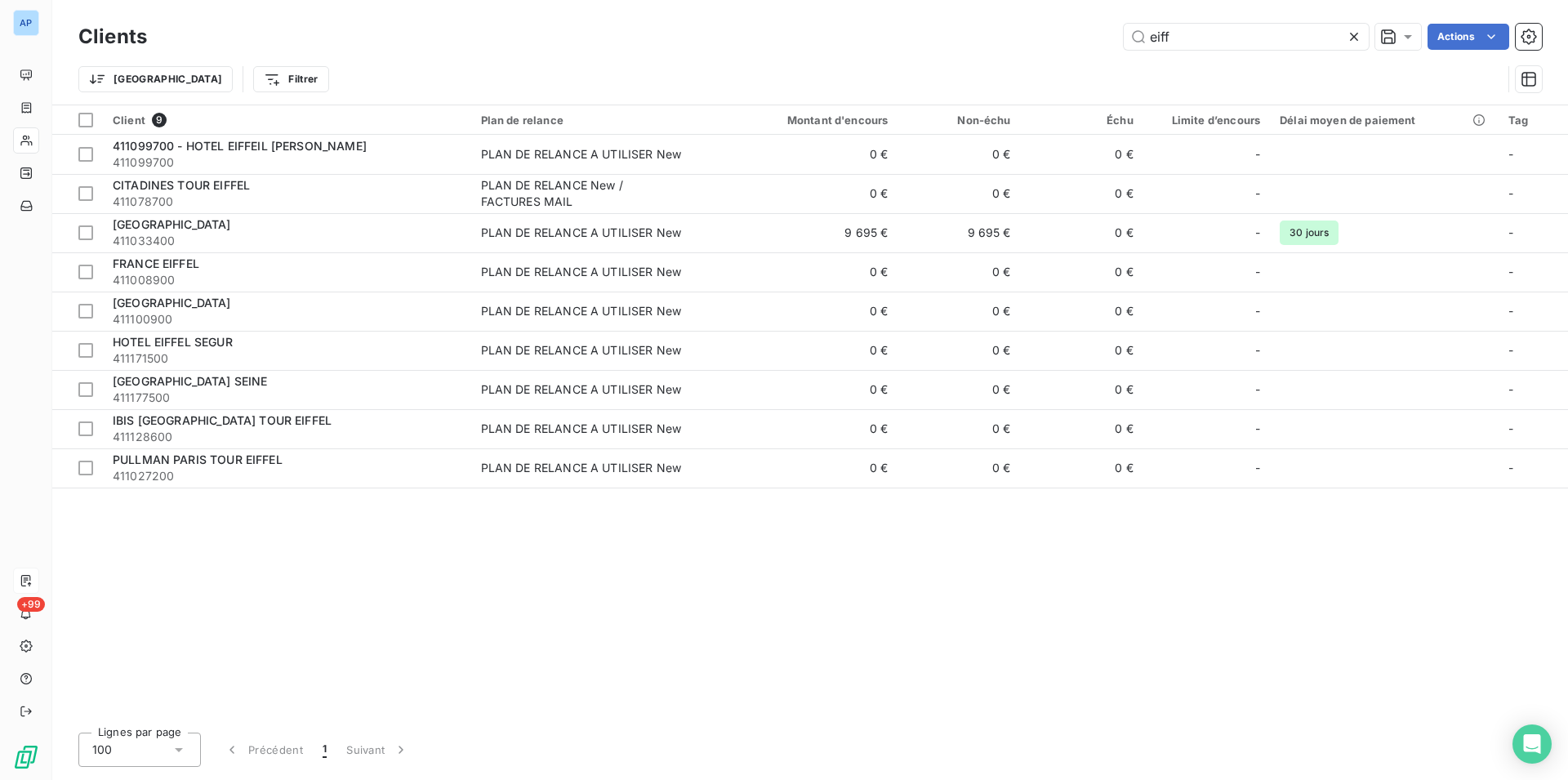
click at [1362, 31] on div at bounding box center [1357, 37] width 23 height 27
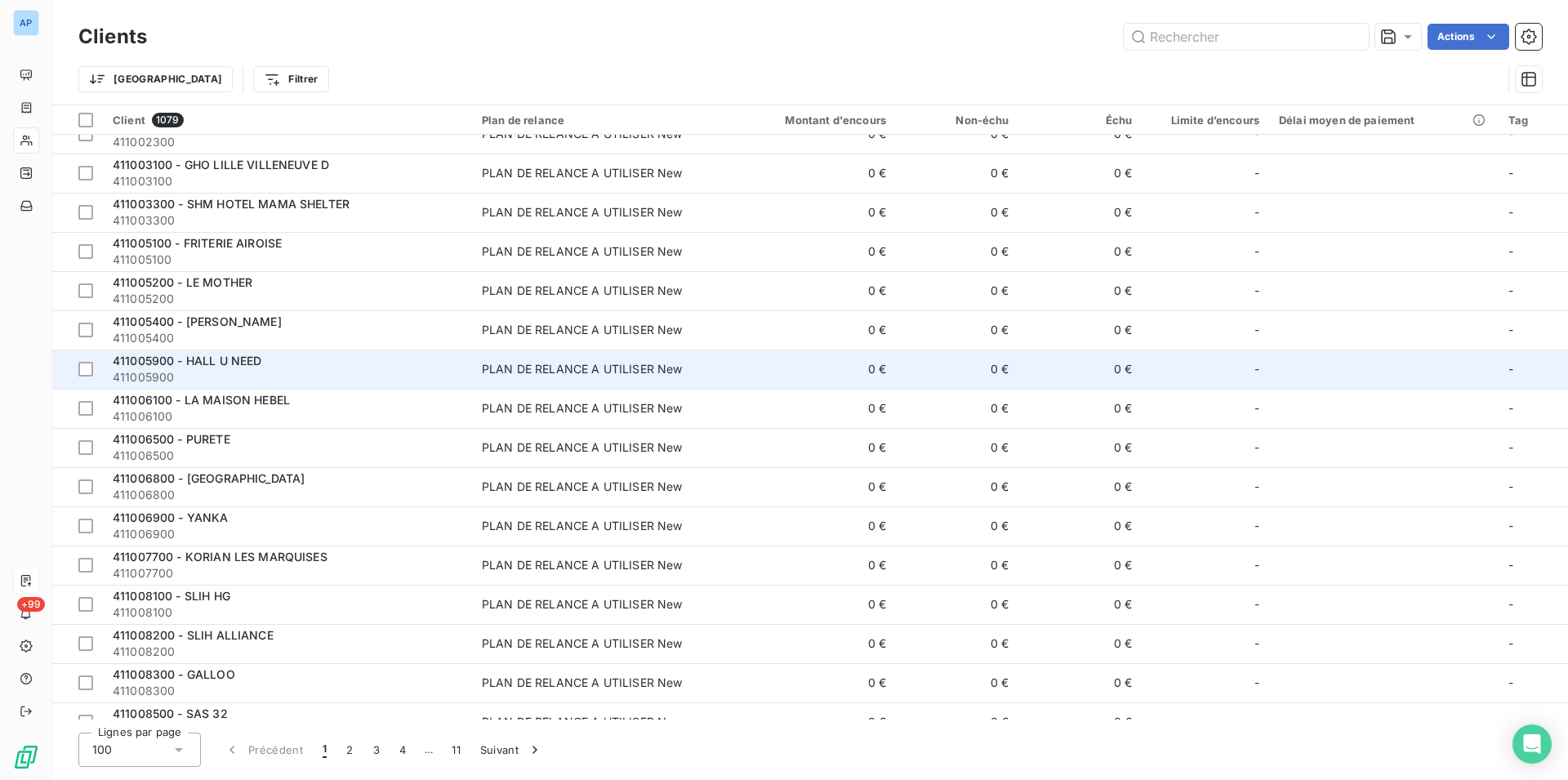
scroll to position [167, 0]
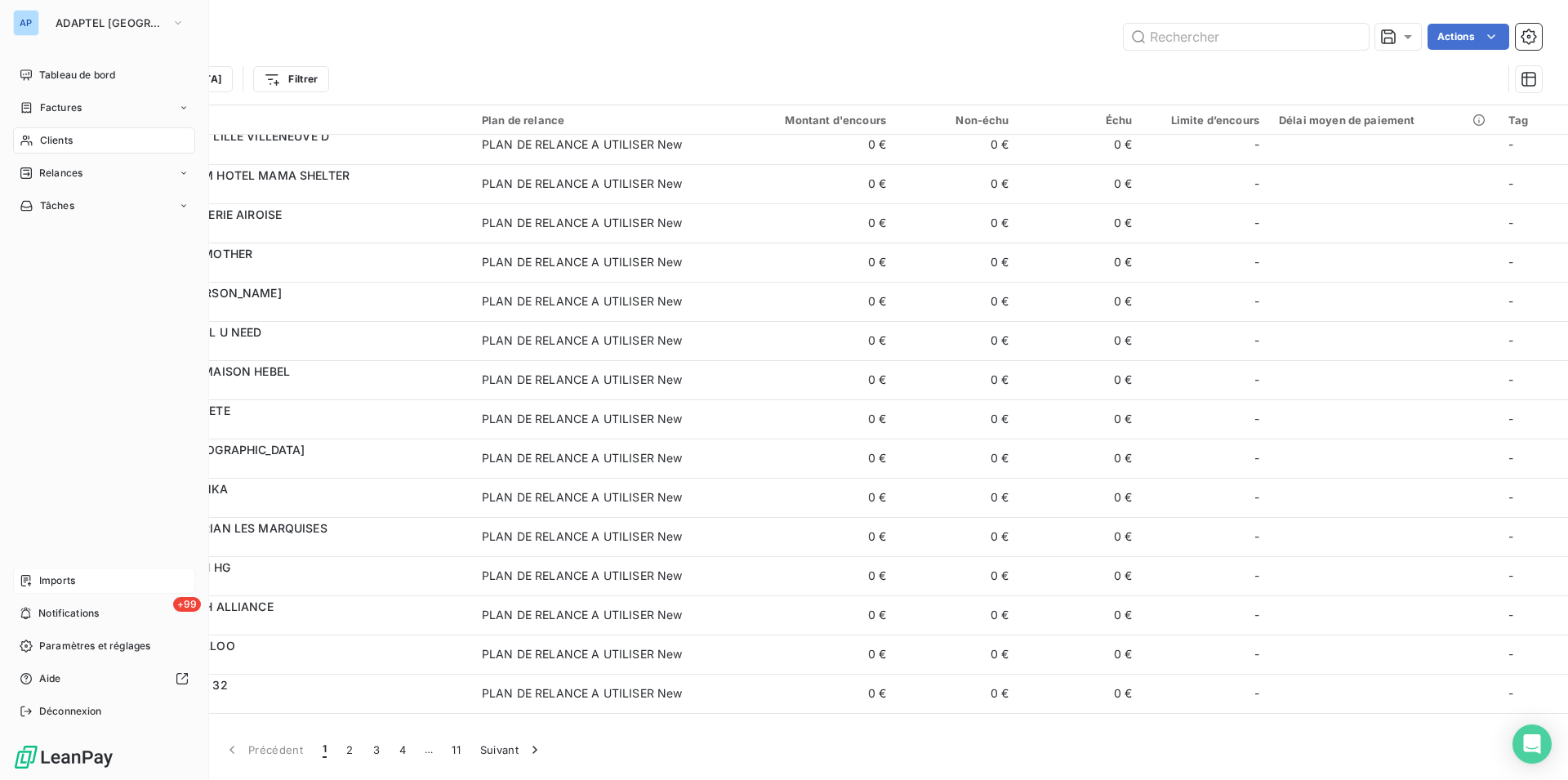
click at [69, 146] on span "Clients" at bounding box center [56, 141] width 32 height 15
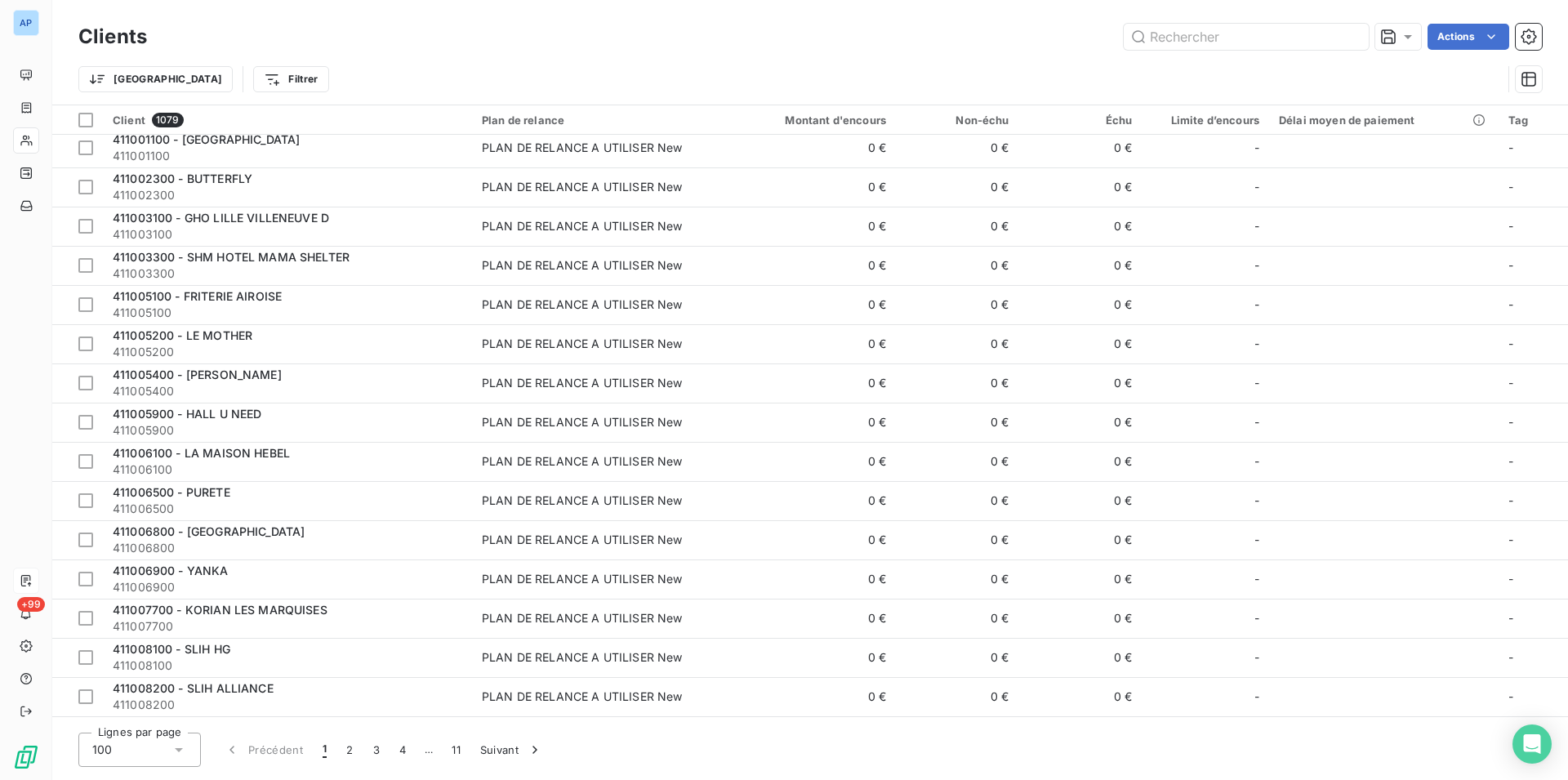
scroll to position [84, 0]
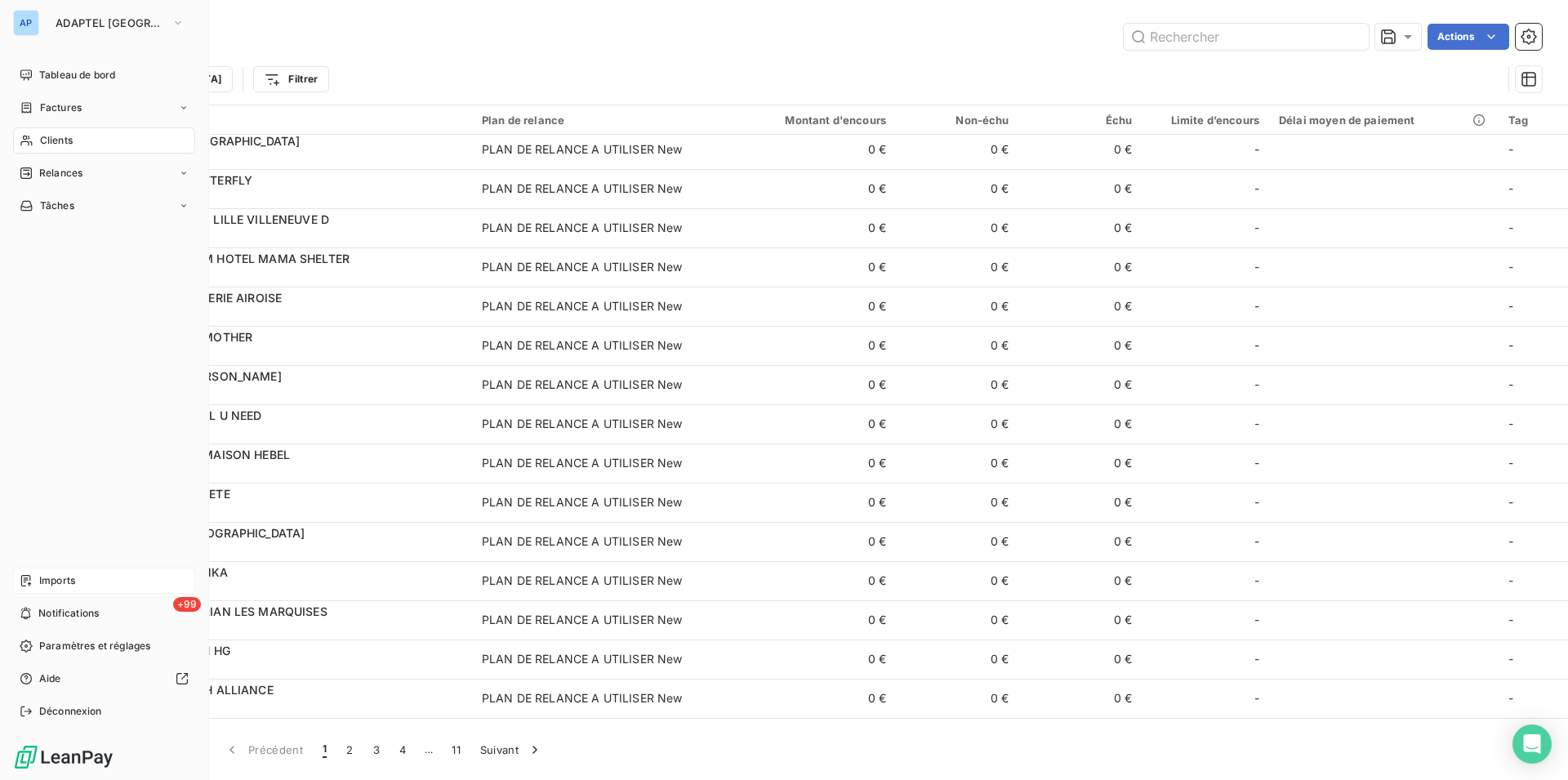
click at [53, 139] on span "Clients" at bounding box center [56, 141] width 32 height 15
click at [66, 174] on span "Relances" at bounding box center [60, 173] width 43 height 15
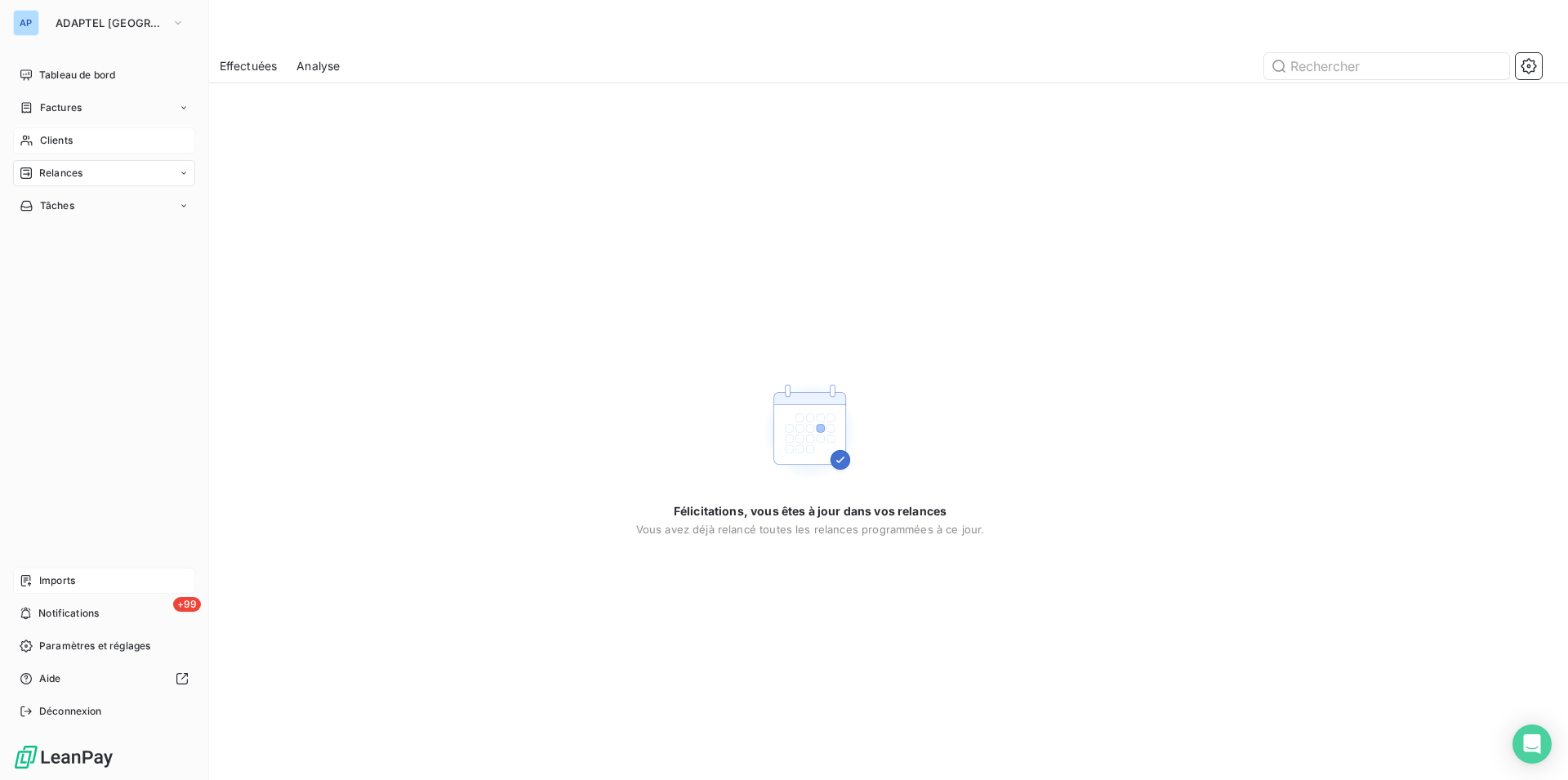
click at [64, 141] on span "Clients" at bounding box center [56, 141] width 32 height 15
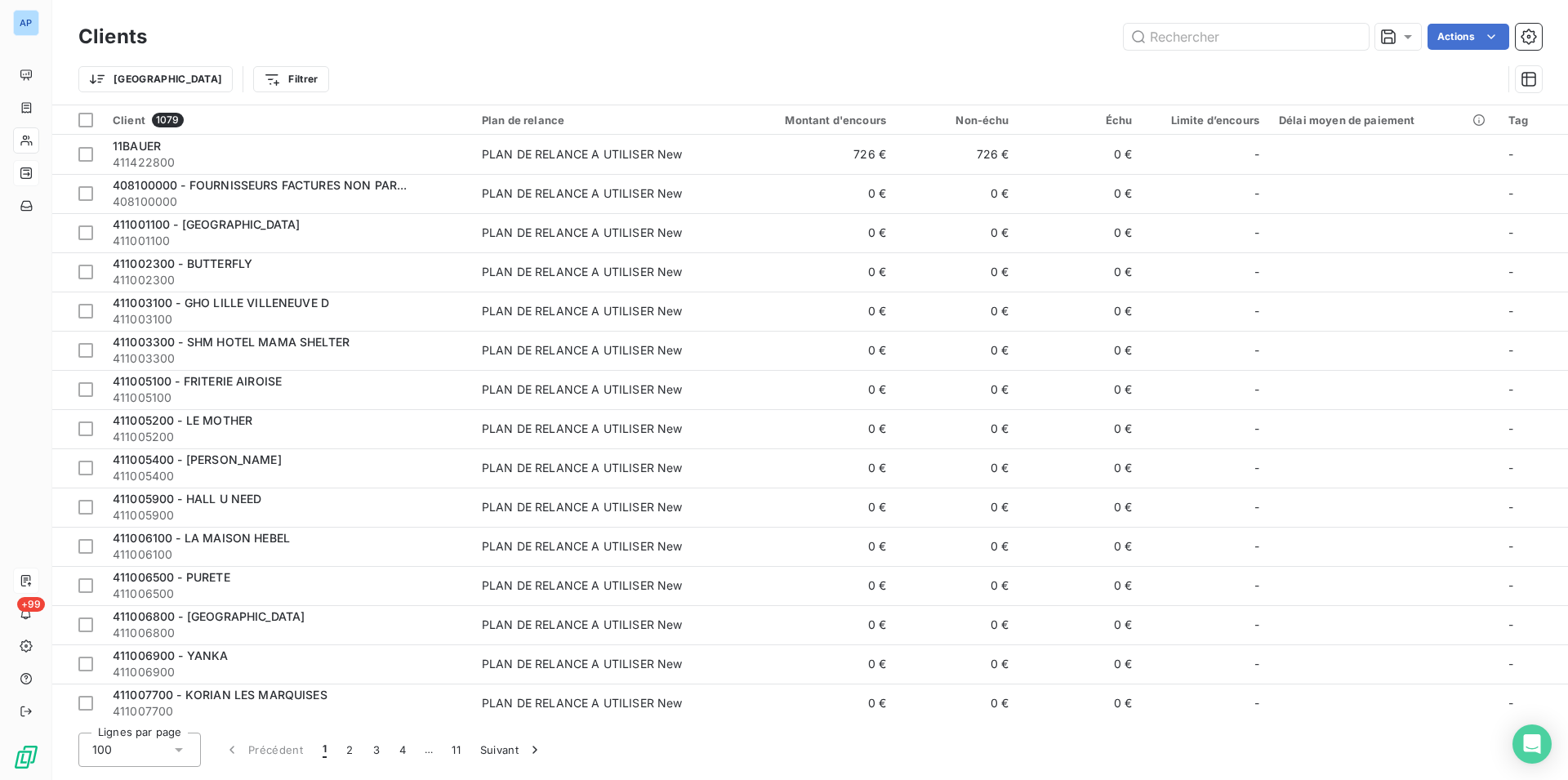
click at [732, 36] on div "Actions" at bounding box center [854, 37] width 1376 height 27
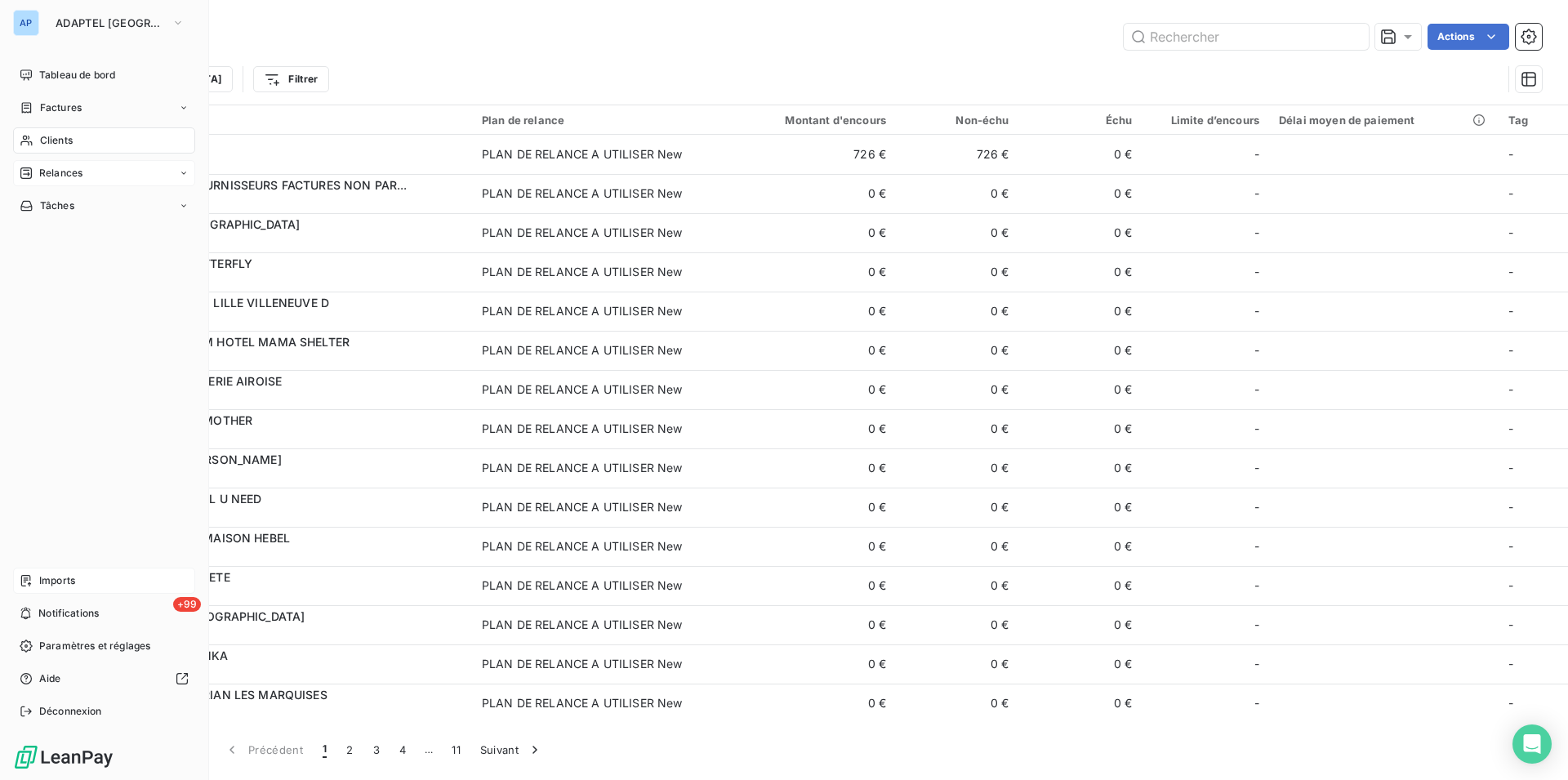
click at [51, 177] on span "Relances" at bounding box center [60, 173] width 43 height 15
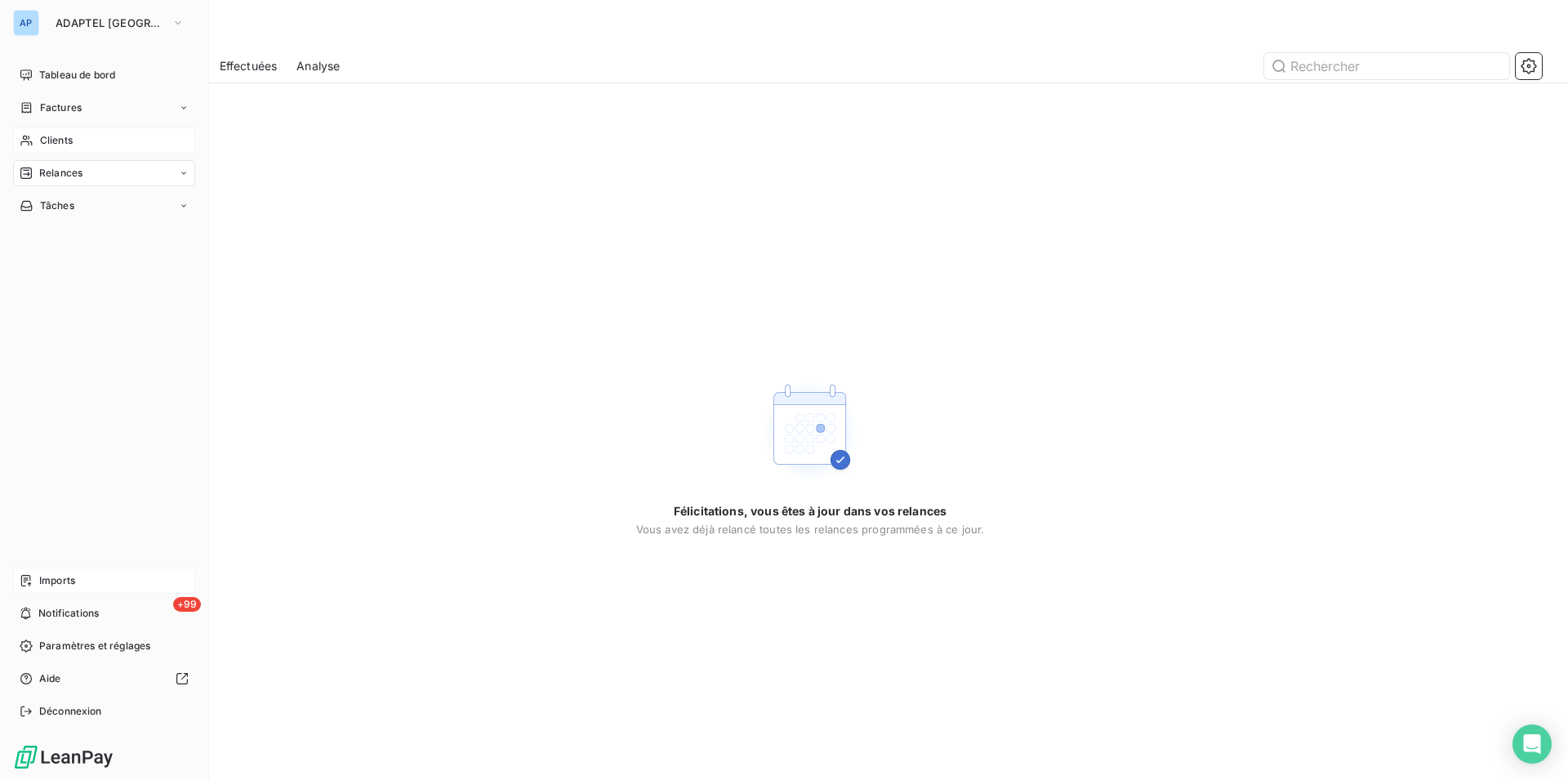
click at [66, 180] on span "Relances" at bounding box center [60, 173] width 43 height 15
click at [85, 204] on span "À effectuer" at bounding box center [65, 206] width 53 height 15
click at [39, 22] on div "AP ADAPTEL [GEOGRAPHIC_DATA]" at bounding box center [104, 23] width 182 height 27
click at [75, 22] on span "ADAPTEL [GEOGRAPHIC_DATA]" at bounding box center [110, 23] width 109 height 13
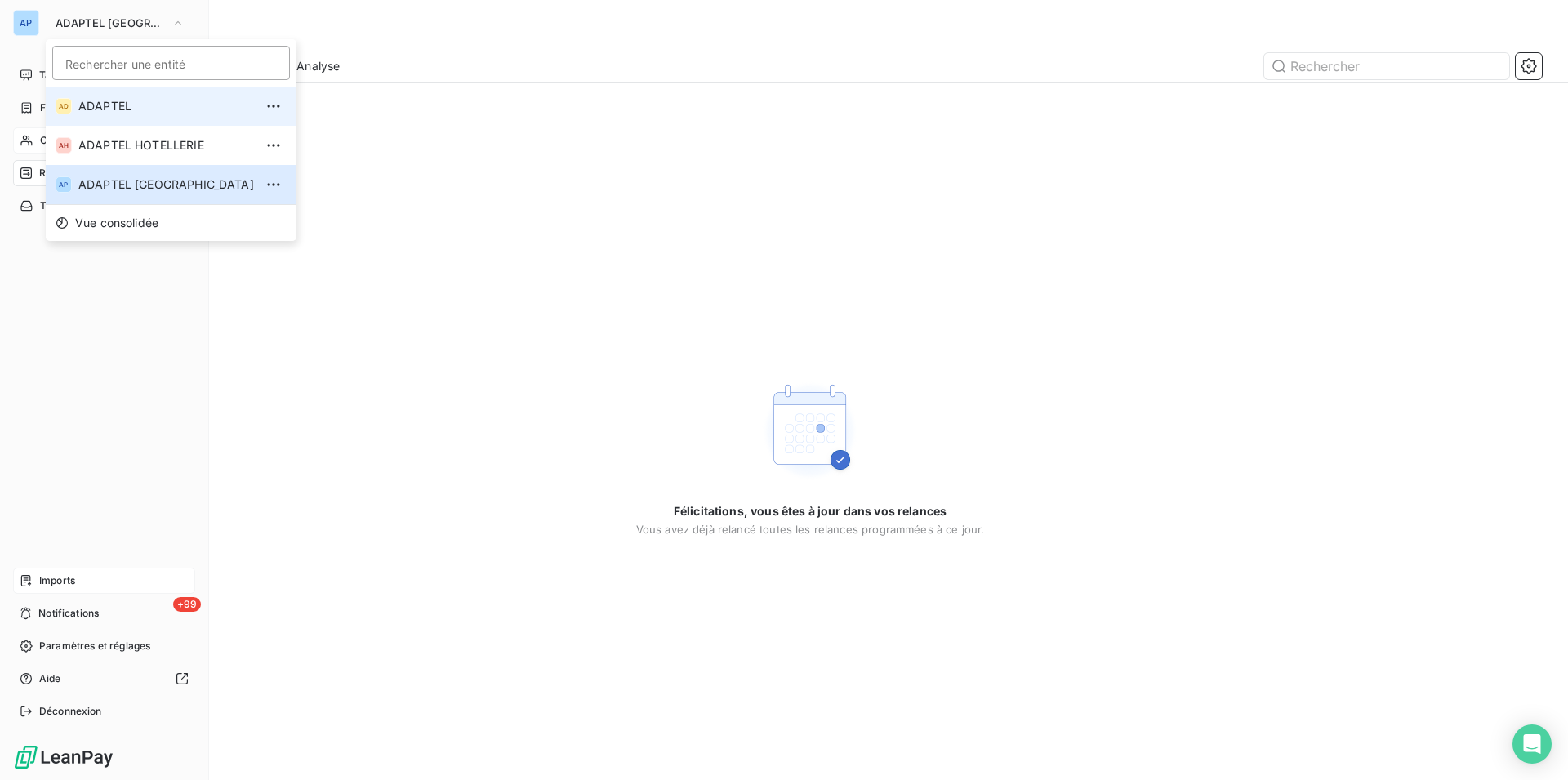
click at [121, 105] on span "ADAPTEL" at bounding box center [167, 106] width 176 height 17
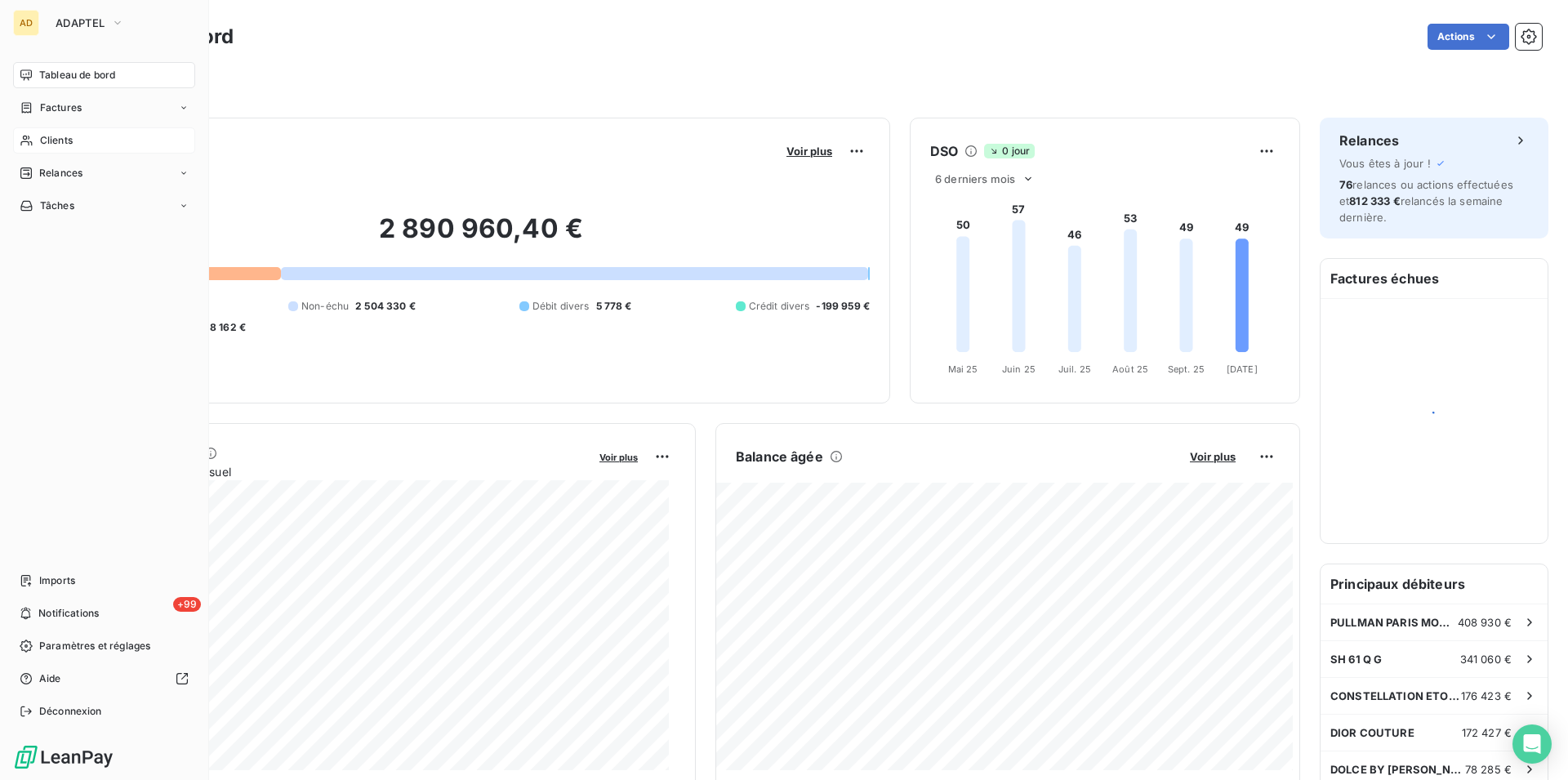
click at [60, 134] on span "Clients" at bounding box center [56, 141] width 32 height 15
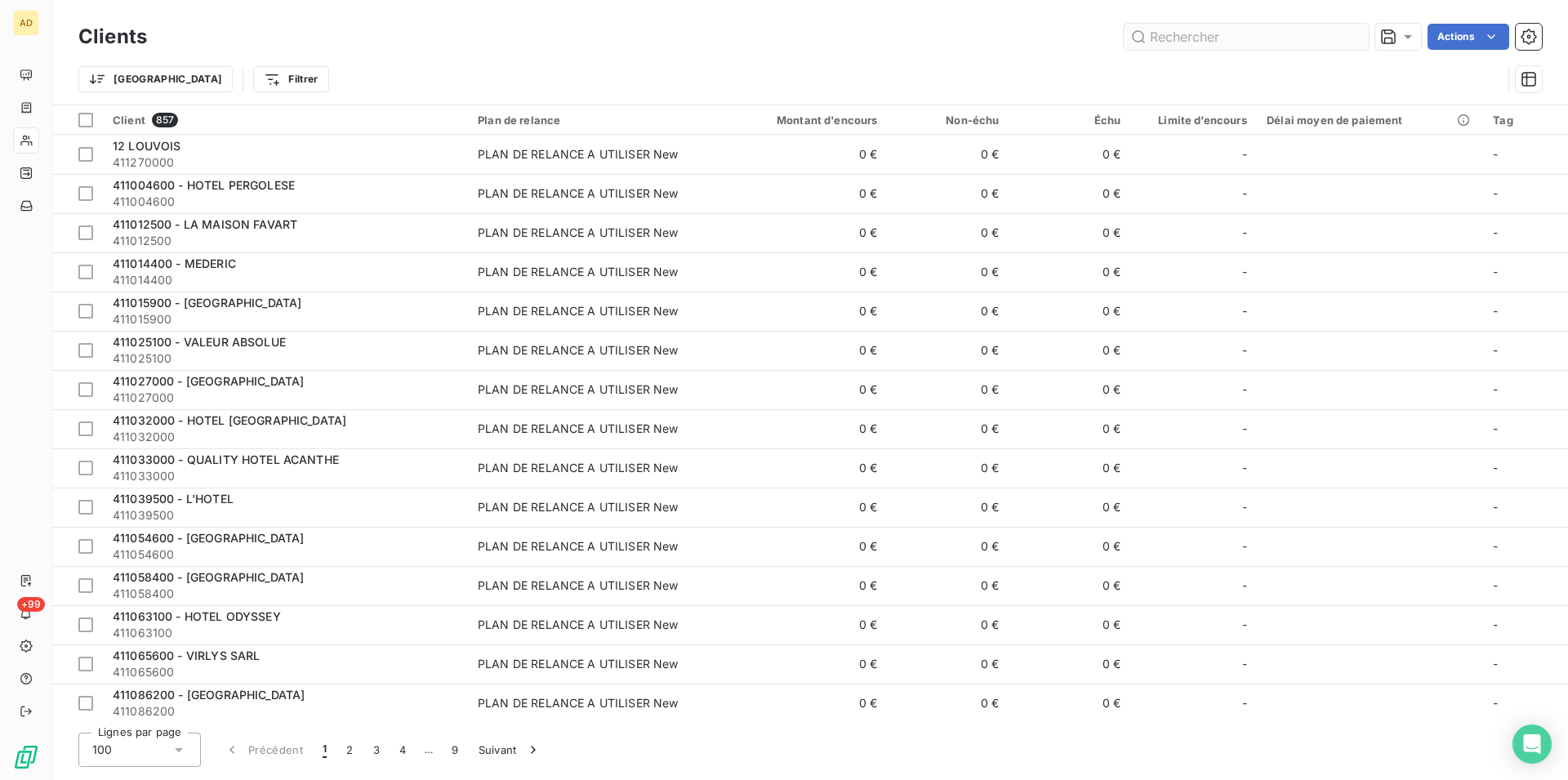
click at [1200, 39] on input "text" at bounding box center [1246, 37] width 245 height 27
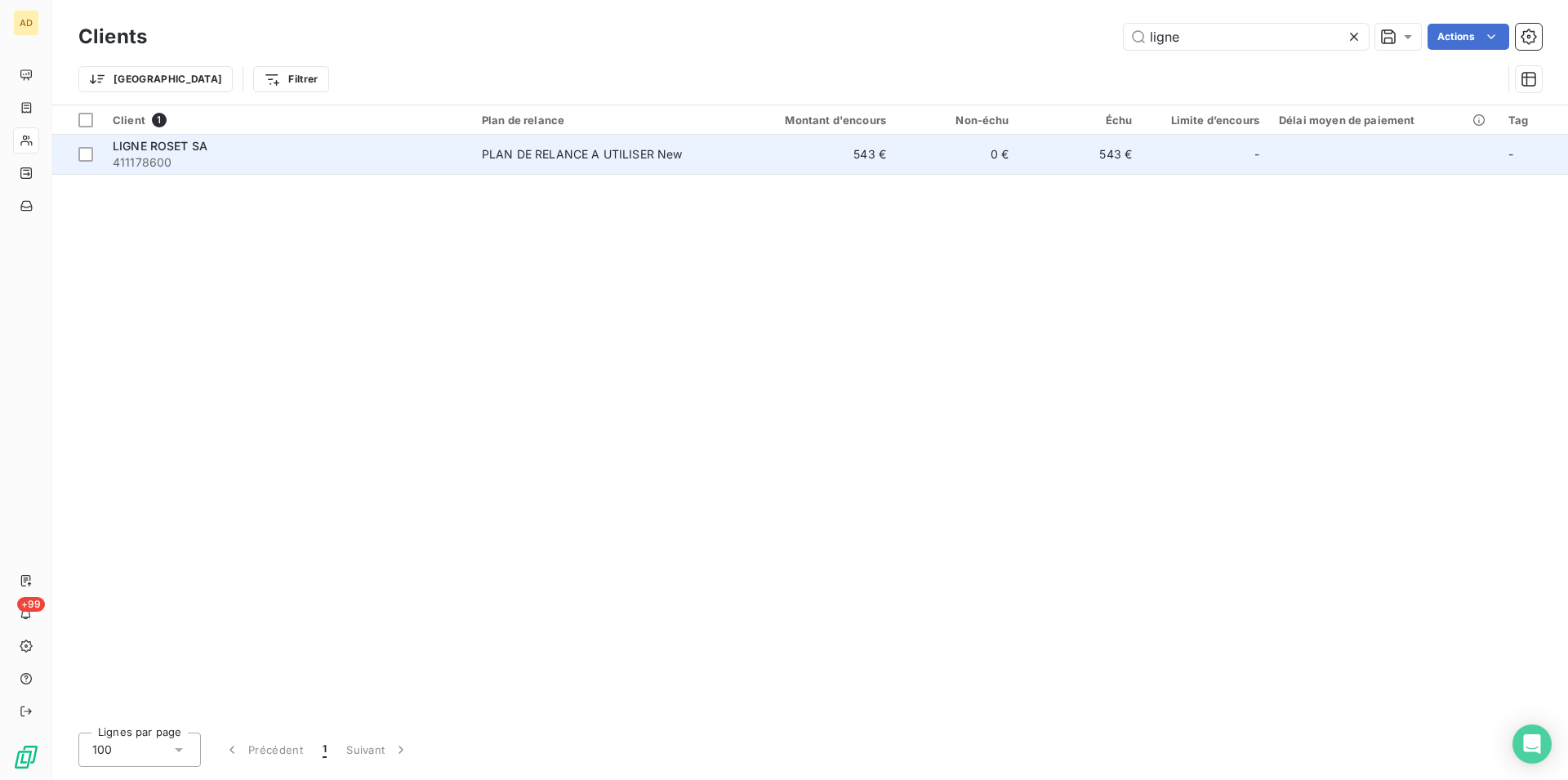
type input "ligne"
click at [828, 152] on td "543 €" at bounding box center [813, 154] width 165 height 39
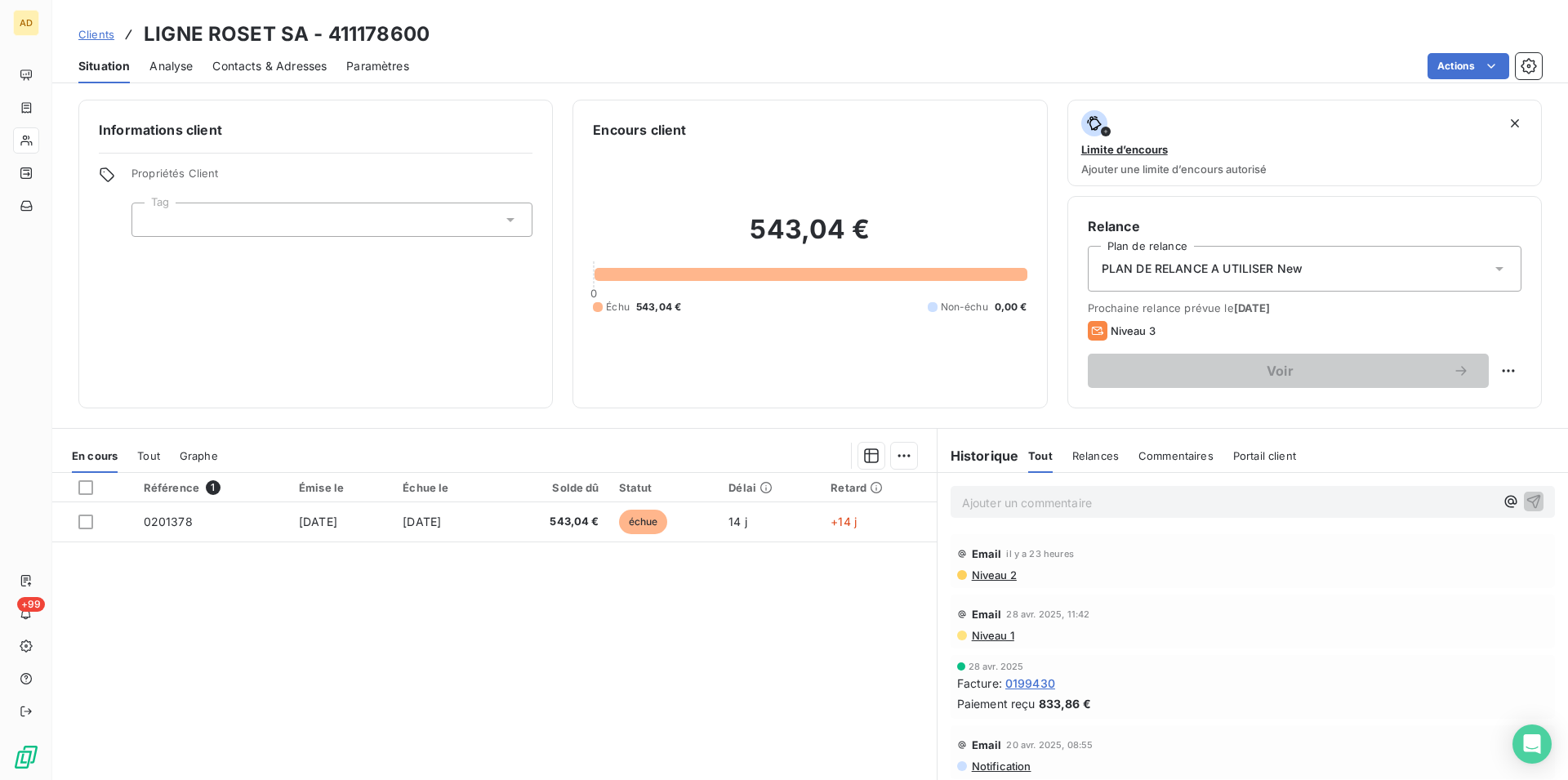
click at [1278, 266] on span "PLAN DE RELANCE A UTILISER New" at bounding box center [1202, 269] width 201 height 17
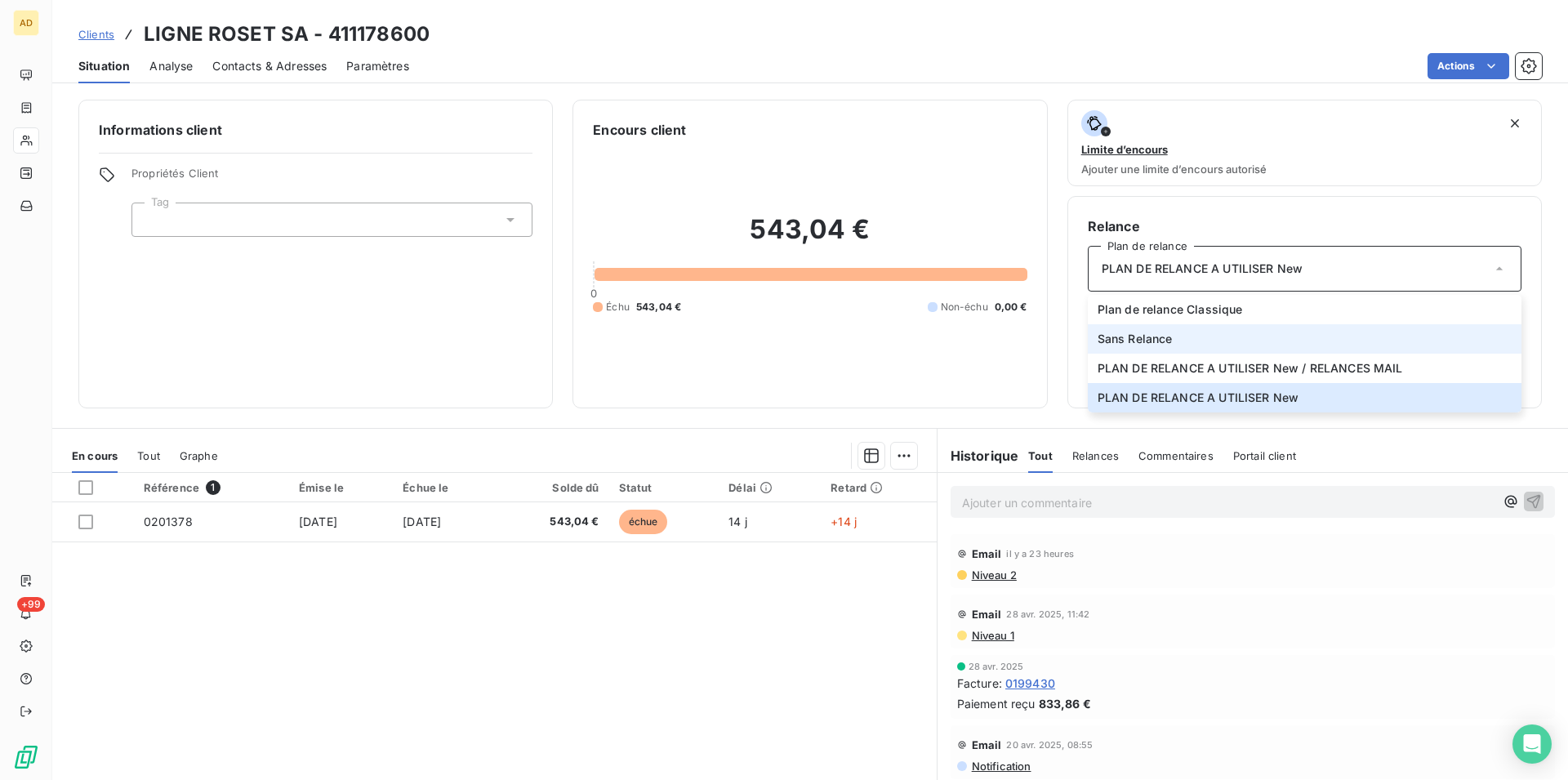
click at [1191, 342] on li "Sans Relance" at bounding box center [1304, 338] width 433 height 29
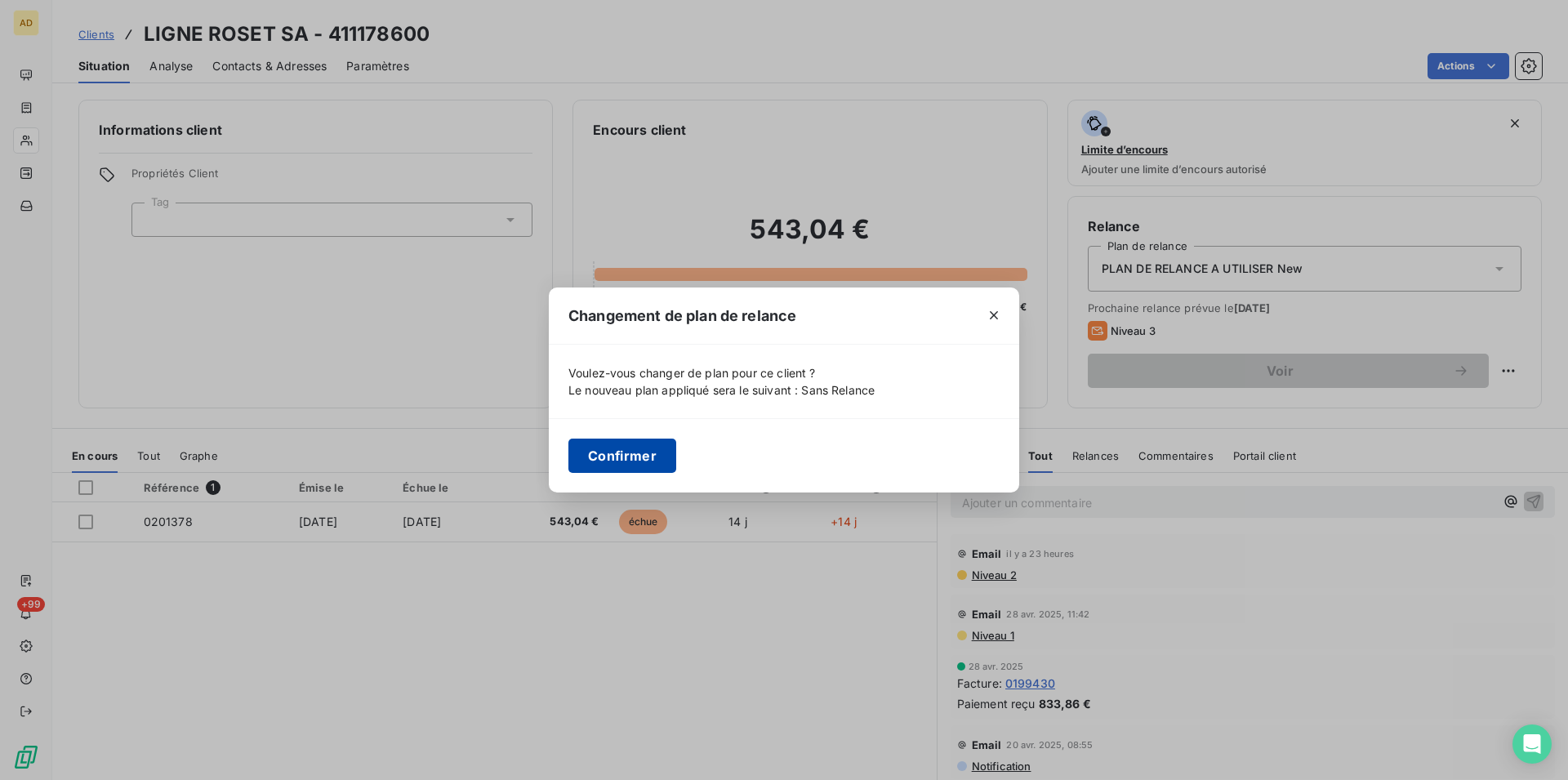
click at [631, 453] on button "Confirmer" at bounding box center [622, 455] width 108 height 34
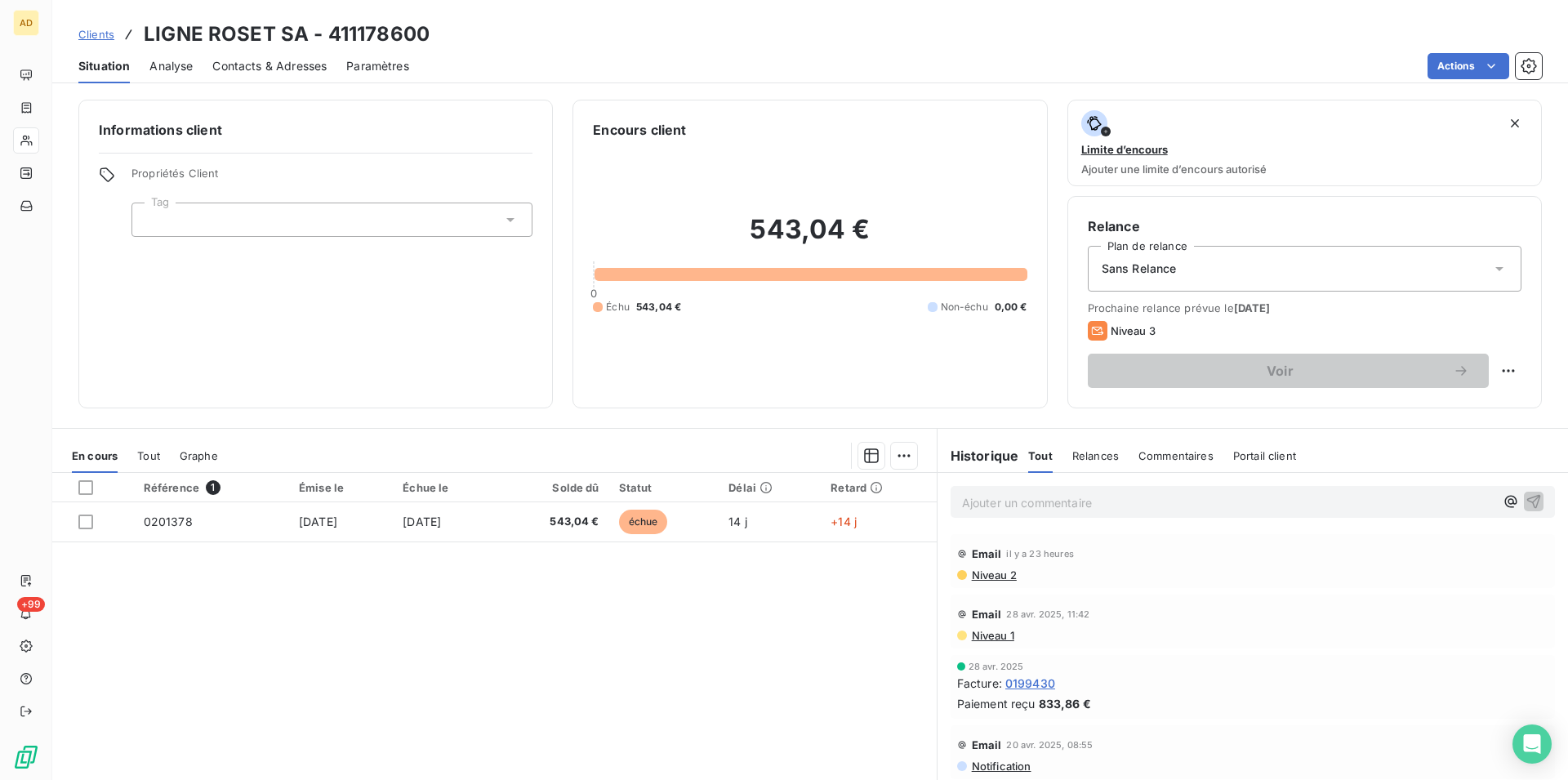
click at [973, 496] on p "Ajouter un commentaire ﻿" at bounding box center [1228, 502] width 533 height 21
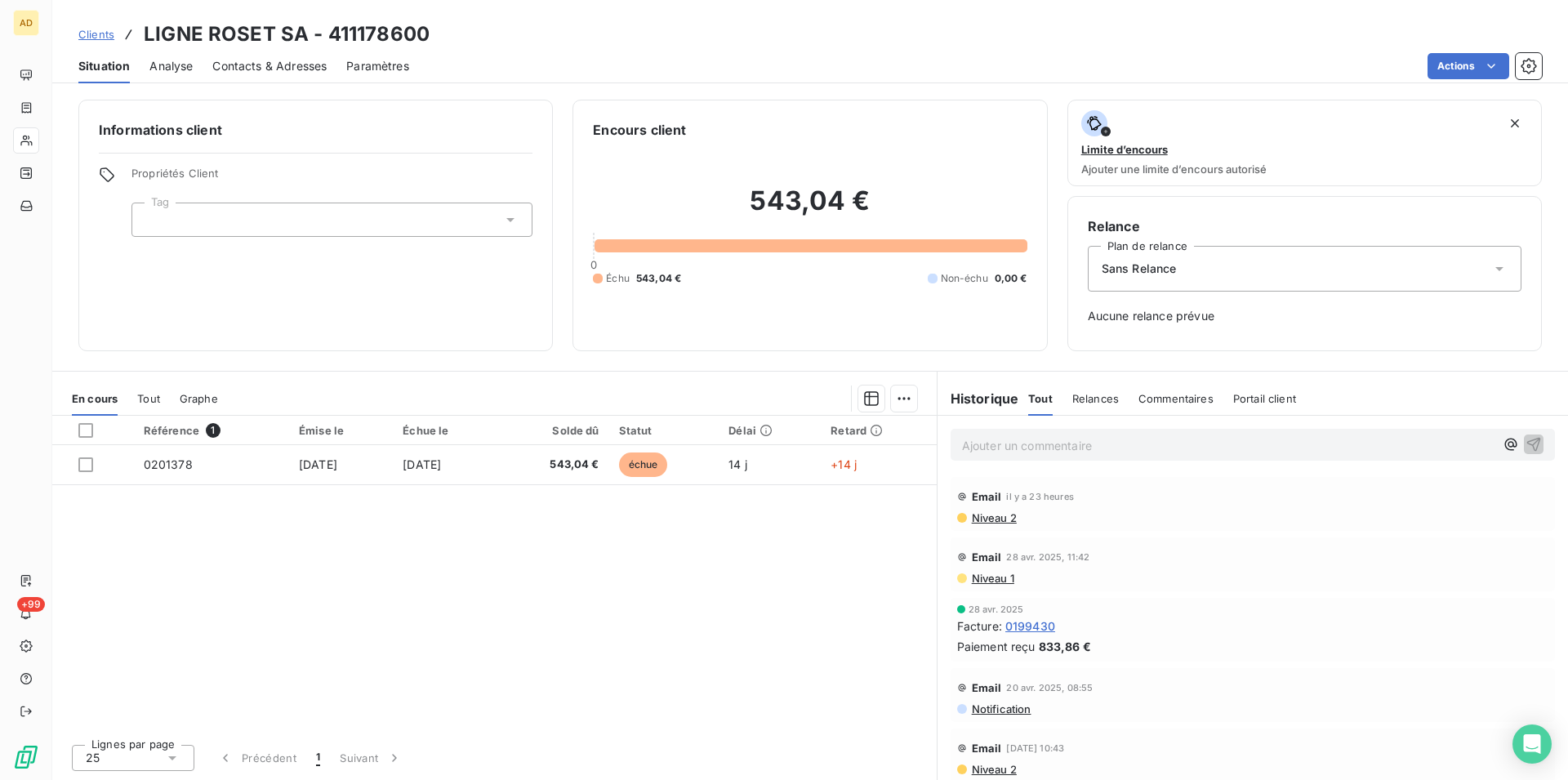
click at [1104, 454] on p "Ajouter un commentaire ﻿" at bounding box center [1228, 445] width 533 height 21
click at [1054, 446] on span "J’ai fait la régule, ils auront l avoir le 12/11 pour un montant incroyable de …" at bounding box center [1189, 443] width 454 height 14
drag, startPoint x: 1057, startPoint y: 445, endPoint x: 917, endPoint y: 440, distance: 140.1
click at [937, 440] on div "J’ai fait la régule, ils auront l avoir le 12/11 pour un montant incroyable de …" at bounding box center [1252, 598] width 631 height 365
drag, startPoint x: 1334, startPoint y: 446, endPoint x: 1274, endPoint y: 458, distance: 61.2
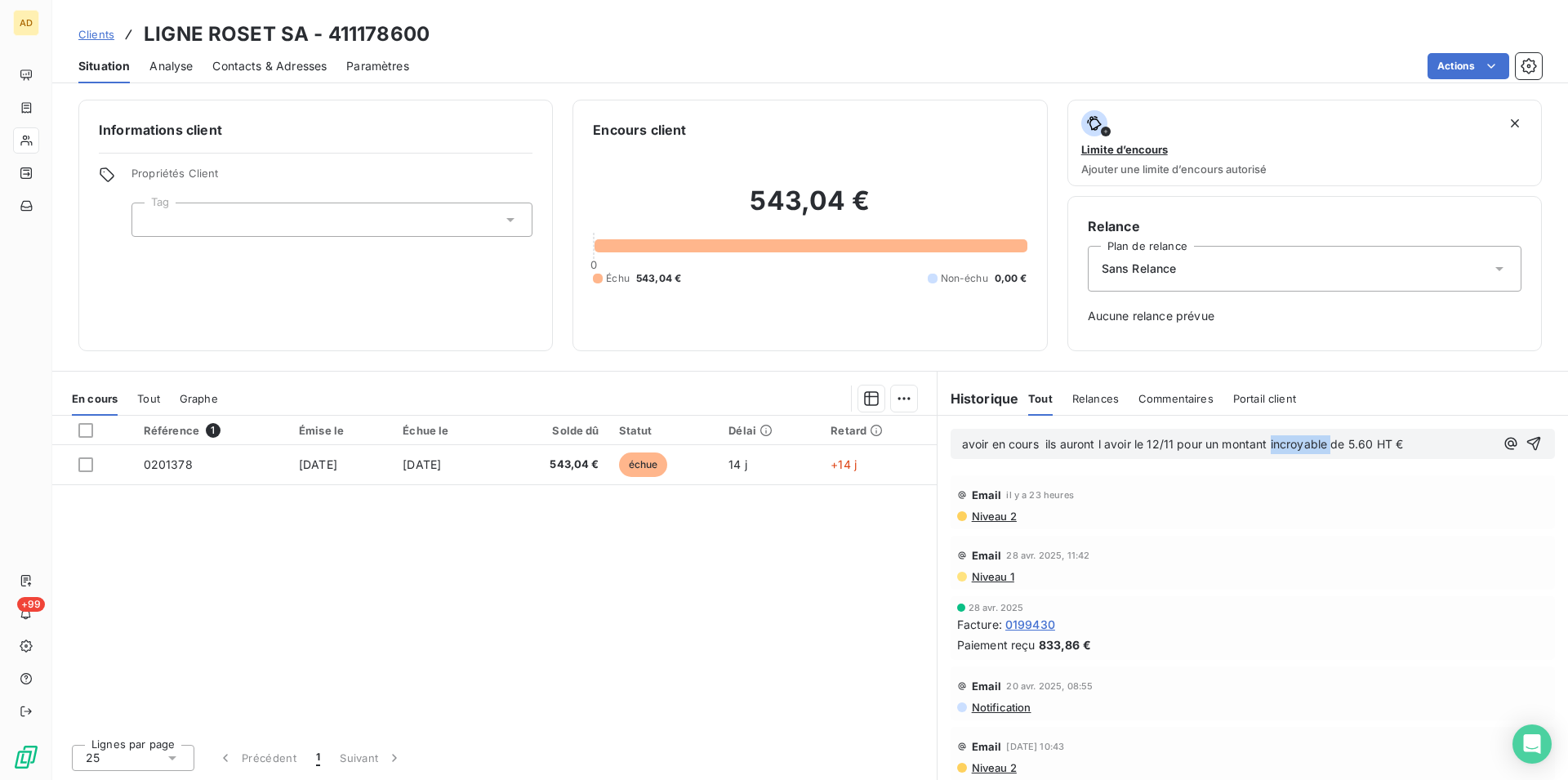
click at [1274, 458] on div "avoir en cours ils auront l avoir le 12/11 pour un montant incroyable de 5.60 H…" at bounding box center [1252, 443] width 604 height 30
click at [1526, 449] on icon "button" at bounding box center [1534, 443] width 17 height 17
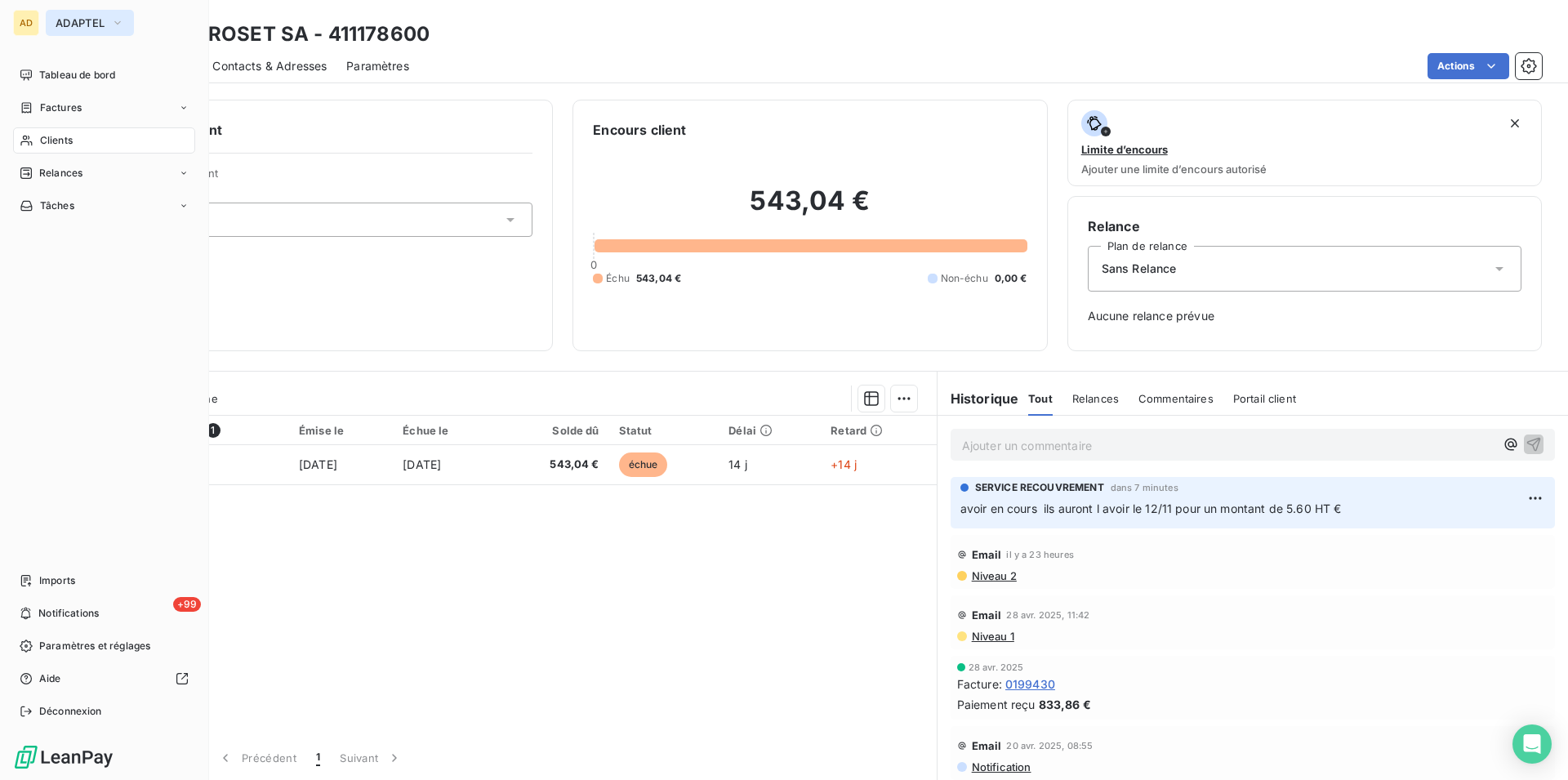
click at [70, 23] on span "ADAPTEL" at bounding box center [80, 23] width 49 height 13
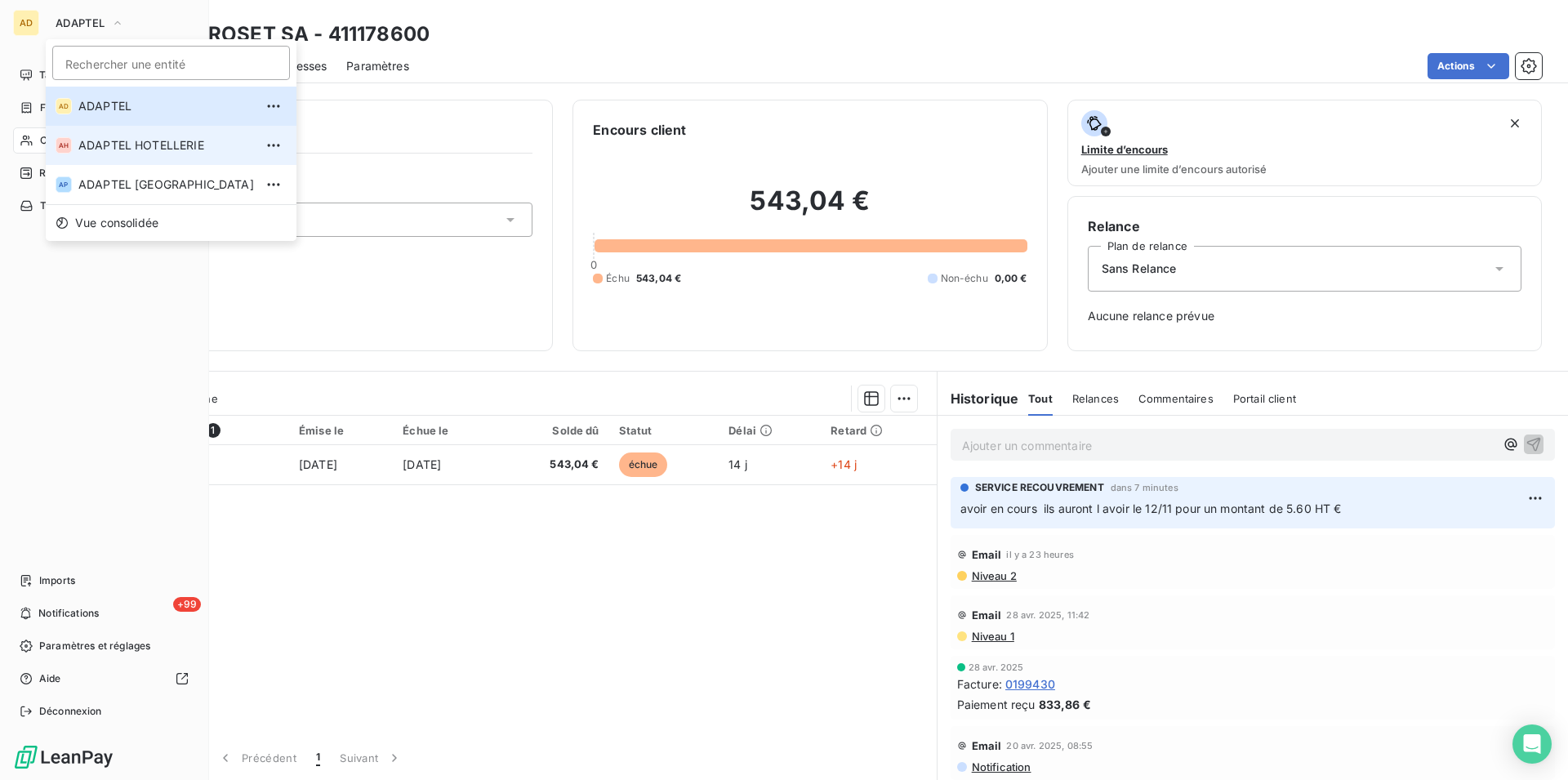
click at [141, 141] on span "ADAPTEL HOTELLERIE" at bounding box center [167, 146] width 176 height 17
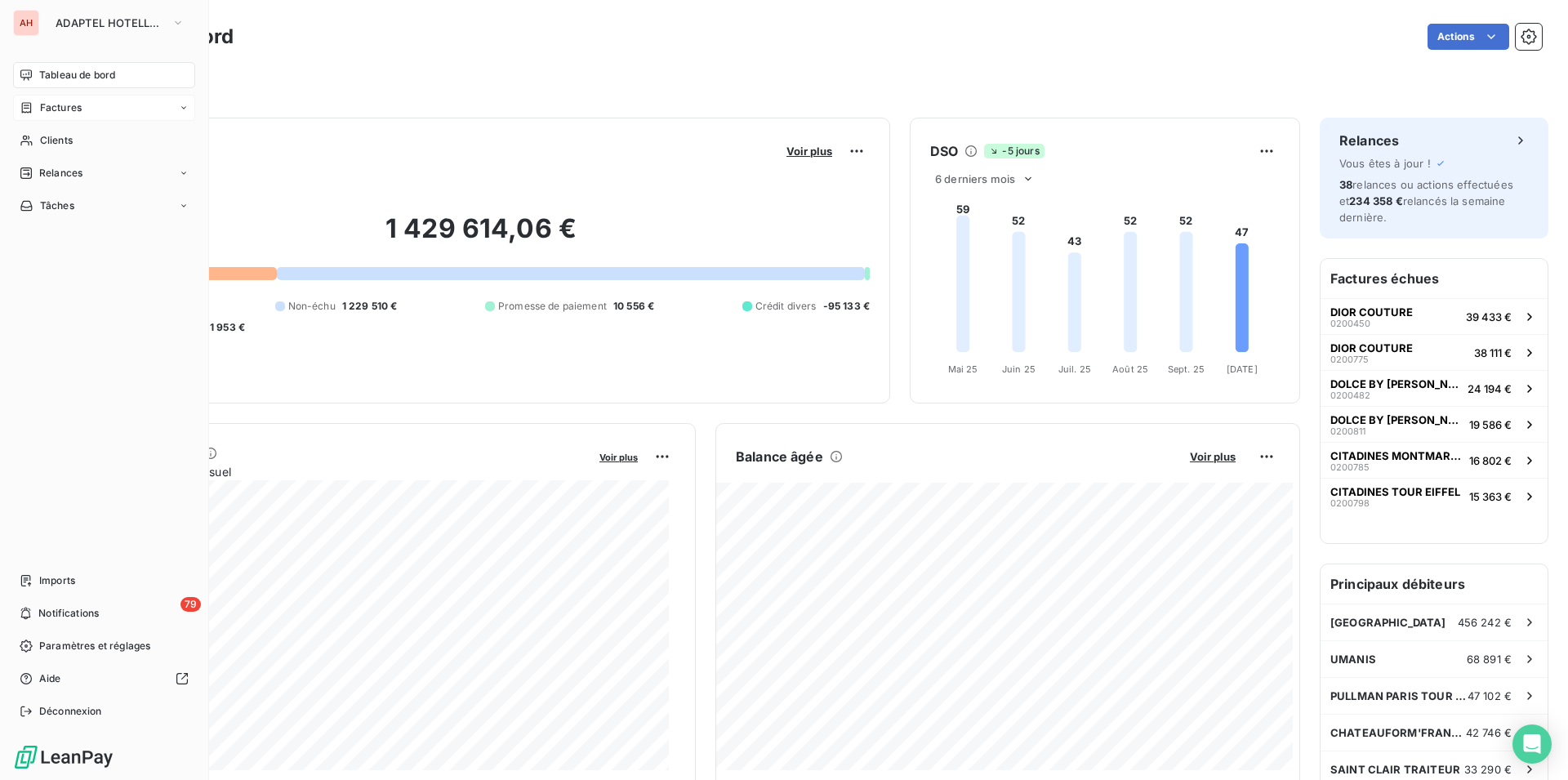
click at [50, 106] on span "Factures" at bounding box center [60, 108] width 41 height 15
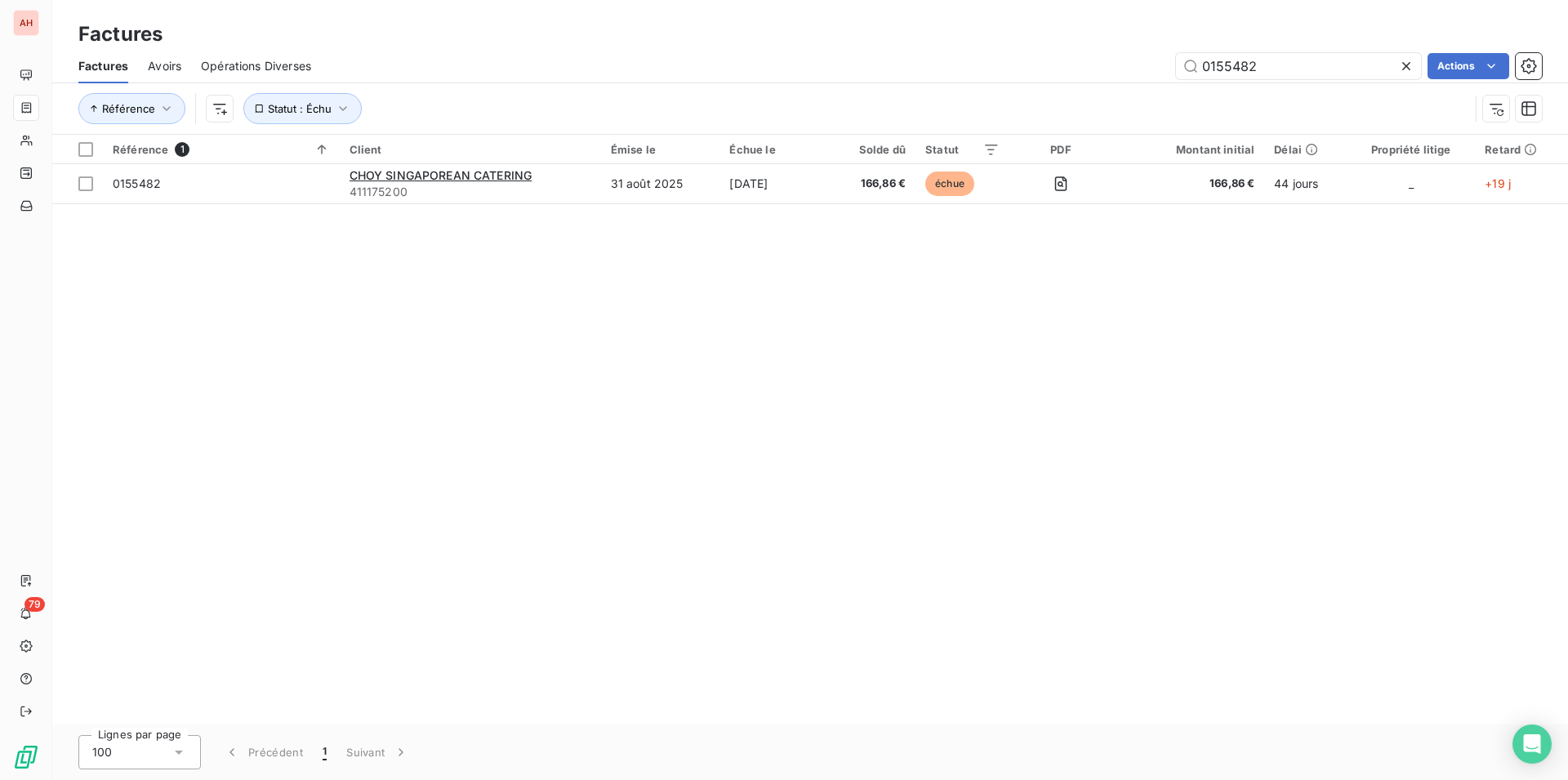
click at [1408, 73] on icon at bounding box center [1406, 66] width 17 height 17
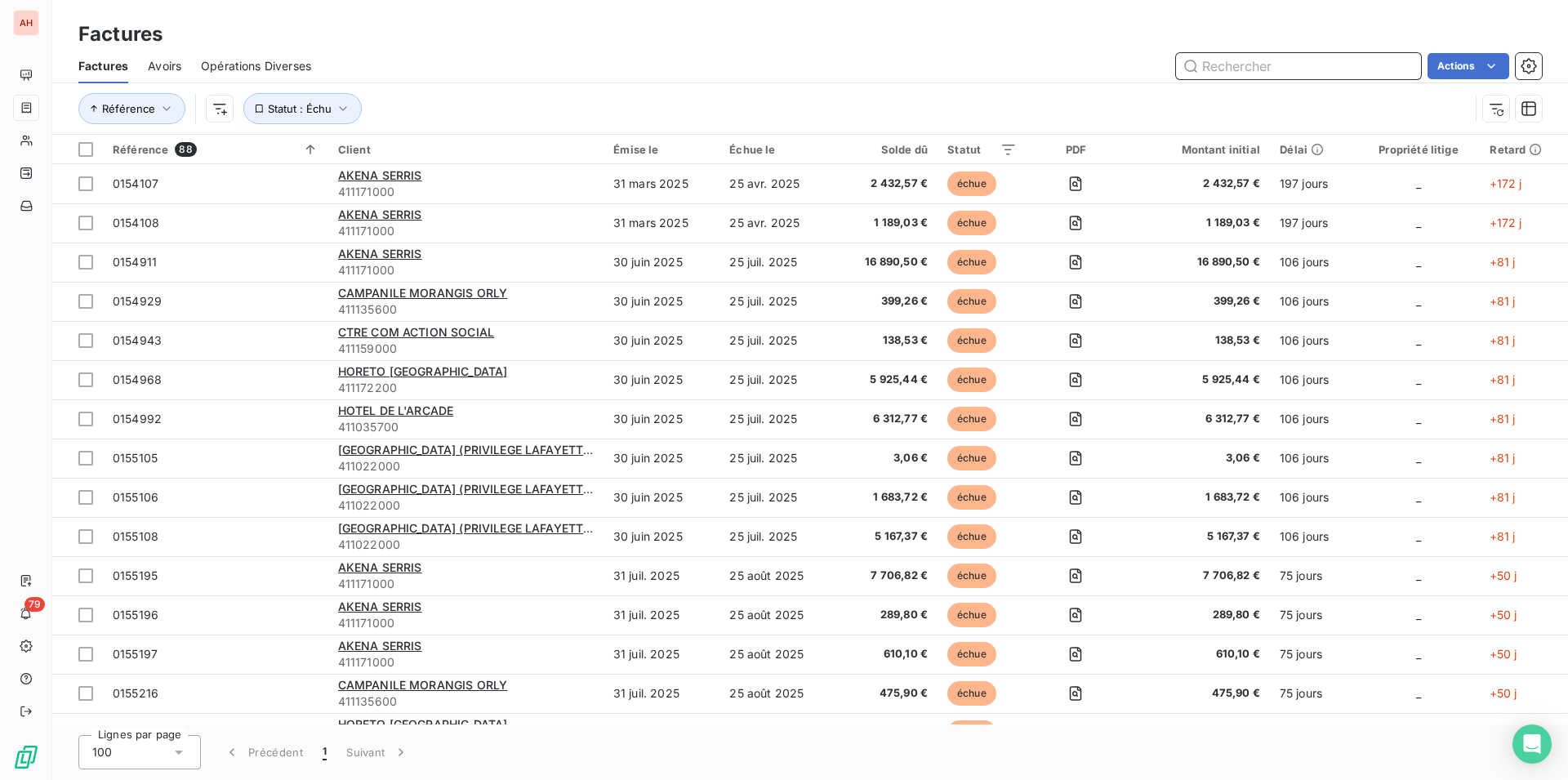
click at [1336, 75] on input "text" at bounding box center [1299, 66] width 245 height 27
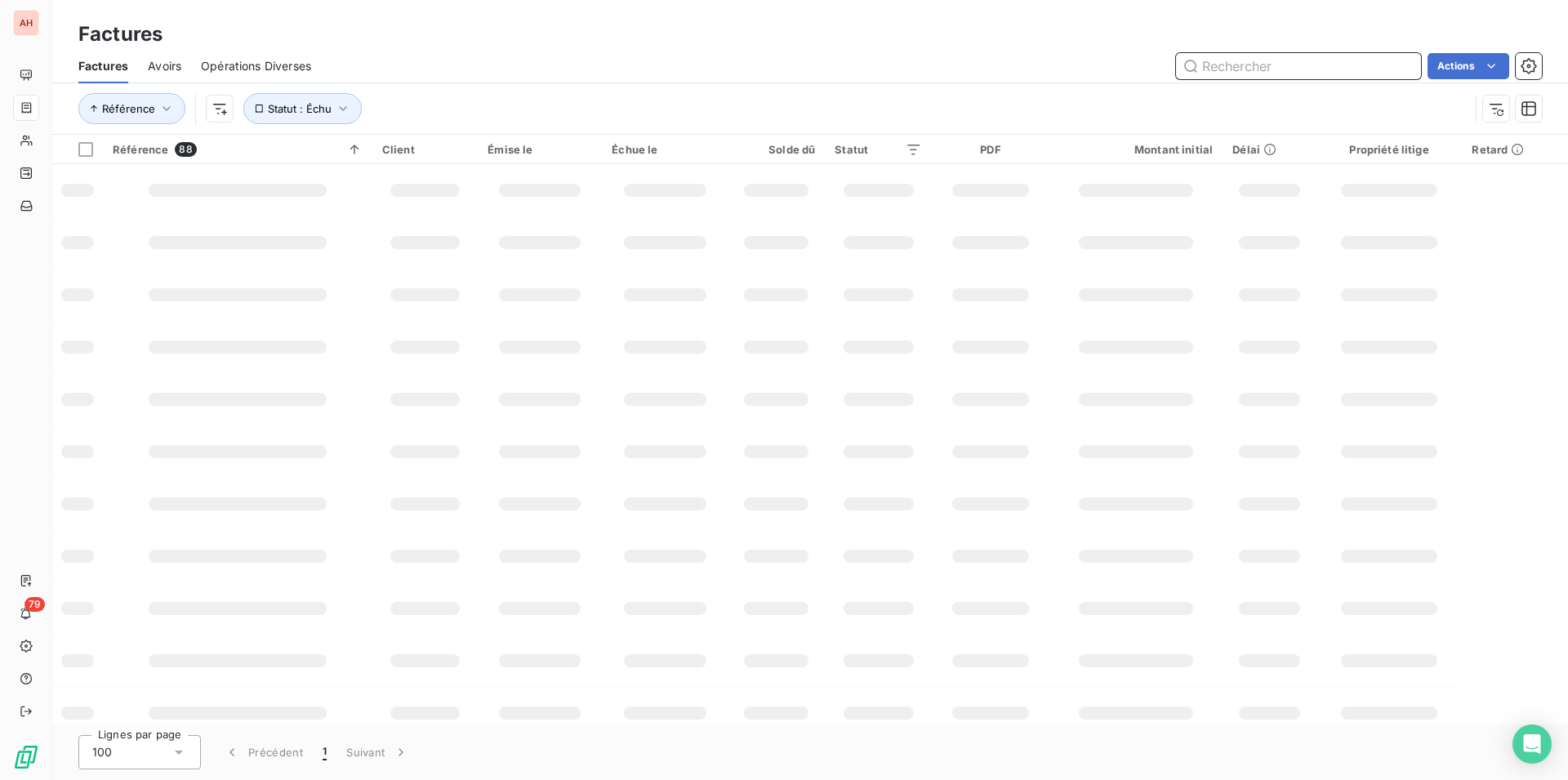
click at [1274, 75] on input "text" at bounding box center [1299, 66] width 245 height 27
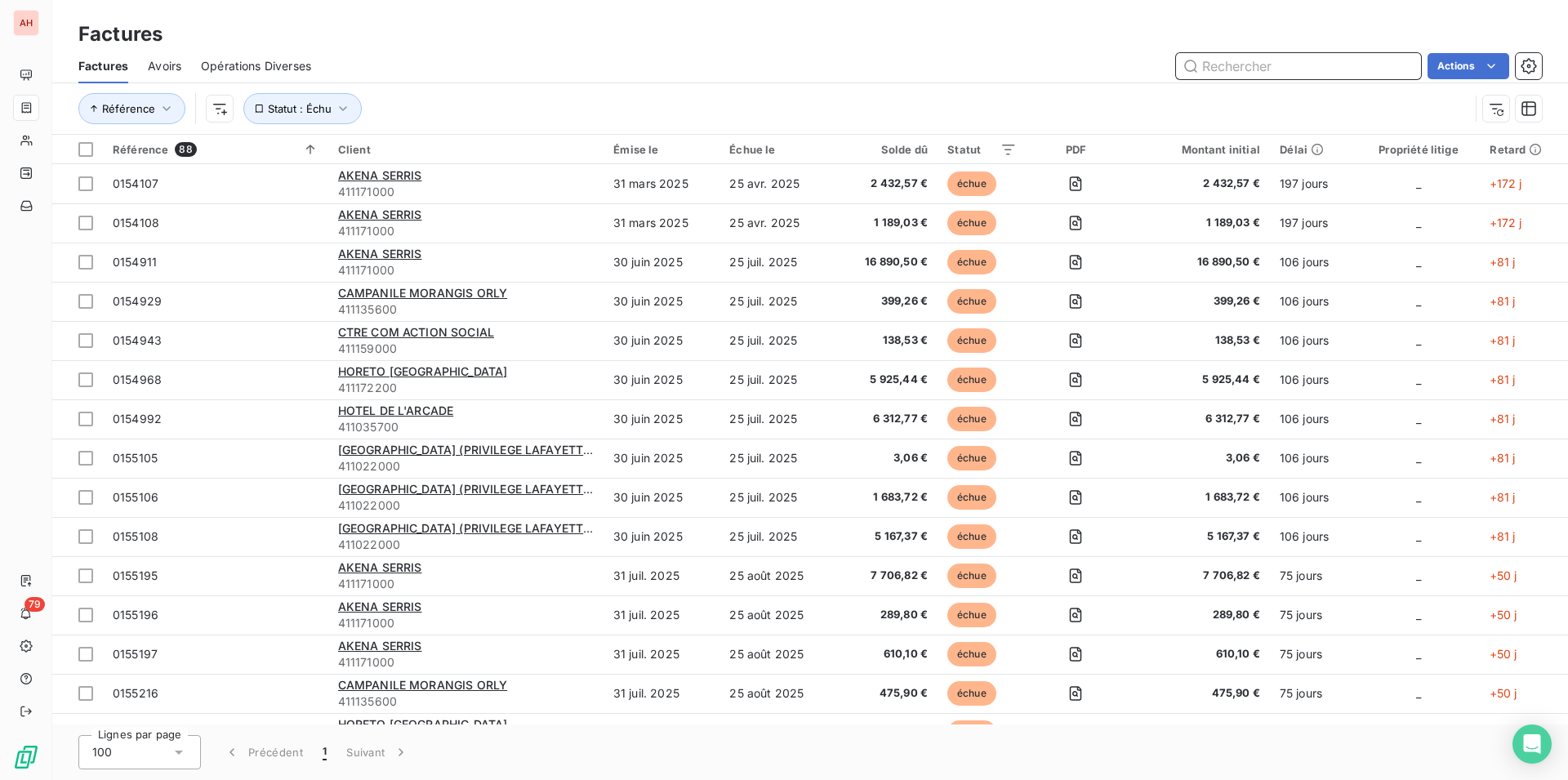
click at [1276, 68] on input "text" at bounding box center [1299, 66] width 245 height 27
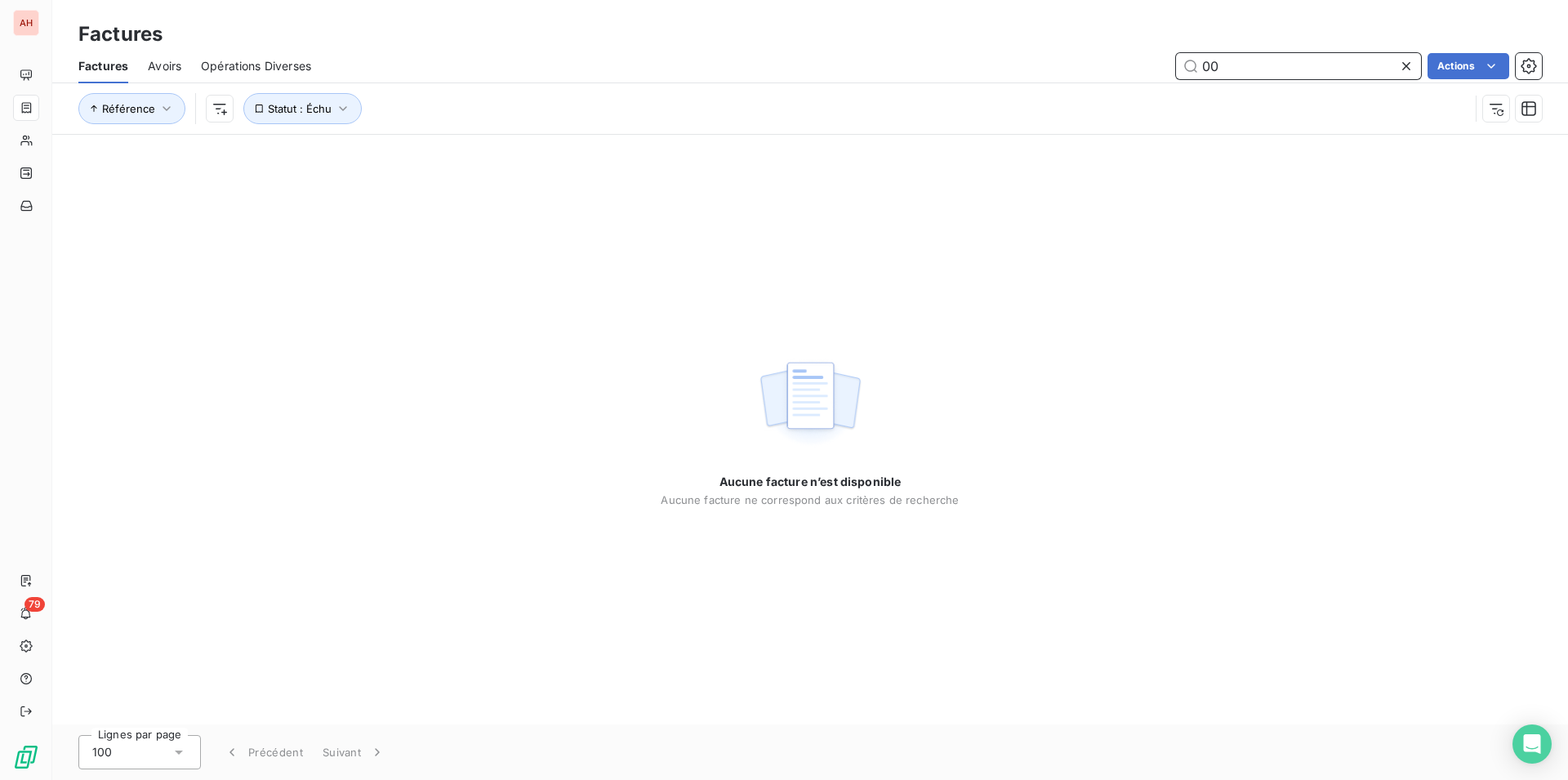
type input "0"
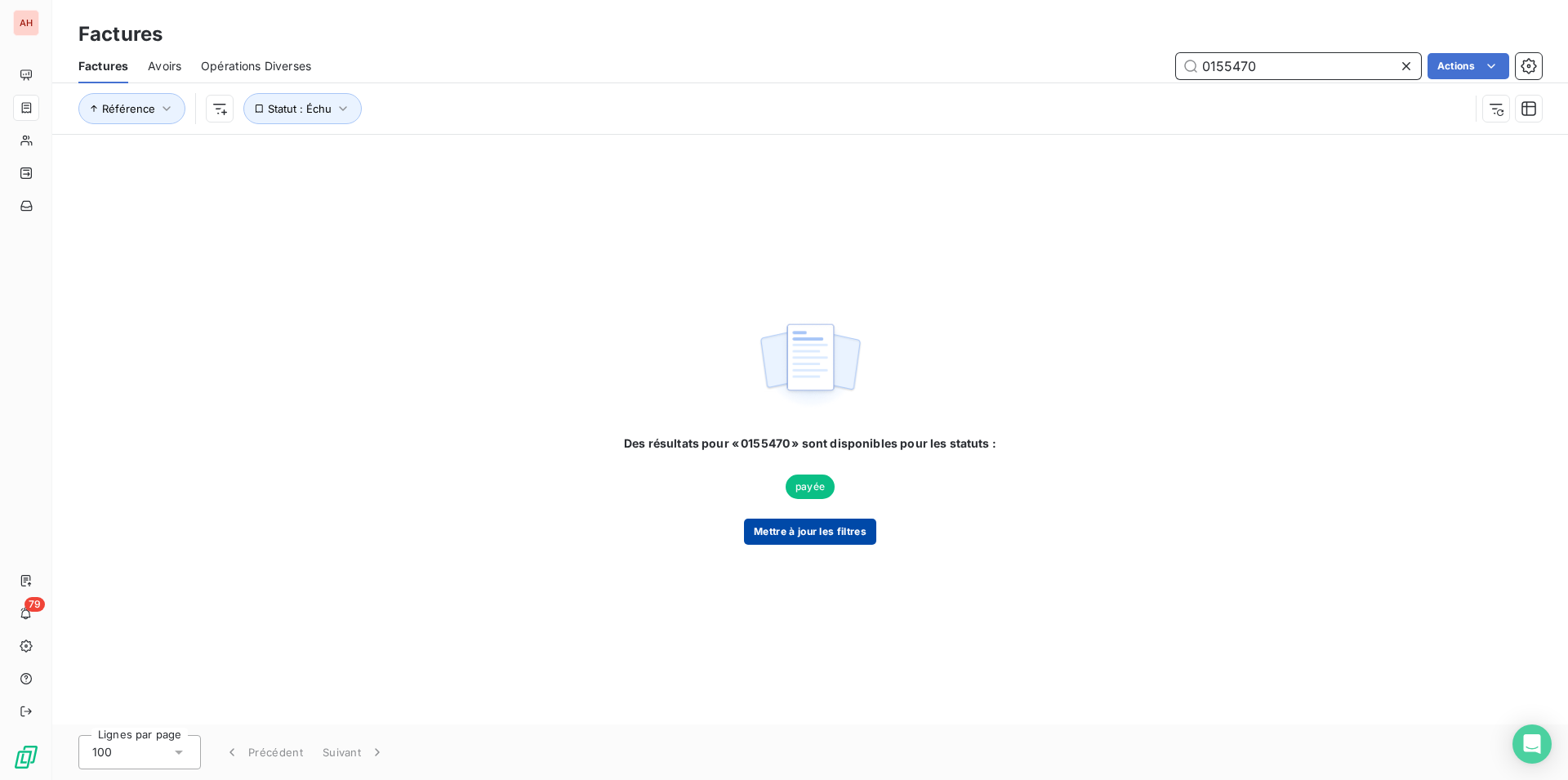
type input "0155470"
click at [802, 537] on button "Mettre à jour les filtres" at bounding box center [811, 532] width 133 height 27
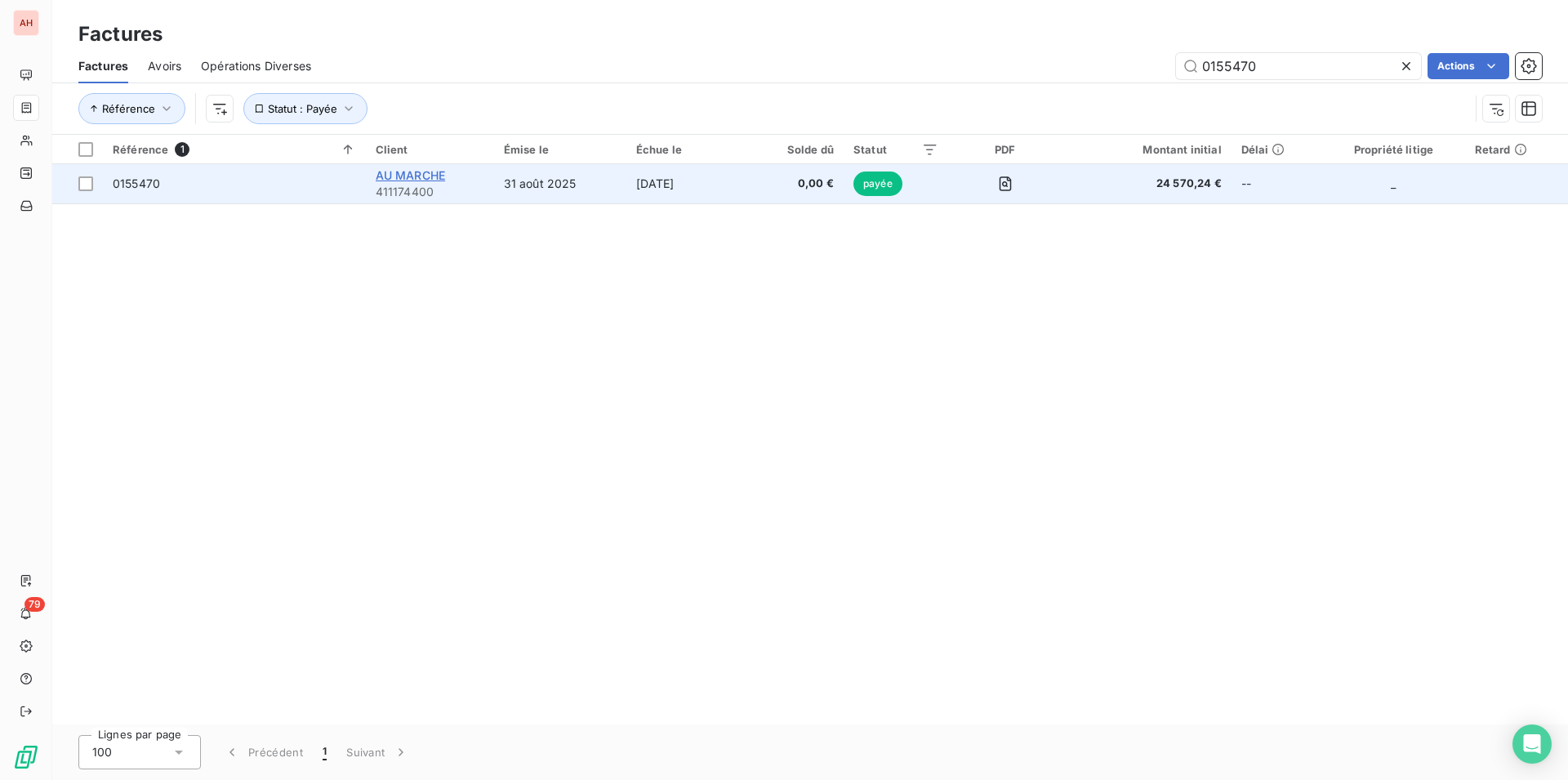
click at [442, 175] on span "AU MARCHE" at bounding box center [410, 175] width 70 height 14
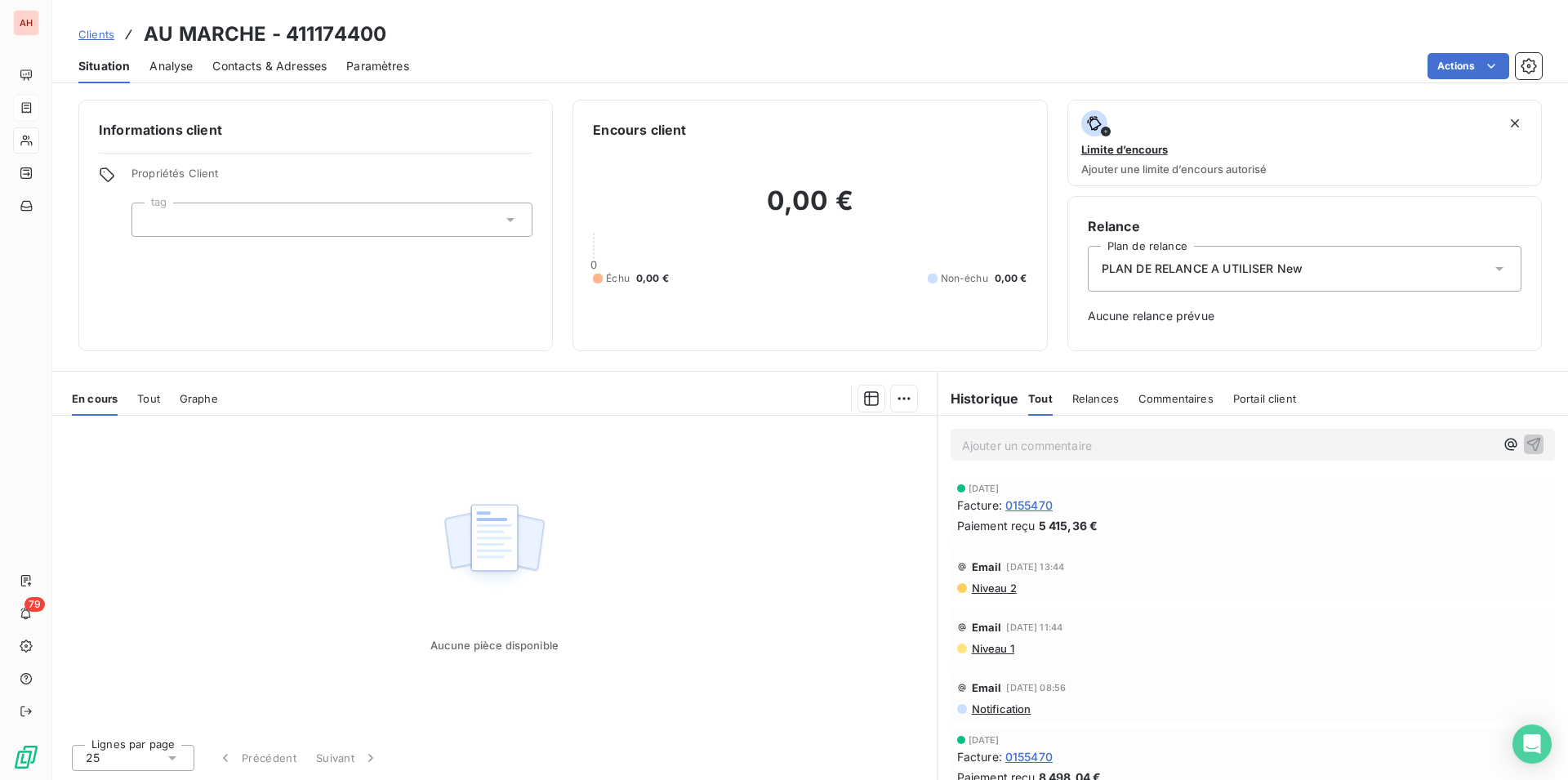
drag, startPoint x: 772, startPoint y: 487, endPoint x: 688, endPoint y: 525, distance: 92.2
click at [515, 485] on div "Aucune pièce disponible" at bounding box center [494, 574] width 884 height 315
